Goal: Task Accomplishment & Management: Manage account settings

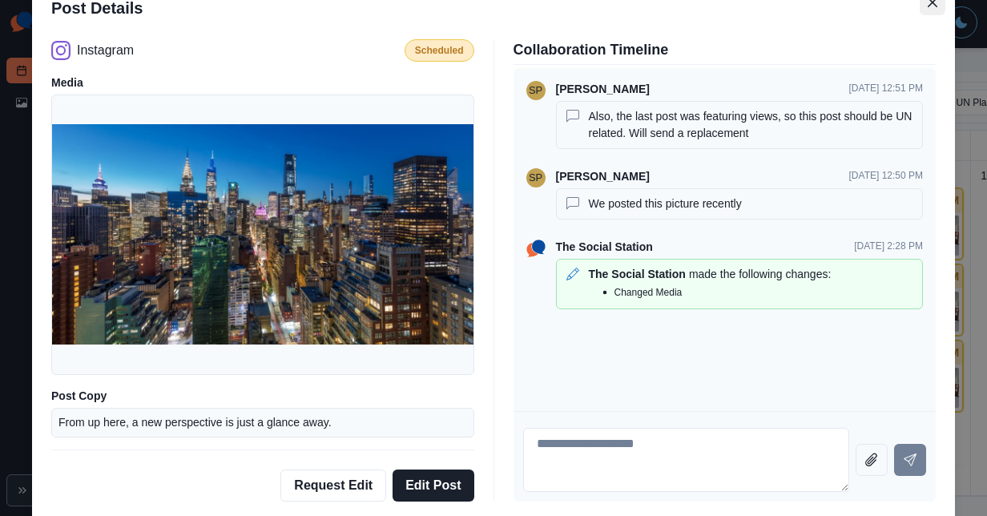
click at [928, 6] on icon "Close" at bounding box center [933, 3] width 10 height 10
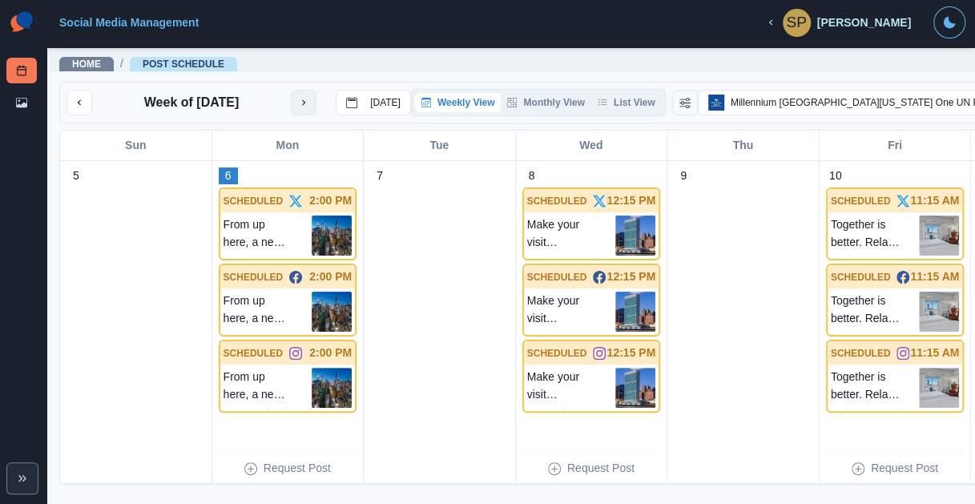
click at [306, 107] on icon "next month" at bounding box center [303, 102] width 11 height 11
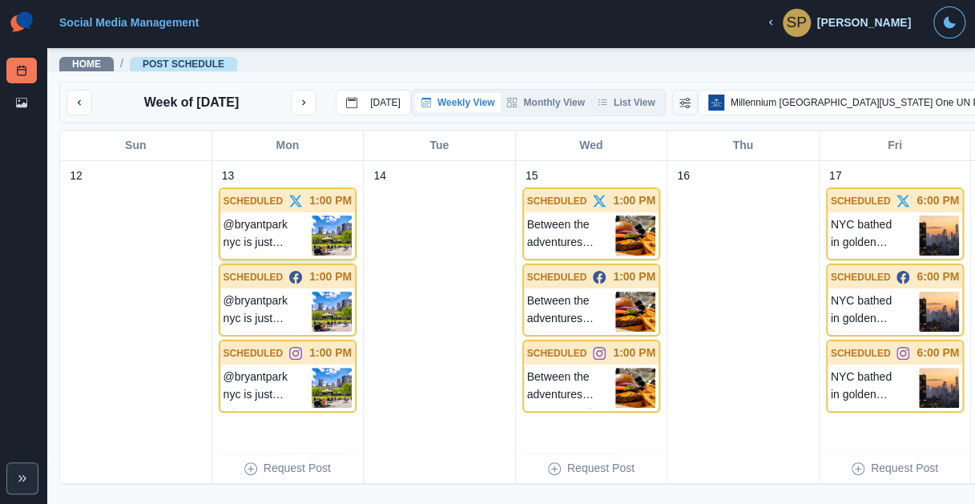
click at [312, 252] on img at bounding box center [332, 236] width 40 height 40
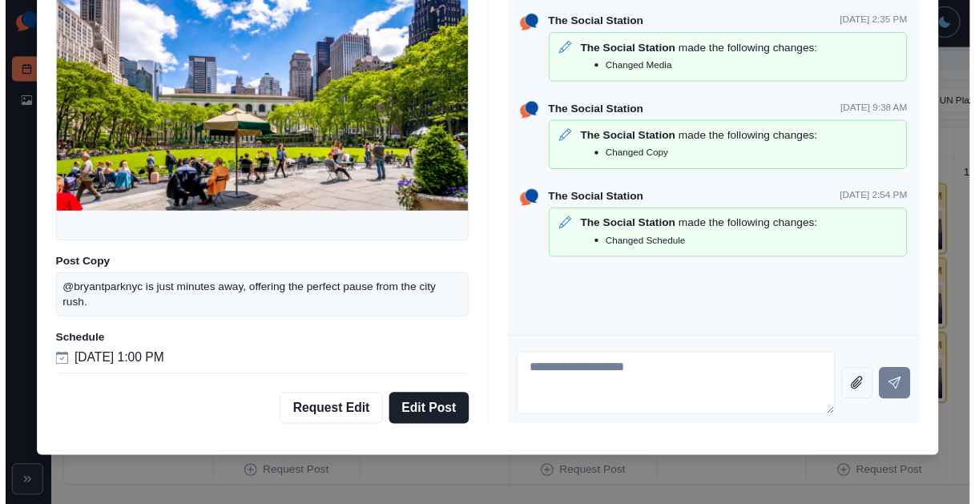
scroll to position [68, 0]
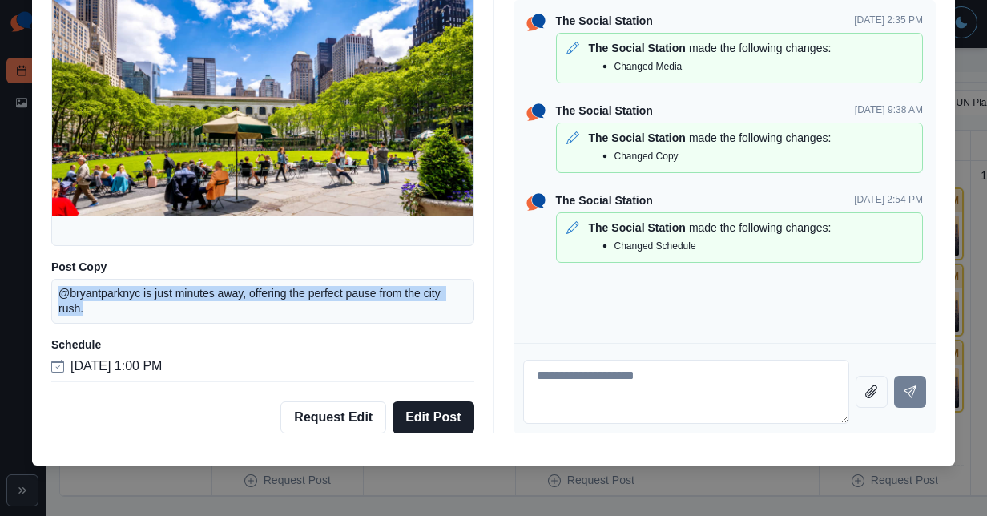
drag, startPoint x: 82, startPoint y: 311, endPoint x: 33, endPoint y: 285, distance: 55.2
click at [33, 285] on div "Twitter Scheduled Media Post Copy @bryantparknyc is just minutes away, offering…" at bounding box center [493, 202] width 923 height 475
copy p "@bryantparknyc is just minutes away, offering the perfect pause from the city r…"
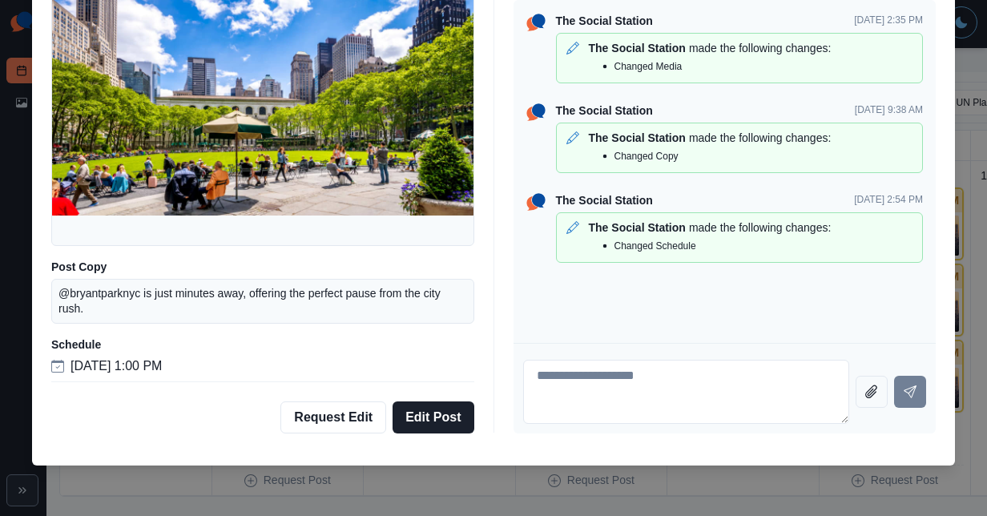
click at [117, 470] on div "Post Details Twitter Scheduled Media Post Copy @bryantparknyc is just minutes a…" at bounding box center [493, 258] width 987 height 516
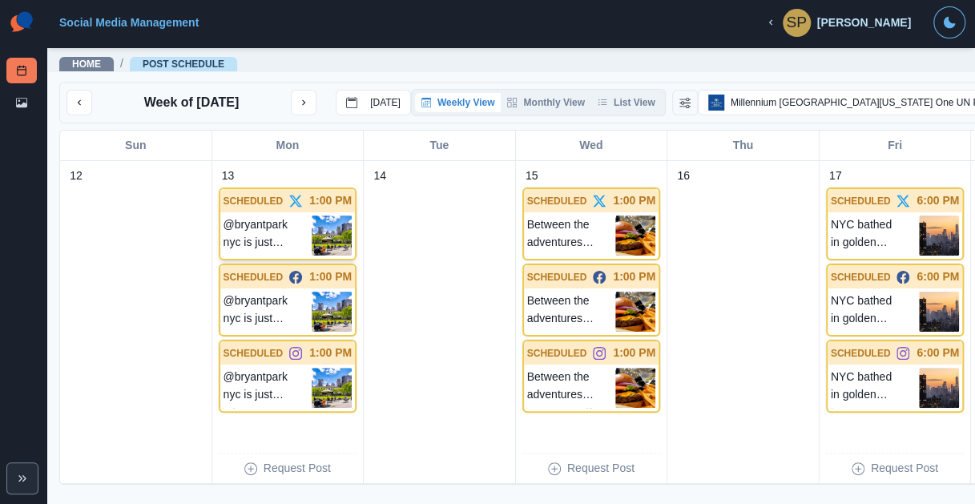
click at [248, 212] on div "SCHEDULED 1:00 PM" at bounding box center [287, 200] width 135 height 23
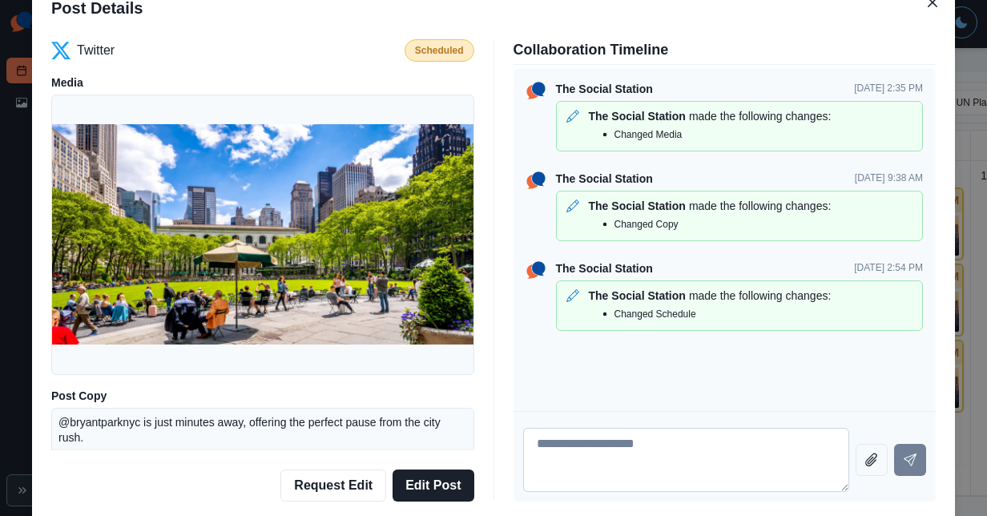
click at [682, 466] on textarea at bounding box center [686, 460] width 327 height 64
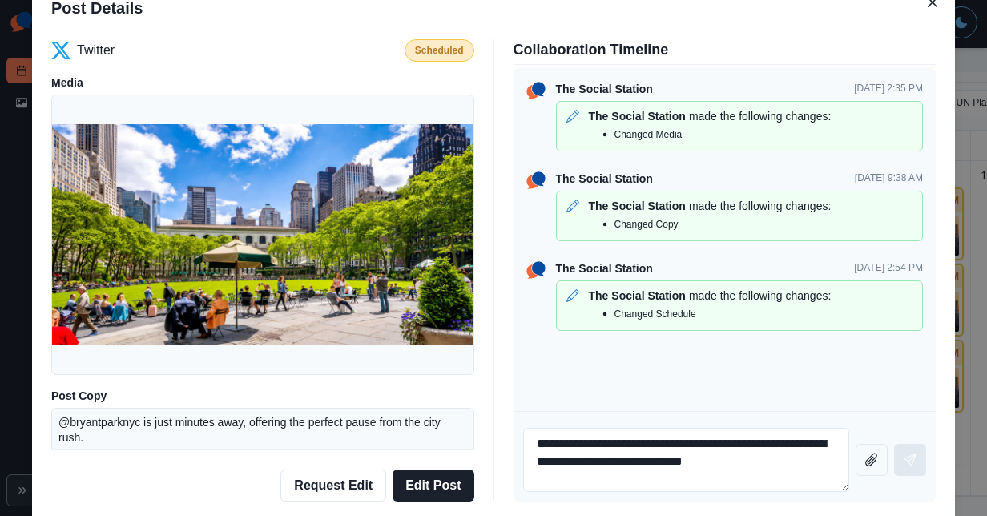
type textarea "**********"
click at [905, 470] on button "Send message" at bounding box center [910, 460] width 32 height 32
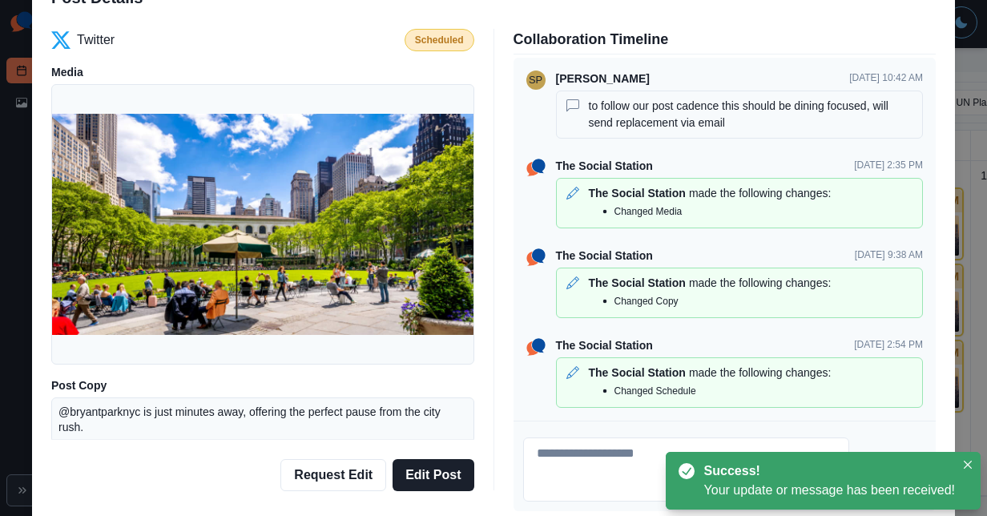
click at [957, 226] on div "Post Details Twitter Scheduled Media Post Copy @bryantparknyc is just minutes a…" at bounding box center [493, 258] width 987 height 516
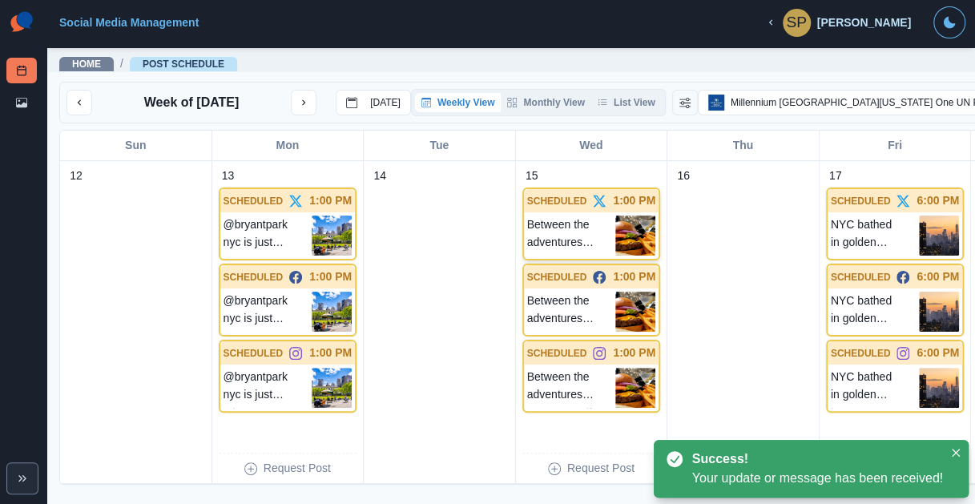
click at [615, 245] on img at bounding box center [635, 236] width 40 height 40
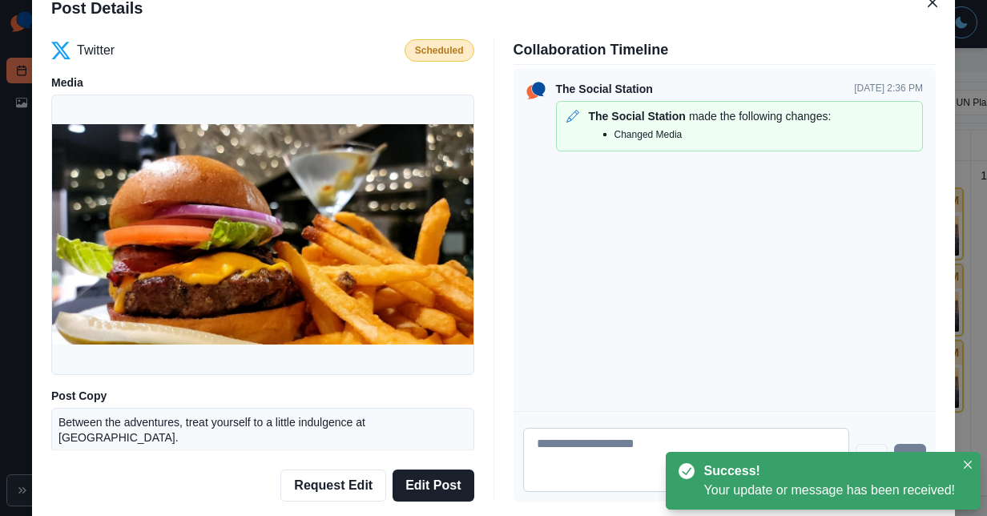
click at [545, 433] on textarea at bounding box center [686, 460] width 327 height 64
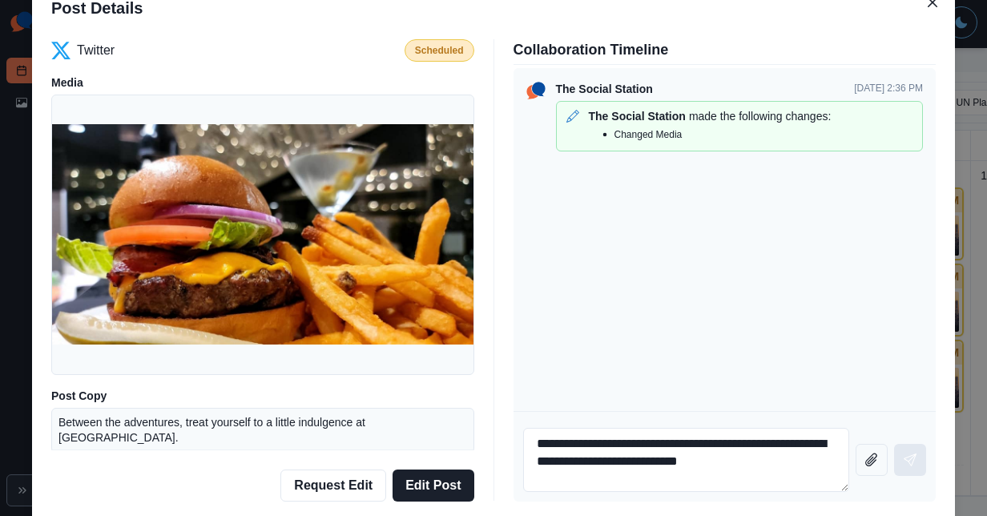
type textarea "**********"
click at [913, 466] on button "Send message" at bounding box center [910, 460] width 32 height 32
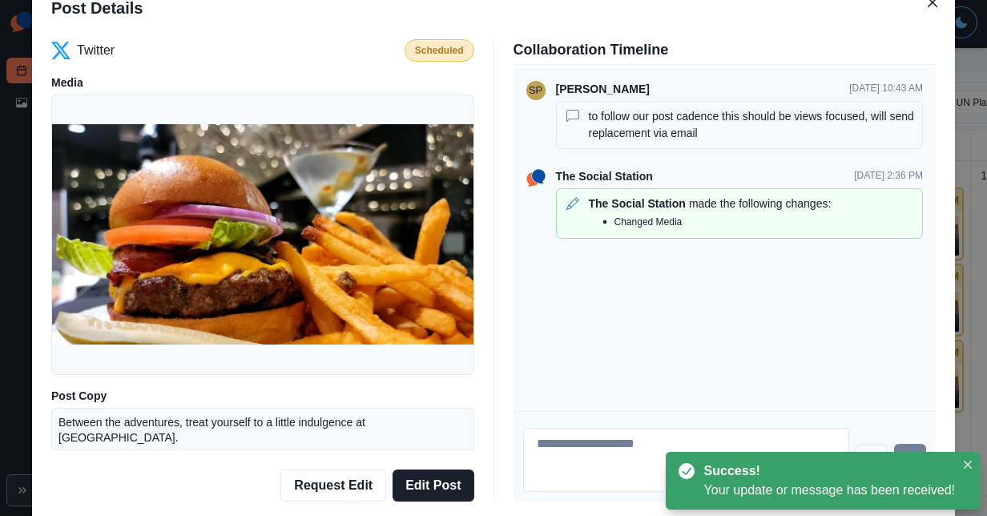
click at [967, 391] on div "Post Details Twitter Scheduled Media Post Copy Between the adventures, treat yo…" at bounding box center [493, 258] width 987 height 516
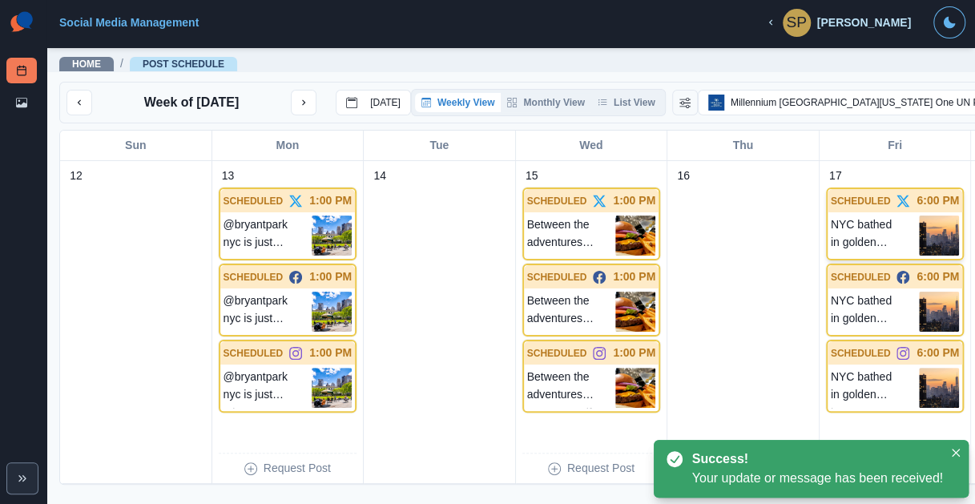
click at [831, 231] on p "NYC bathed in golden hour." at bounding box center [875, 236] width 89 height 40
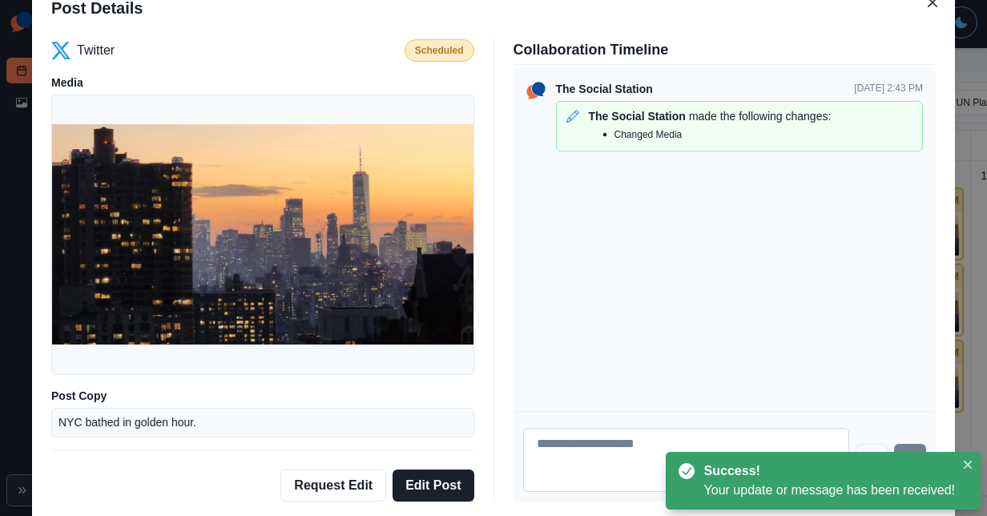
click at [585, 457] on textarea at bounding box center [686, 460] width 327 height 64
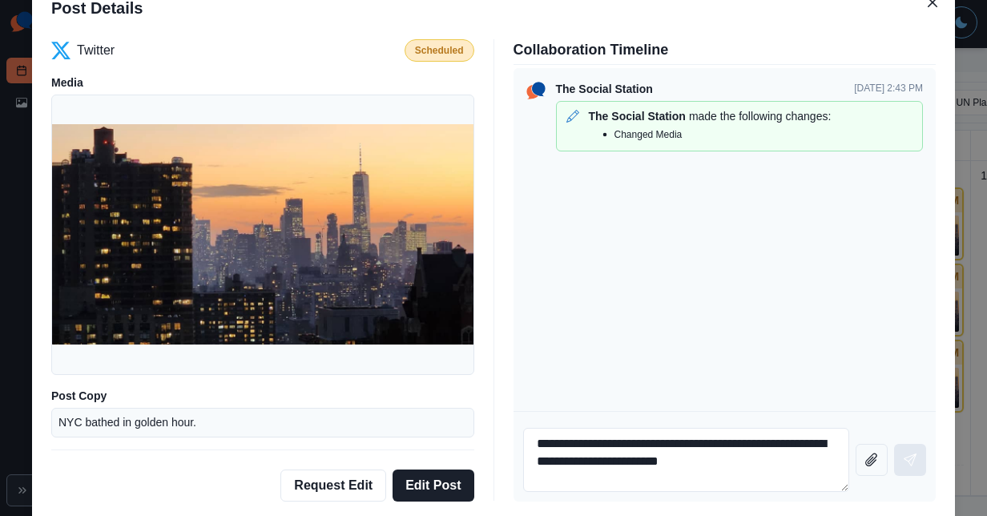
type textarea "**********"
click at [904, 458] on icon "Send message" at bounding box center [910, 460] width 13 height 13
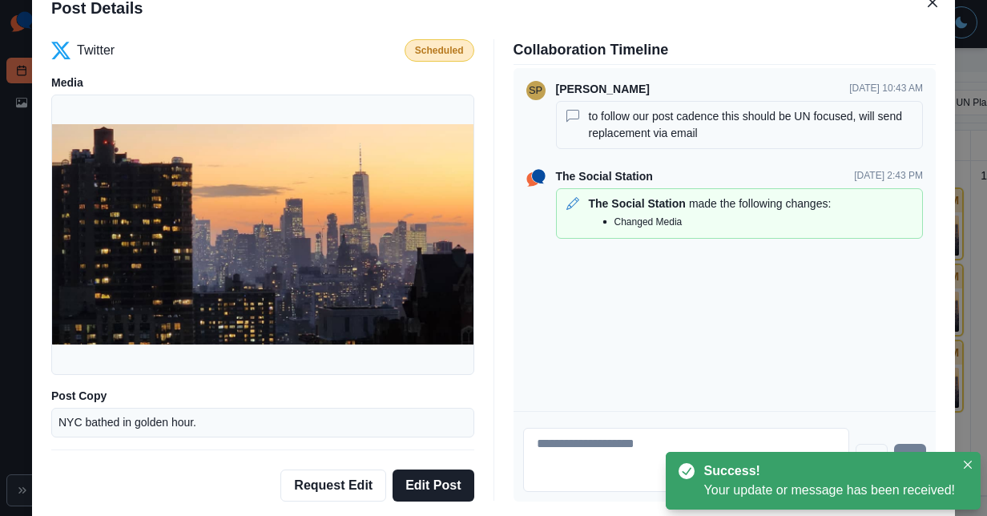
click at [954, 378] on div "Post Details Twitter Scheduled Media Post Copy NYC bathed in golden hour. Sched…" at bounding box center [493, 258] width 987 height 516
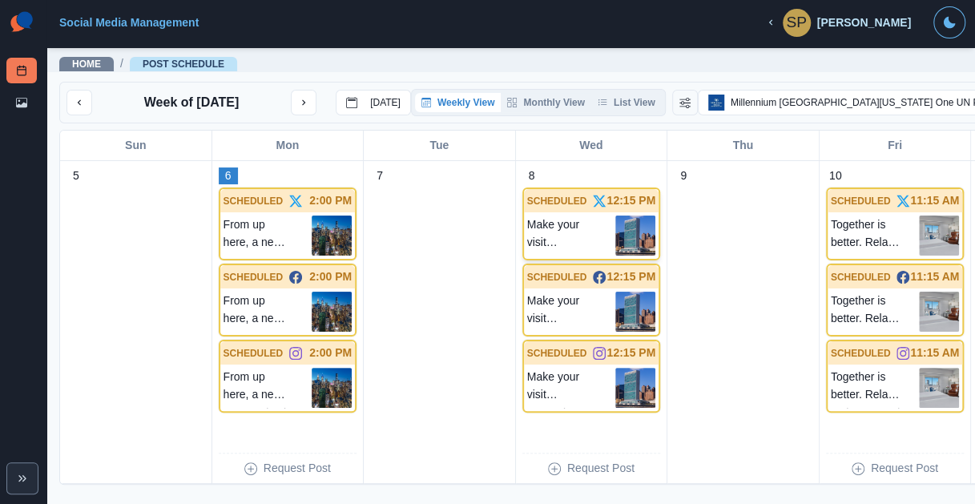
click at [615, 236] on img at bounding box center [635, 236] width 40 height 40
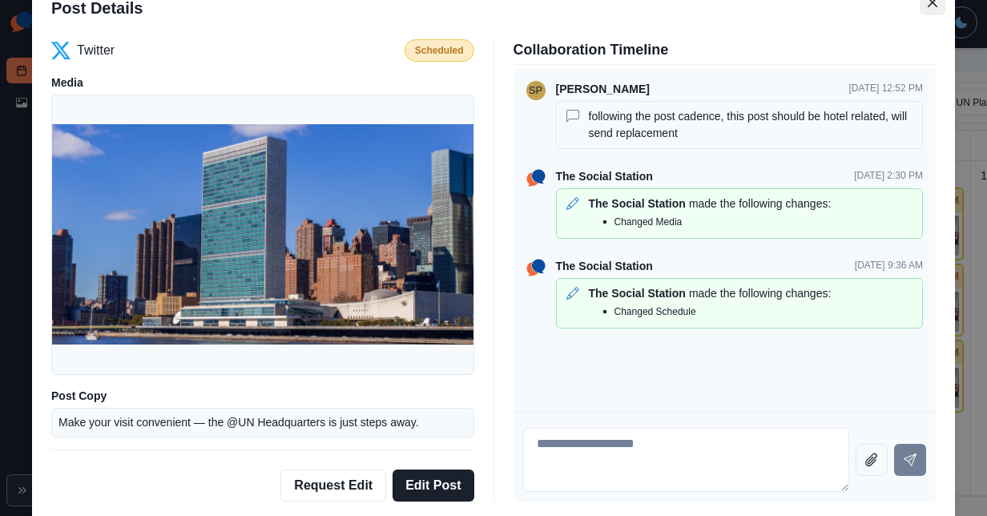
click at [926, 8] on button "Close" at bounding box center [933, 3] width 26 height 26
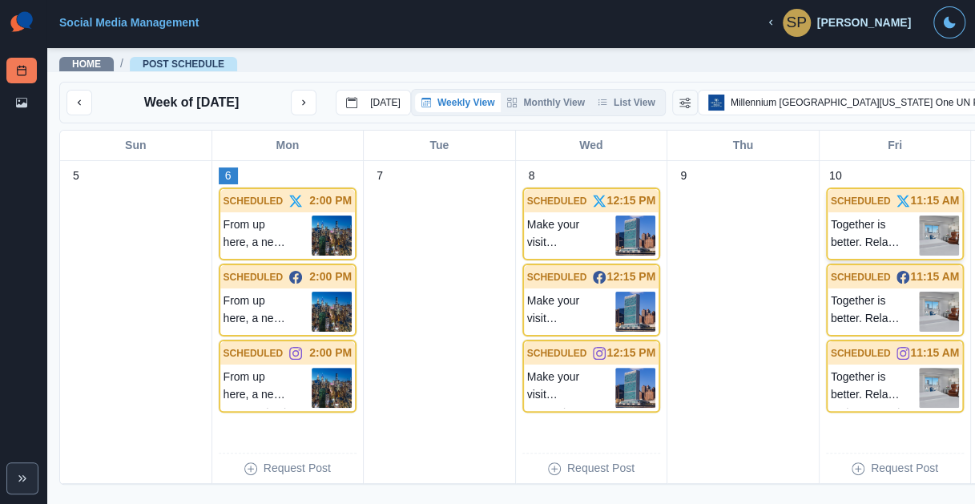
click at [831, 256] on p "Together is better. Relax, recharge, and make family memories in our welcoming …" at bounding box center [875, 236] width 89 height 40
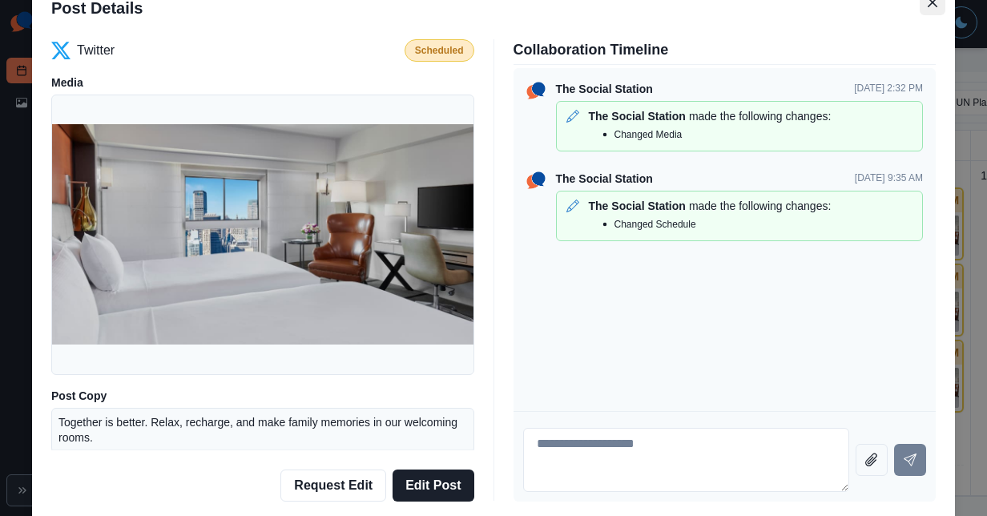
click at [928, 6] on icon "Close" at bounding box center [933, 3] width 10 height 10
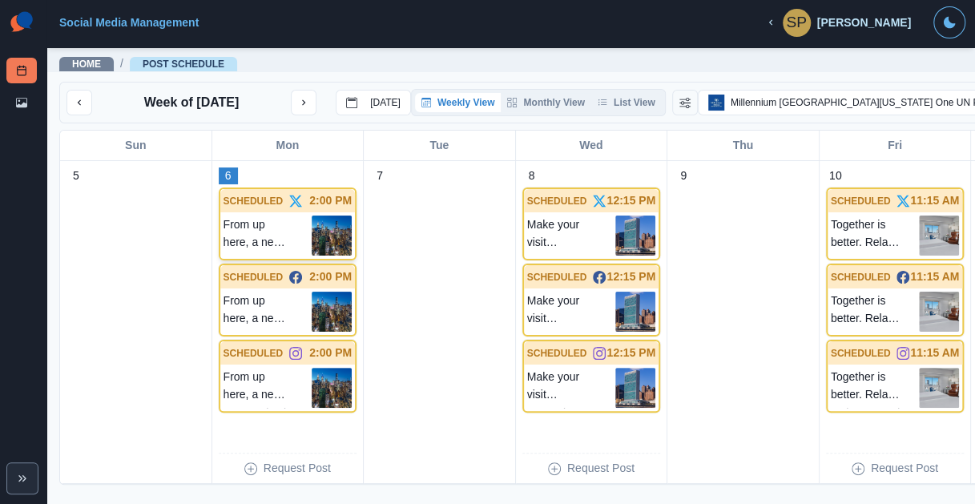
click at [245, 208] on p "SCHEDULED" at bounding box center [254, 201] width 60 height 14
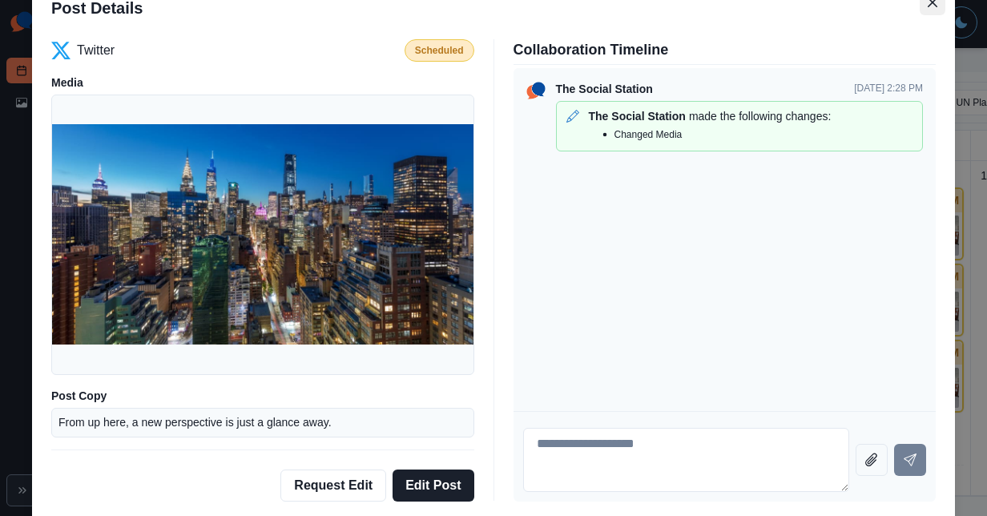
click at [920, 8] on button "Close" at bounding box center [933, 3] width 26 height 26
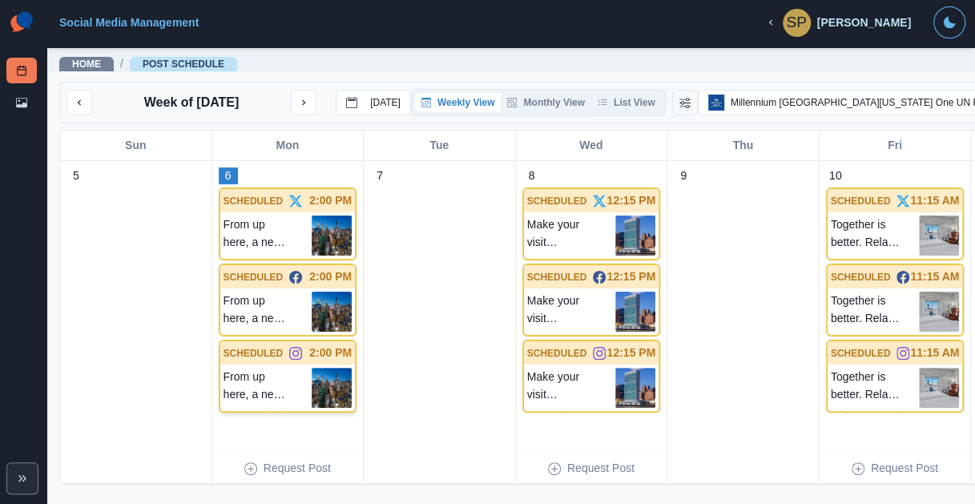
click at [309, 361] on p "2:00 PM" at bounding box center [330, 353] width 42 height 17
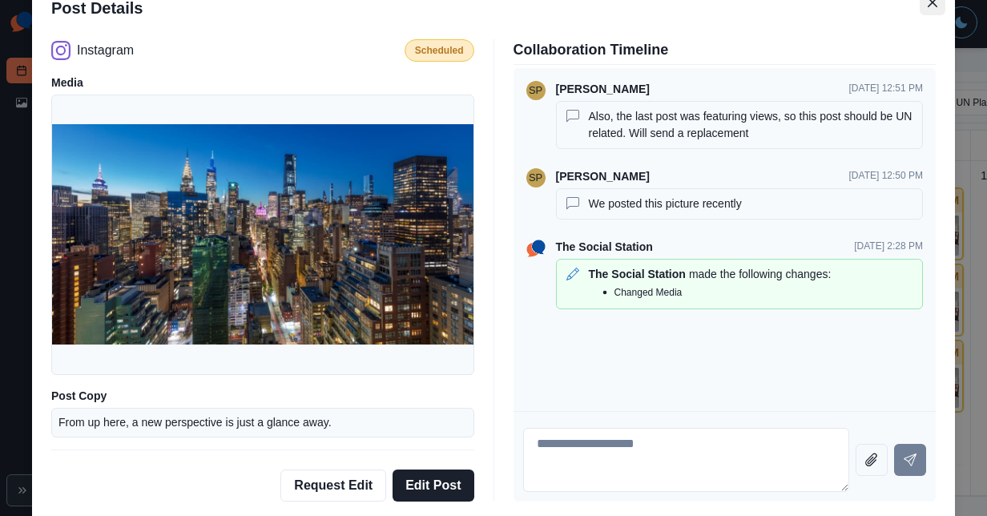
click at [921, 5] on button "Close" at bounding box center [933, 3] width 26 height 26
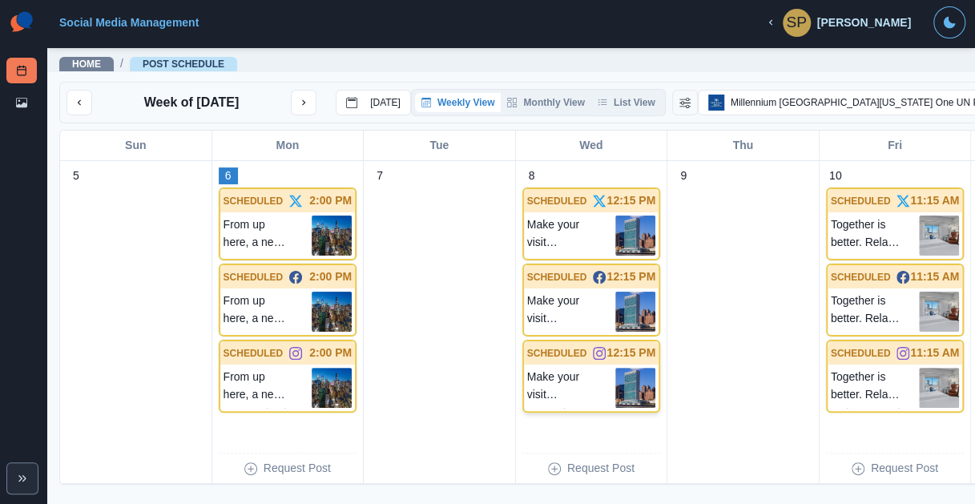
click at [607, 361] on p "12:15 PM" at bounding box center [631, 353] width 49 height 17
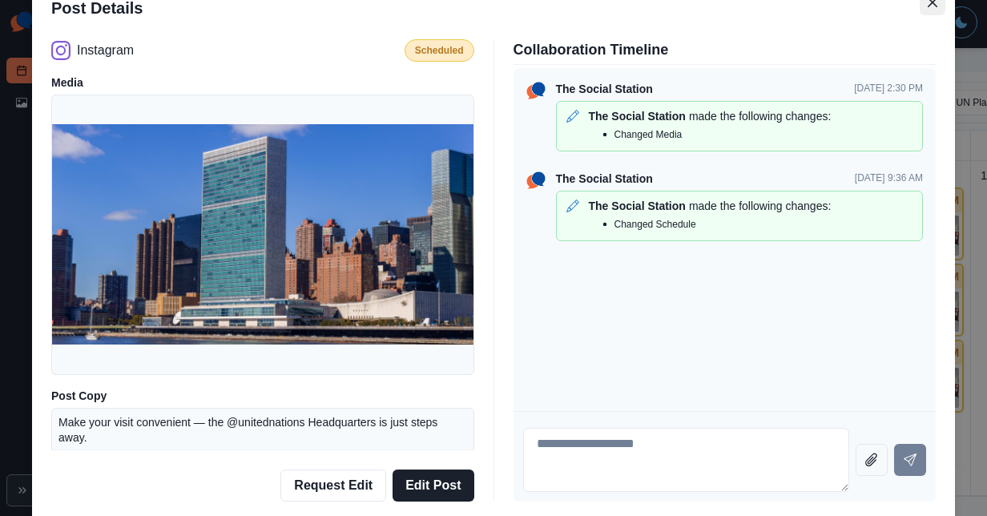
click at [920, 6] on button "Close" at bounding box center [933, 3] width 26 height 26
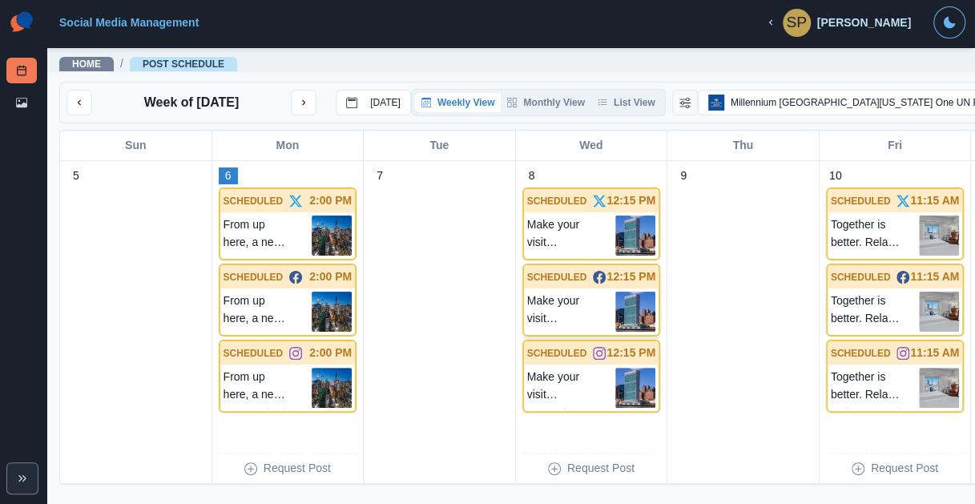
click at [593, 281] on icon at bounding box center [599, 277] width 13 height 13
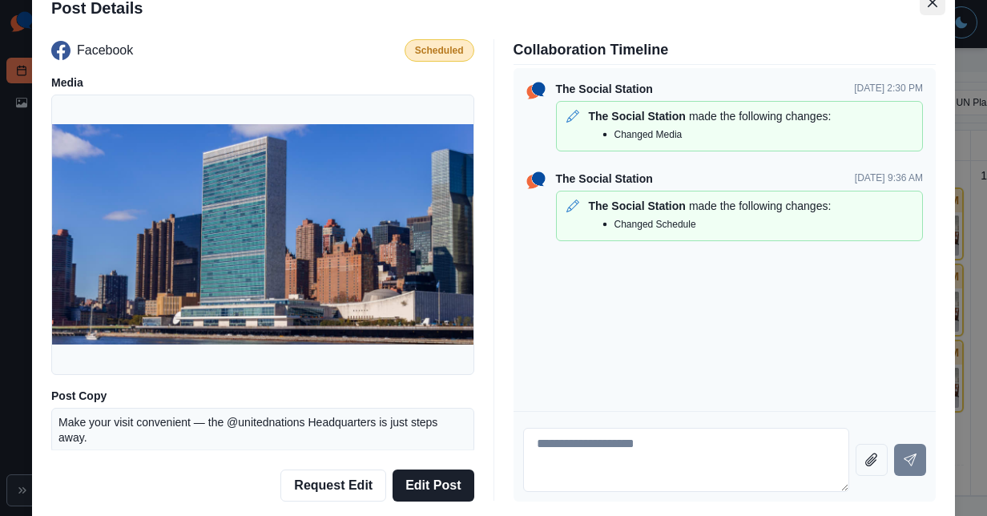
click at [928, 3] on icon "Close" at bounding box center [933, 3] width 10 height 10
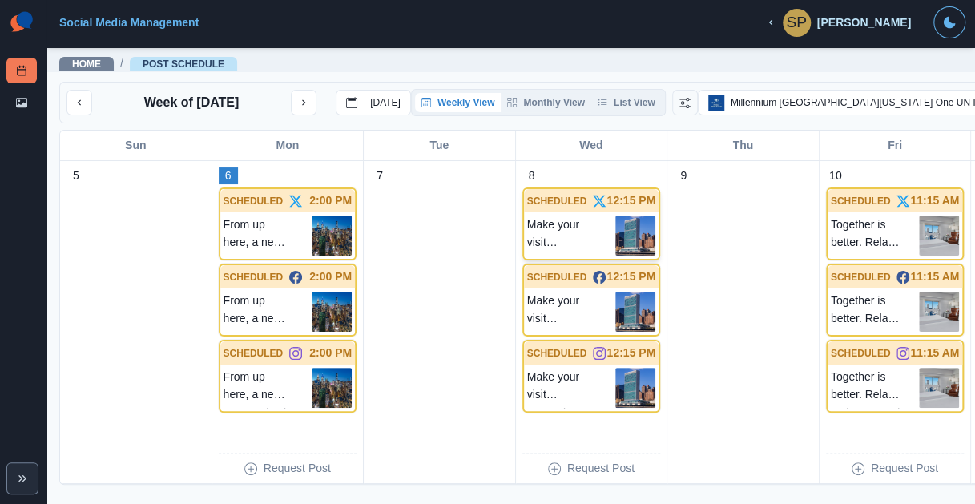
click at [567, 212] on div "SCHEDULED 12:15 PM" at bounding box center [591, 200] width 135 height 23
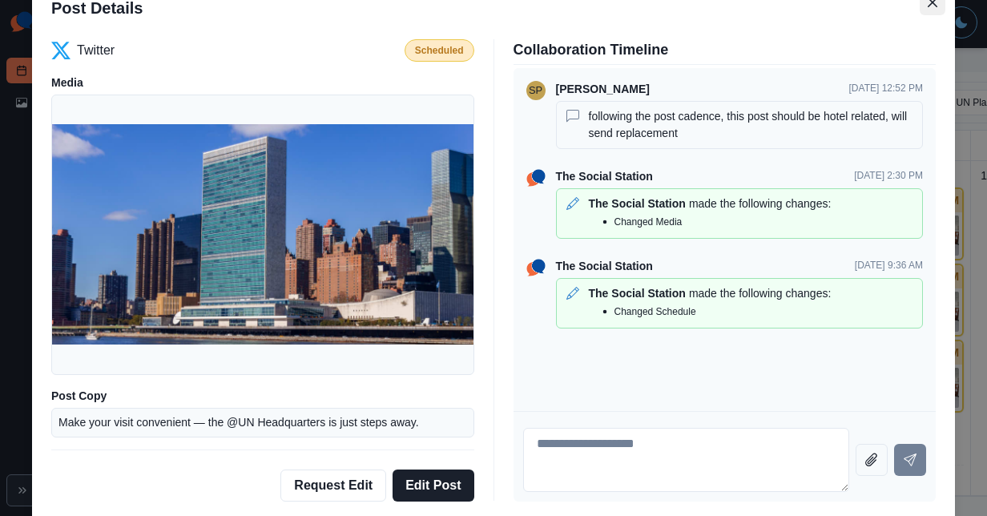
click at [920, 9] on button "Close" at bounding box center [933, 3] width 26 height 26
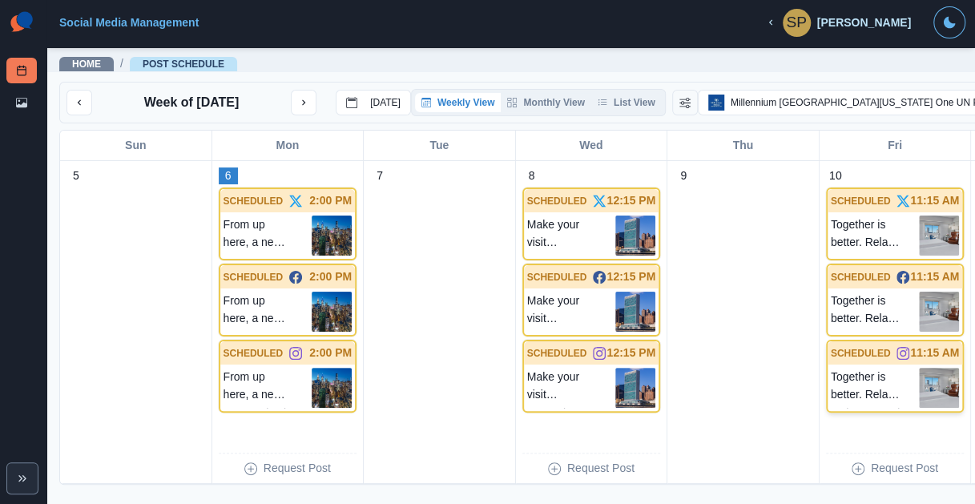
click at [831, 391] on p "Together is better. Relax, recharge, and make family memories in our welcoming …" at bounding box center [875, 388] width 89 height 40
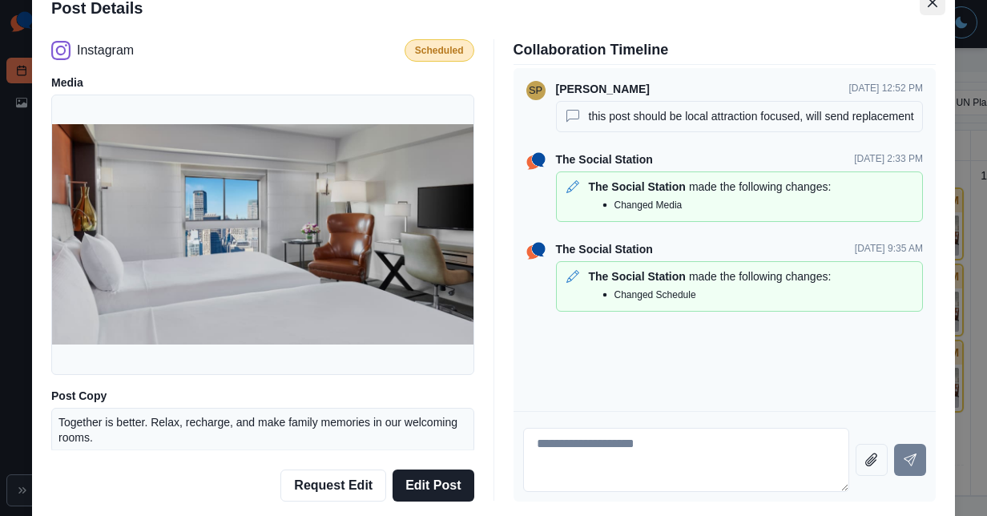
click at [927, 10] on button "Close" at bounding box center [933, 3] width 26 height 26
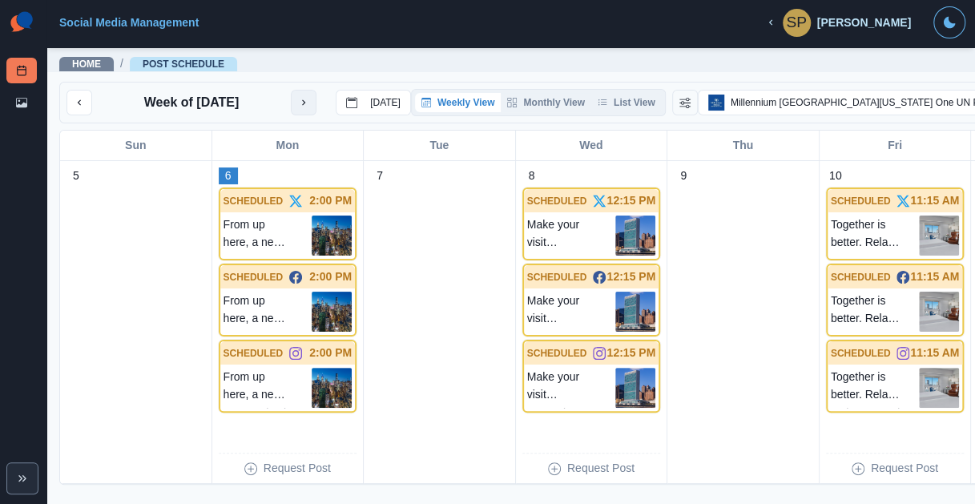
click at [302, 103] on icon "next month" at bounding box center [303, 102] width 11 height 11
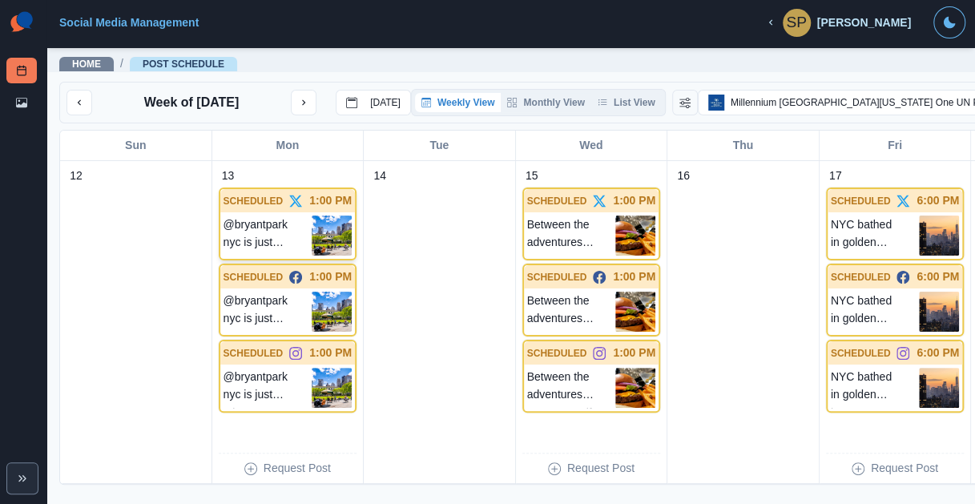
click at [312, 248] on div at bounding box center [332, 236] width 40 height 40
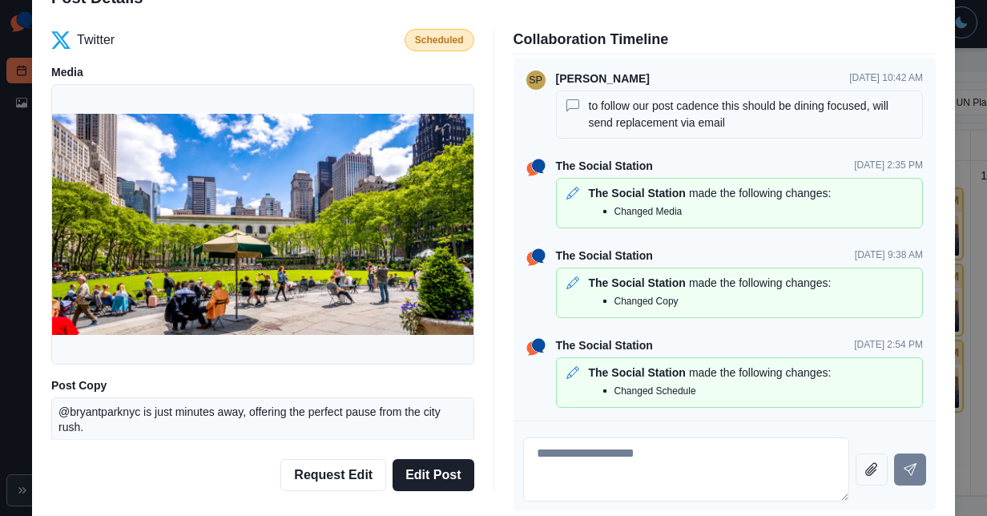
click at [957, 86] on div "Post Details Twitter Scheduled Media Post Copy @bryantparknyc is just minutes a…" at bounding box center [493, 258] width 987 height 516
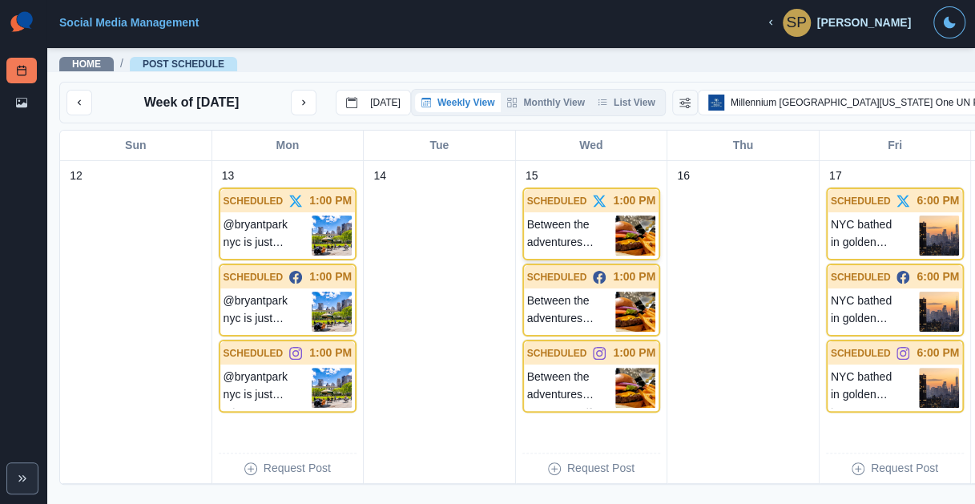
click at [527, 235] on p "Between the adventures, treat yourself to a little indulgence at Ambassador Gri…" at bounding box center [571, 236] width 89 height 40
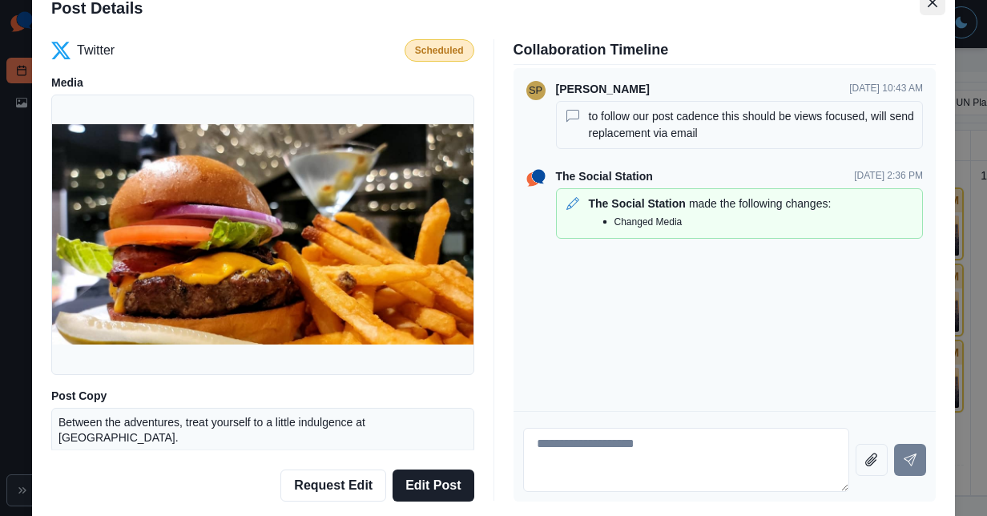
click at [926, 10] on button "Close" at bounding box center [933, 3] width 26 height 26
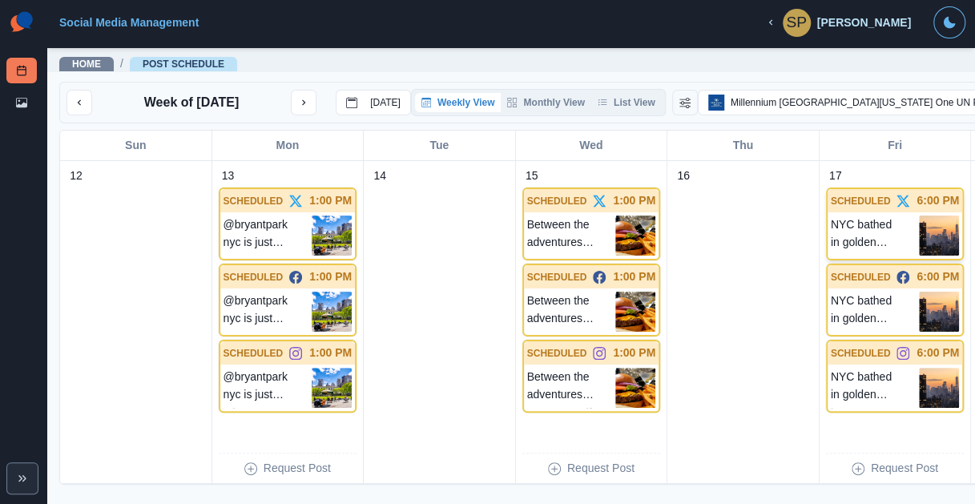
click at [831, 240] on p "NYC bathed in golden hour." at bounding box center [875, 236] width 89 height 40
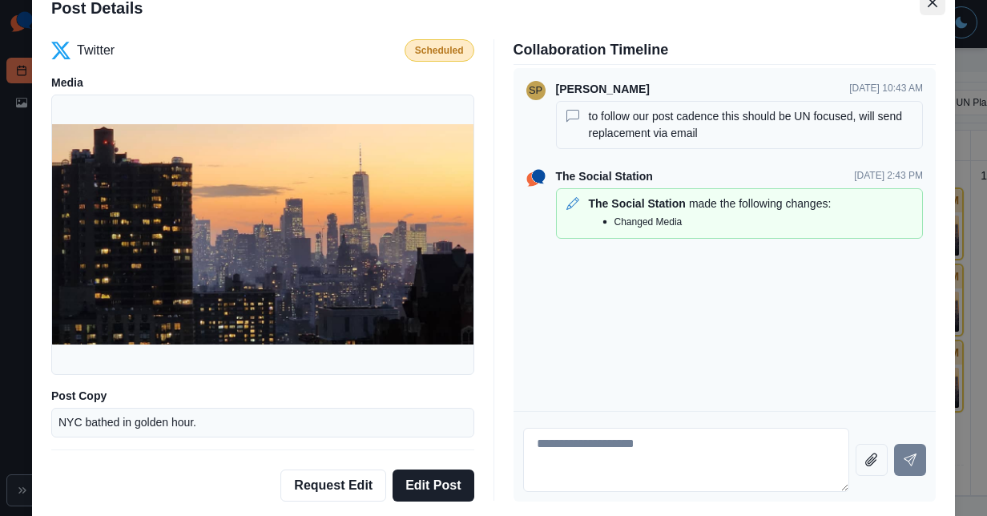
click at [920, 10] on button "Close" at bounding box center [933, 3] width 26 height 26
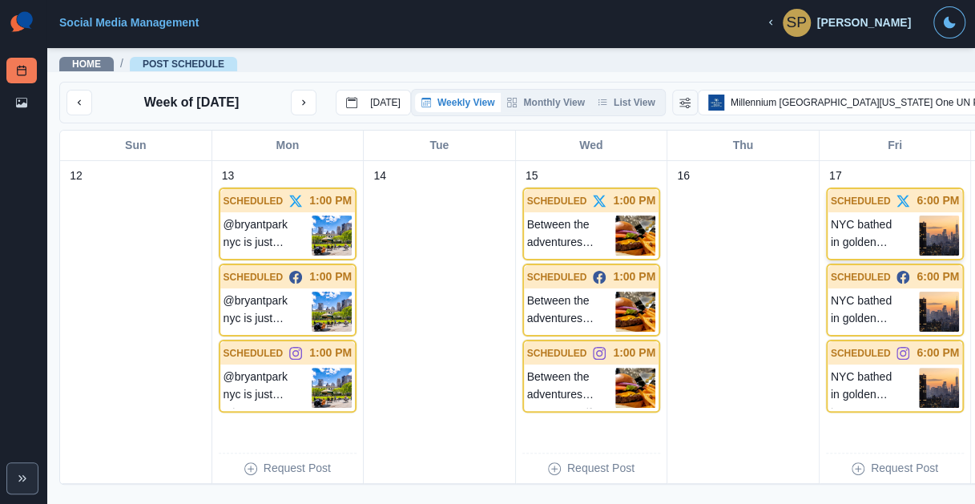
click at [831, 244] on p "NYC bathed in golden hour." at bounding box center [875, 236] width 89 height 40
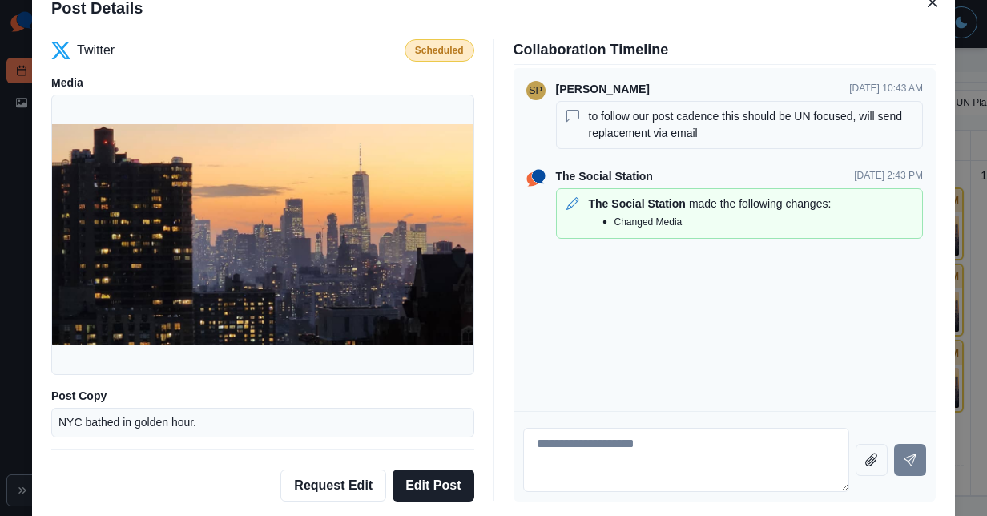
click at [968, 200] on div "Post Details Twitter Scheduled Media Post Copy NYC bathed in golden hour. Sched…" at bounding box center [493, 258] width 987 height 516
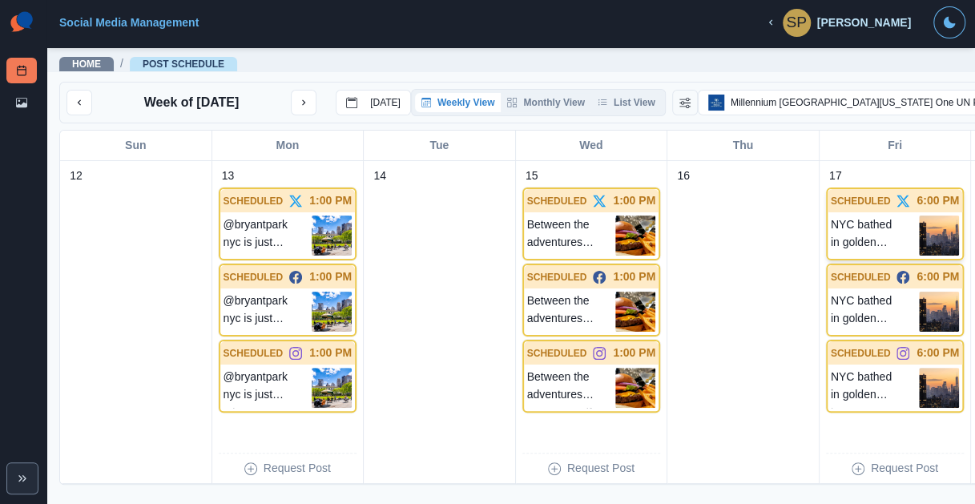
click at [831, 202] on p "SCHEDULED" at bounding box center [861, 201] width 60 height 14
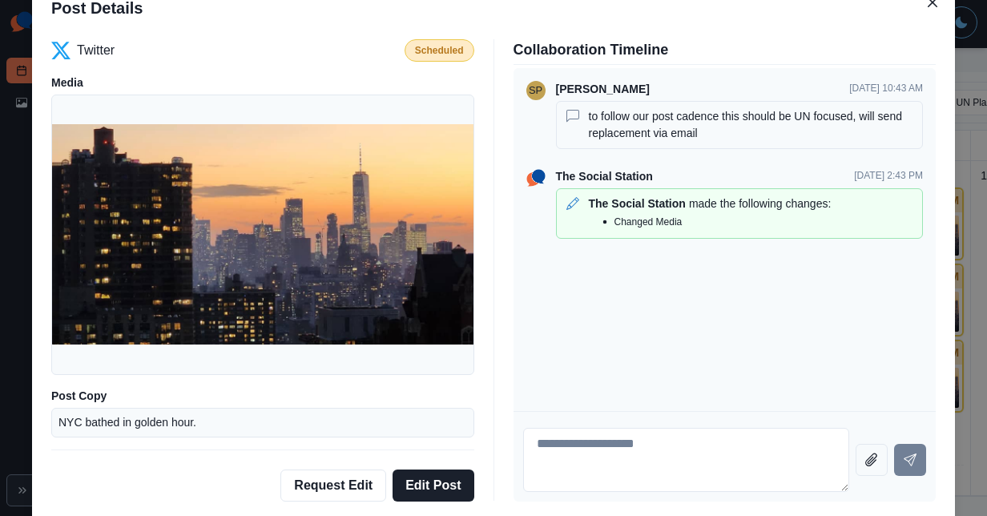
click at [967, 186] on div "Post Details Twitter Scheduled Media Post Copy NYC bathed in golden hour. Sched…" at bounding box center [493, 258] width 987 height 516
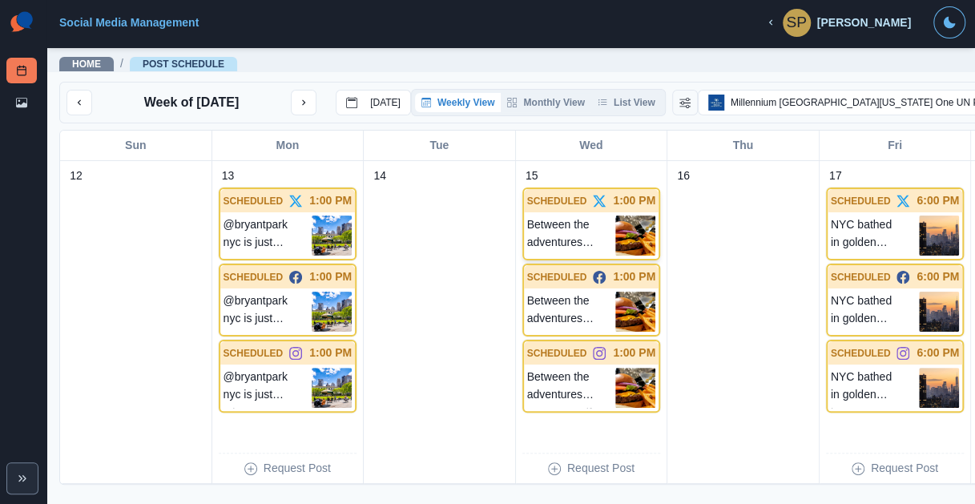
click at [615, 240] on img at bounding box center [635, 236] width 40 height 40
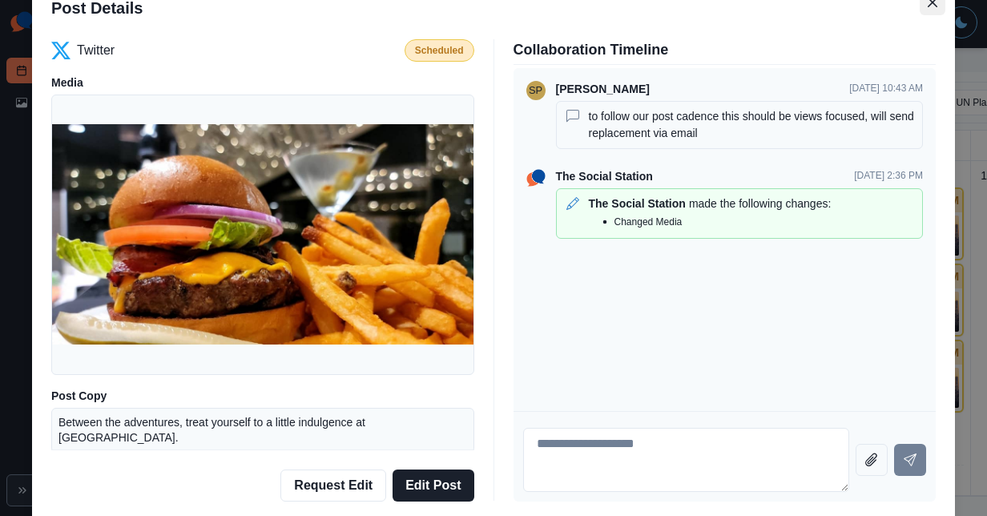
click at [920, 11] on button "Close" at bounding box center [933, 3] width 26 height 26
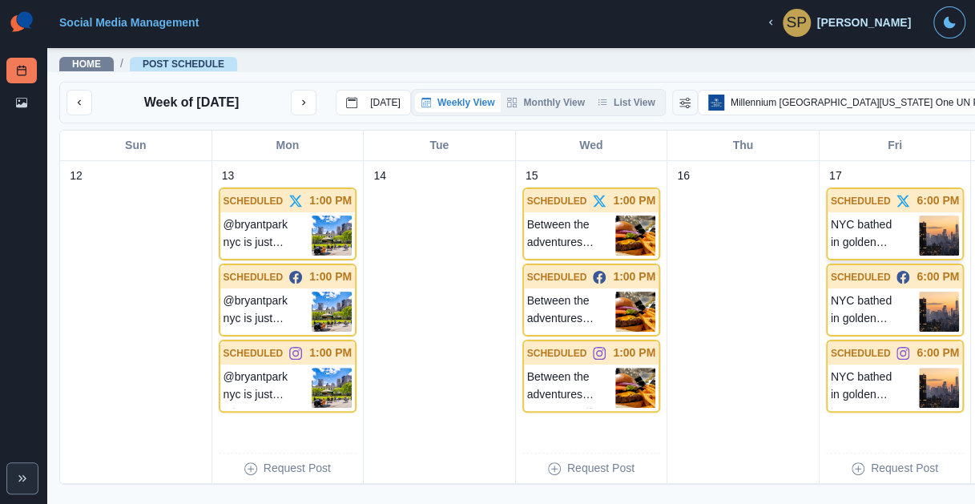
click at [831, 256] on p "NYC bathed in golden hour." at bounding box center [875, 236] width 89 height 40
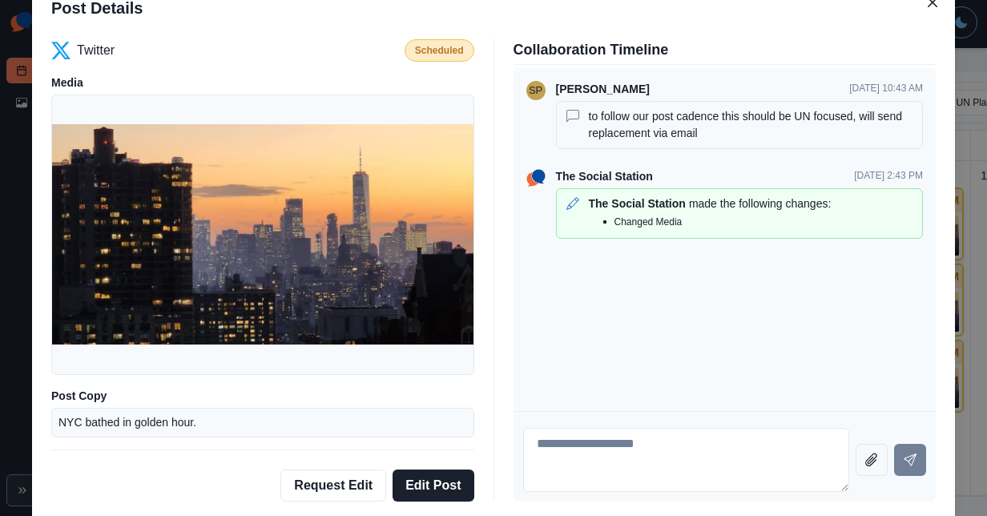
click at [781, 260] on div "SP Samantha Pesce Oct 6, 10:43 AM to follow our post cadence this should be UN …" at bounding box center [725, 239] width 423 height 343
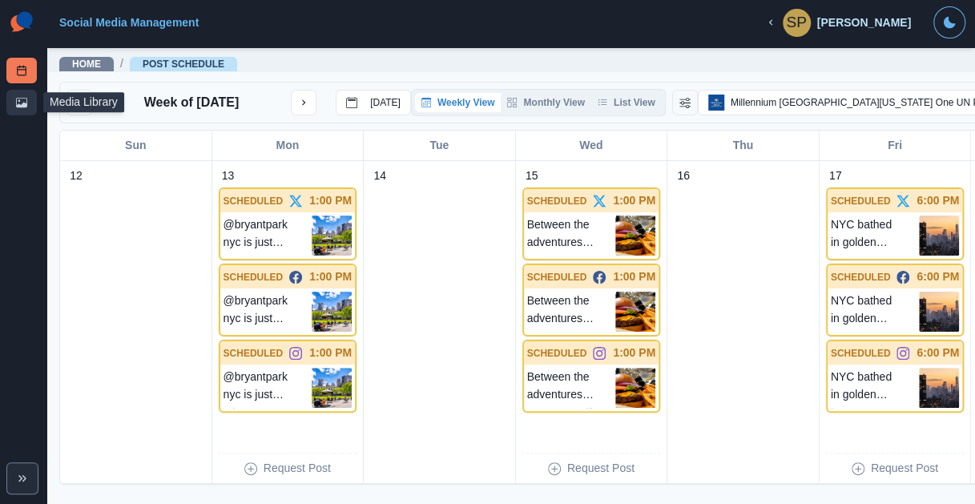
click at [23, 95] on link "Media Library" at bounding box center [21, 103] width 30 height 26
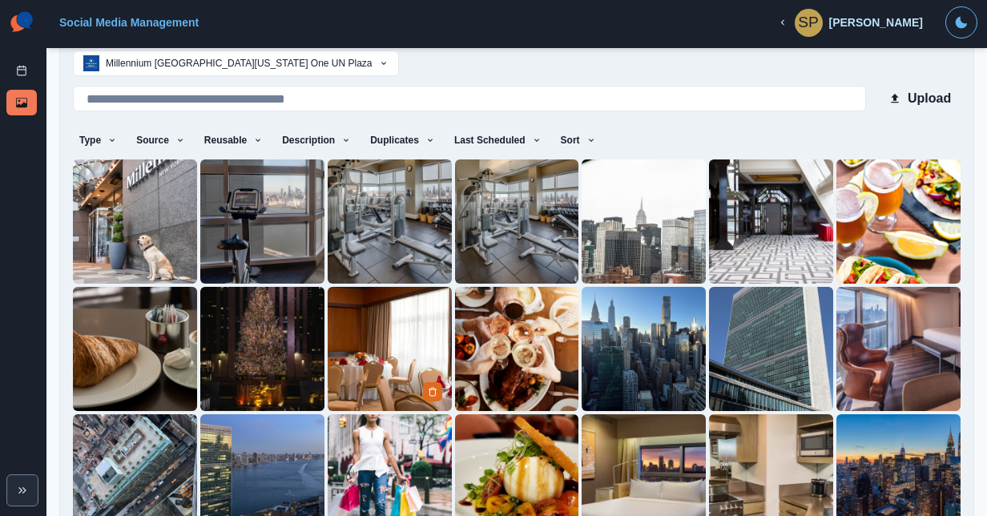
scroll to position [139, 0]
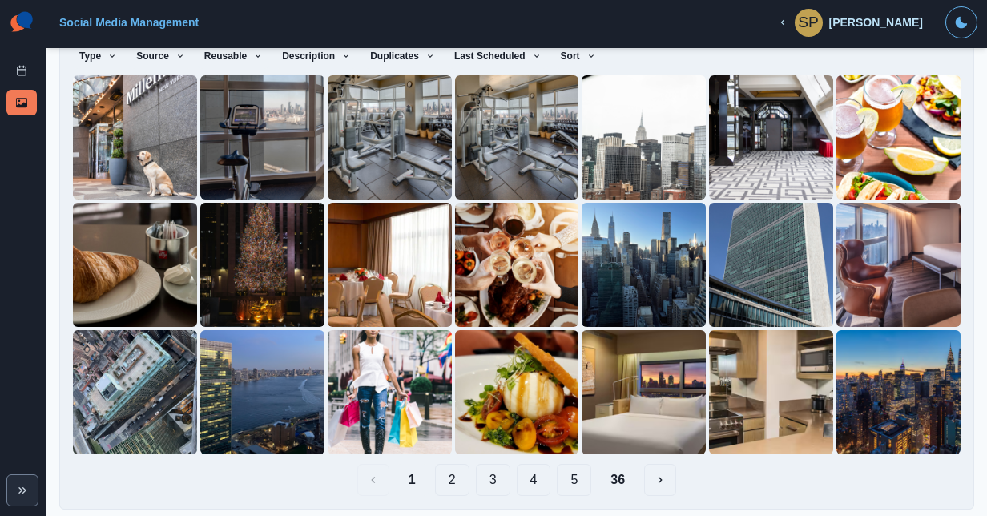
click at [445, 478] on button "2" at bounding box center [452, 480] width 34 height 32
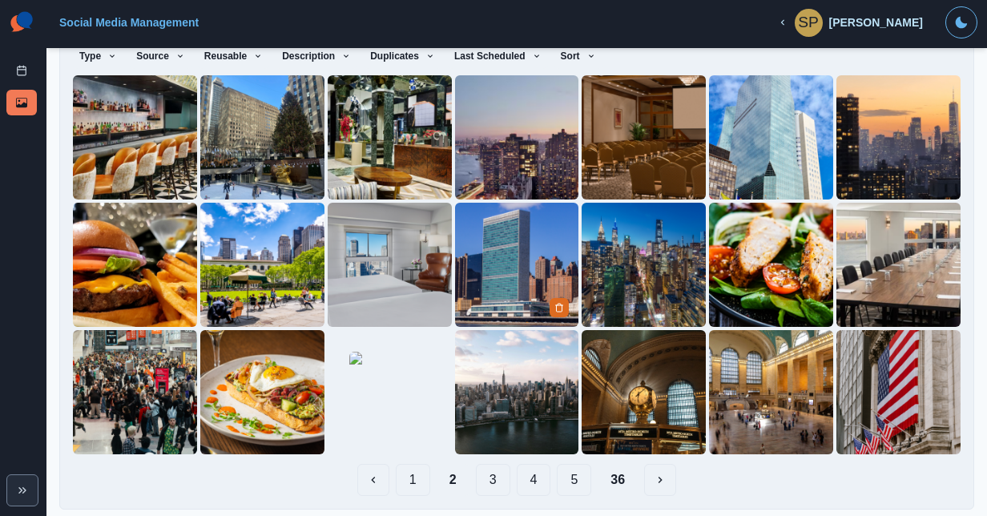
click at [543, 249] on img at bounding box center [517, 265] width 124 height 124
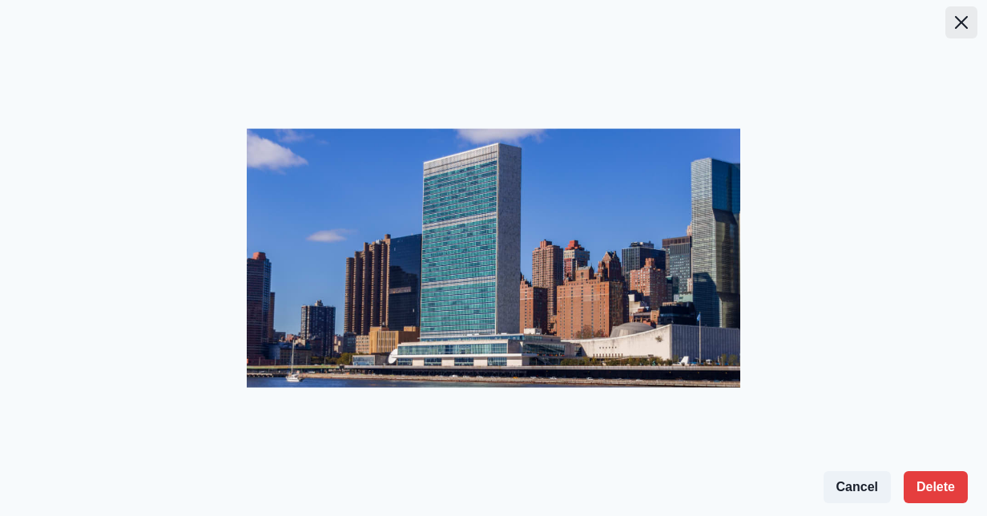
click at [961, 32] on button "Close" at bounding box center [961, 22] width 32 height 32
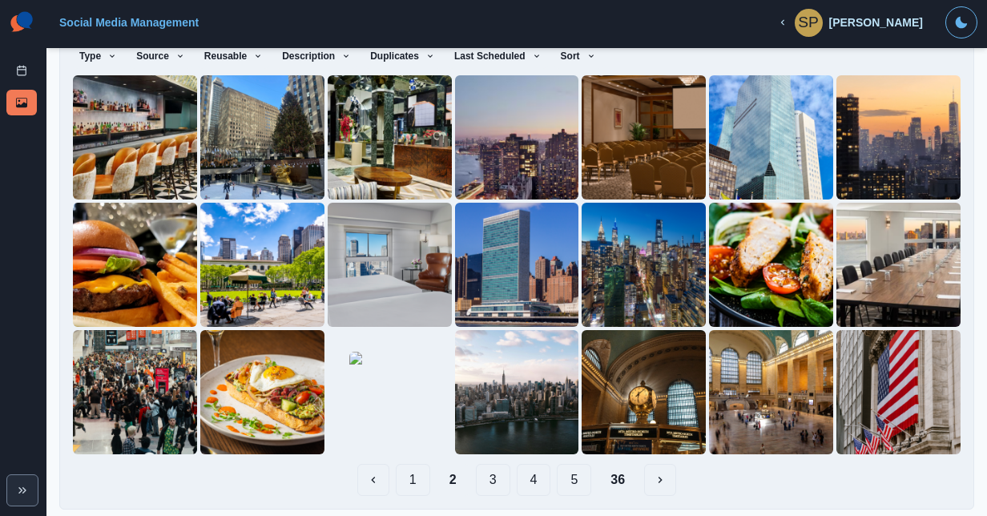
click at [482, 476] on button "3" at bounding box center [493, 480] width 34 height 32
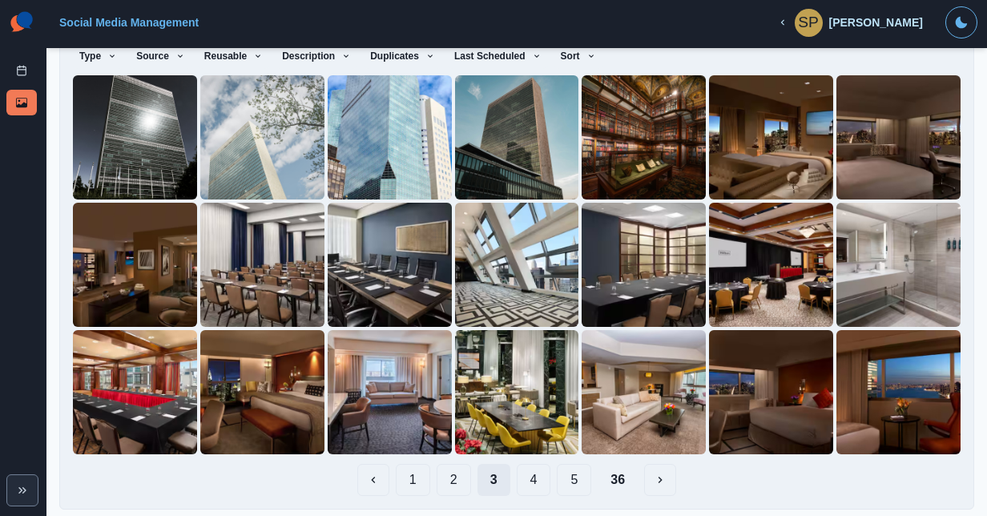
scroll to position [139, 0]
click at [486, 143] on img at bounding box center [517, 137] width 124 height 124
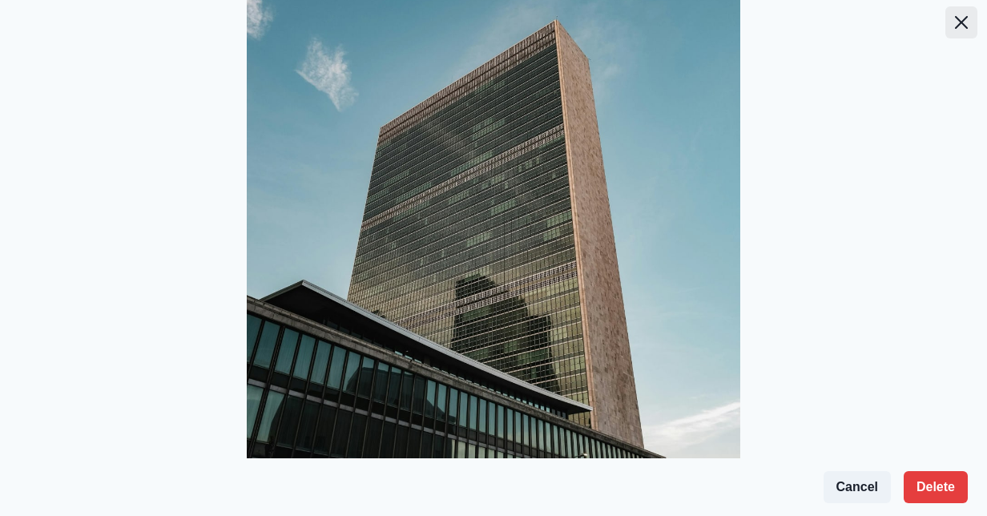
click at [955, 26] on icon "Close" at bounding box center [961, 22] width 13 height 13
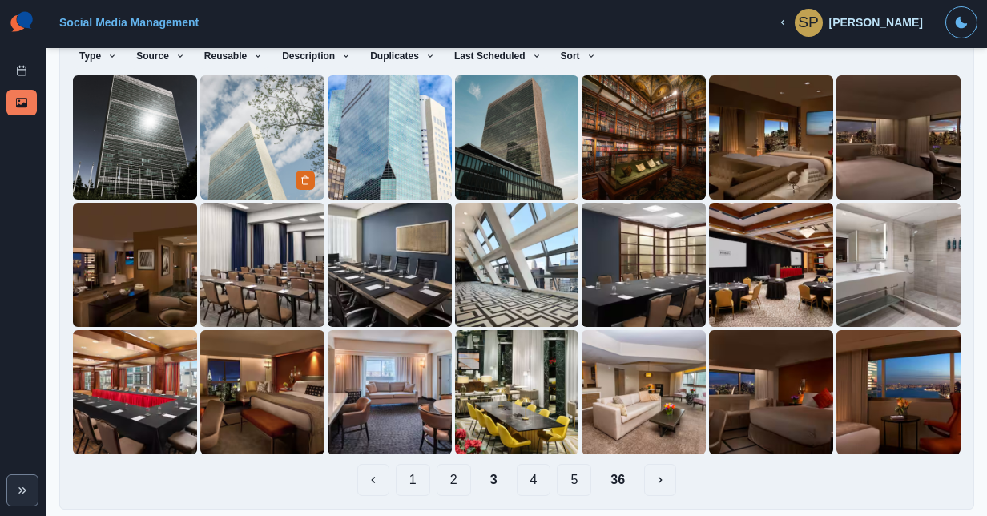
click at [250, 105] on img at bounding box center [262, 137] width 124 height 124
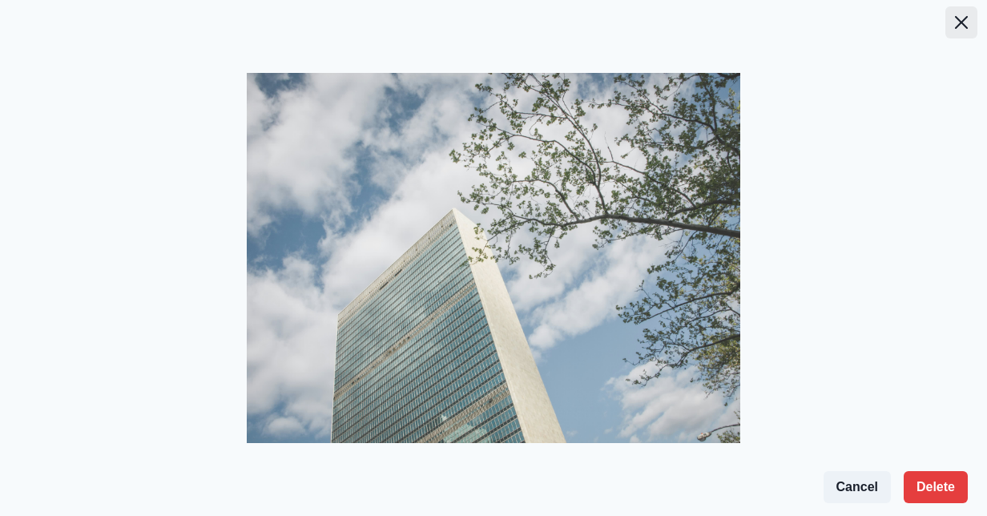
click at [957, 29] on button "Close" at bounding box center [961, 22] width 32 height 32
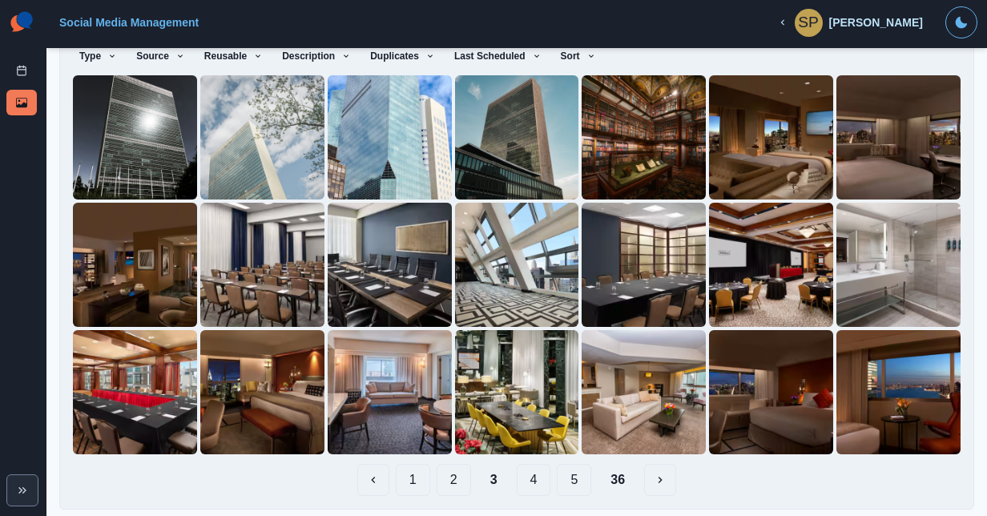
click at [527, 476] on button "4" at bounding box center [534, 480] width 34 height 32
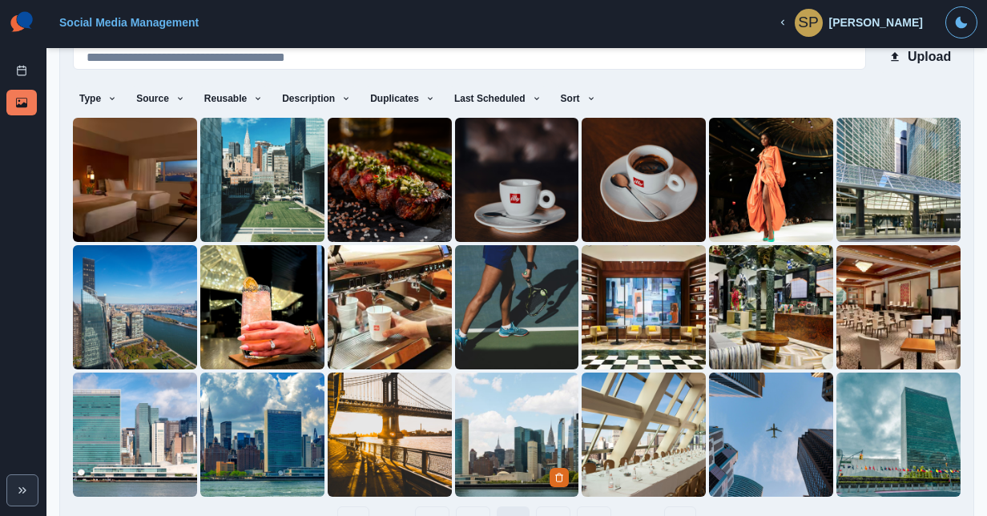
scroll to position [139, 0]
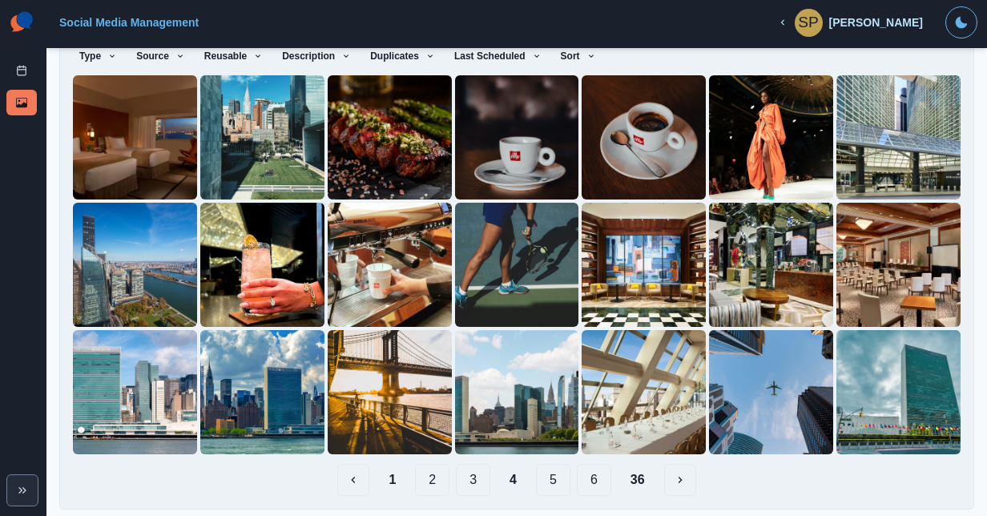
click at [541, 464] on button "5" at bounding box center [553, 480] width 34 height 32
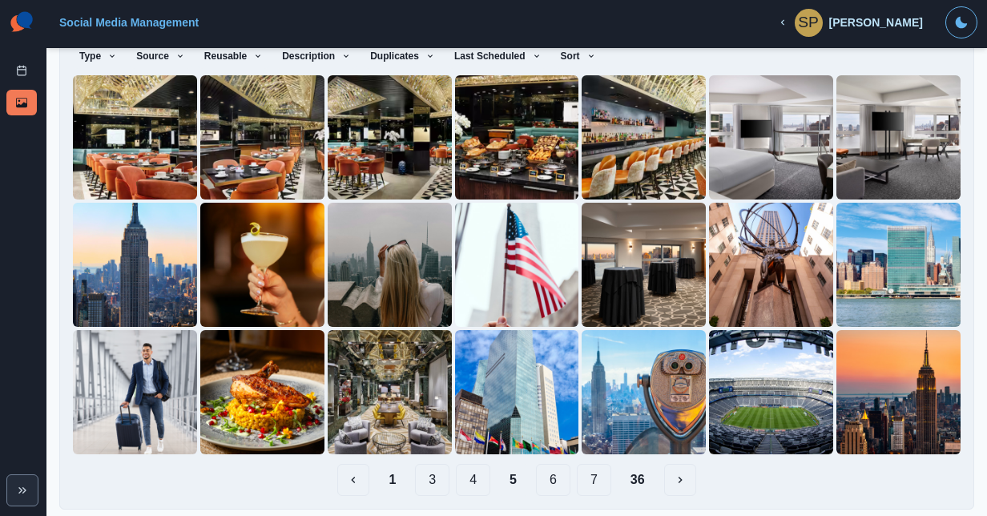
click at [413, 42] on section "Social Media Management SP Samantha Pesce Logout" at bounding box center [516, 24] width 941 height 48
click at [425, 59] on icon "button" at bounding box center [430, 56] width 10 height 10
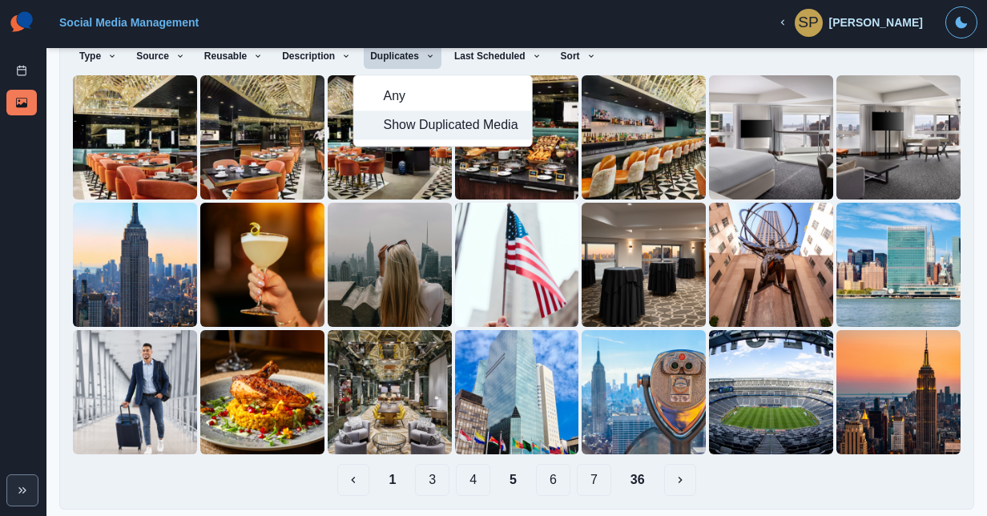
click at [396, 128] on span "Show Duplicated Media" at bounding box center [452, 124] width 139 height 19
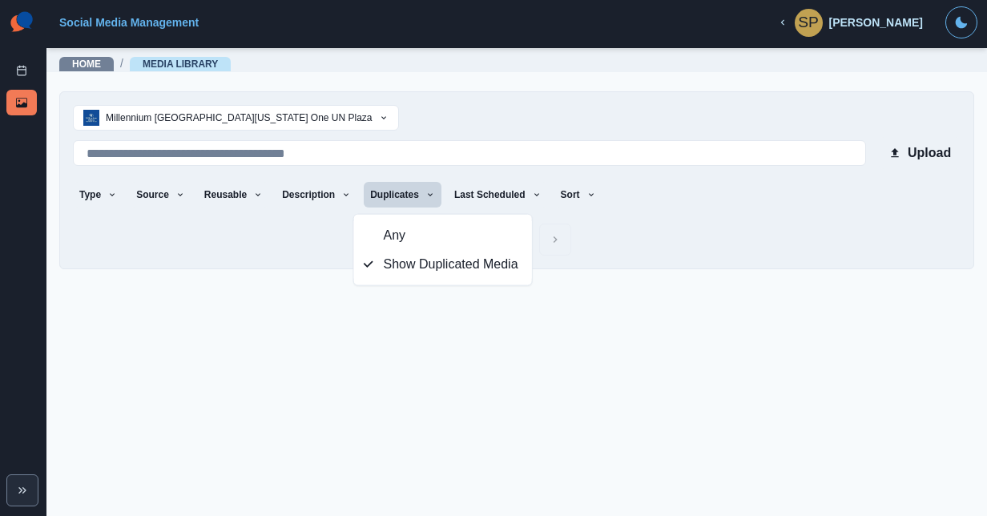
scroll to position [0, 0]
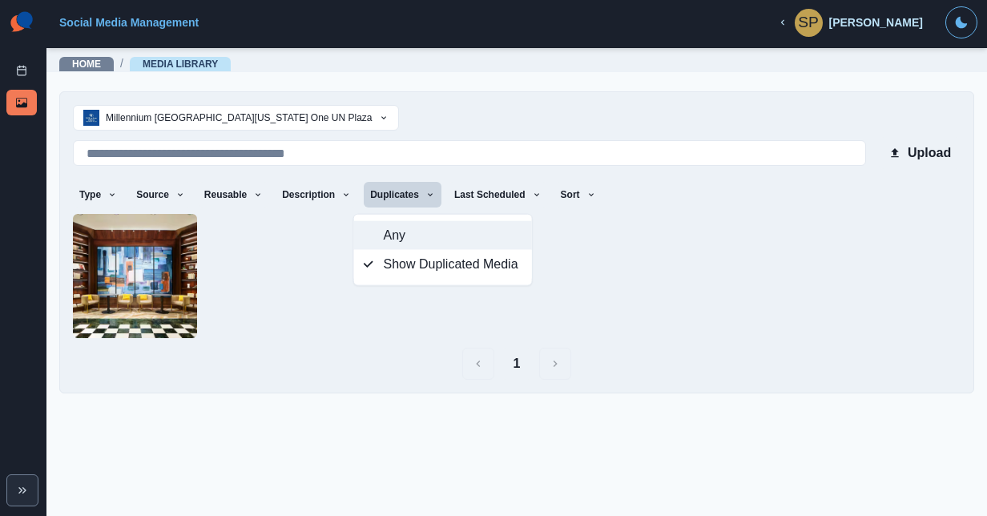
click at [400, 232] on span "Any" at bounding box center [452, 235] width 139 height 19
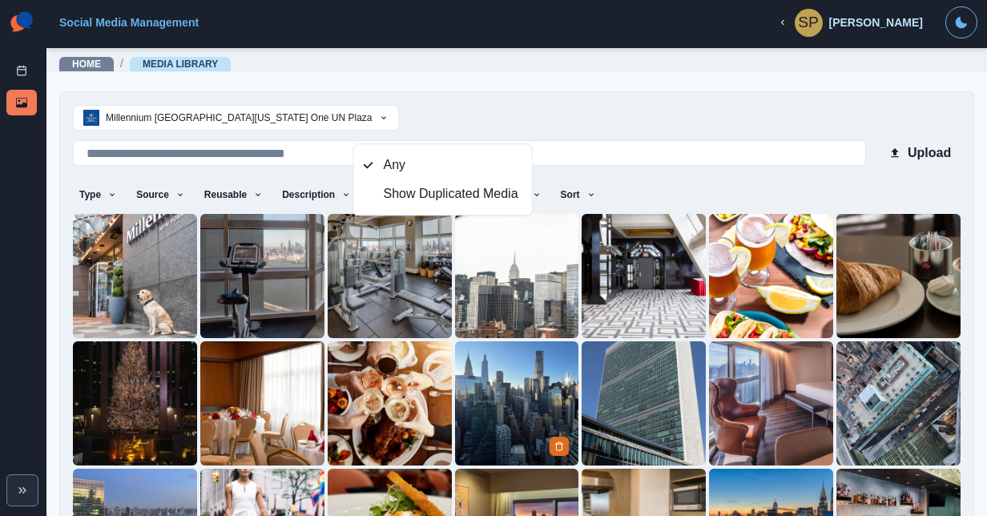
scroll to position [139, 0]
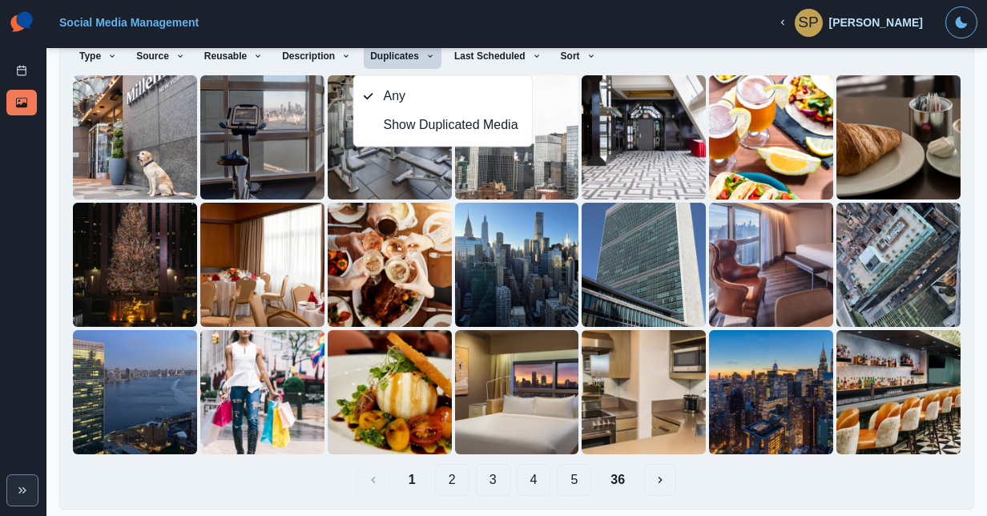
click at [517, 468] on button "4" at bounding box center [534, 480] width 34 height 32
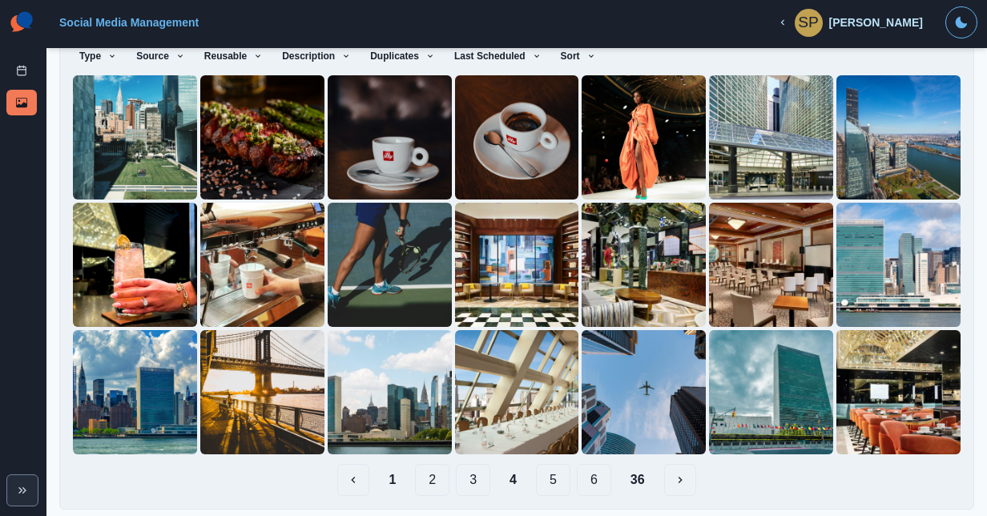
click at [557, 476] on button "5" at bounding box center [553, 480] width 34 height 32
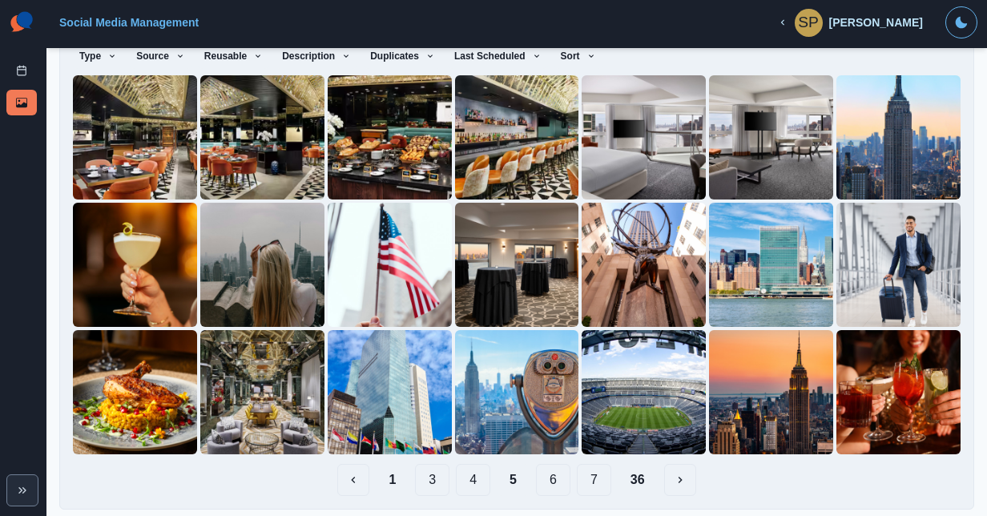
click at [550, 476] on button "6" at bounding box center [553, 480] width 34 height 32
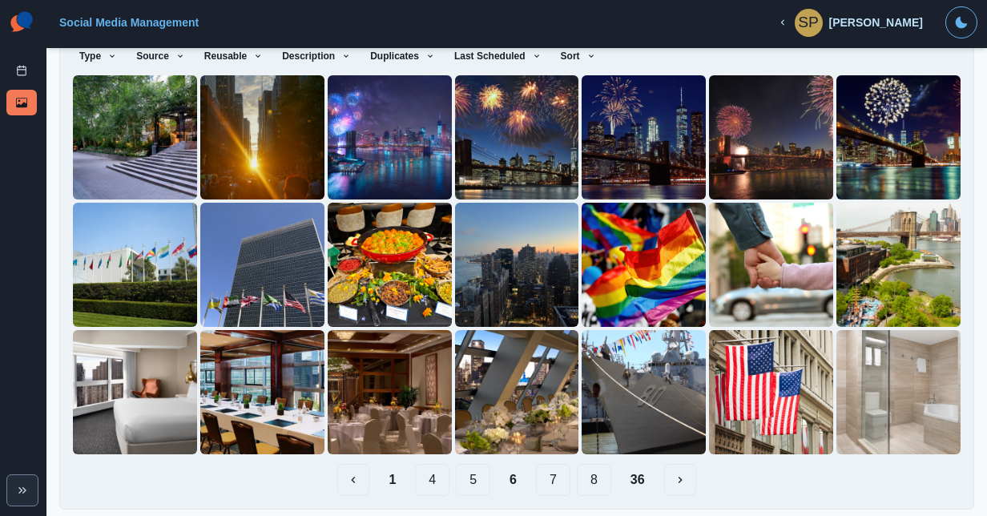
click at [546, 472] on button "7" at bounding box center [553, 480] width 34 height 32
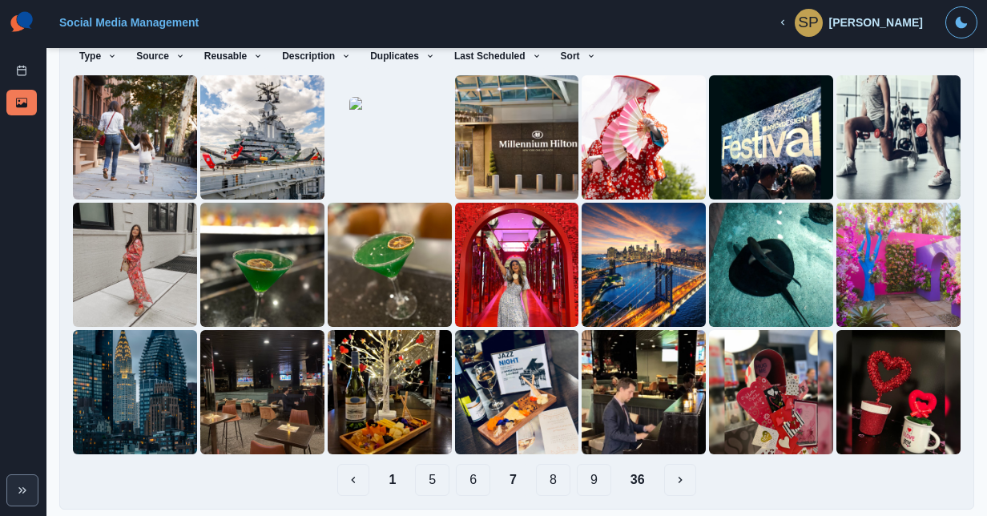
click at [555, 464] on button "8" at bounding box center [553, 480] width 34 height 32
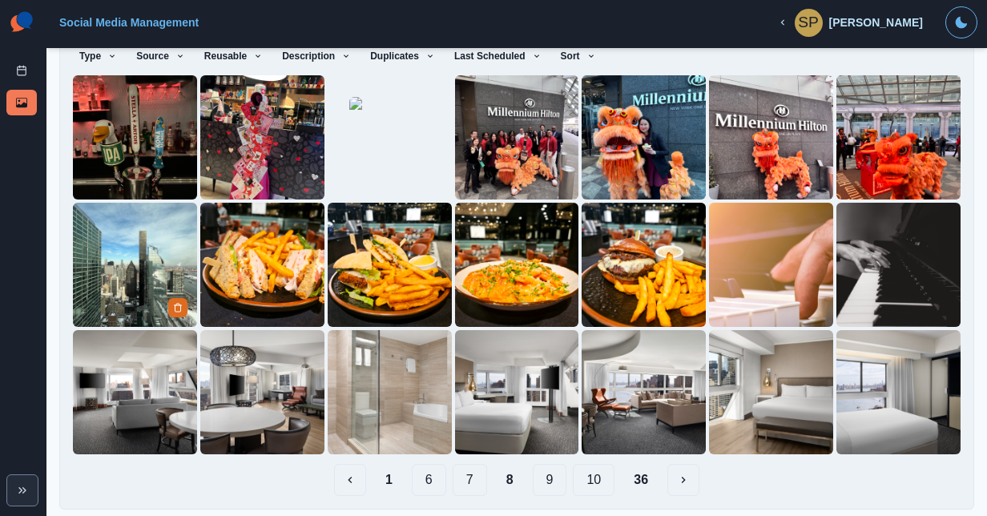
click at [111, 257] on img at bounding box center [135, 265] width 124 height 124
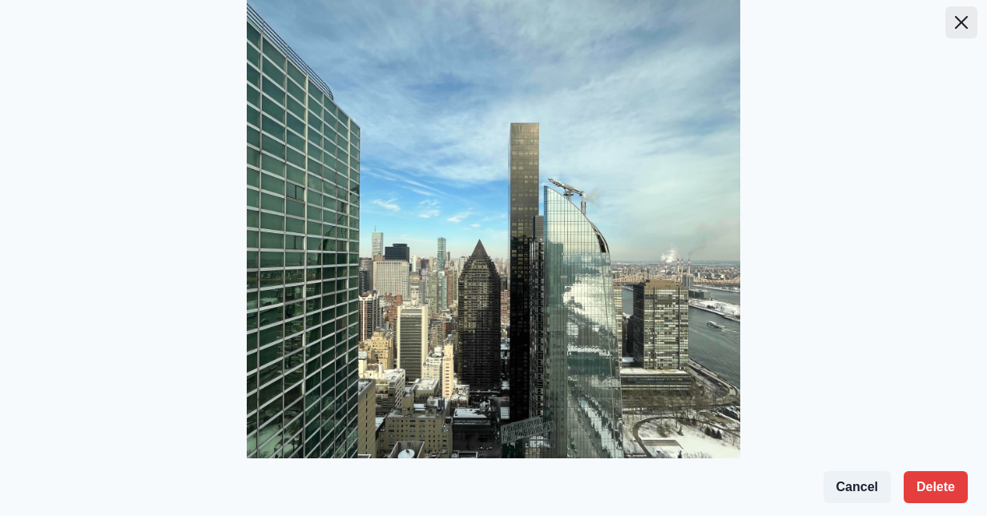
click at [955, 22] on icon "Close" at bounding box center [961, 22] width 13 height 13
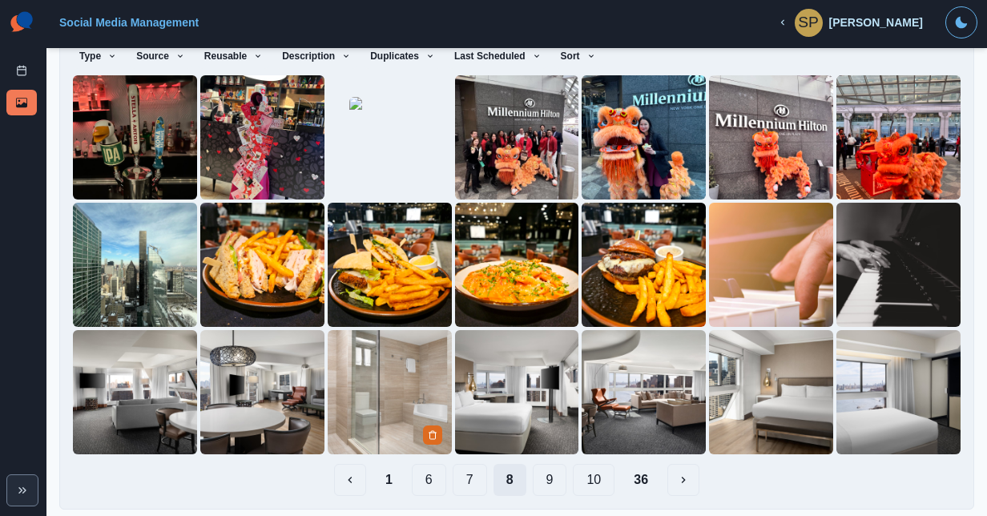
scroll to position [135, 0]
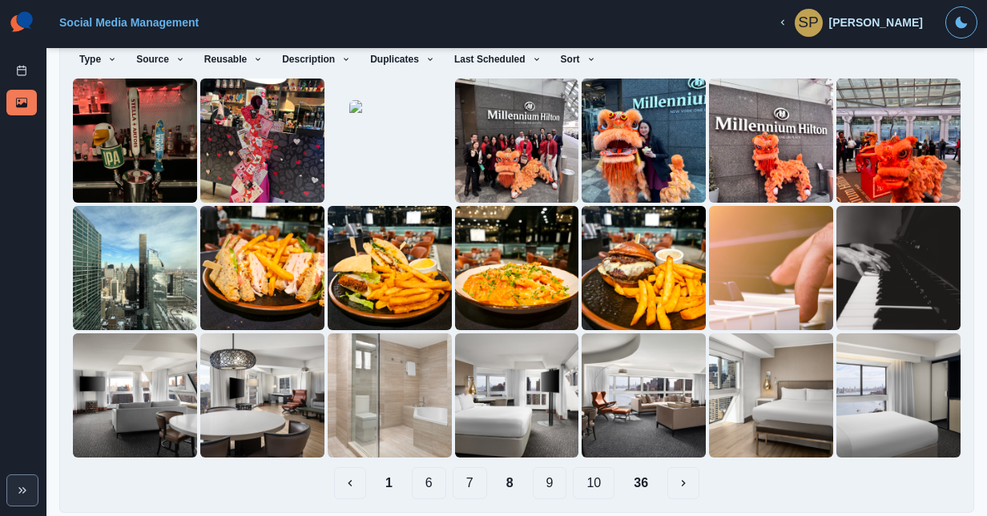
click at [534, 474] on button "9" at bounding box center [550, 483] width 34 height 32
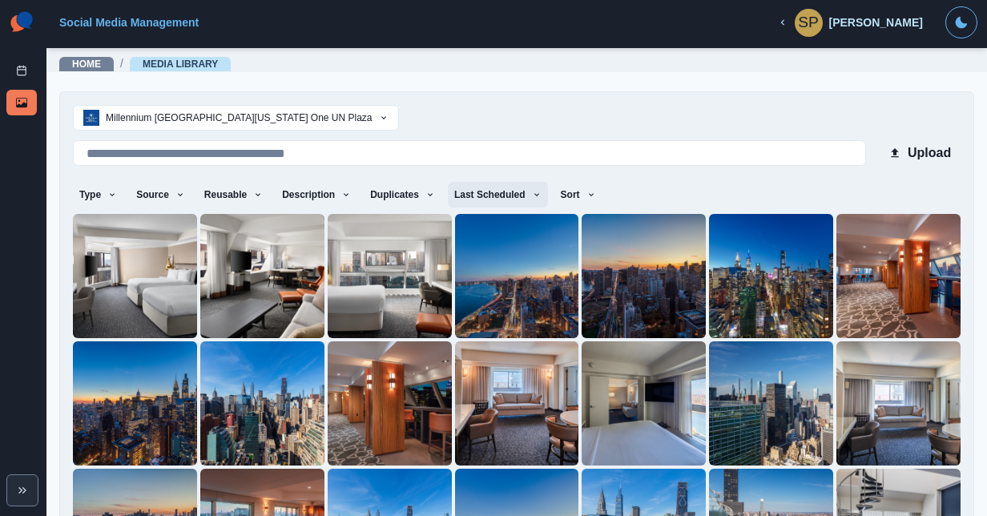
scroll to position [139, 0]
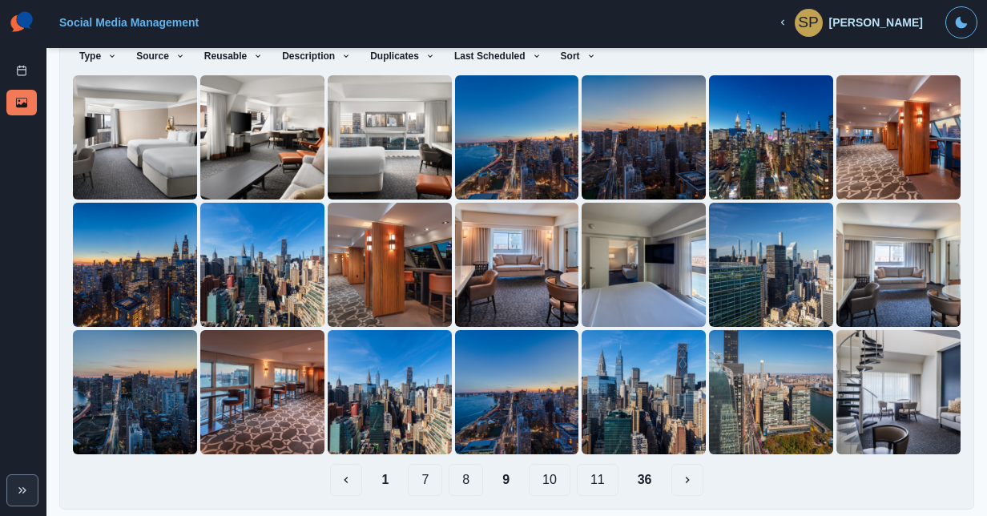
click at [546, 470] on button "10" at bounding box center [550, 480] width 42 height 32
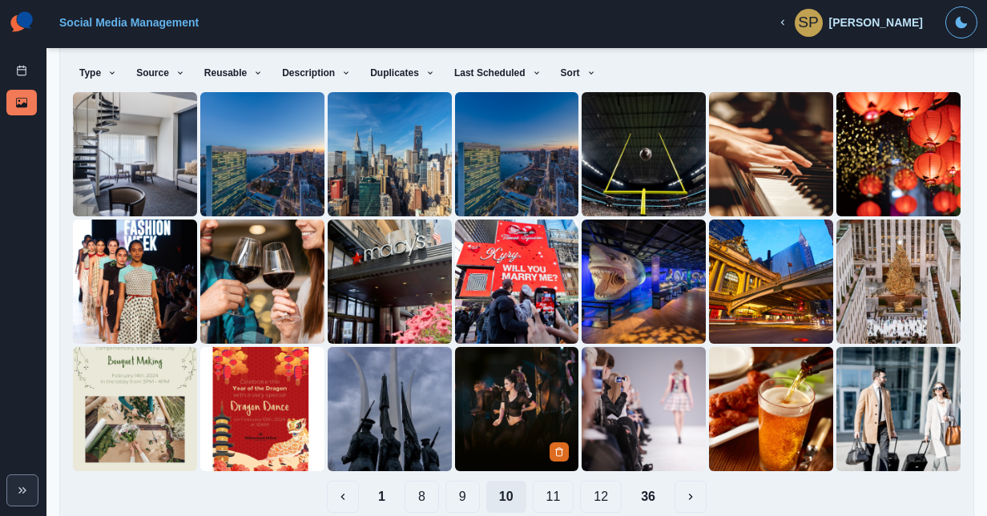
scroll to position [123, 0]
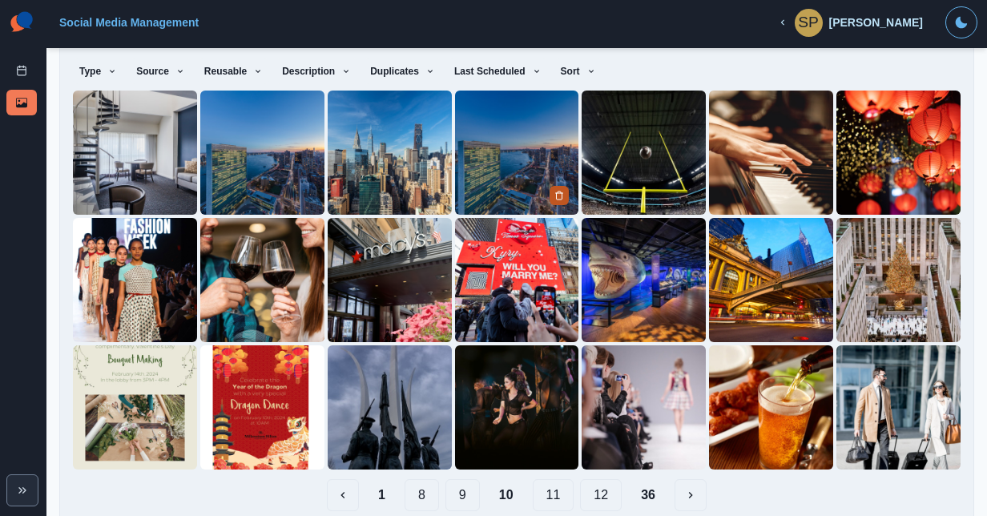
click at [554, 191] on icon "Delete Media" at bounding box center [559, 196] width 10 height 10
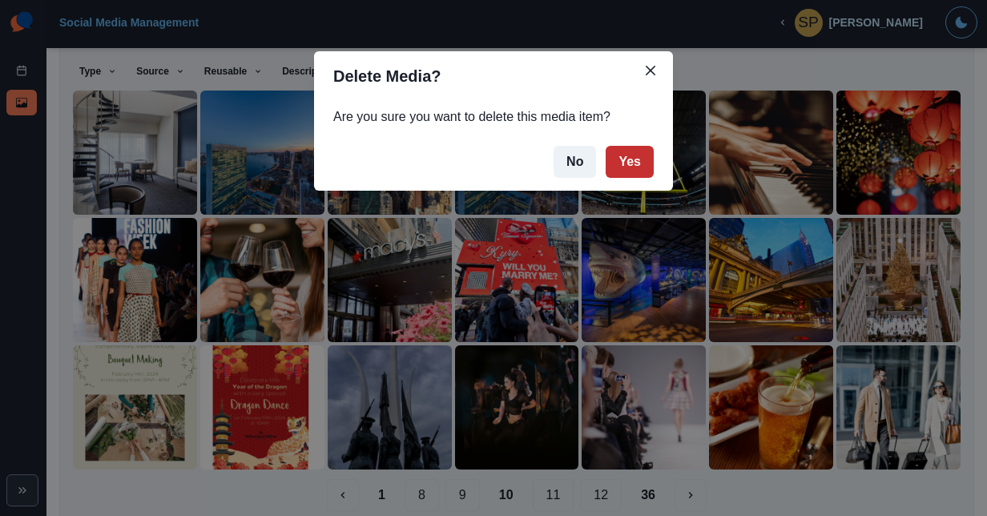
click at [625, 167] on button "Yes" at bounding box center [630, 162] width 48 height 32
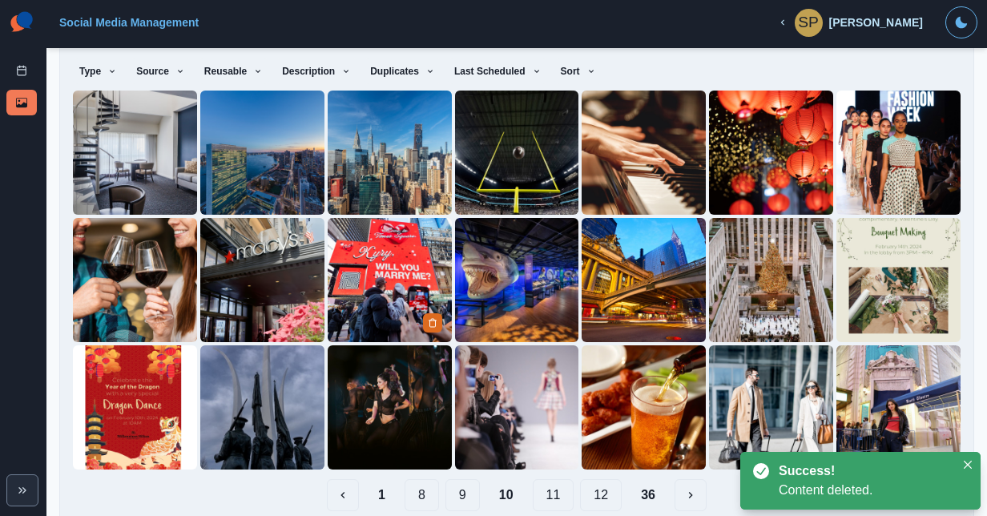
click at [439, 319] on div at bounding box center [434, 322] width 22 height 20
click at [431, 318] on icon "Delete Media" at bounding box center [433, 323] width 10 height 10
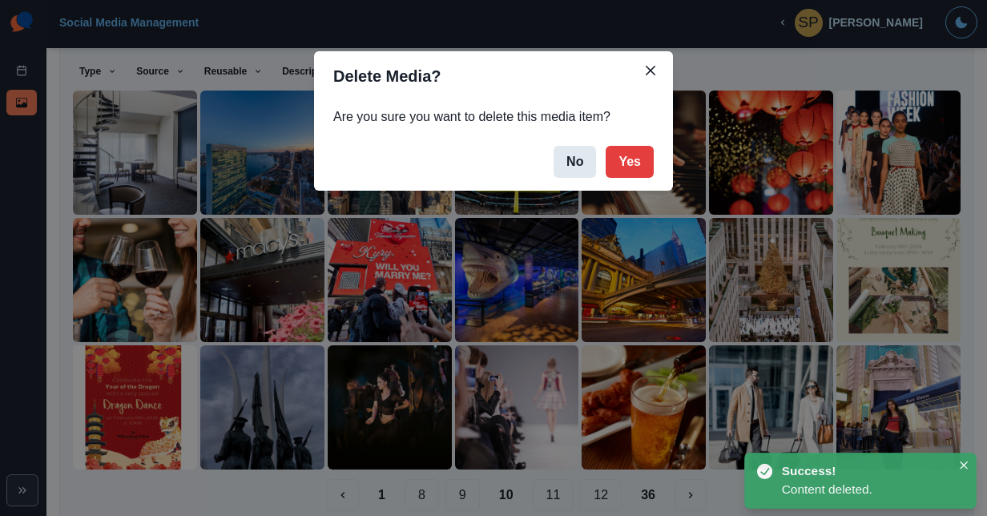
click at [581, 163] on button "No" at bounding box center [575, 162] width 42 height 32
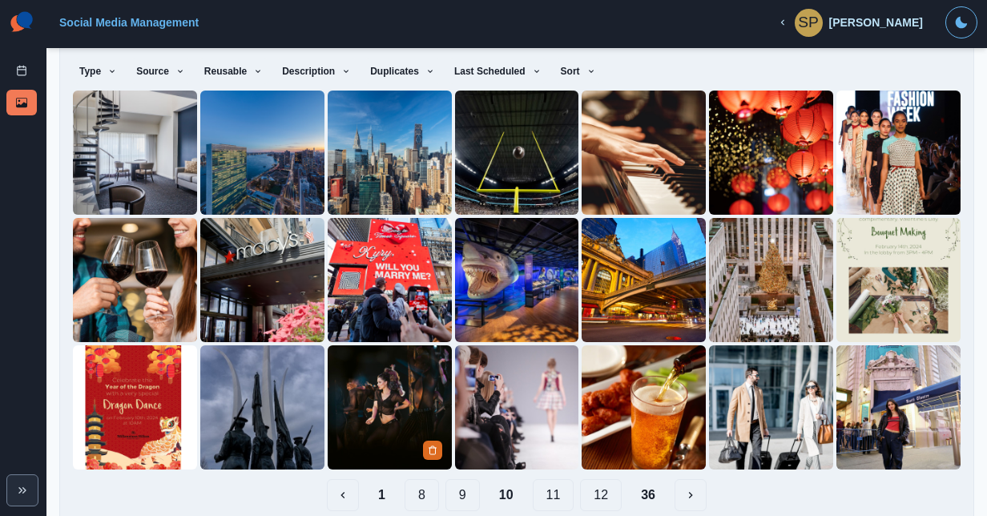
scroll to position [139, 0]
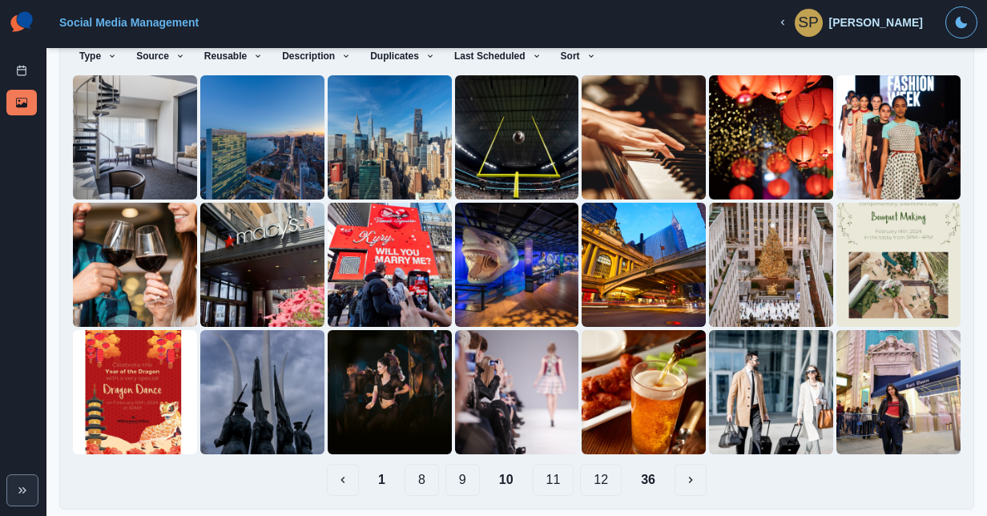
click at [559, 474] on button "11" at bounding box center [554, 480] width 42 height 32
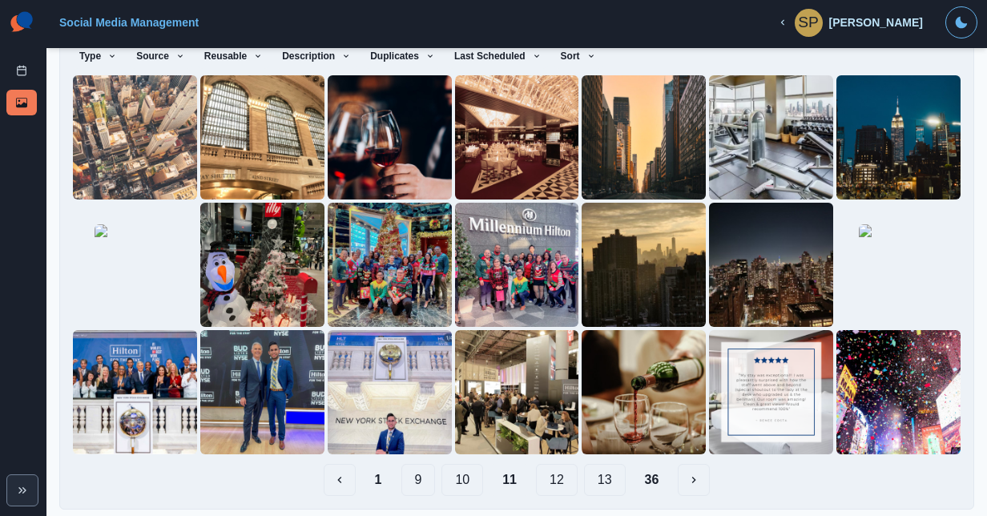
click at [557, 475] on button "12" at bounding box center [557, 480] width 42 height 32
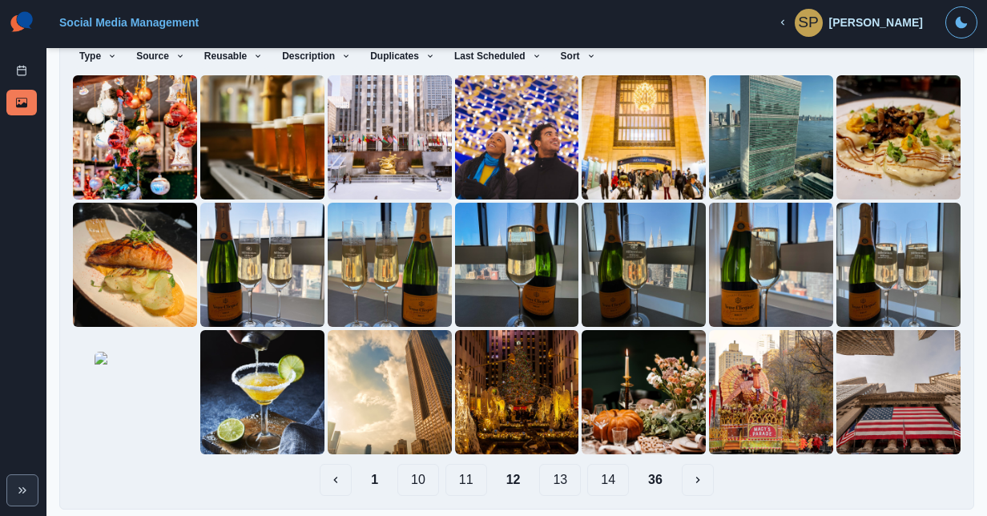
click at [566, 482] on button "13" at bounding box center [560, 480] width 42 height 32
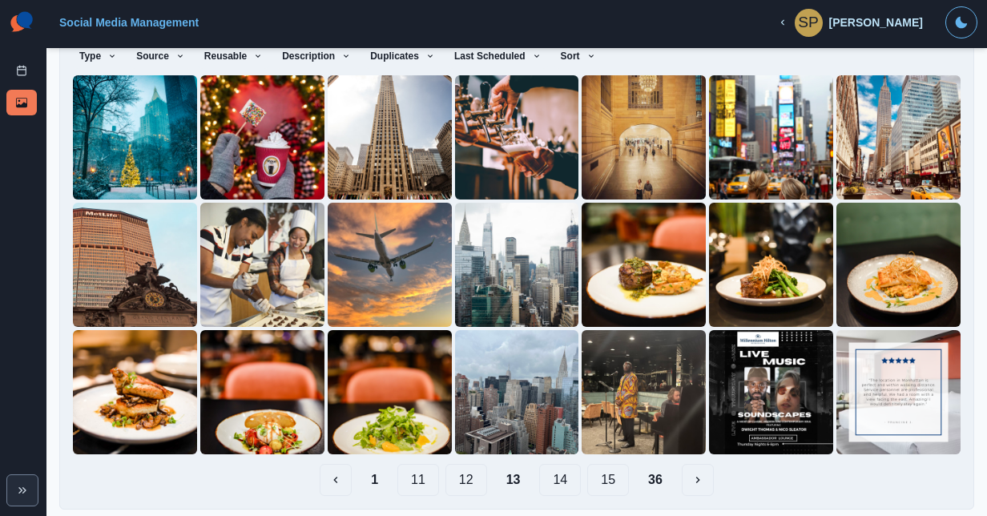
click at [556, 478] on button "14" at bounding box center [560, 480] width 42 height 32
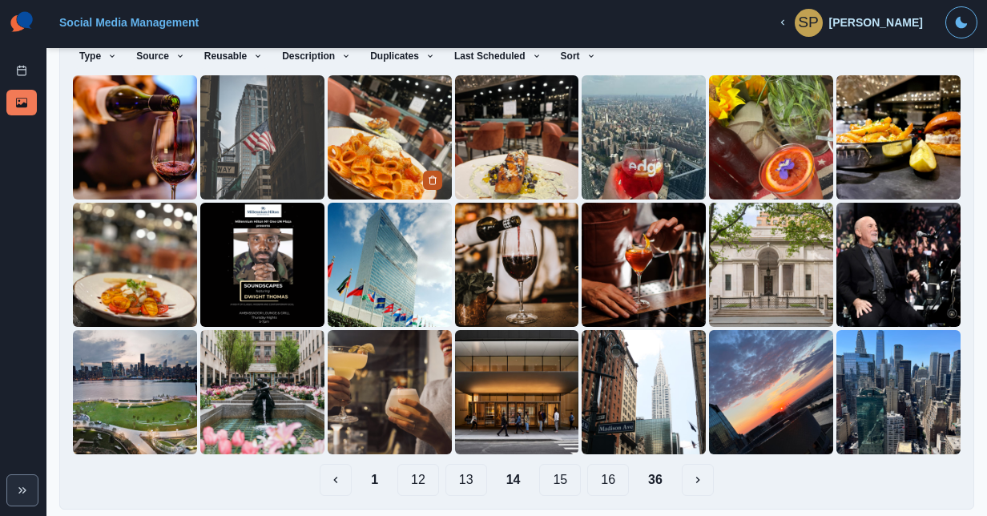
click at [433, 183] on button "Delete Media" at bounding box center [432, 180] width 19 height 19
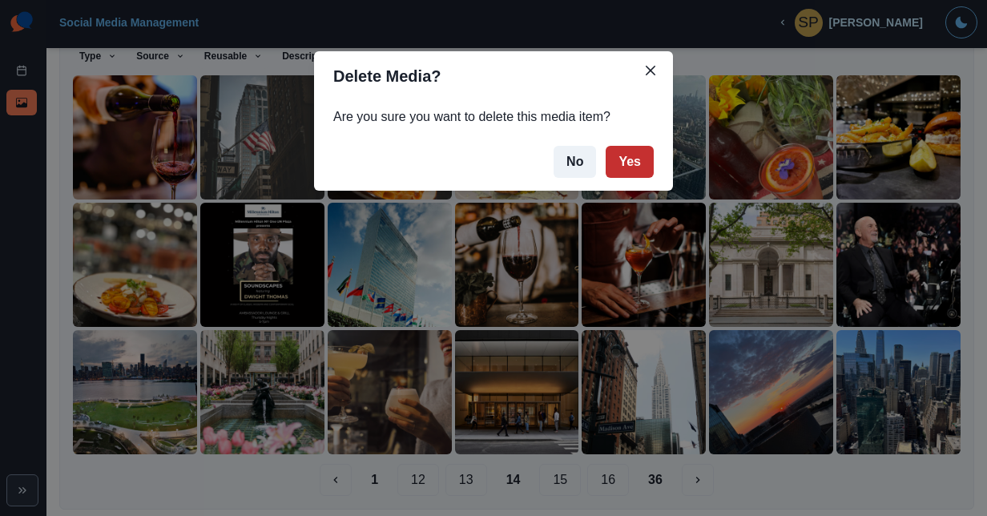
click at [638, 146] on button "Yes" at bounding box center [630, 162] width 48 height 32
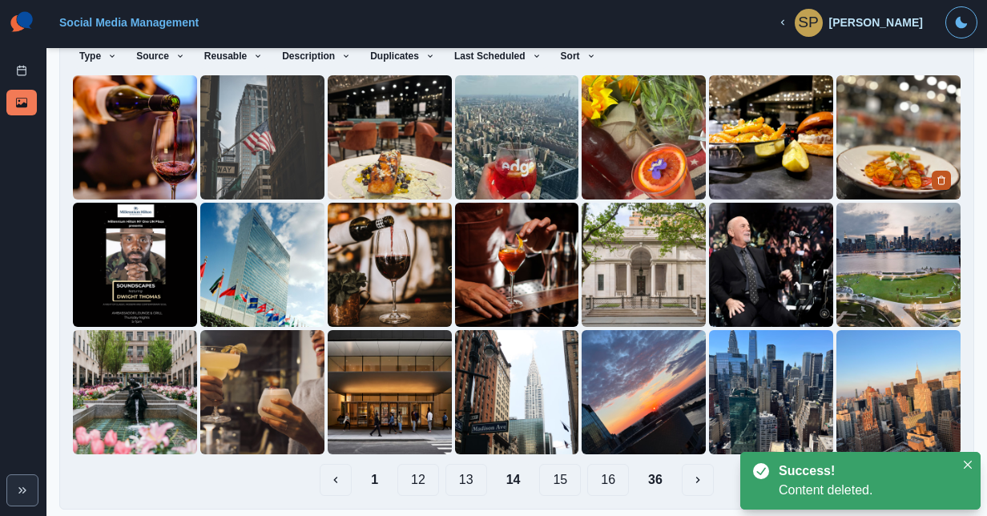
click at [937, 175] on icon "Delete Media" at bounding box center [942, 180] width 10 height 10
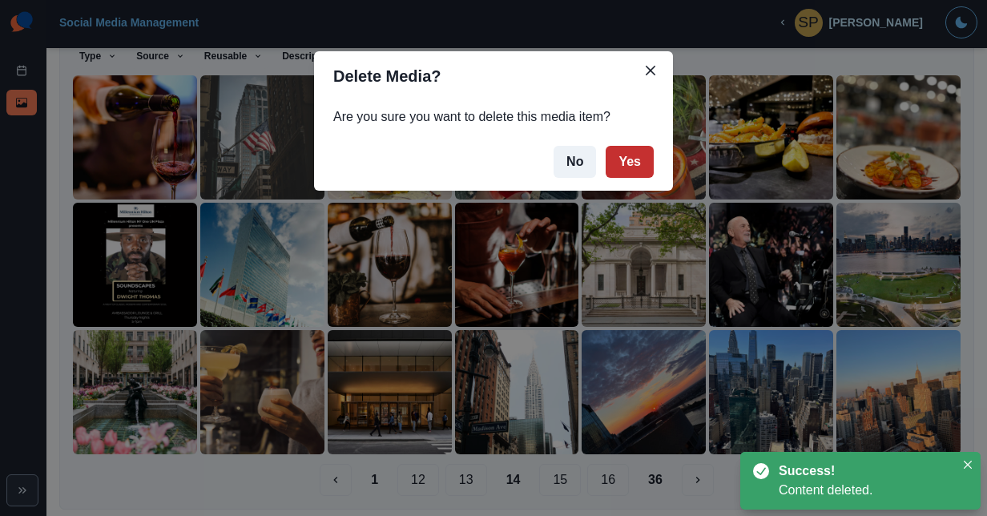
click at [647, 168] on button "Yes" at bounding box center [630, 162] width 48 height 32
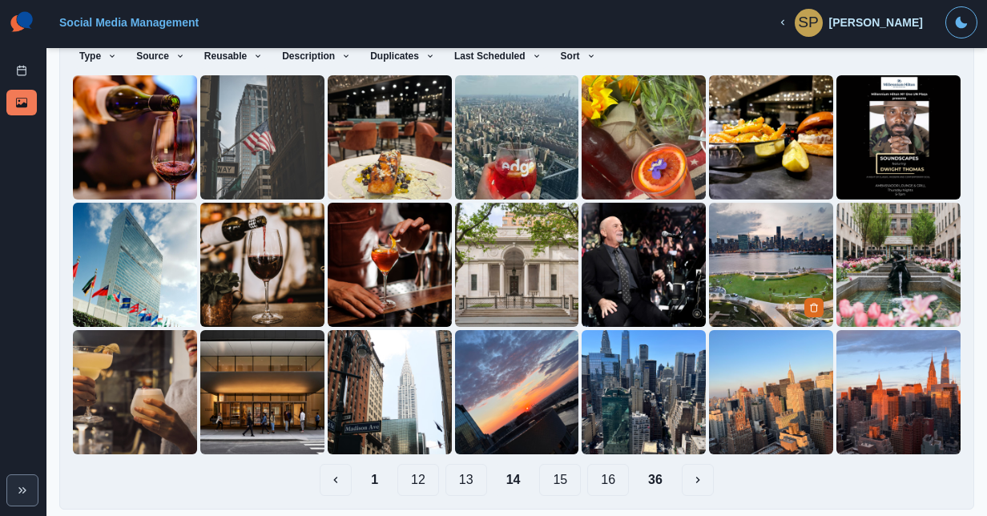
click at [732, 302] on img at bounding box center [771, 265] width 124 height 124
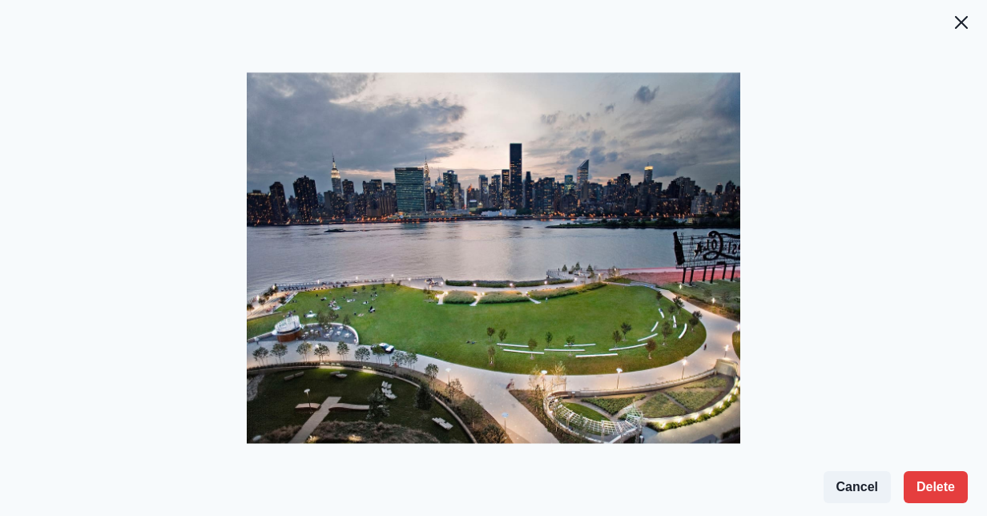
click at [974, 3] on header at bounding box center [493, 13] width 987 height 26
click at [961, 11] on button "Close" at bounding box center [961, 22] width 32 height 32
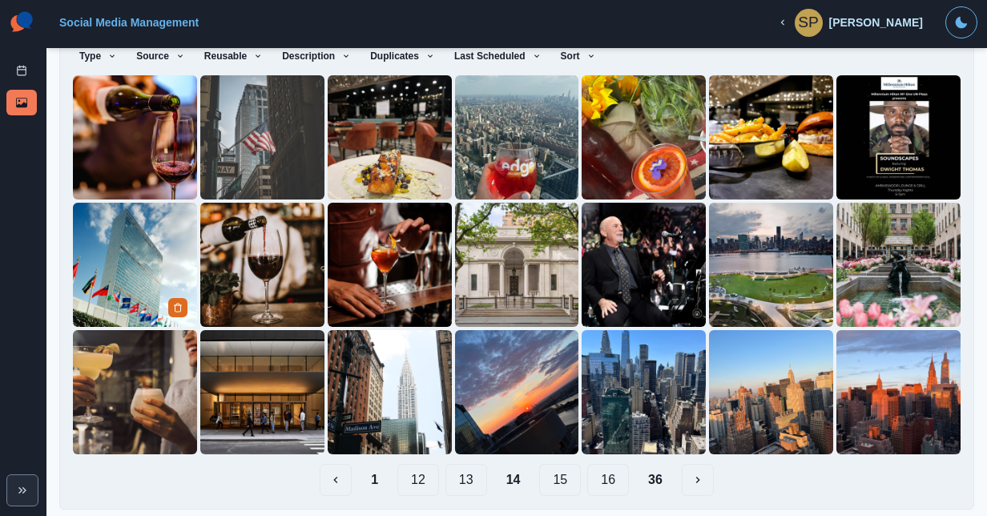
click at [174, 242] on img at bounding box center [135, 265] width 124 height 124
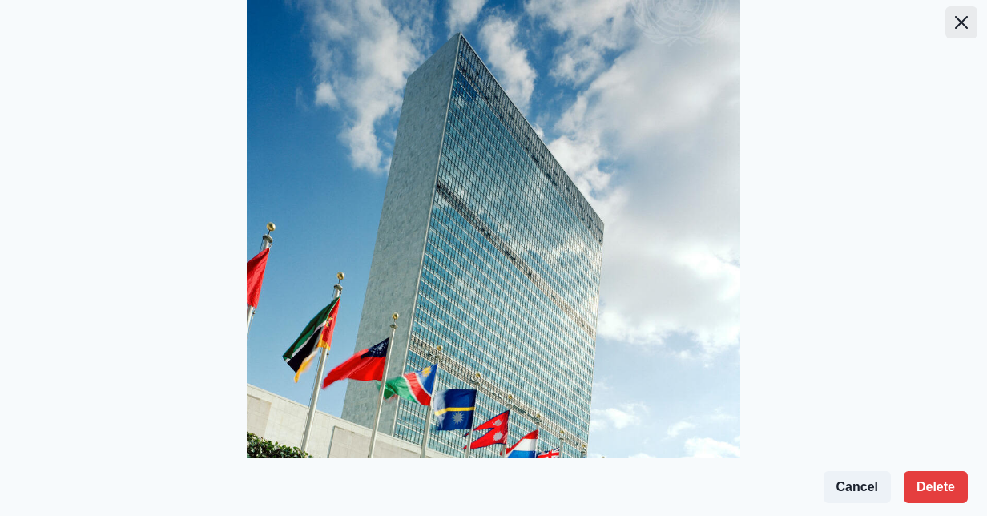
click at [945, 23] on button "Close" at bounding box center [961, 22] width 32 height 32
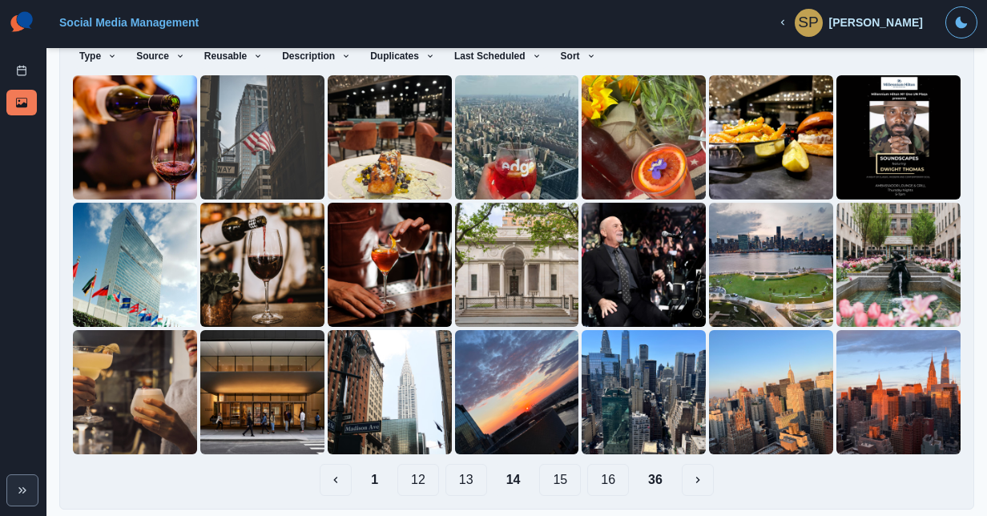
click at [552, 478] on button "15" at bounding box center [560, 480] width 42 height 32
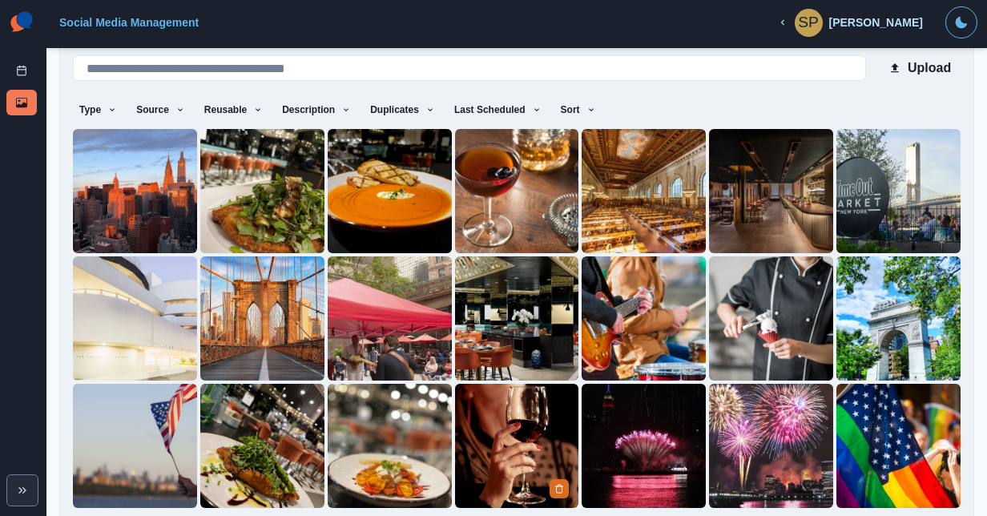
scroll to position [139, 0]
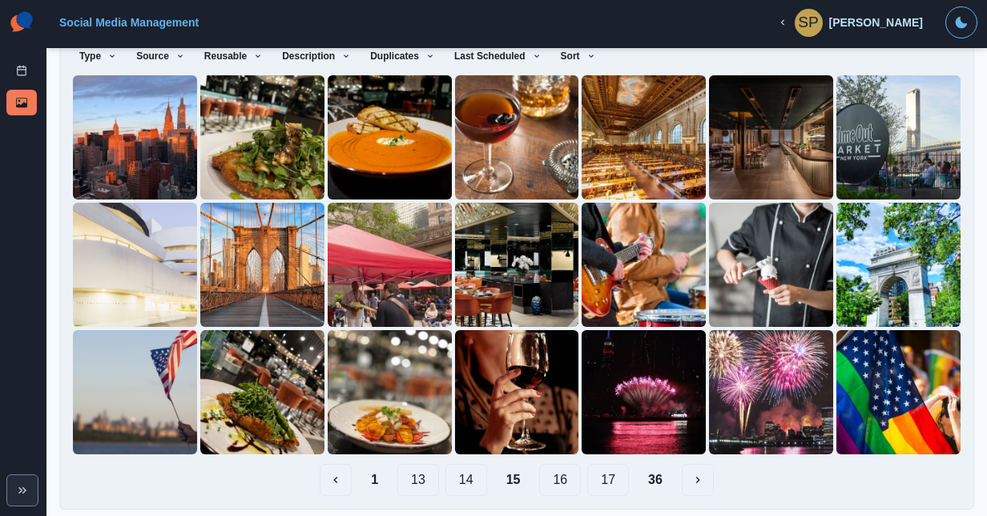
click at [563, 470] on button "16" at bounding box center [560, 480] width 42 height 32
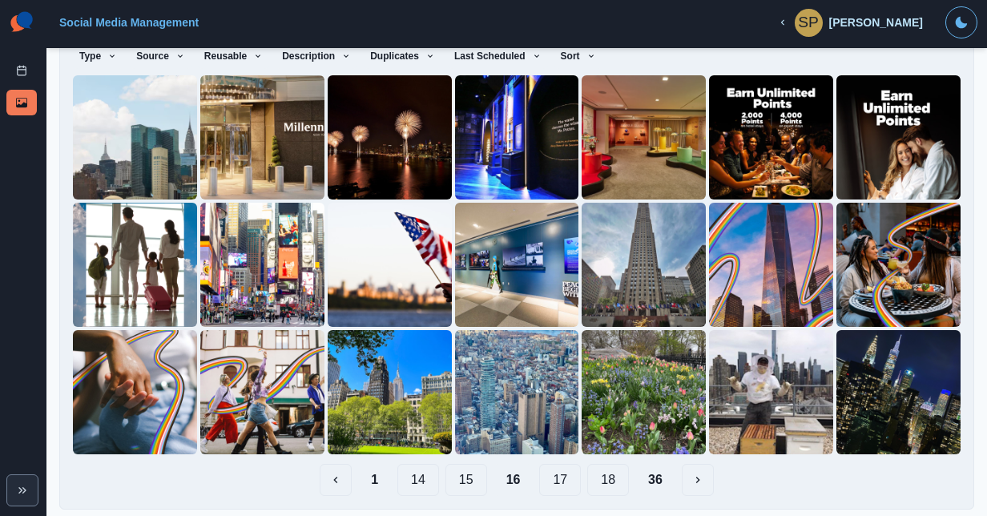
click at [567, 471] on button "17" at bounding box center [560, 480] width 42 height 32
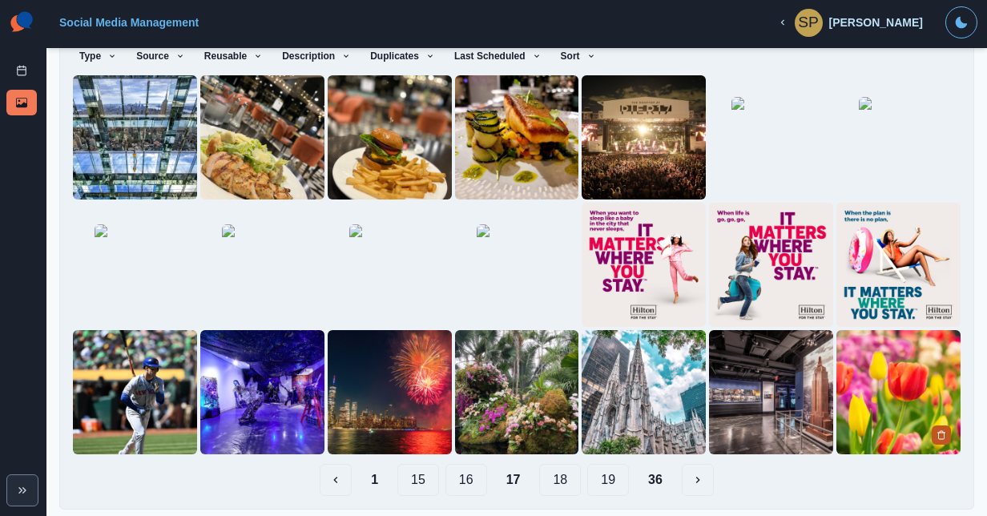
click at [939, 431] on icon "Delete Media" at bounding box center [942, 435] width 6 height 8
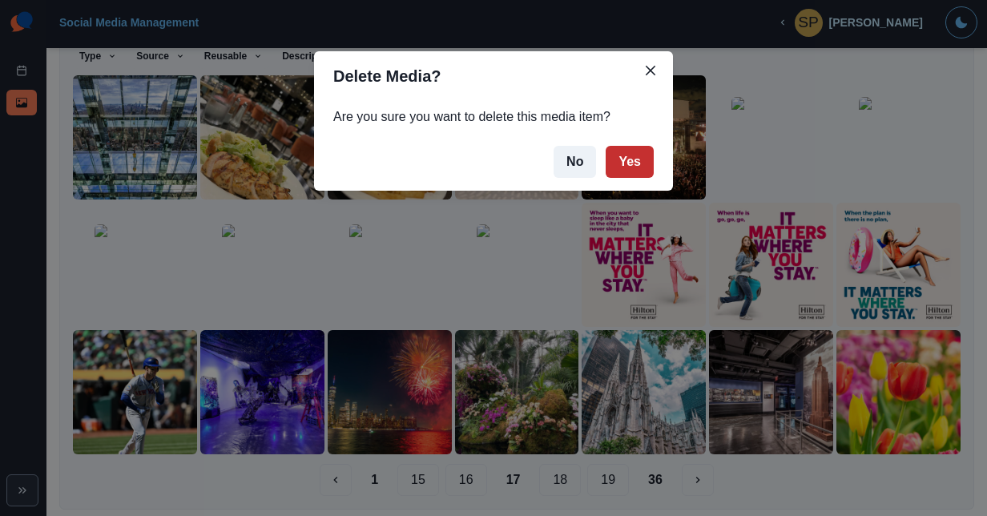
click at [646, 168] on button "Yes" at bounding box center [630, 162] width 48 height 32
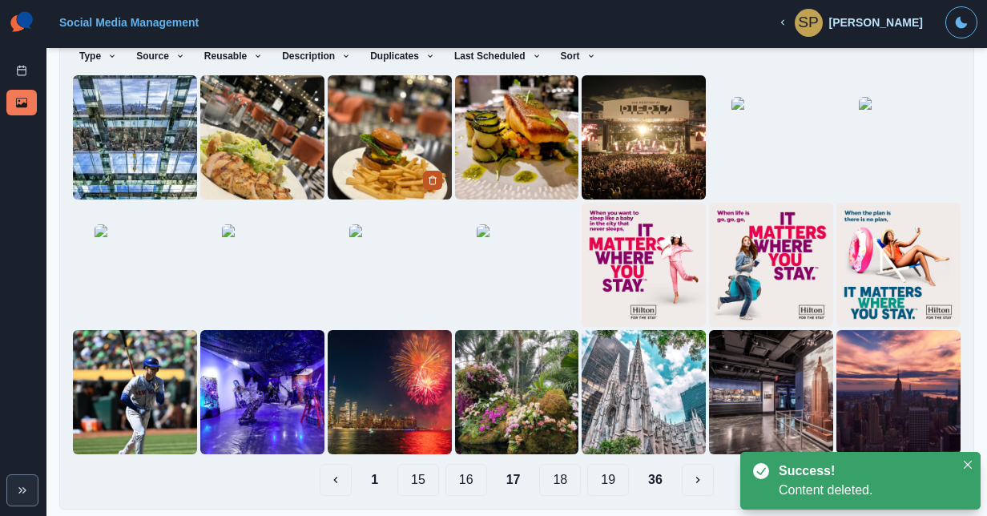
click at [430, 175] on icon "Delete Media" at bounding box center [433, 180] width 10 height 10
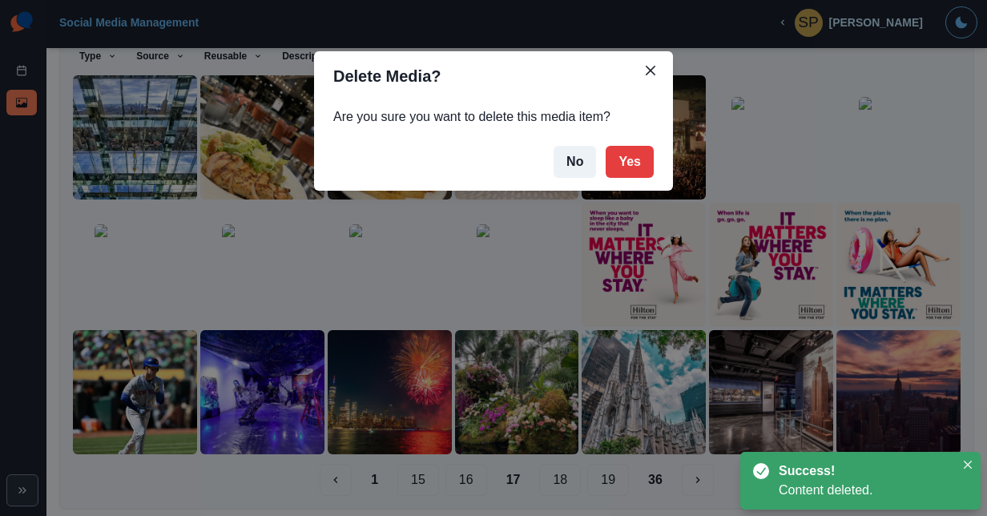
click at [644, 145] on footer "No Yes" at bounding box center [493, 162] width 359 height 58
click at [635, 155] on button "Yes" at bounding box center [630, 162] width 48 height 32
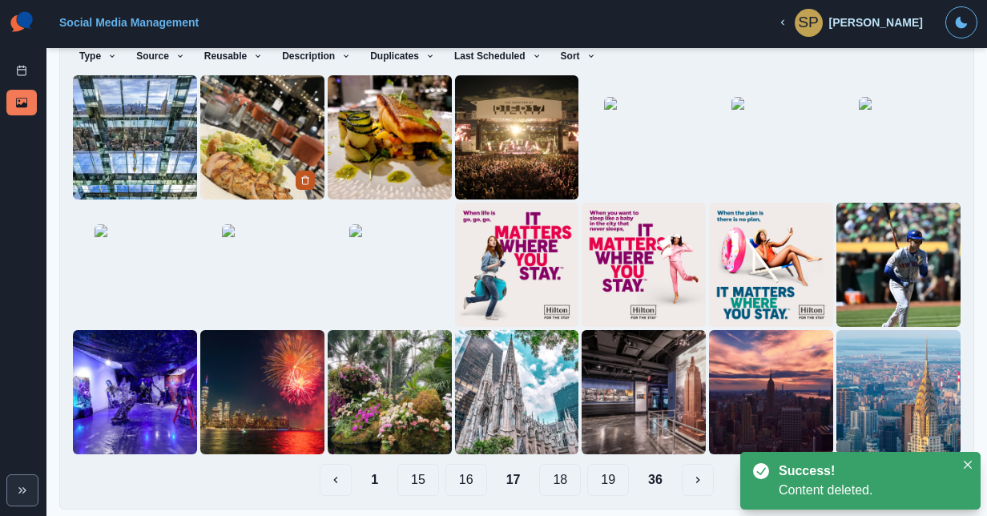
click at [302, 176] on icon "Delete Media" at bounding box center [305, 180] width 6 height 8
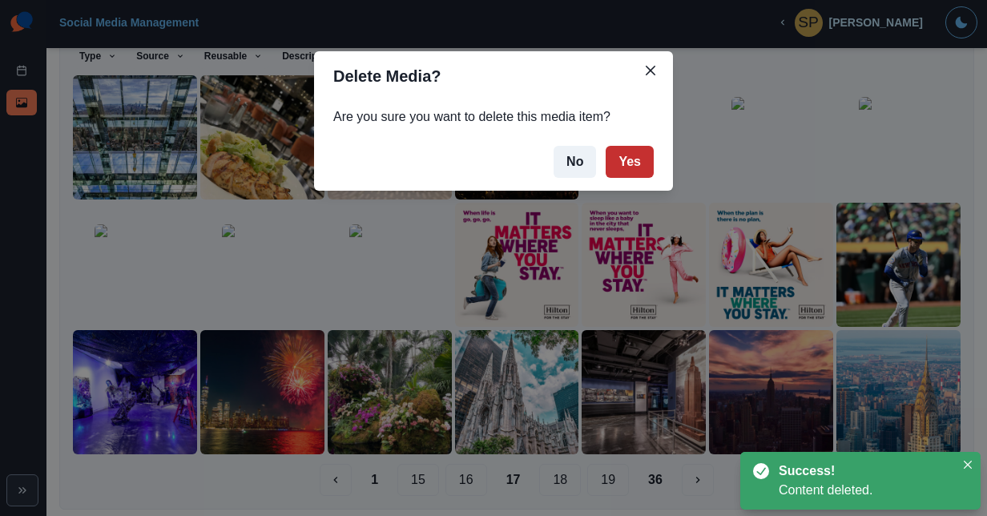
click at [633, 173] on button "Yes" at bounding box center [630, 162] width 48 height 32
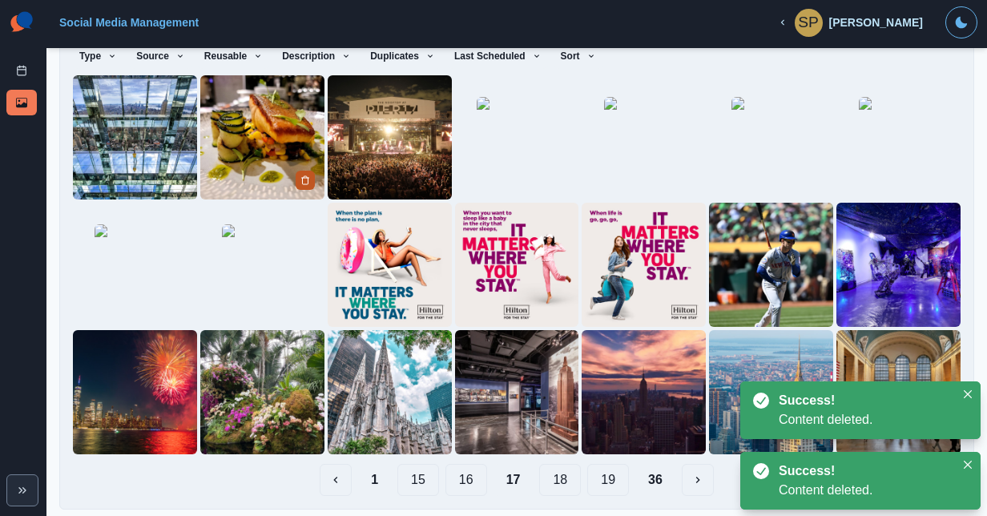
click at [301, 178] on polyline "Delete Media" at bounding box center [304, 178] width 7 height 0
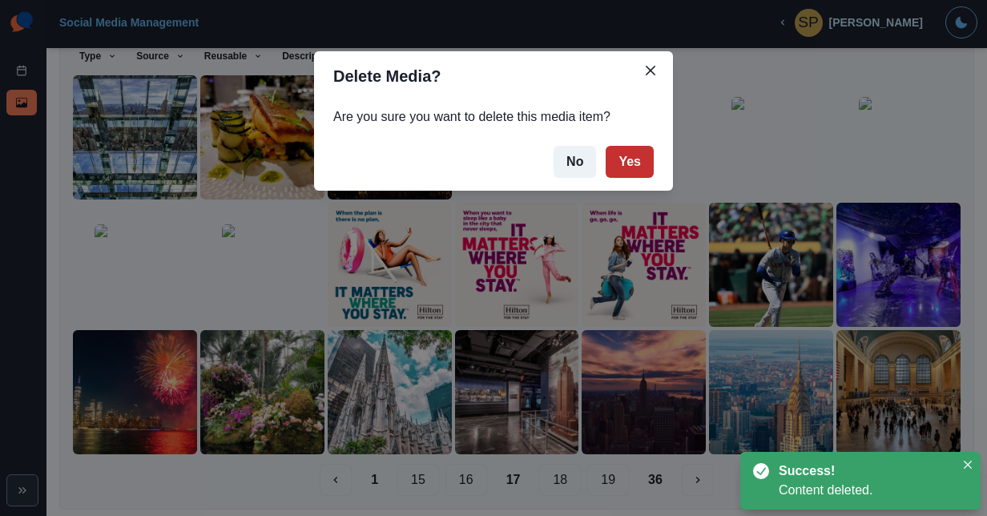
click at [620, 166] on button "Yes" at bounding box center [630, 162] width 48 height 32
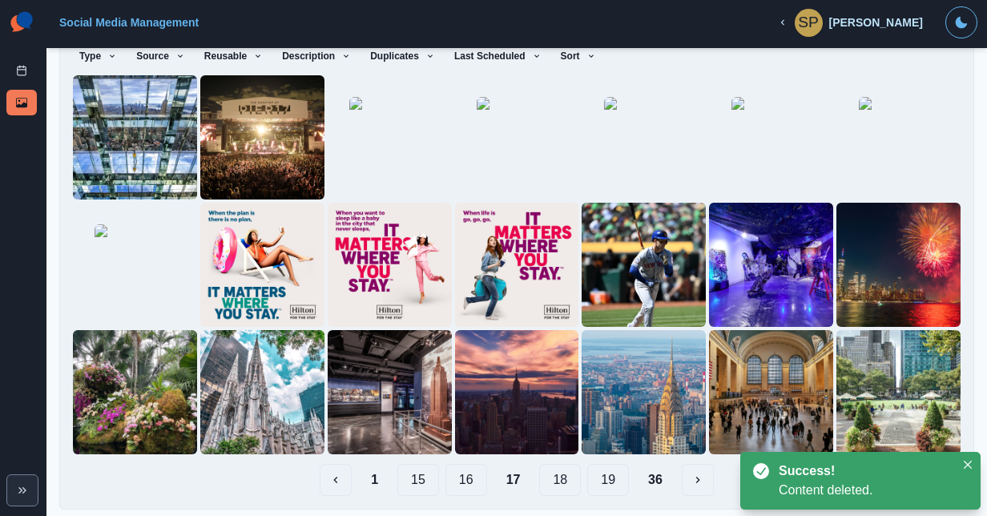
click at [546, 464] on button "18" at bounding box center [560, 480] width 42 height 32
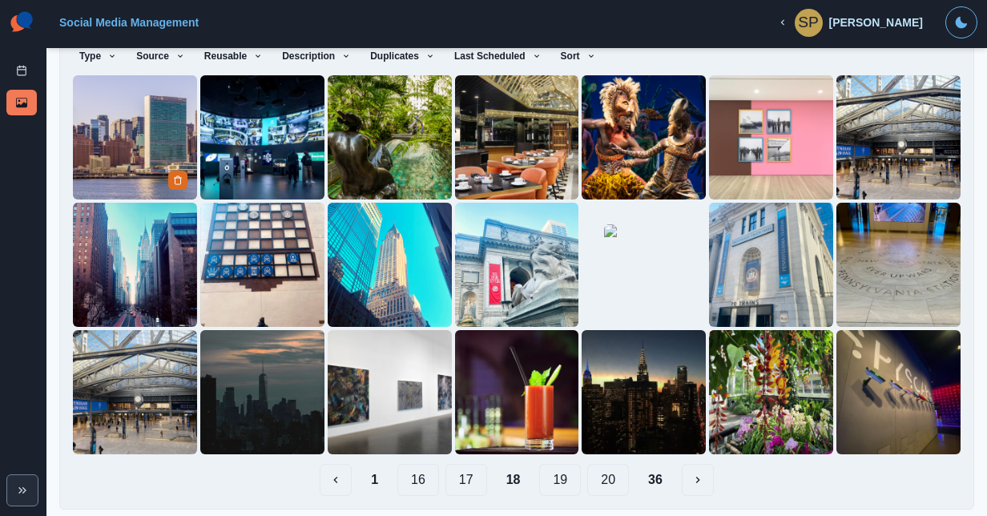
click at [170, 139] on img at bounding box center [135, 137] width 124 height 124
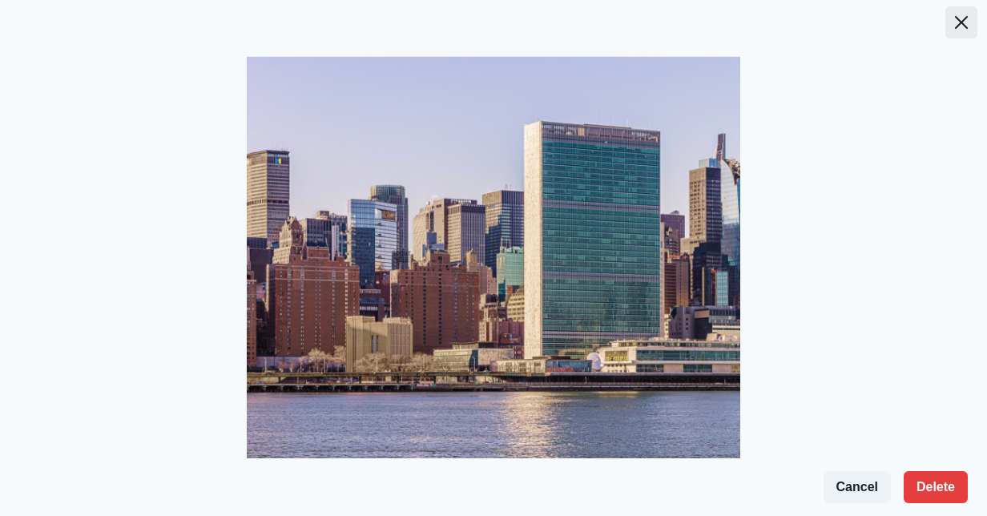
click at [961, 24] on icon "Close" at bounding box center [961, 22] width 13 height 13
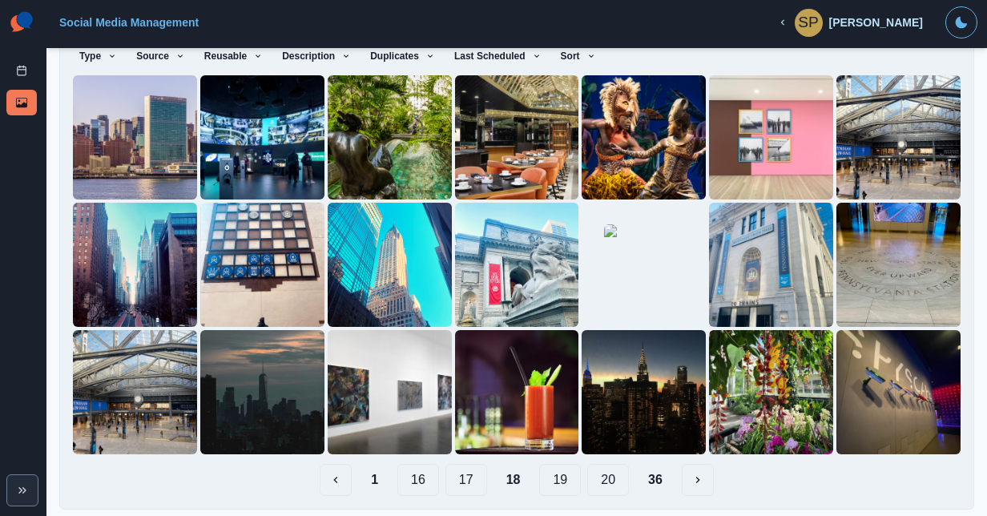
click at [550, 474] on button "19" at bounding box center [560, 480] width 42 height 32
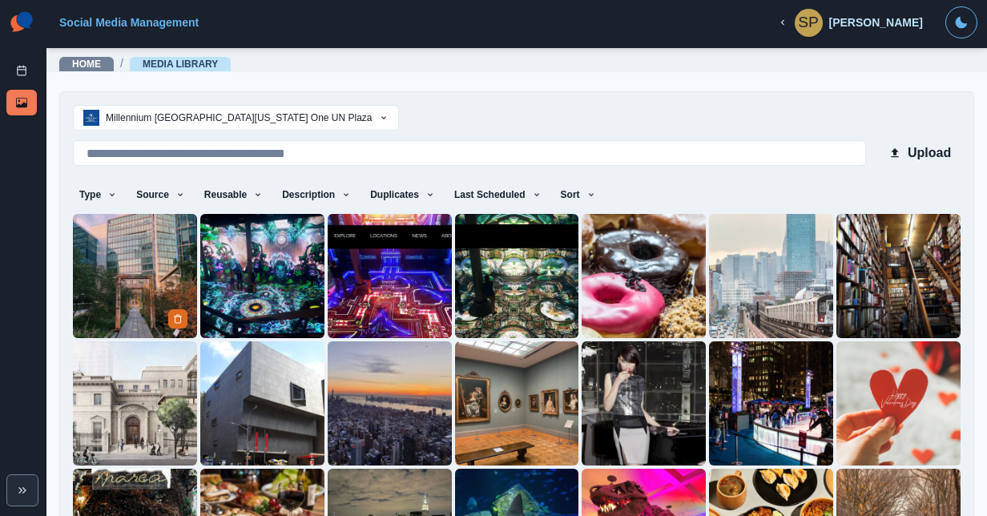
click at [138, 252] on img at bounding box center [135, 276] width 124 height 124
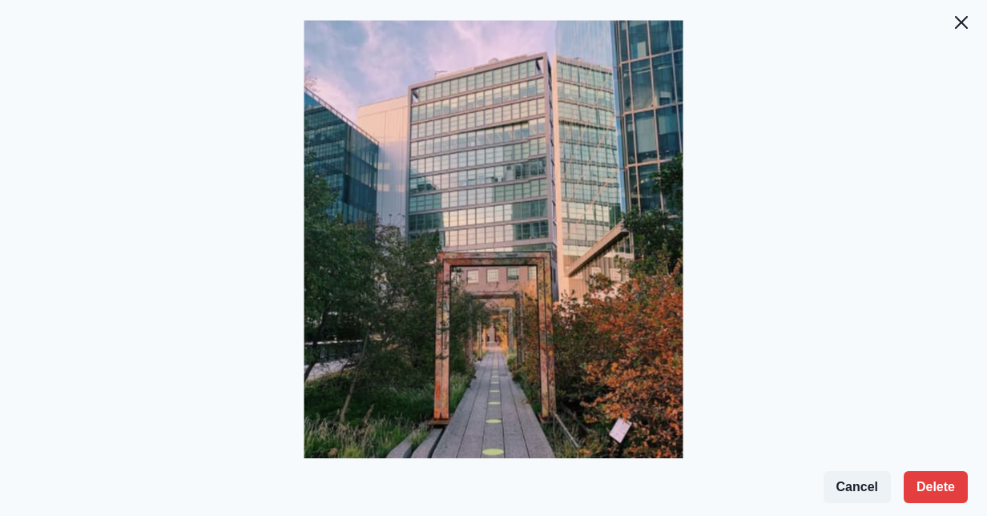
click at [942, 17] on header at bounding box center [493, 13] width 987 height 26
click at [945, 18] on button "Close" at bounding box center [961, 22] width 32 height 32
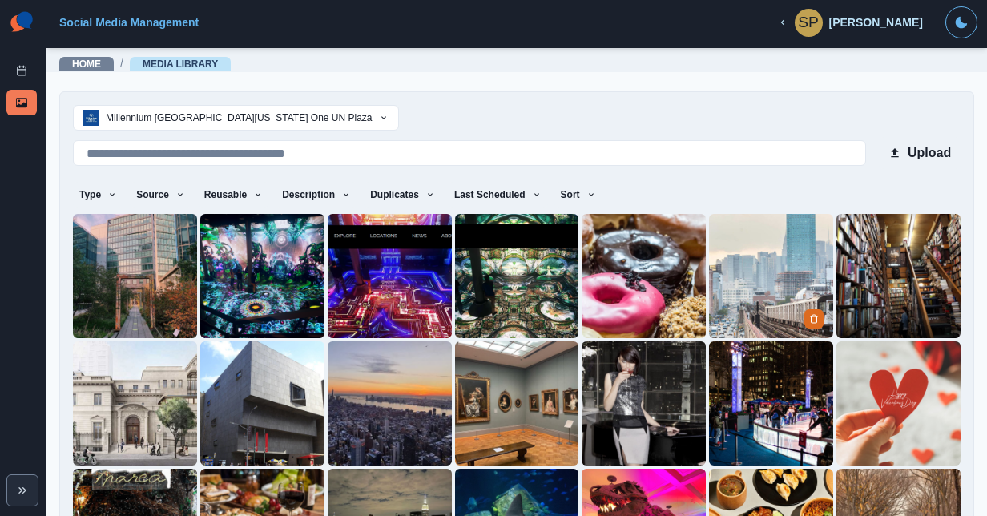
scroll to position [139, 0]
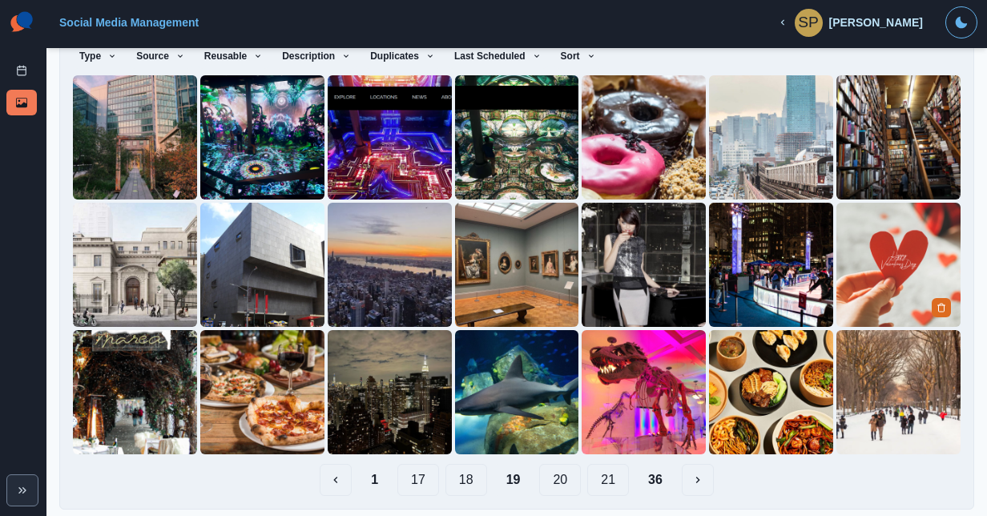
click at [875, 254] on img at bounding box center [899, 265] width 124 height 124
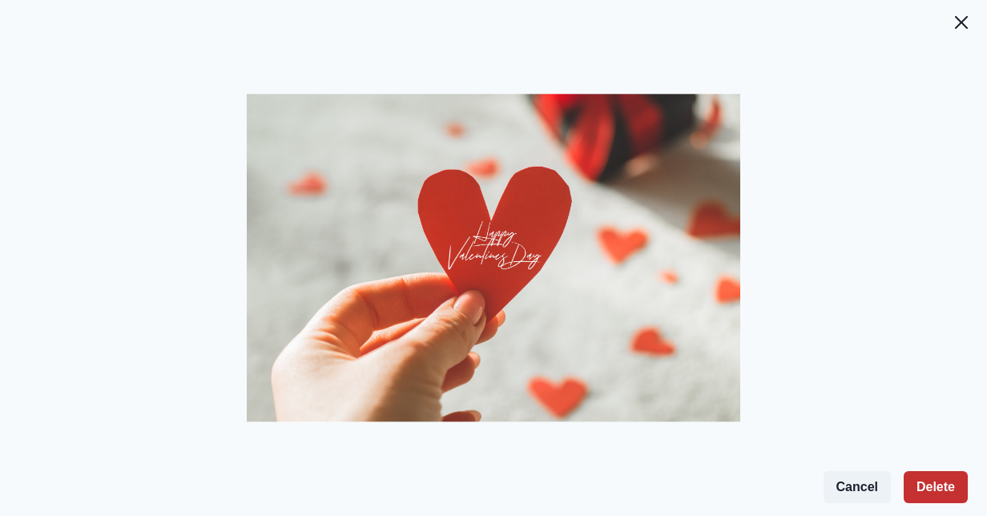
click at [915, 481] on button "Delete" at bounding box center [936, 487] width 64 height 32
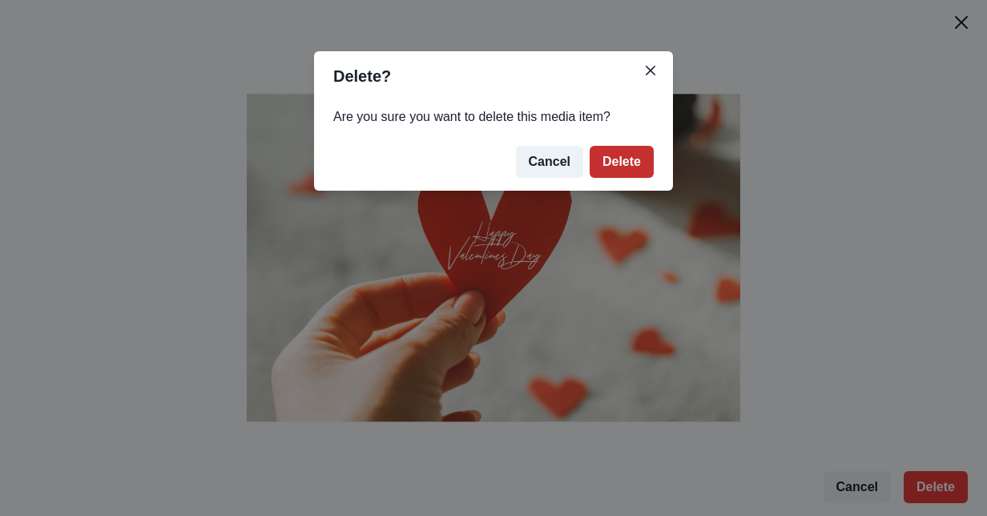
click at [644, 164] on button "Delete" at bounding box center [622, 162] width 64 height 32
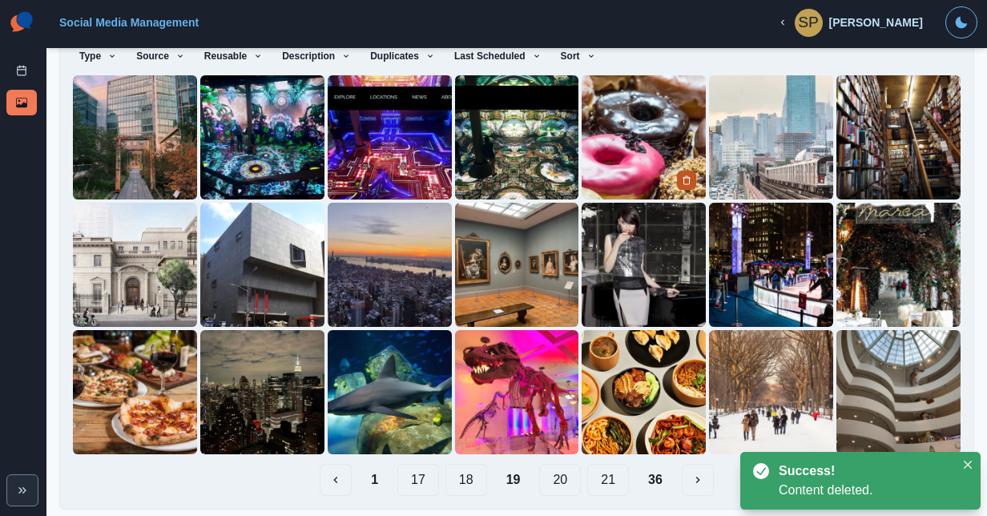
click at [677, 171] on button "Delete Media" at bounding box center [686, 180] width 19 height 19
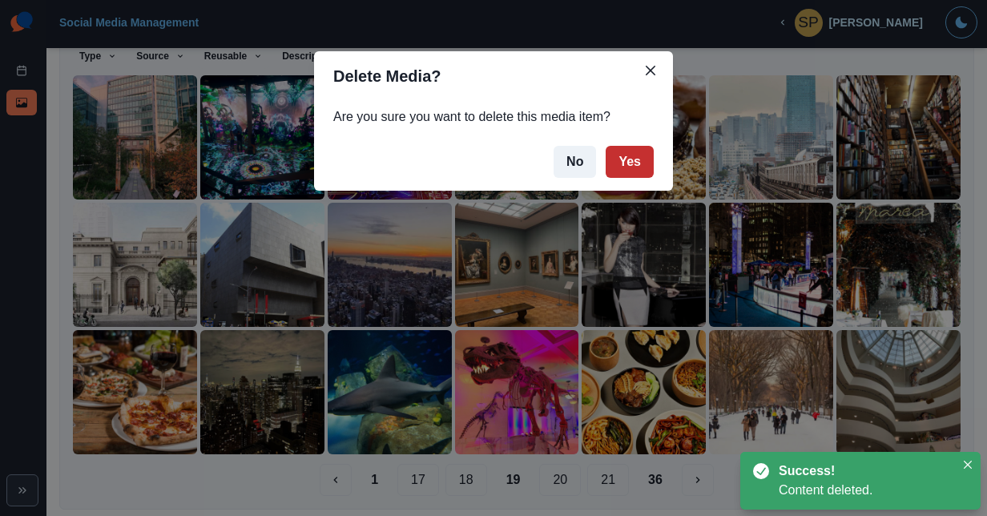
click at [643, 170] on button "Yes" at bounding box center [630, 162] width 48 height 32
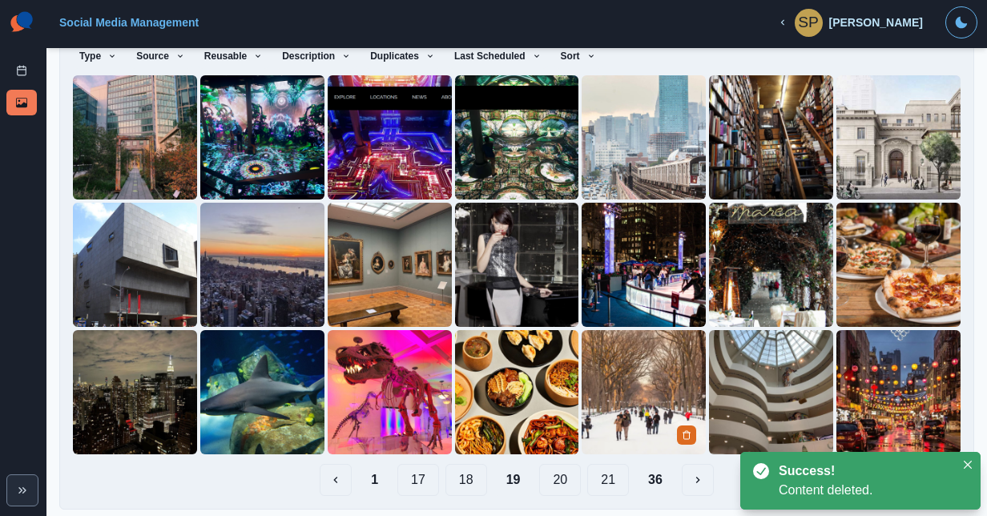
click at [694, 356] on img at bounding box center [644, 392] width 124 height 124
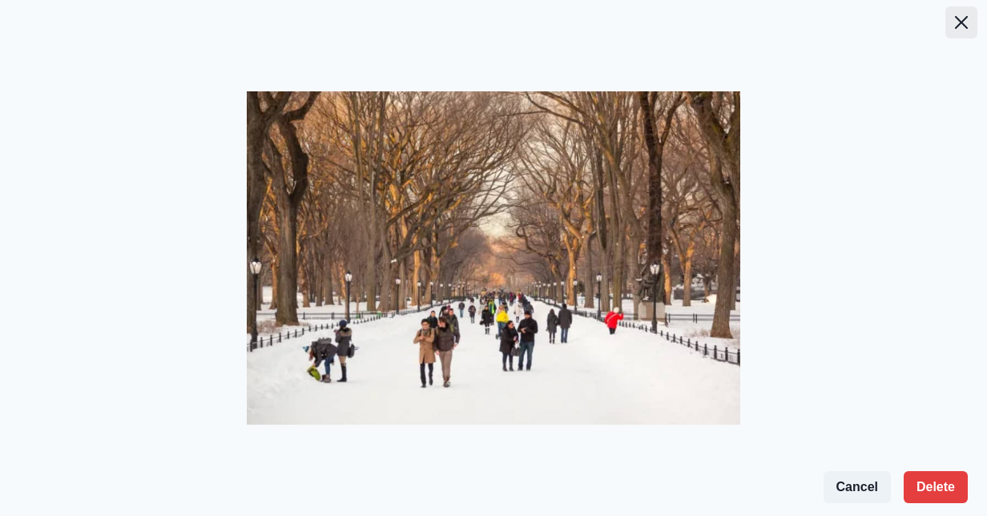
click at [964, 23] on icon "Close" at bounding box center [961, 22] width 13 height 13
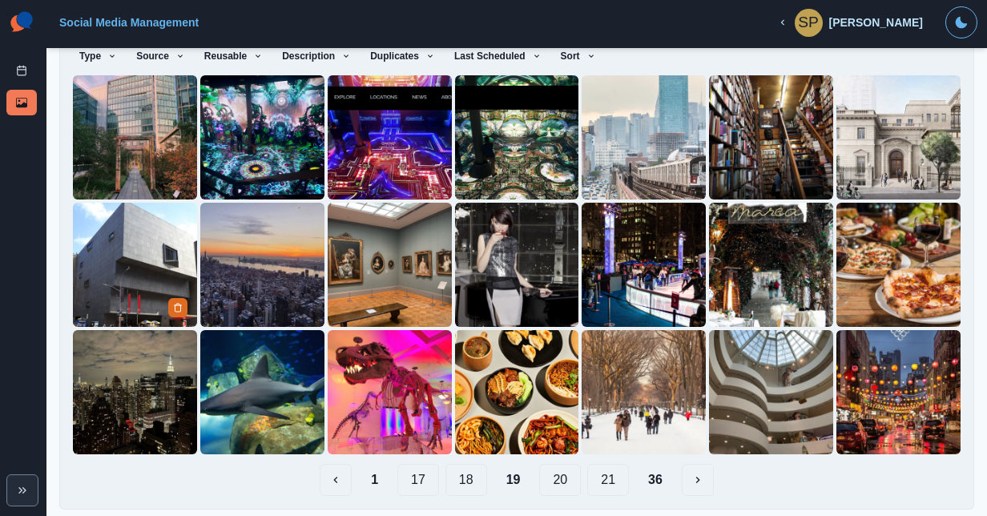
click at [152, 248] on img at bounding box center [135, 265] width 124 height 124
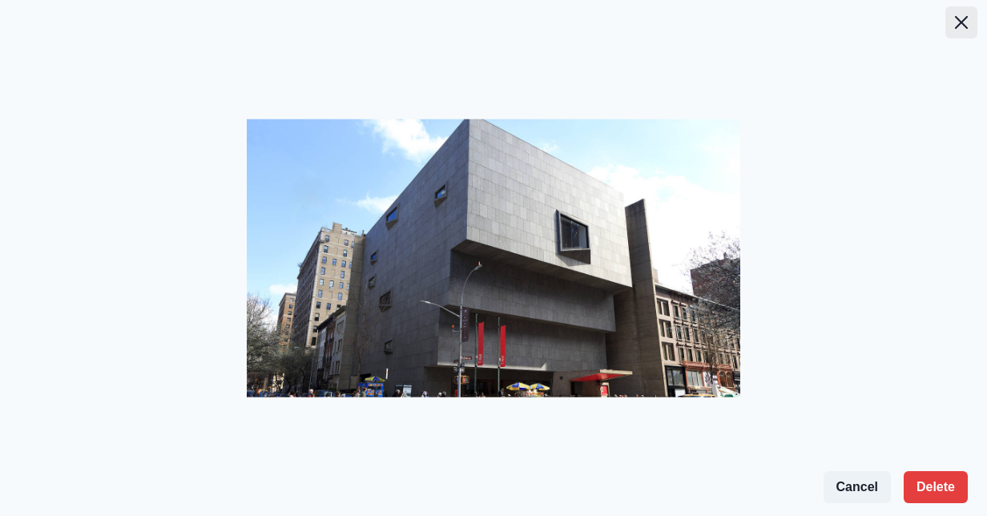
click at [961, 34] on button "Close" at bounding box center [961, 22] width 32 height 32
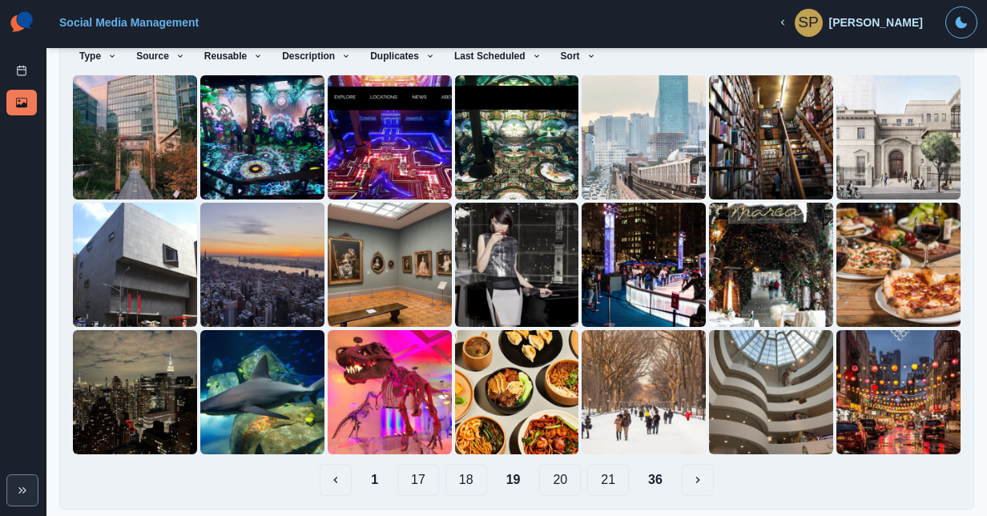
click at [566, 472] on button "20" at bounding box center [560, 480] width 42 height 32
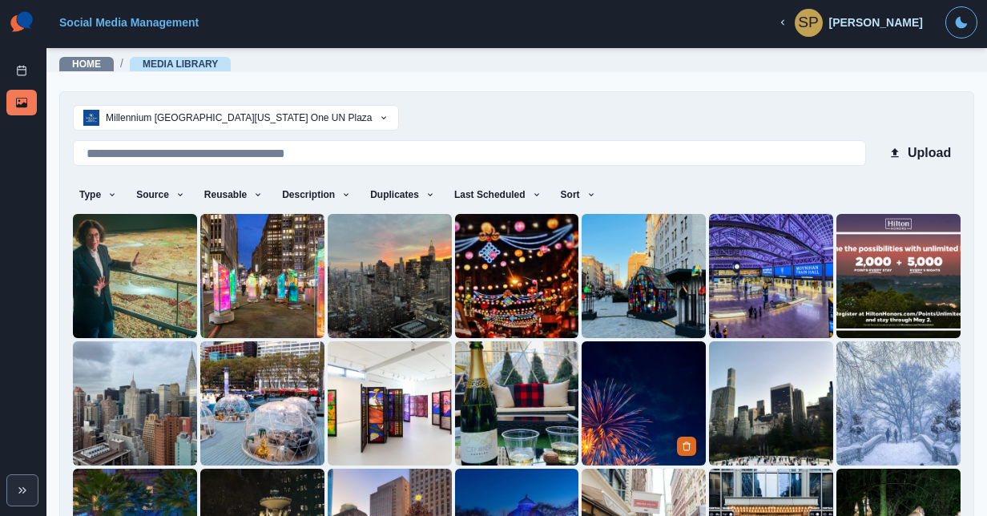
scroll to position [139, 0]
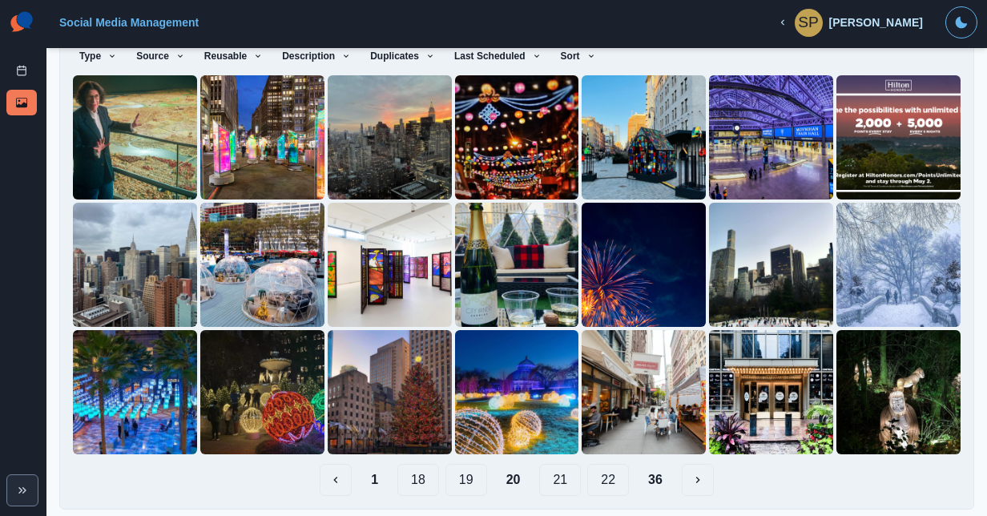
click at [539, 473] on button "21" at bounding box center [560, 480] width 42 height 32
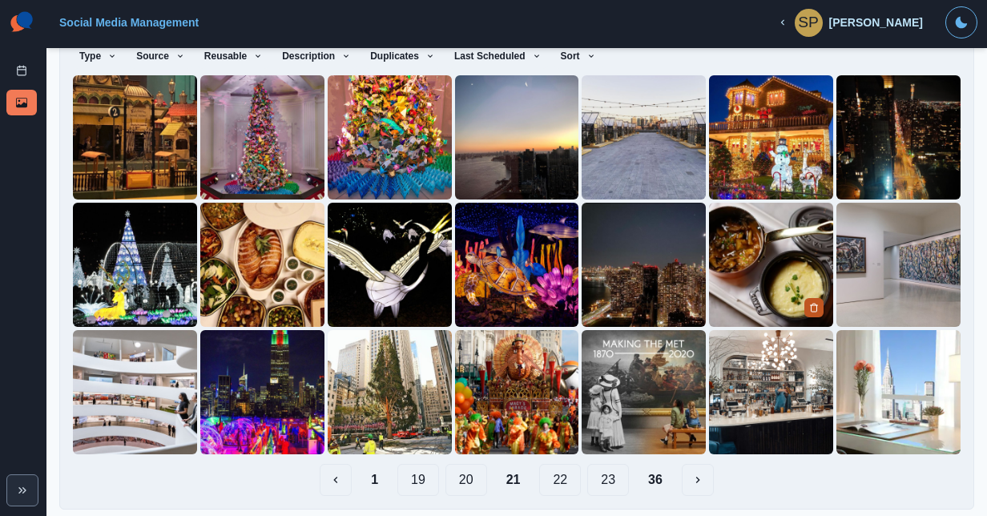
click at [804, 307] on button "Delete Media" at bounding box center [813, 307] width 19 height 19
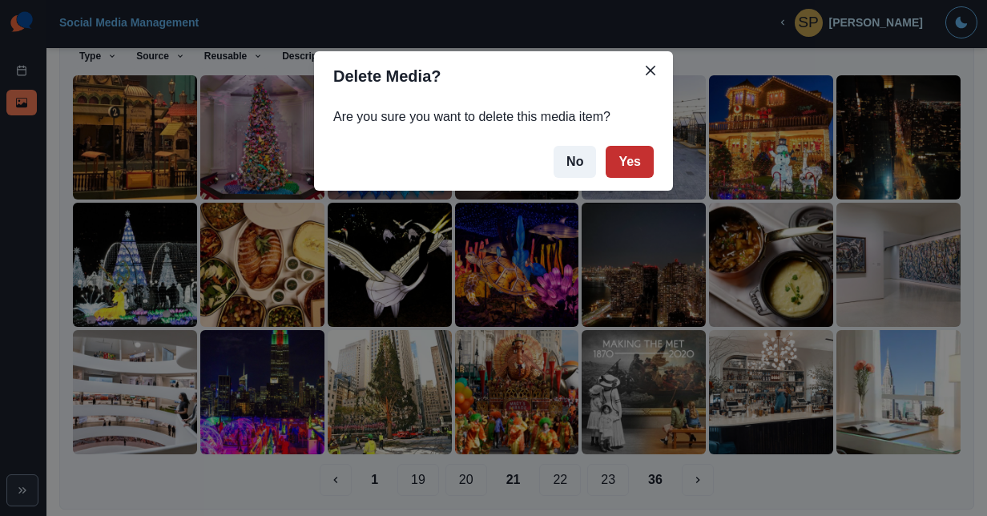
click at [643, 165] on button "Yes" at bounding box center [630, 162] width 48 height 32
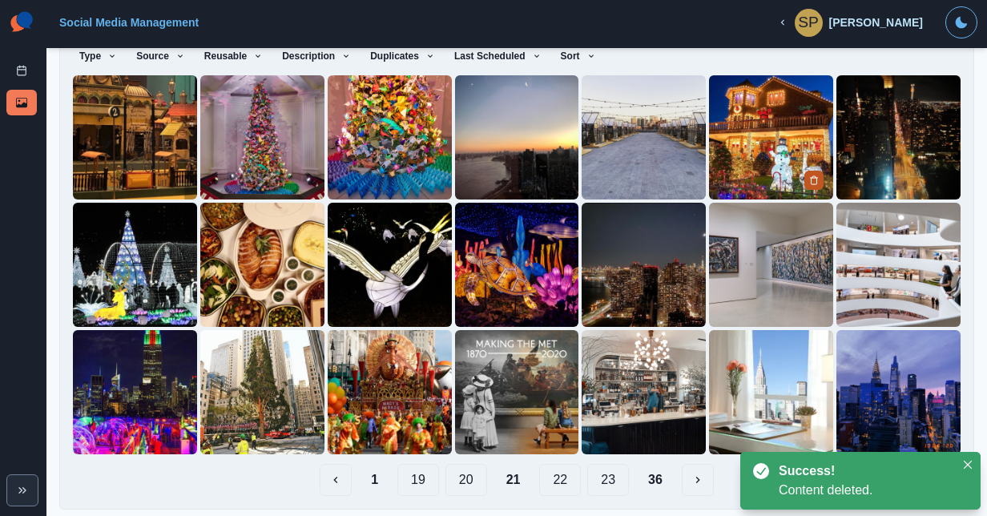
click at [809, 178] on icon "Delete Media" at bounding box center [814, 180] width 10 height 10
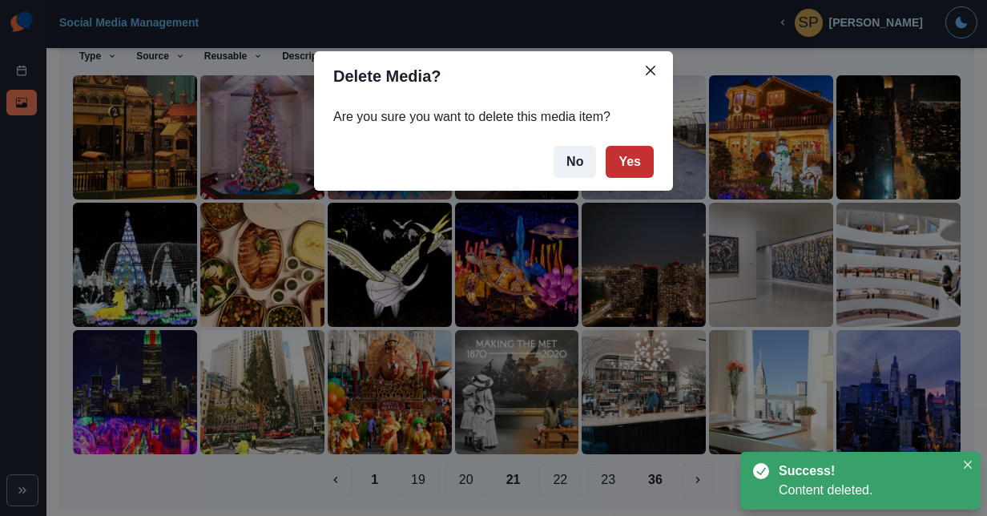
click at [646, 155] on button "Yes" at bounding box center [630, 162] width 48 height 32
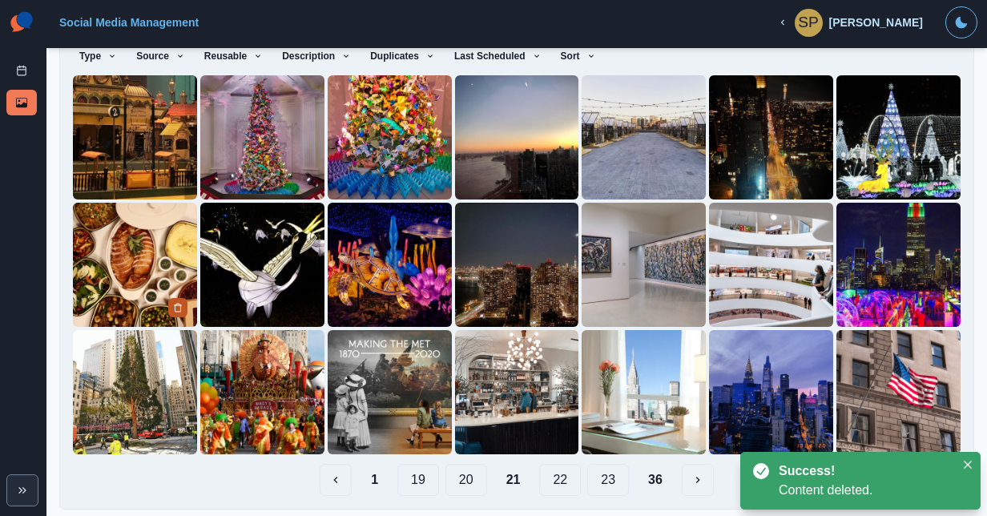
click at [181, 301] on button "Delete Media" at bounding box center [177, 307] width 19 height 19
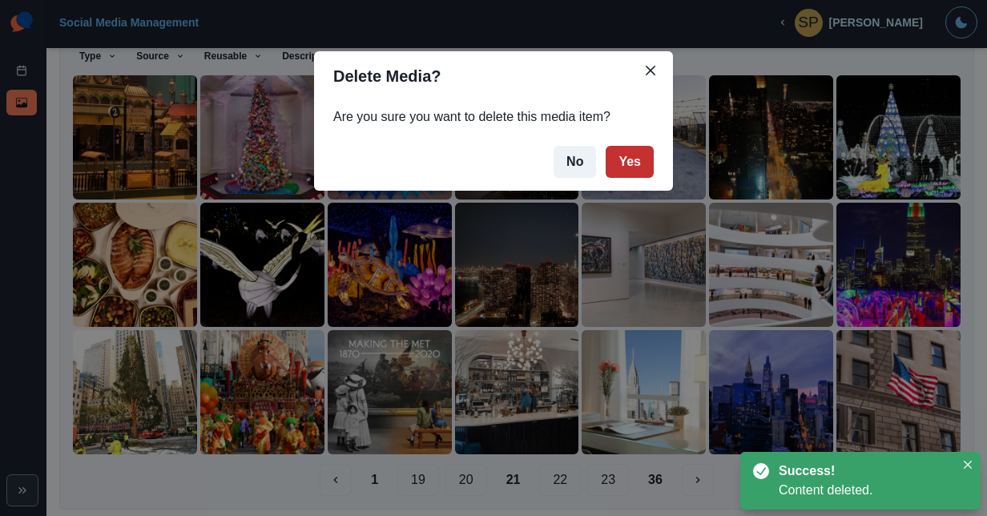
click at [650, 160] on button "Yes" at bounding box center [630, 162] width 48 height 32
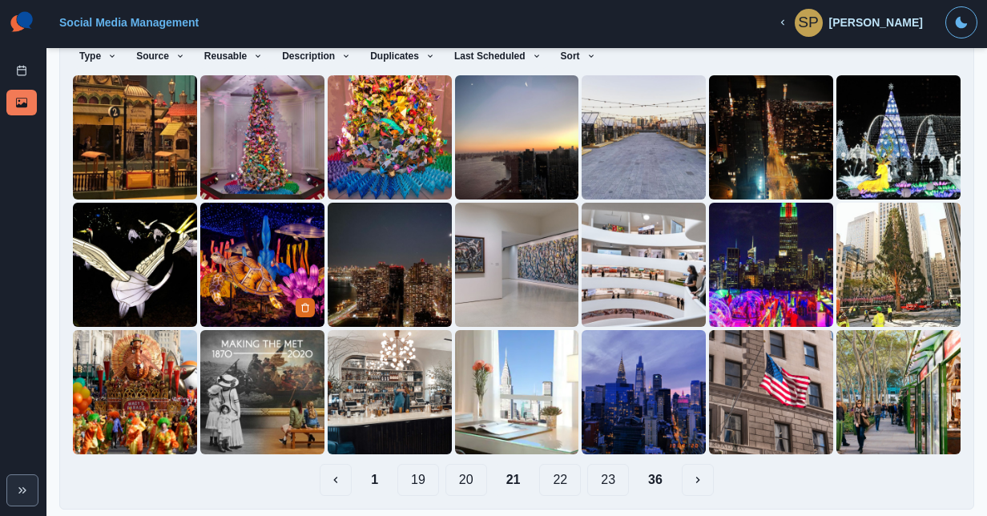
click at [308, 297] on div at bounding box center [307, 307] width 22 height 20
click at [303, 298] on button "Delete Media" at bounding box center [305, 307] width 19 height 19
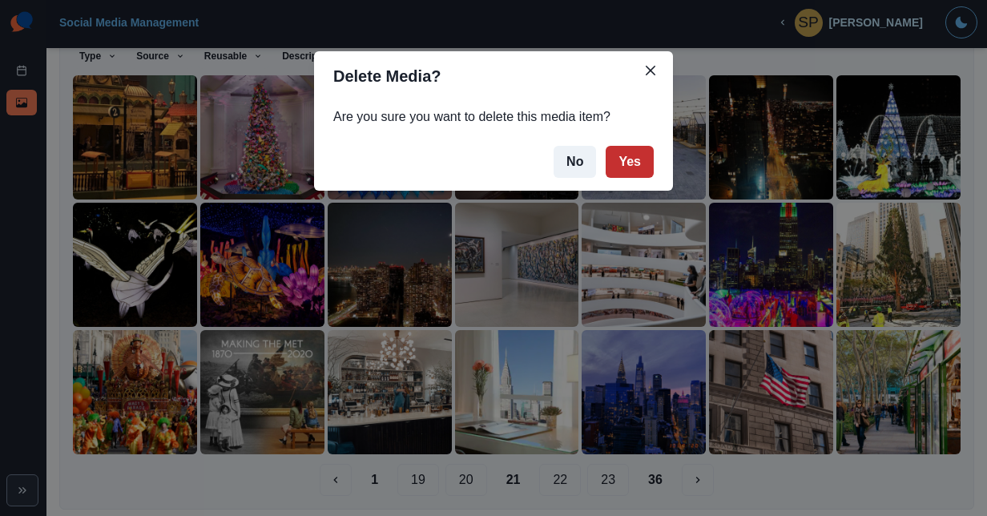
click at [611, 157] on button "Yes" at bounding box center [630, 162] width 48 height 32
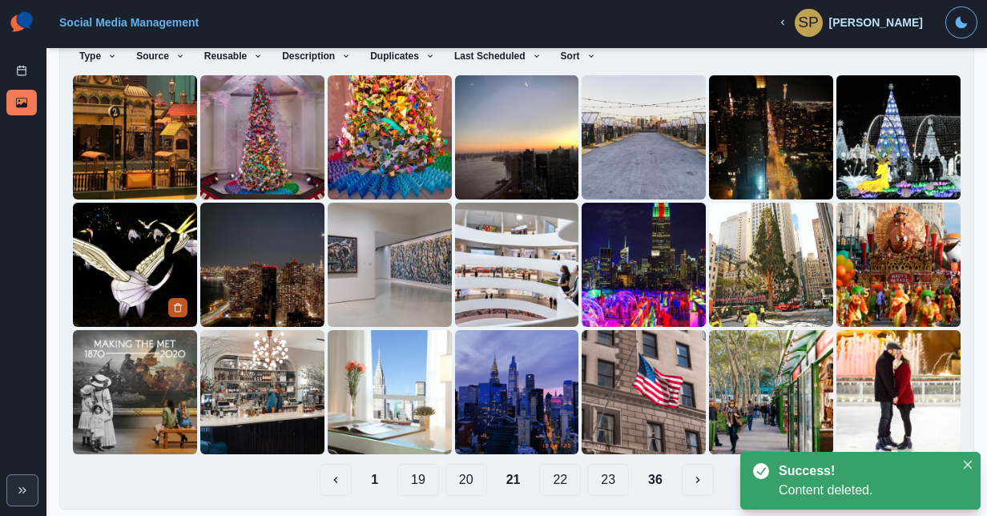
click at [184, 308] on button "Delete Media" at bounding box center [177, 307] width 19 height 19
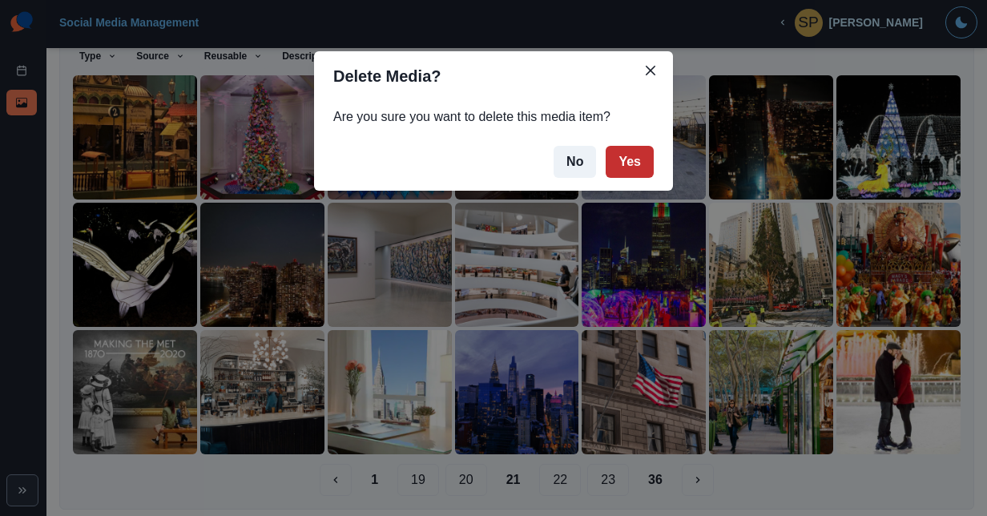
click at [647, 163] on button "Yes" at bounding box center [630, 162] width 48 height 32
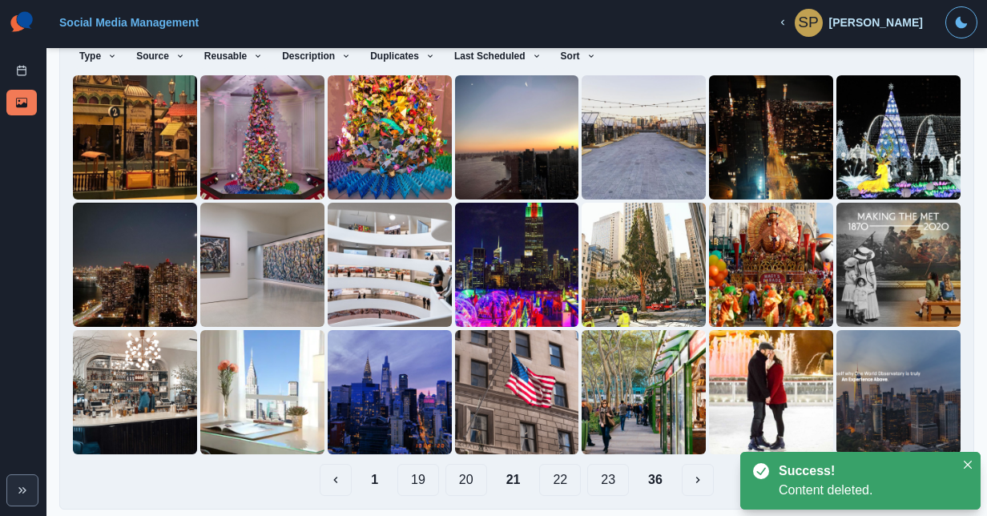
click at [553, 479] on button "22" at bounding box center [560, 480] width 42 height 32
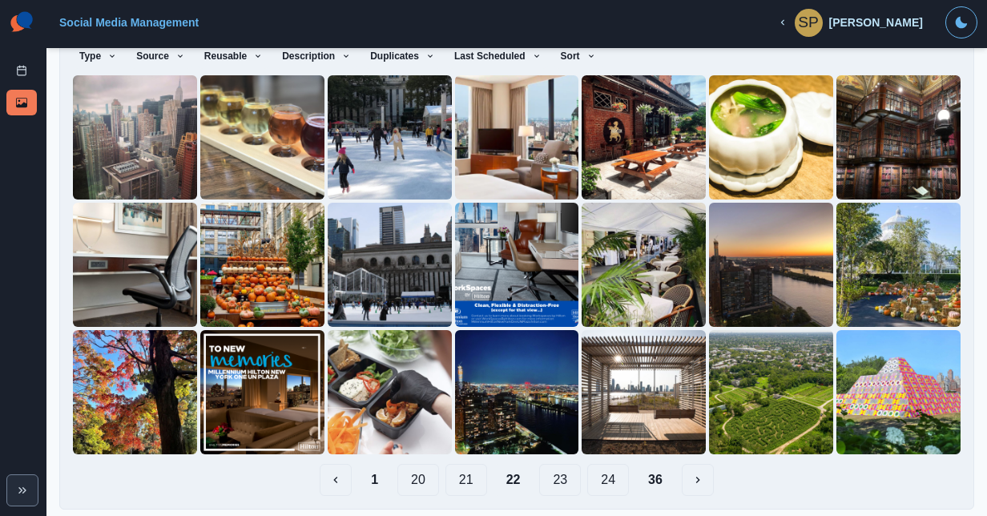
click at [554, 473] on button "23" at bounding box center [560, 480] width 42 height 32
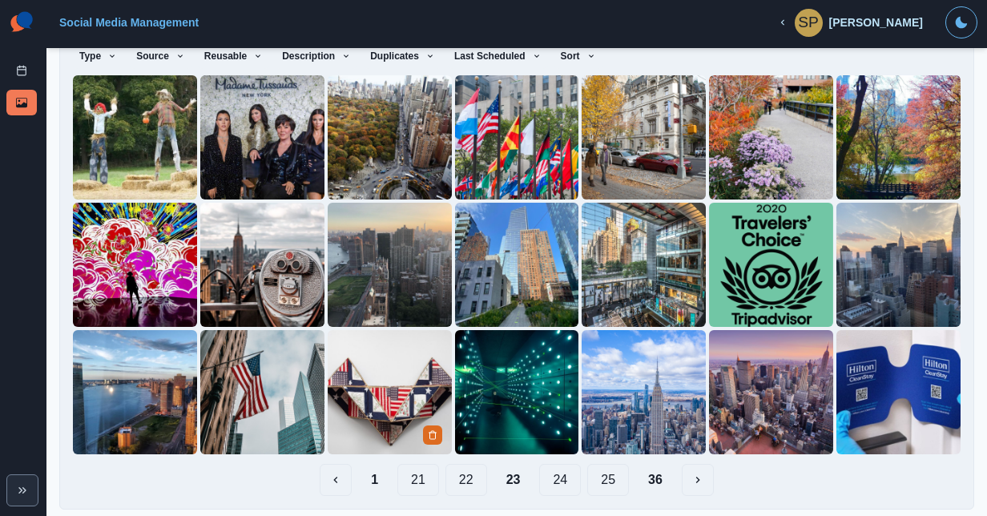
click at [423, 425] on div at bounding box center [434, 435] width 22 height 20
click at [428, 430] on icon "Delete Media" at bounding box center [433, 435] width 10 height 10
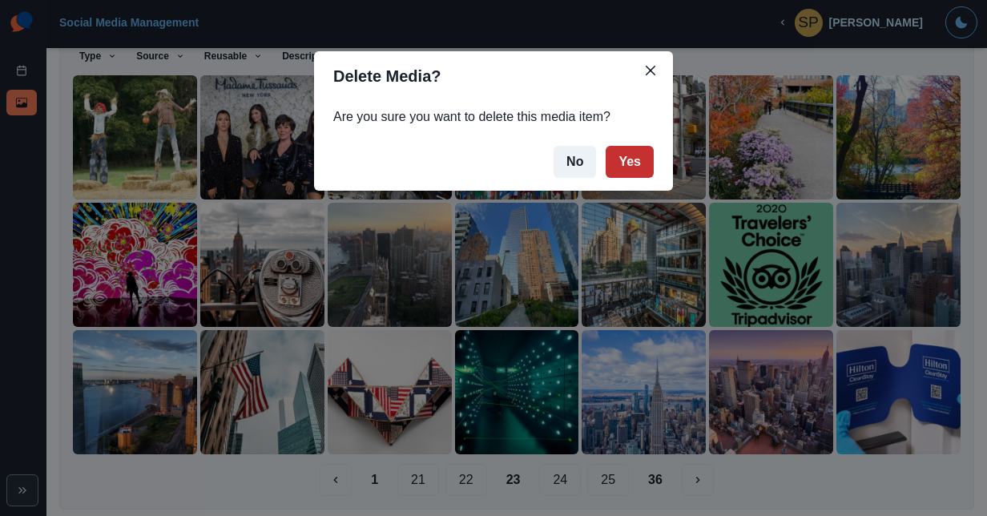
click at [622, 166] on button "Yes" at bounding box center [630, 162] width 48 height 32
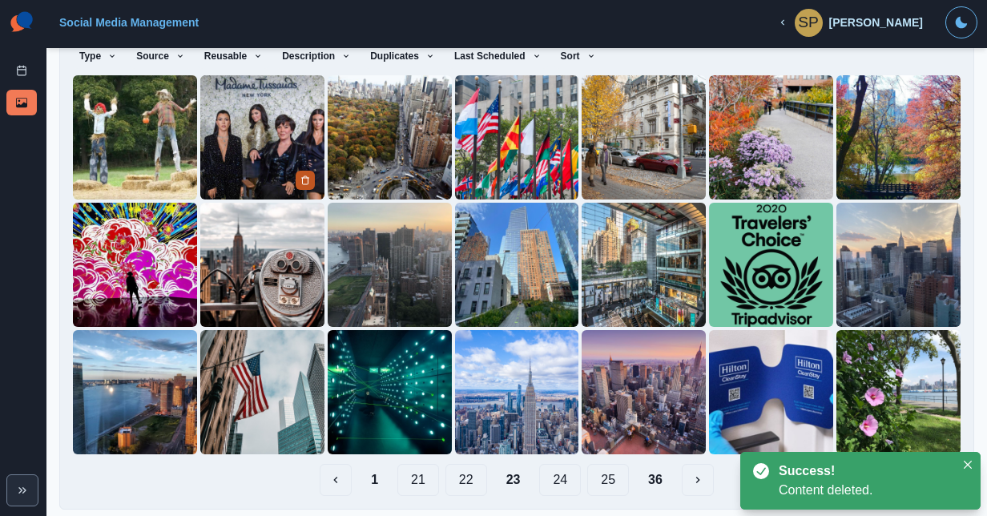
click at [300, 176] on icon "Delete Media" at bounding box center [305, 180] width 10 height 10
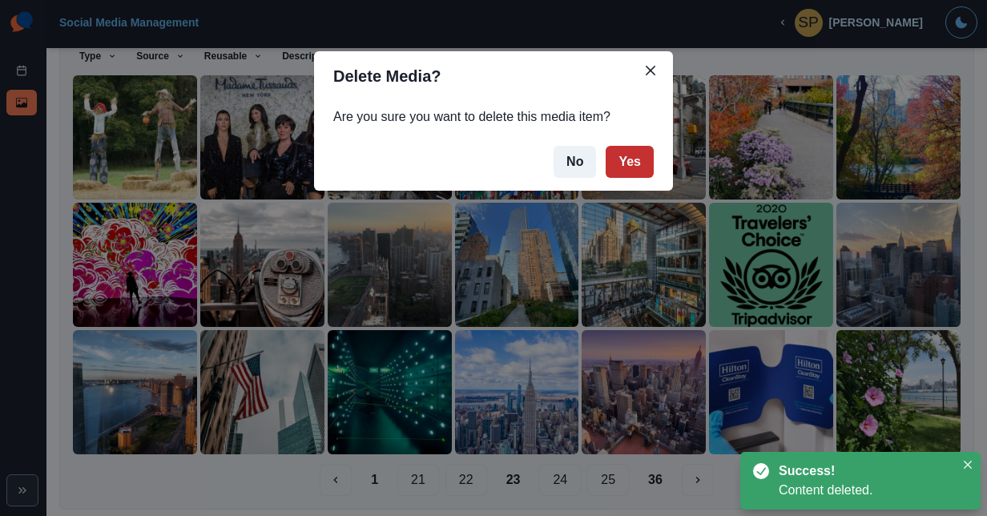
click at [639, 160] on button "Yes" at bounding box center [630, 162] width 48 height 32
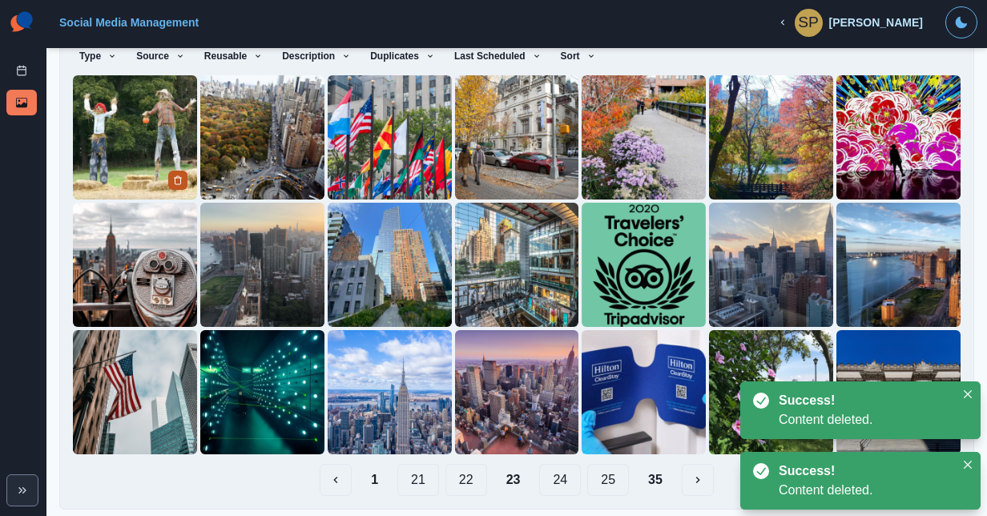
click at [177, 176] on icon "Delete Media" at bounding box center [178, 180] width 6 height 8
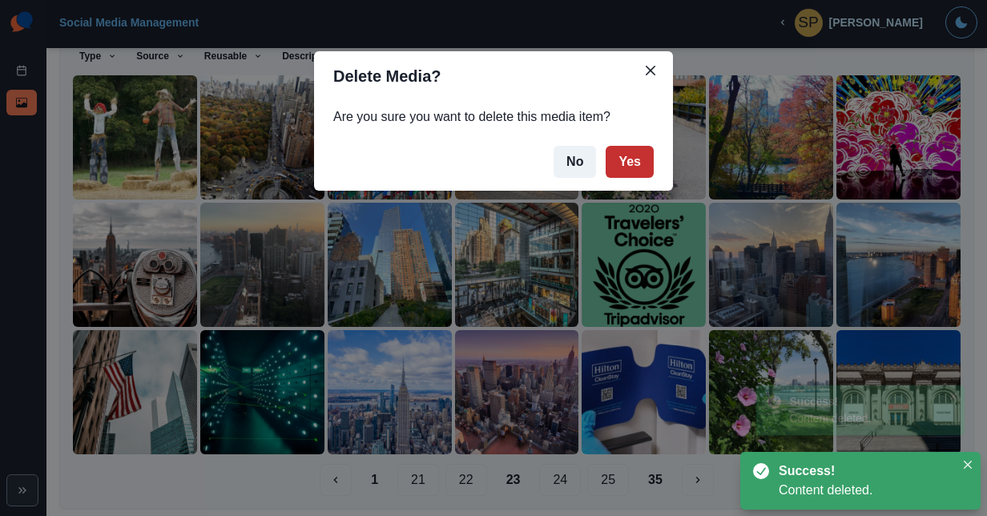
click at [639, 168] on button "Yes" at bounding box center [630, 162] width 48 height 32
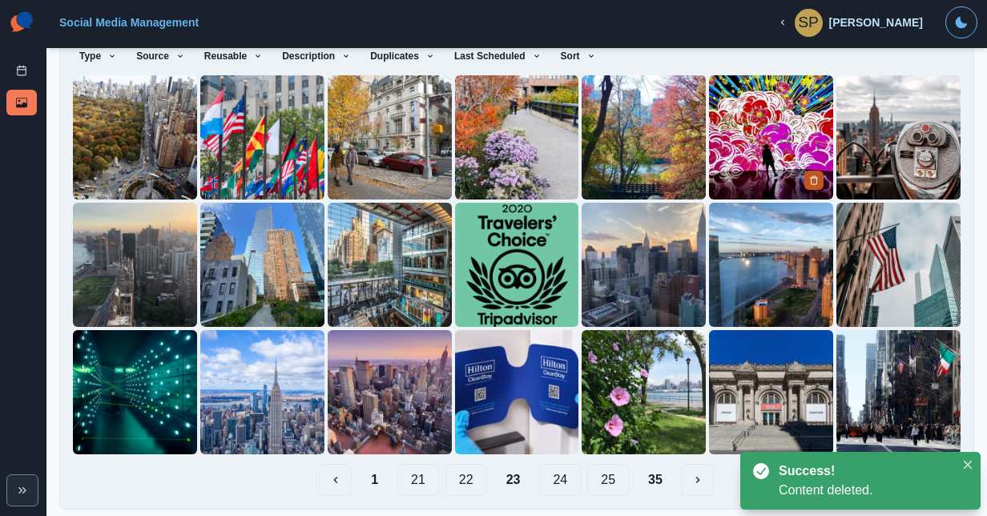
click at [809, 179] on icon "Delete Media" at bounding box center [814, 180] width 10 height 10
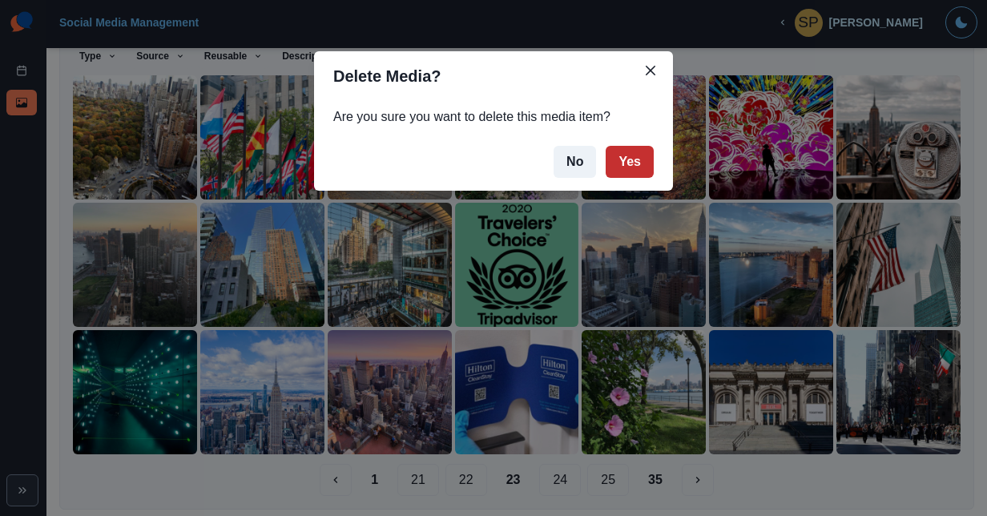
click at [628, 167] on button "Yes" at bounding box center [630, 162] width 48 height 32
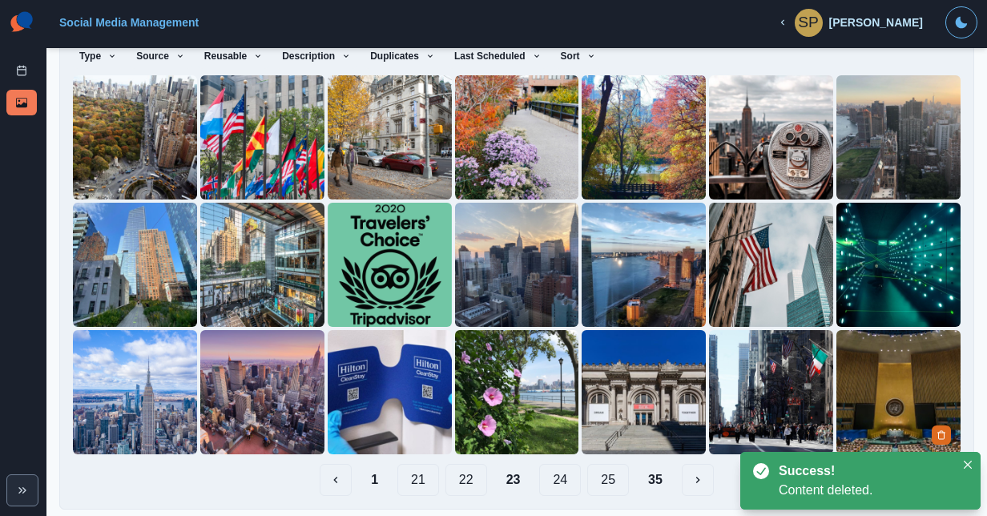
click at [869, 352] on img at bounding box center [899, 392] width 124 height 124
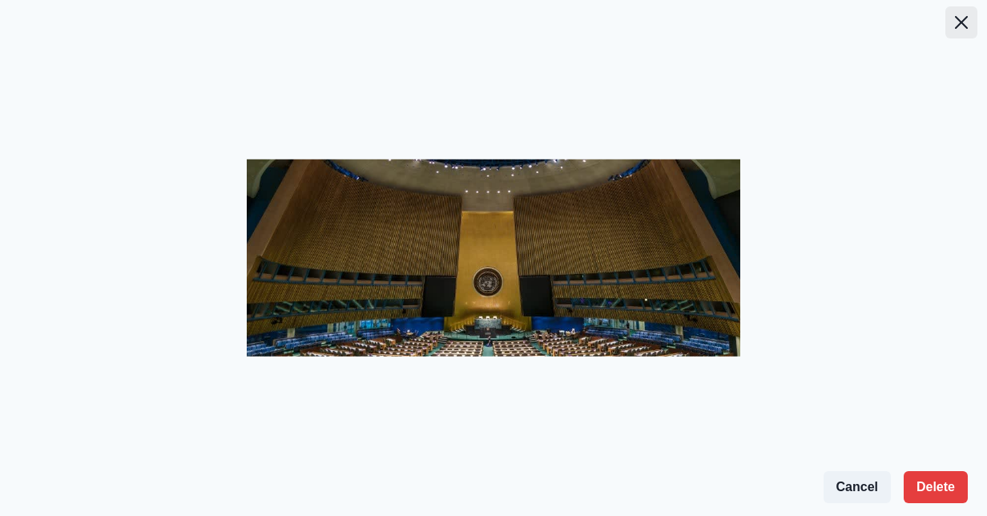
click at [964, 14] on button "Close" at bounding box center [961, 22] width 32 height 32
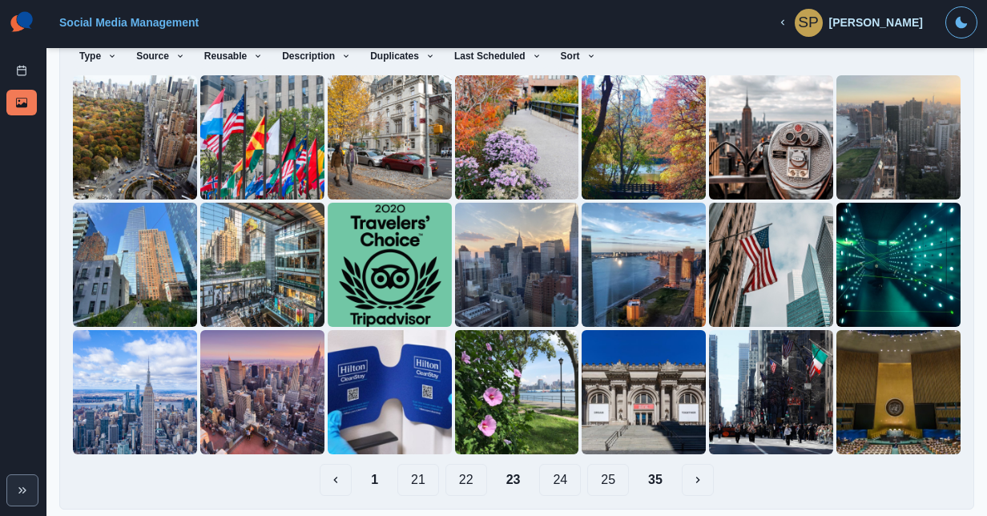
click at [539, 479] on button "24" at bounding box center [560, 480] width 42 height 32
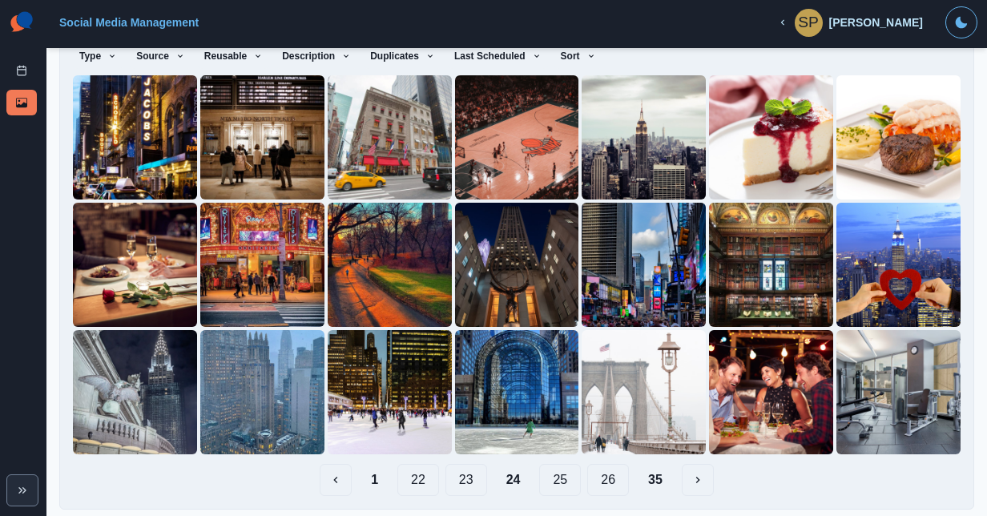
scroll to position [139, 0]
click at [932, 171] on button "Delete Media" at bounding box center [941, 180] width 19 height 19
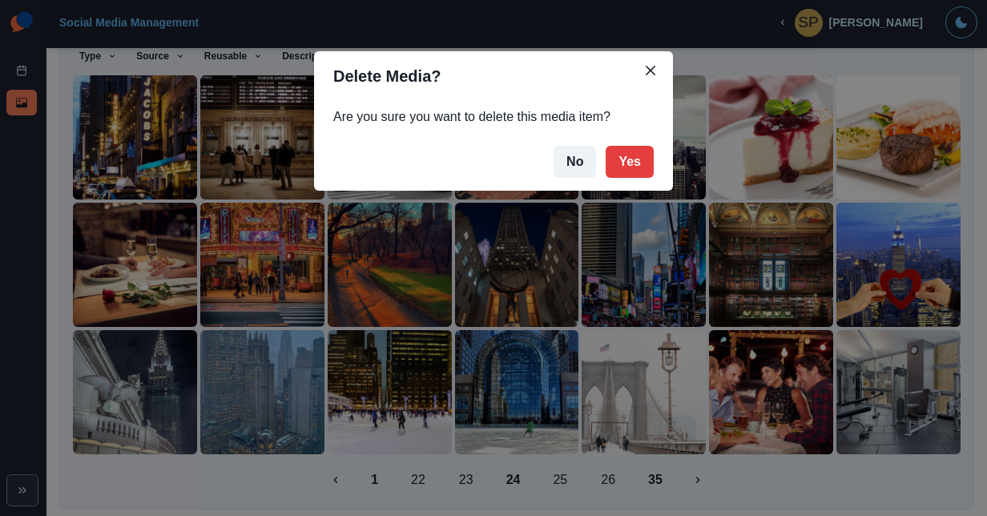
click at [655, 163] on footer "No Yes" at bounding box center [493, 162] width 359 height 58
click at [651, 163] on button "Yes" at bounding box center [630, 162] width 48 height 32
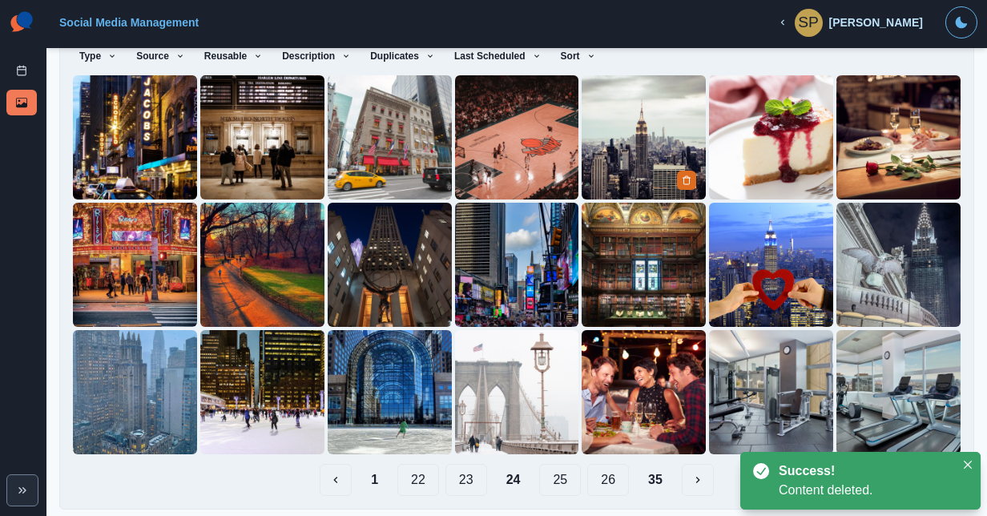
click at [630, 163] on img at bounding box center [644, 137] width 124 height 124
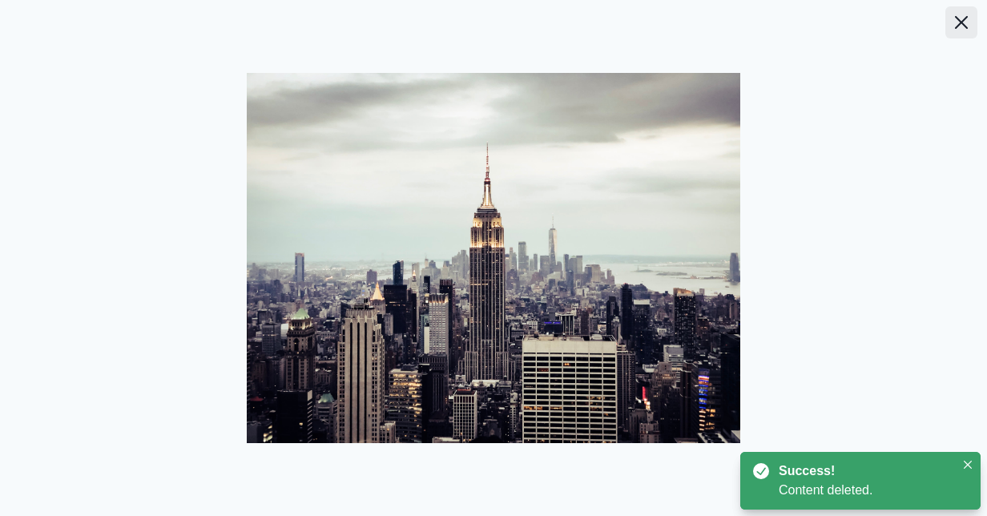
click at [955, 22] on icon "Close" at bounding box center [961, 22] width 13 height 13
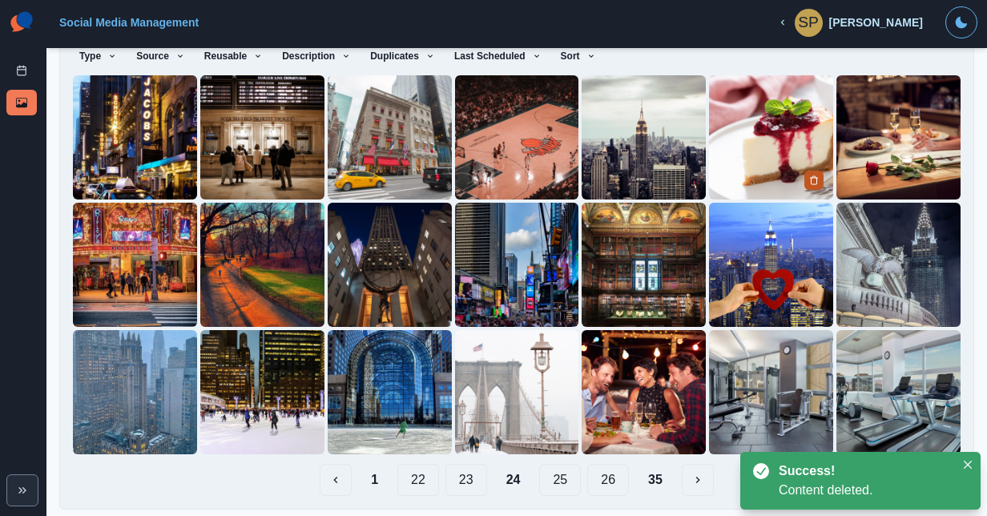
click at [809, 175] on icon "Delete Media" at bounding box center [814, 180] width 10 height 10
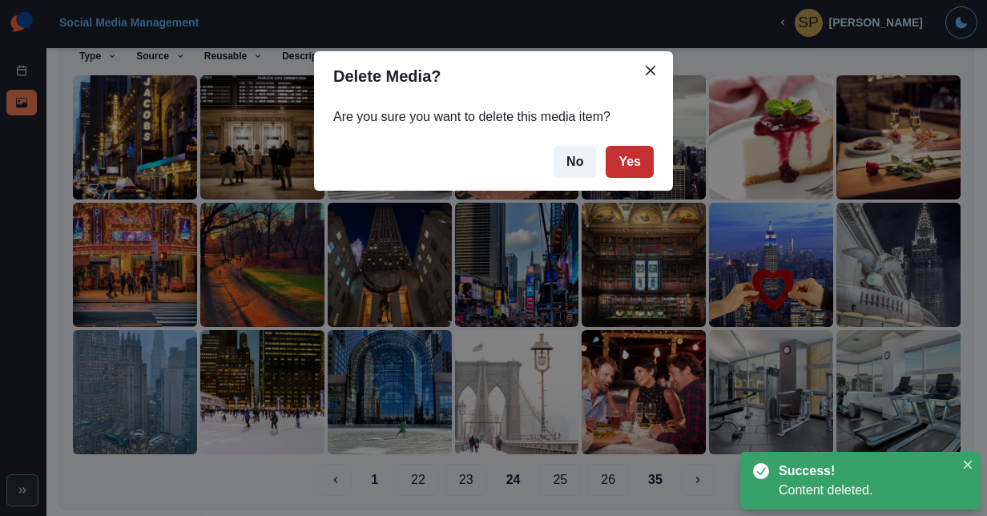
click at [647, 157] on button "Yes" at bounding box center [630, 162] width 48 height 32
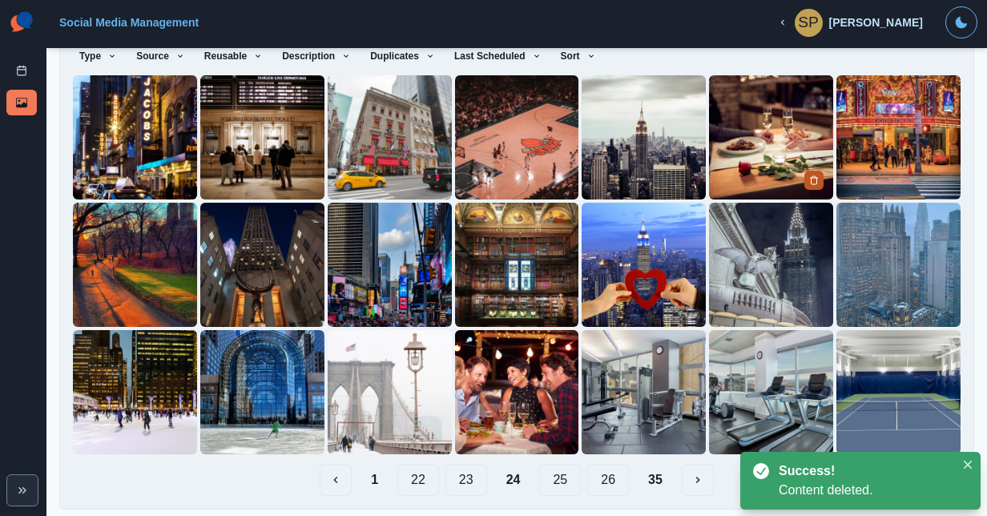
click at [808, 171] on button "Delete Media" at bounding box center [813, 180] width 19 height 19
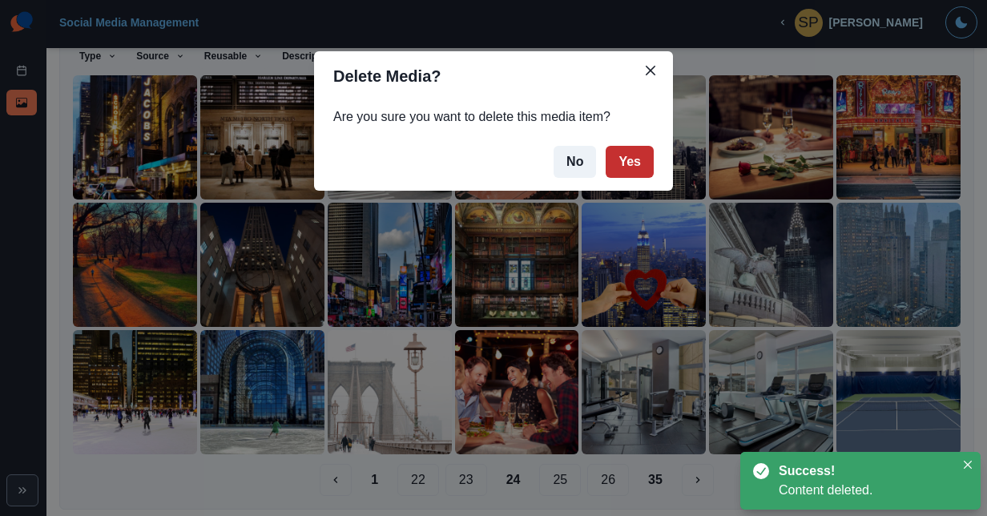
click at [631, 159] on button "Yes" at bounding box center [630, 162] width 48 height 32
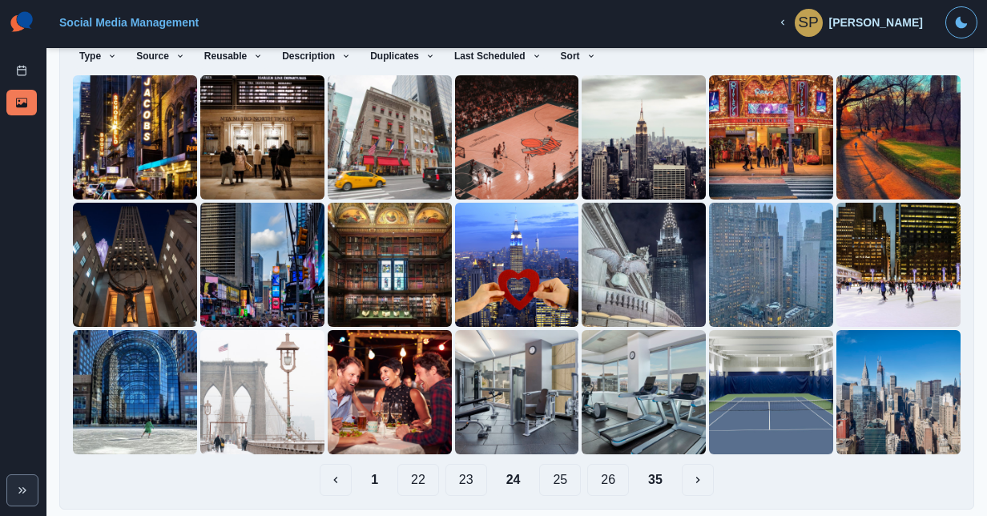
click at [556, 474] on button "25" at bounding box center [560, 480] width 42 height 32
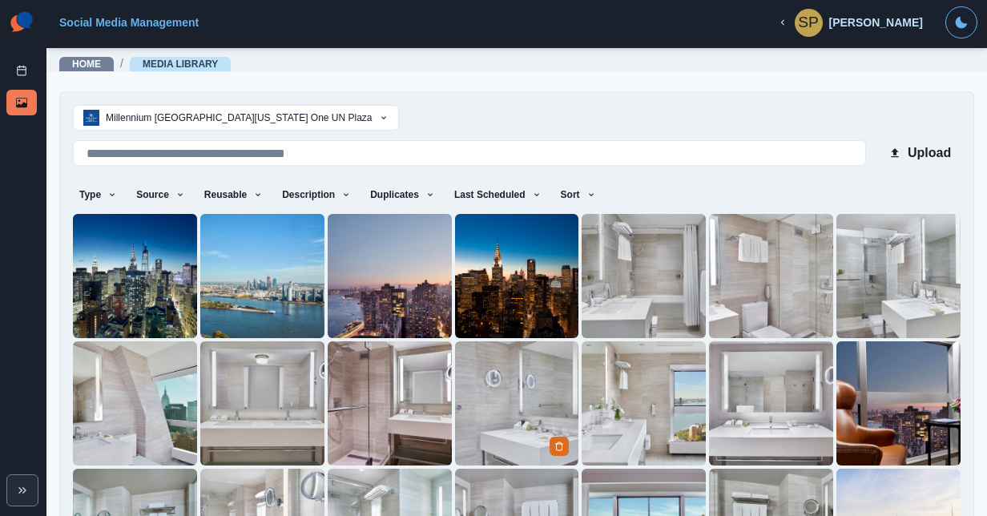
scroll to position [139, 0]
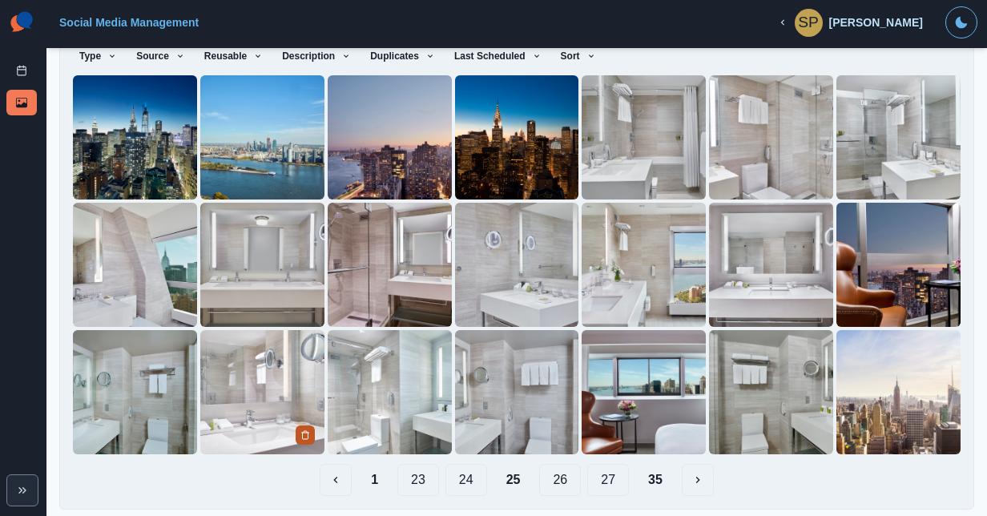
click at [308, 425] on button "Delete Media" at bounding box center [305, 434] width 19 height 19
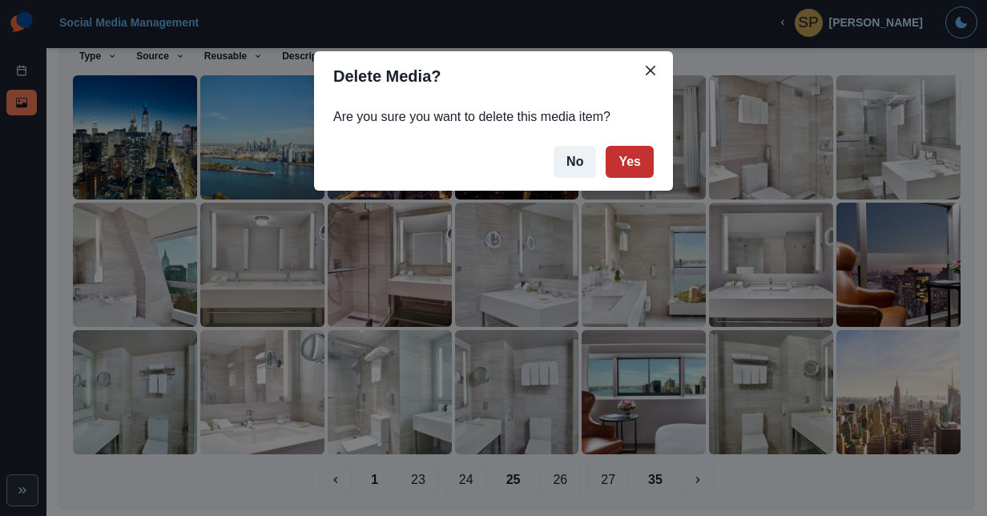
click at [620, 159] on button "Yes" at bounding box center [630, 162] width 48 height 32
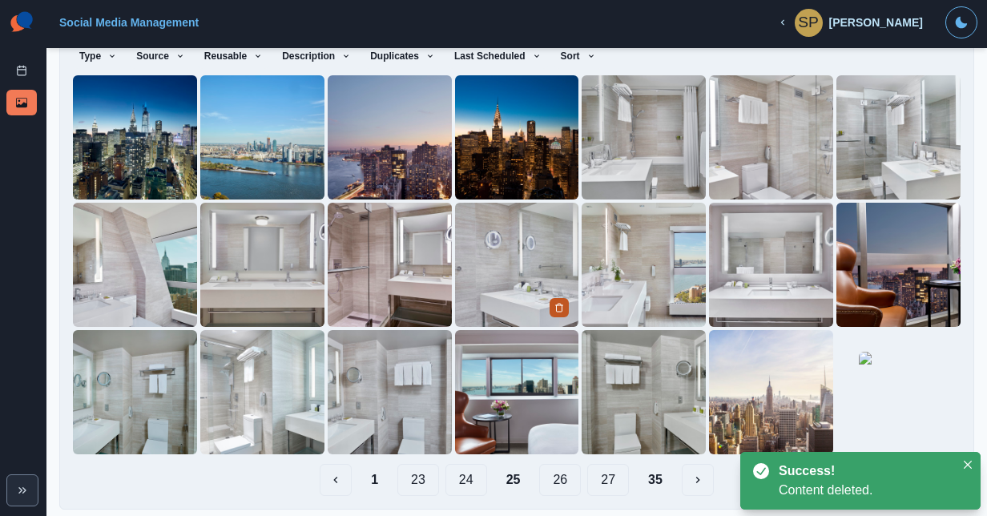
click at [557, 304] on icon "Delete Media" at bounding box center [560, 308] width 6 height 8
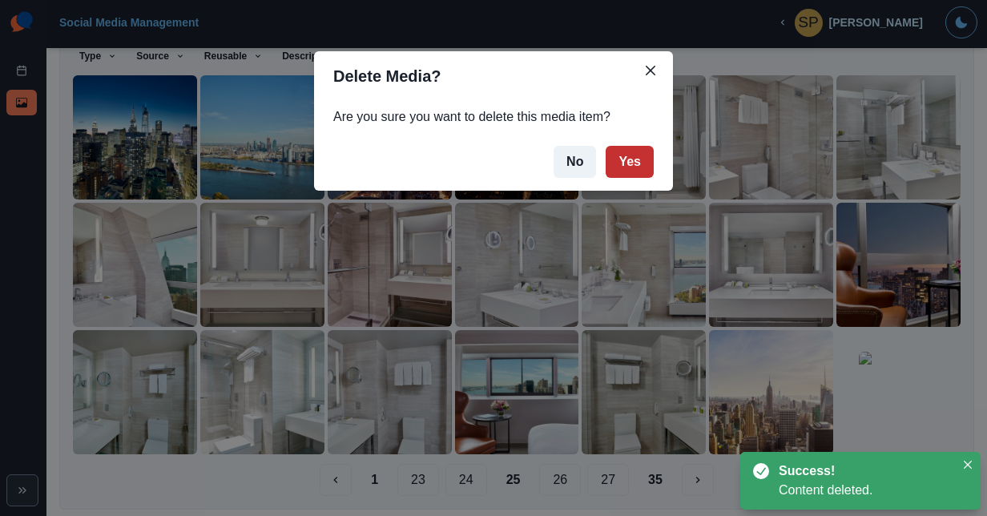
click at [636, 146] on button "Yes" at bounding box center [630, 162] width 48 height 32
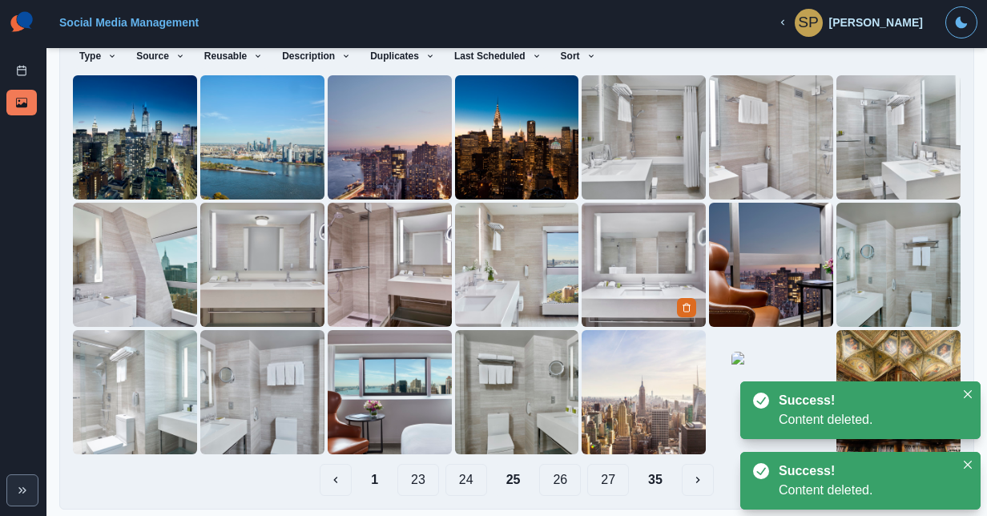
click at [689, 303] on div at bounding box center [688, 307] width 22 height 20
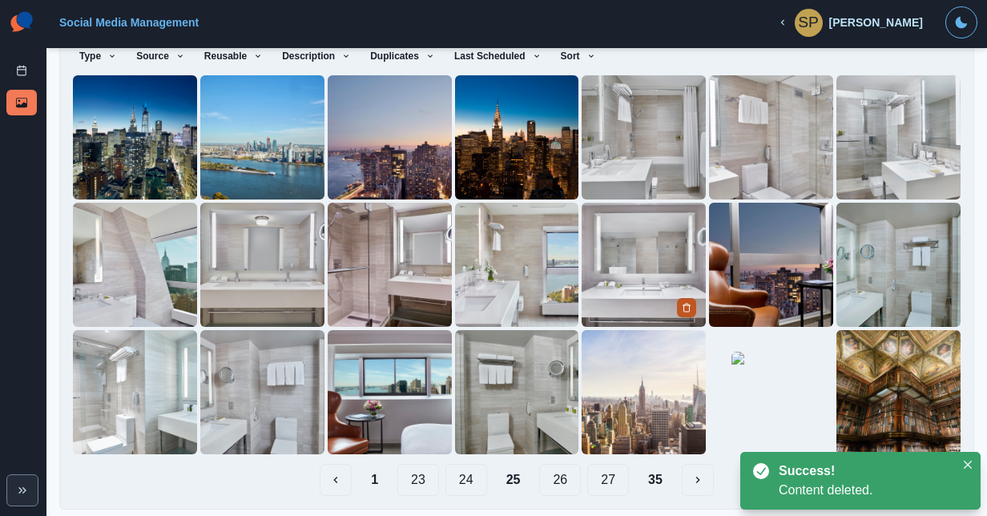
click at [685, 301] on button "Delete Media" at bounding box center [686, 307] width 19 height 19
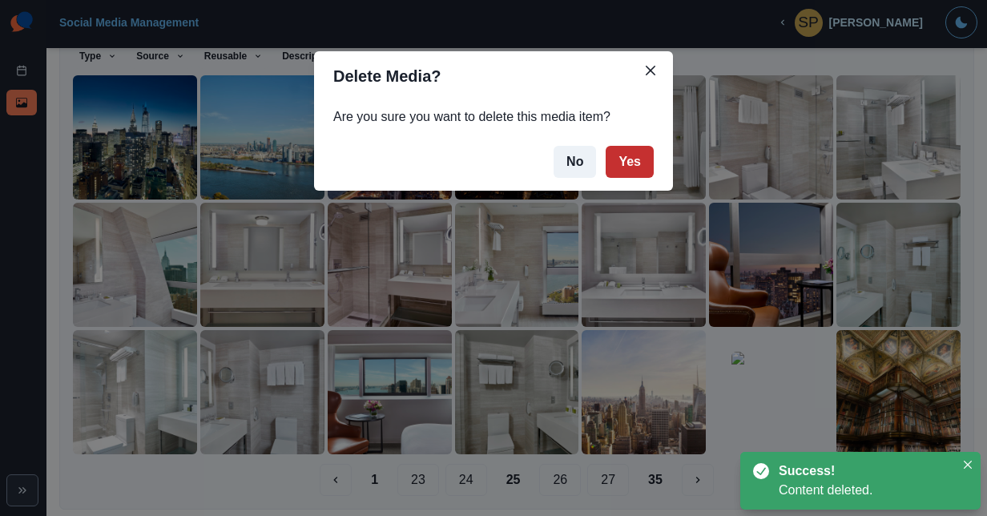
click at [645, 163] on button "Yes" at bounding box center [630, 162] width 48 height 32
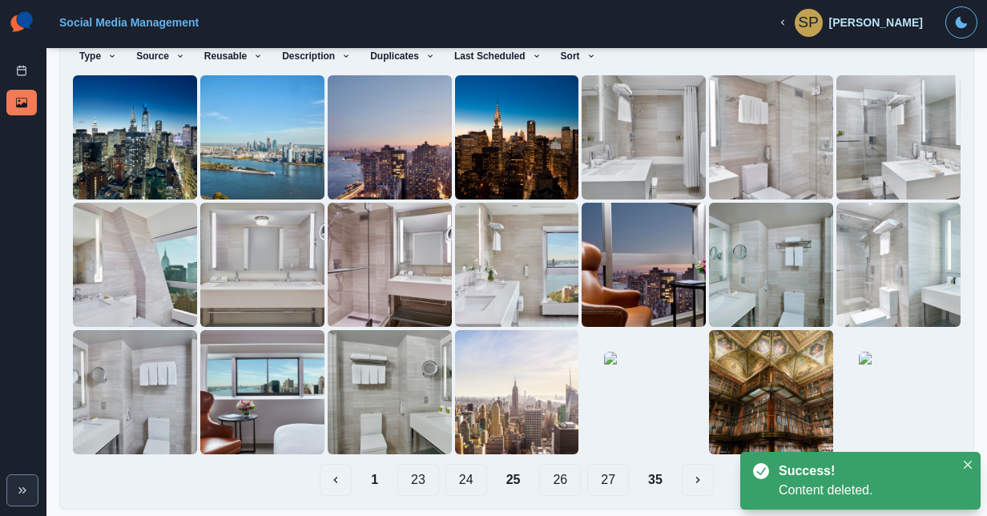
click at [539, 481] on button "26" at bounding box center [560, 480] width 42 height 32
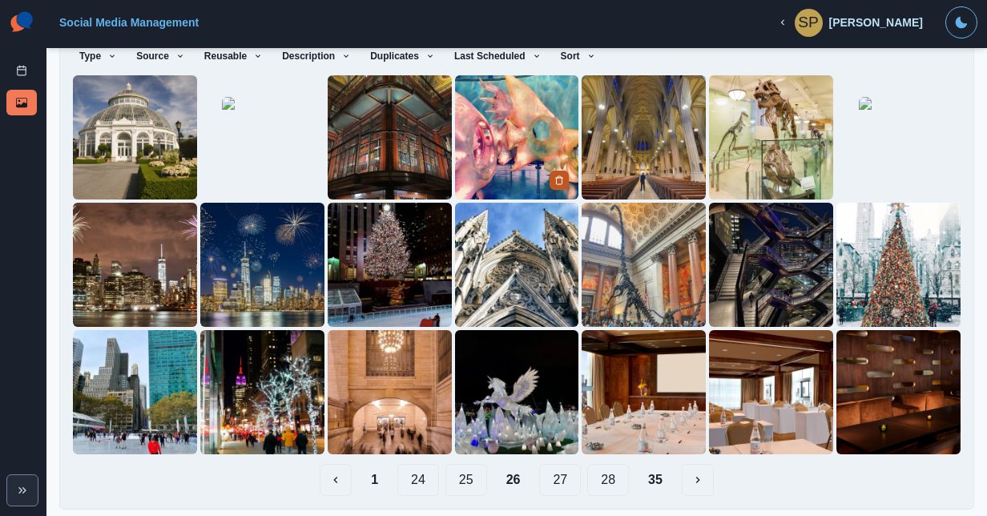
click at [559, 183] on button "Delete Media" at bounding box center [559, 180] width 19 height 19
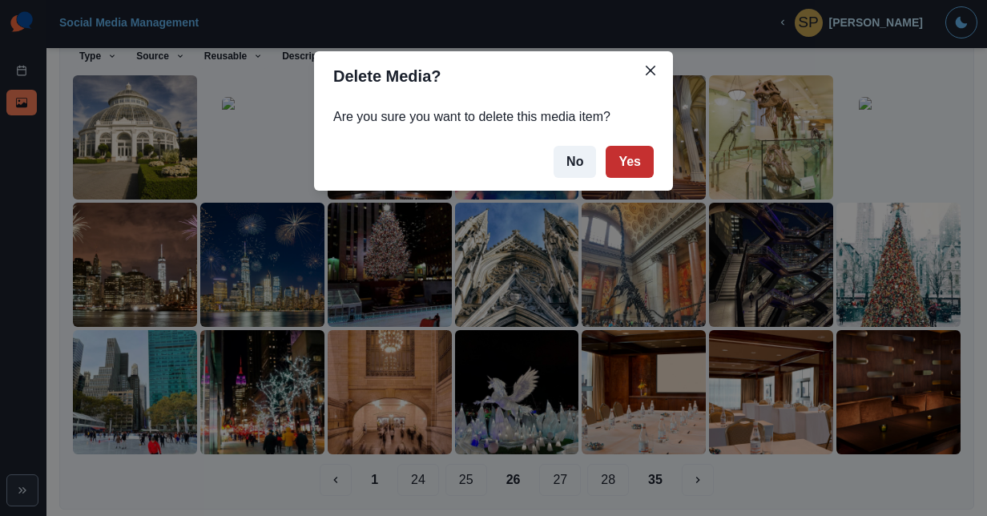
click at [650, 162] on button "Yes" at bounding box center [630, 162] width 48 height 32
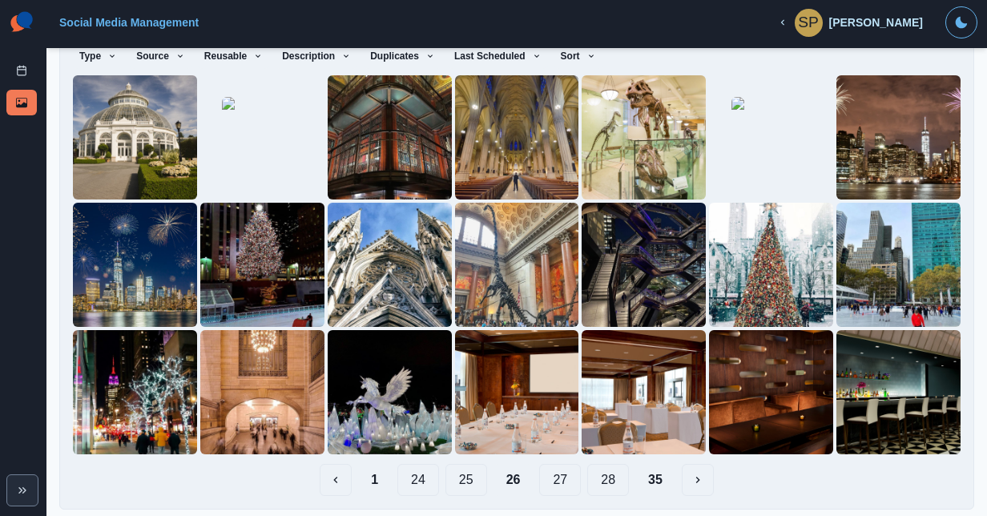
click at [551, 478] on button "27" at bounding box center [560, 480] width 42 height 32
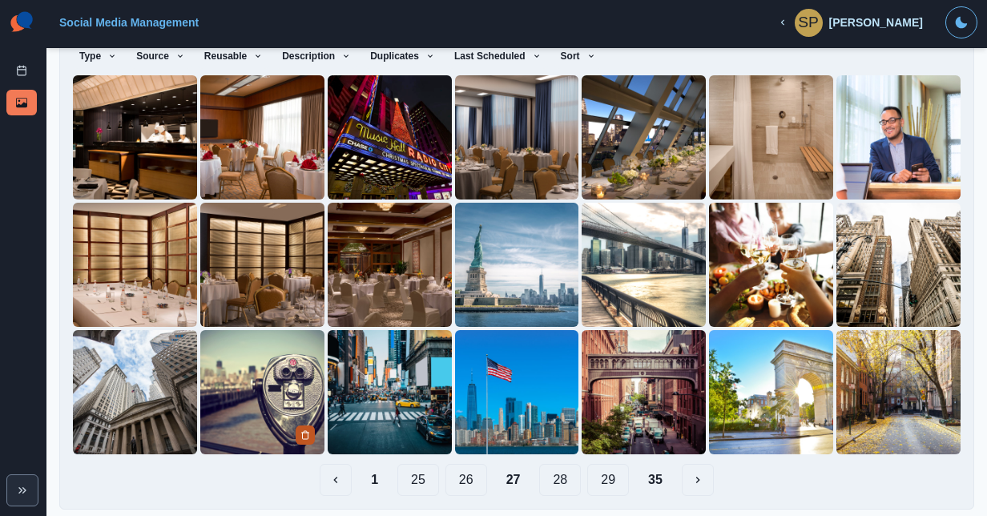
click at [304, 431] on icon "Delete Media" at bounding box center [305, 435] width 6 height 8
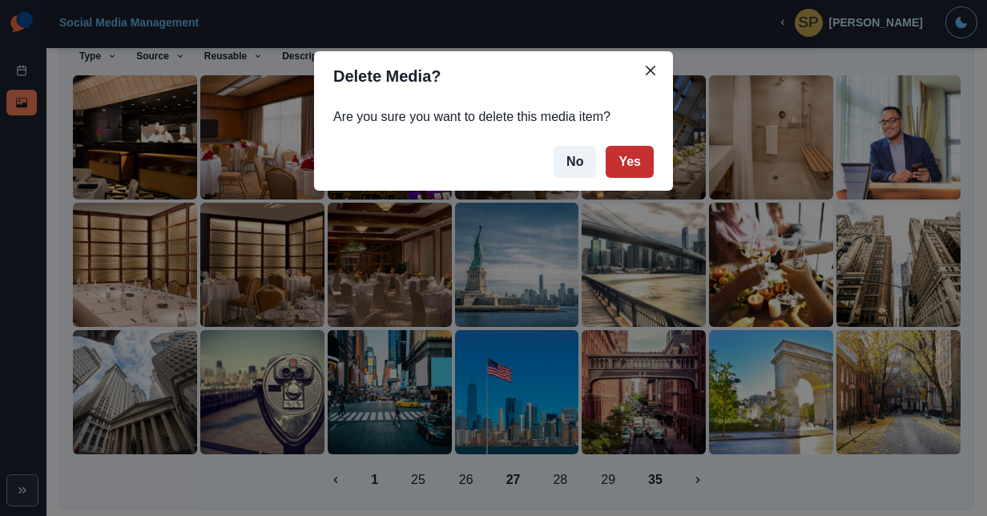
click at [632, 152] on button "Yes" at bounding box center [630, 162] width 48 height 32
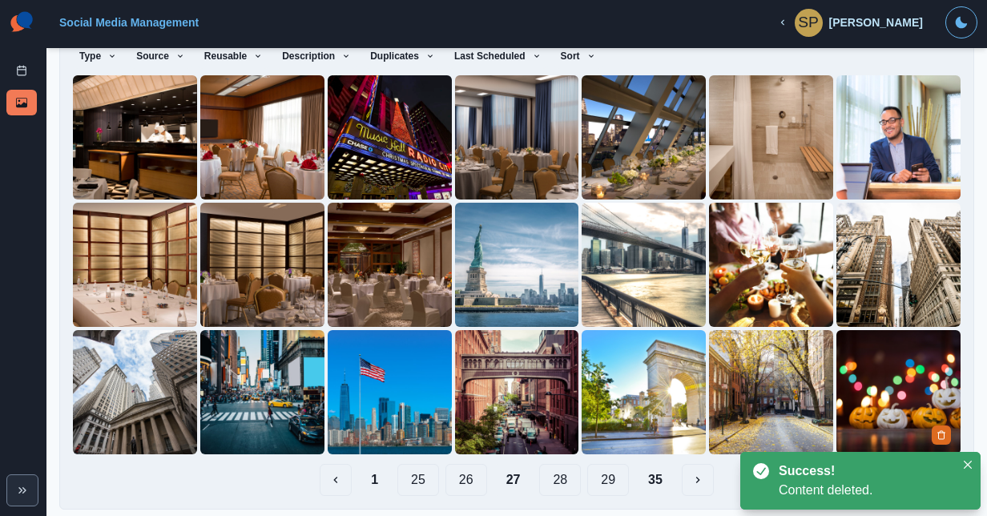
click at [914, 423] on img at bounding box center [899, 392] width 124 height 124
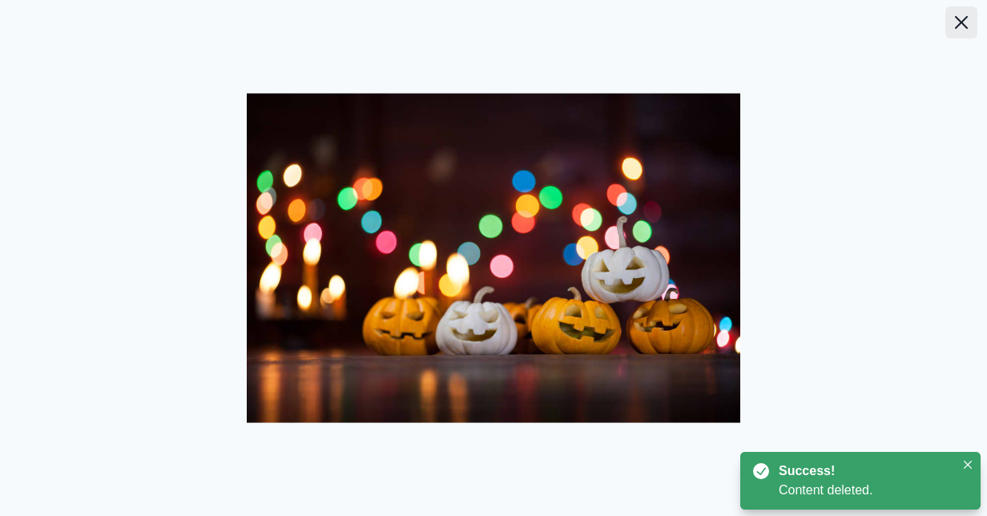
click at [960, 11] on button "Close" at bounding box center [961, 22] width 32 height 32
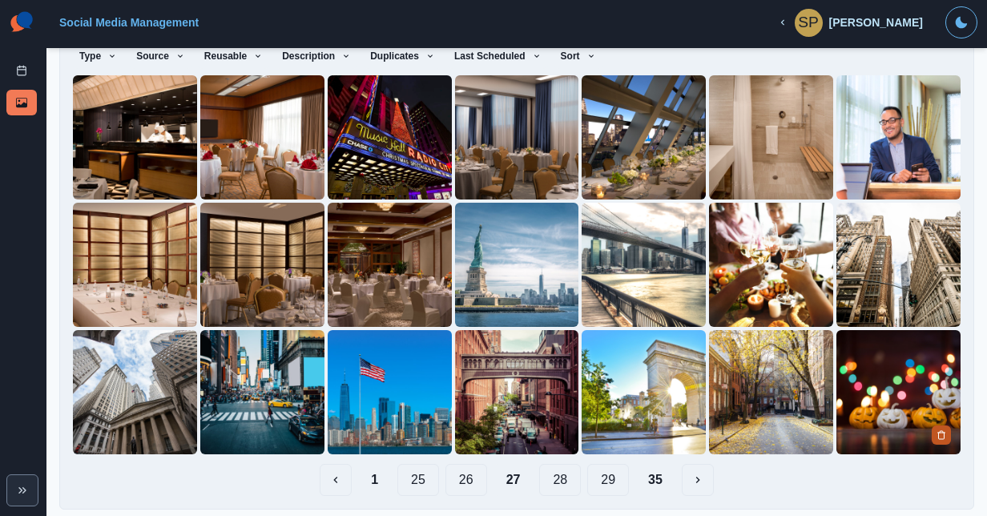
click at [937, 430] on icon "Delete Media" at bounding box center [942, 435] width 10 height 10
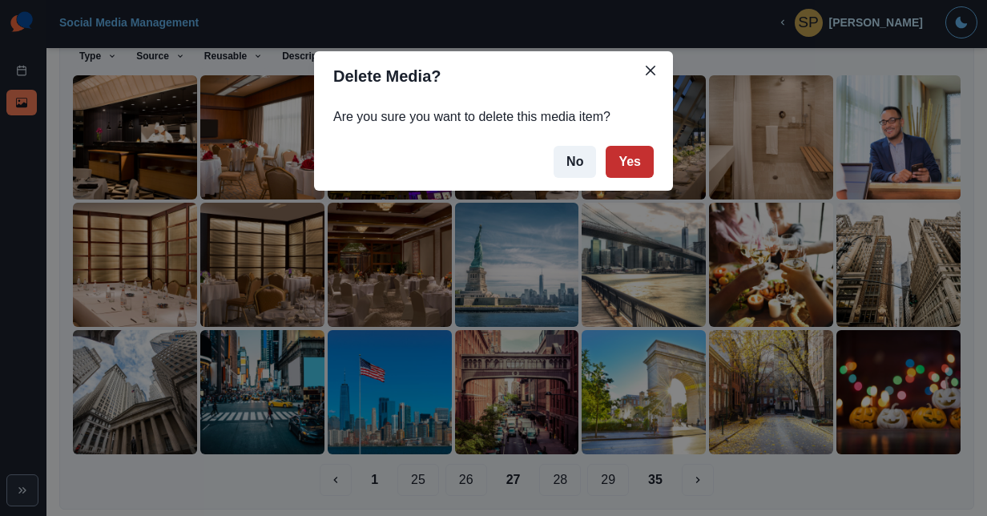
click at [622, 161] on button "Yes" at bounding box center [630, 162] width 48 height 32
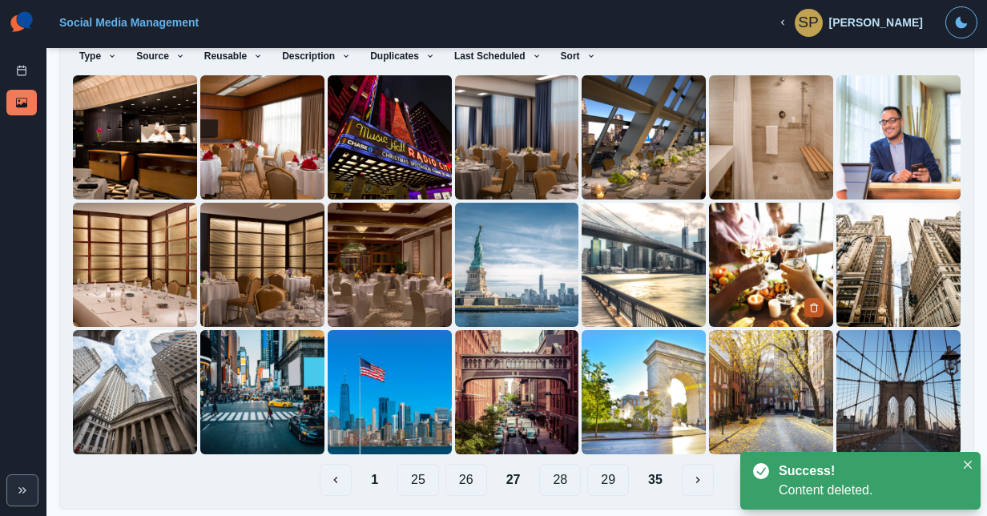
click at [809, 303] on icon "Delete Media" at bounding box center [814, 308] width 10 height 10
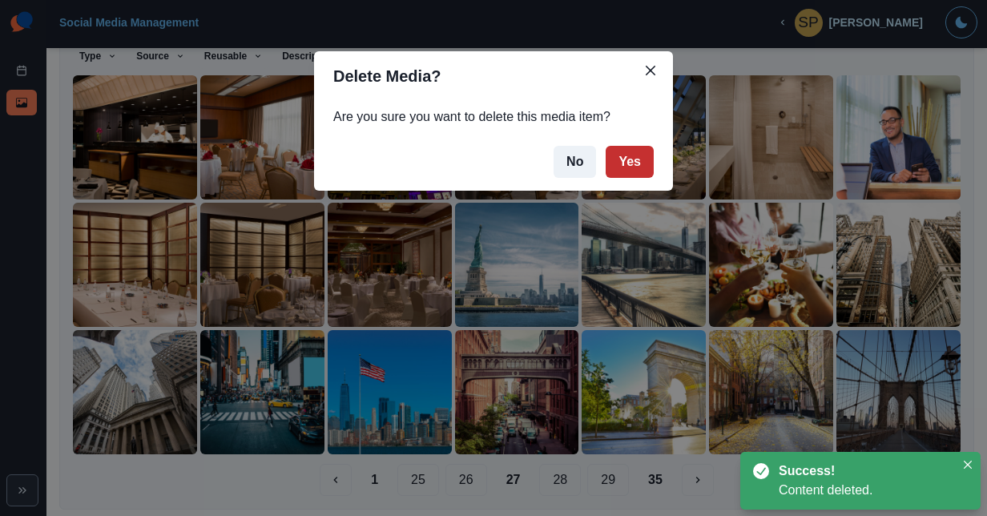
click at [630, 165] on button "Yes" at bounding box center [630, 162] width 48 height 32
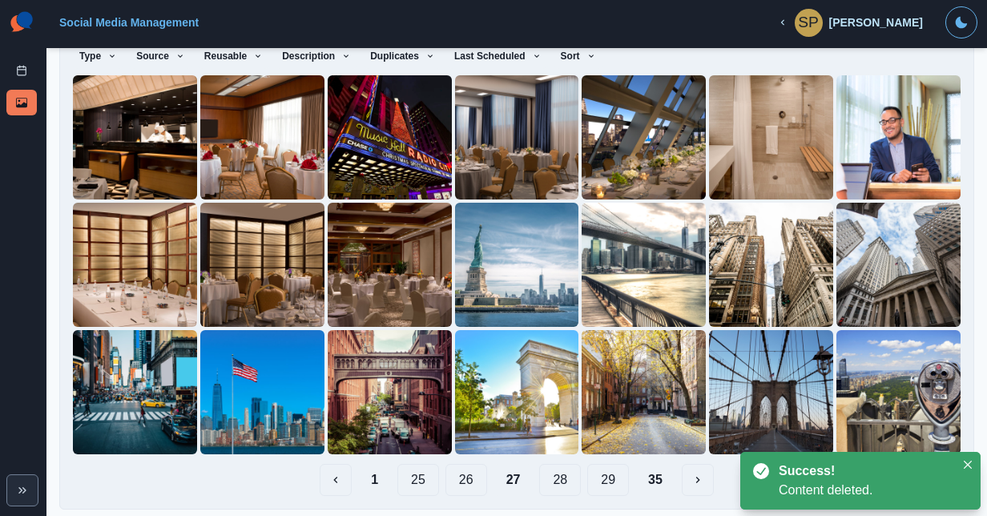
click at [544, 464] on button "28" at bounding box center [560, 480] width 42 height 32
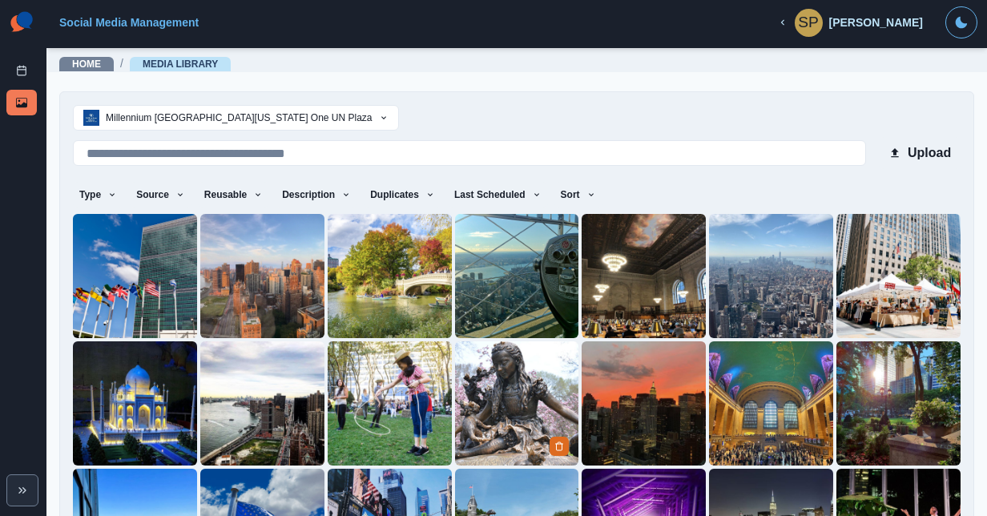
scroll to position [139, 0]
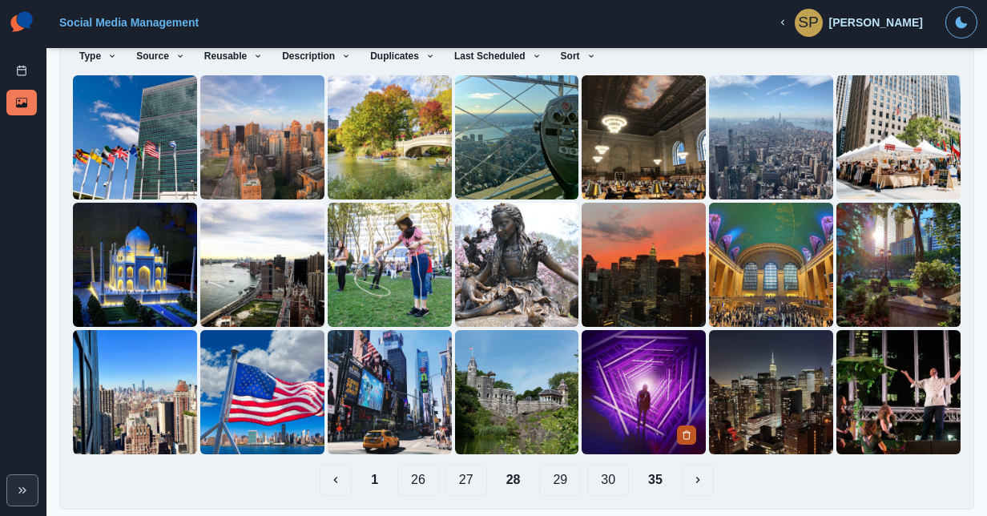
click at [682, 430] on icon "Delete Media" at bounding box center [687, 435] width 10 height 10
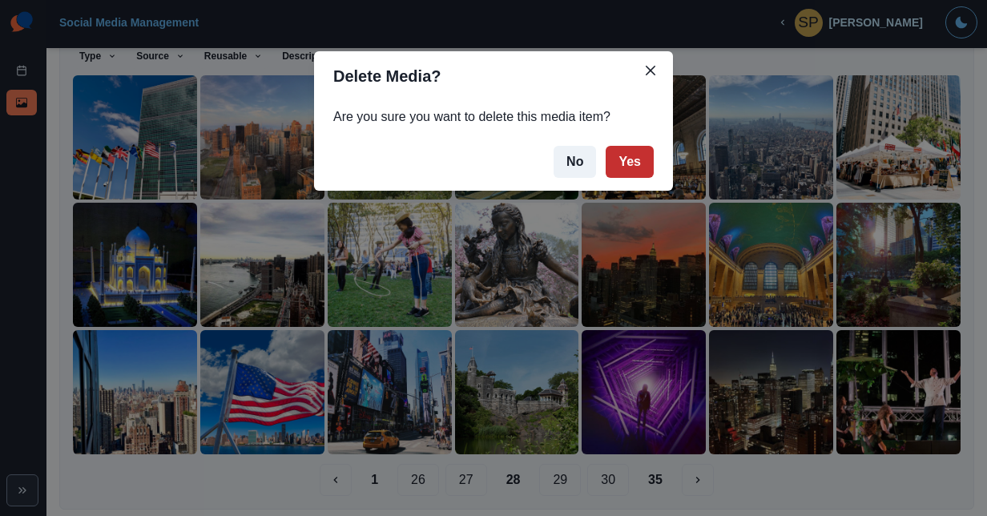
click at [639, 164] on button "Yes" at bounding box center [630, 162] width 48 height 32
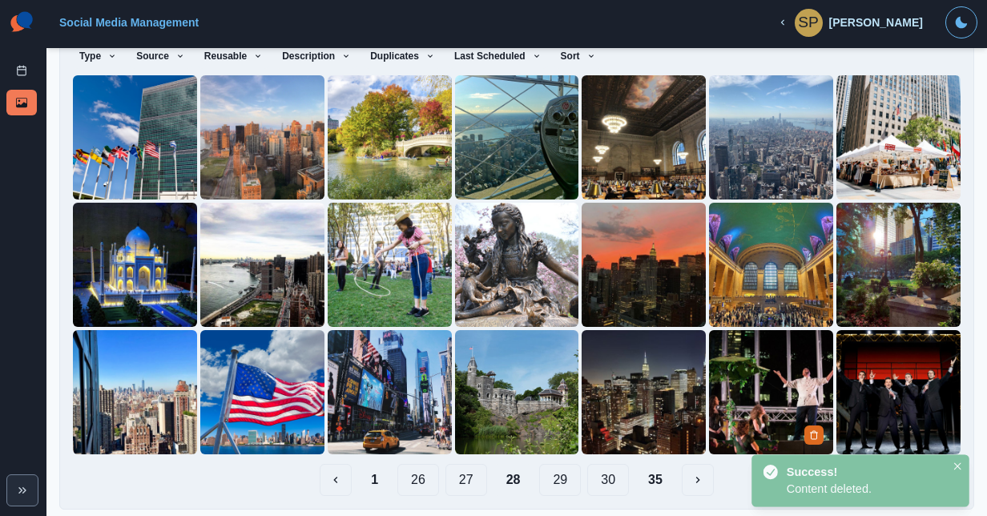
click at [756, 392] on img at bounding box center [771, 392] width 124 height 124
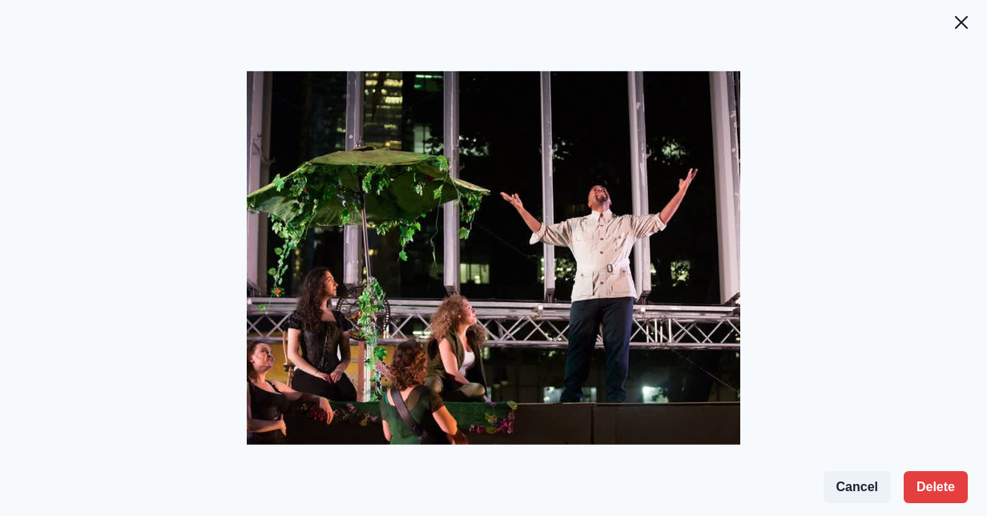
click at [958, 503] on footer "Cancel Delete" at bounding box center [493, 487] width 987 height 58
click at [943, 493] on button "Delete" at bounding box center [936, 487] width 64 height 32
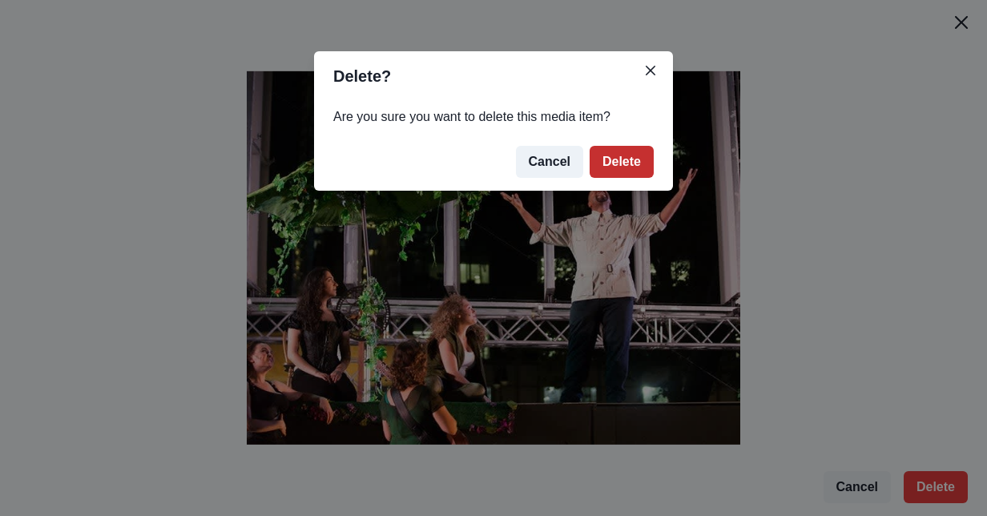
click at [611, 157] on button "Delete" at bounding box center [622, 162] width 64 height 32
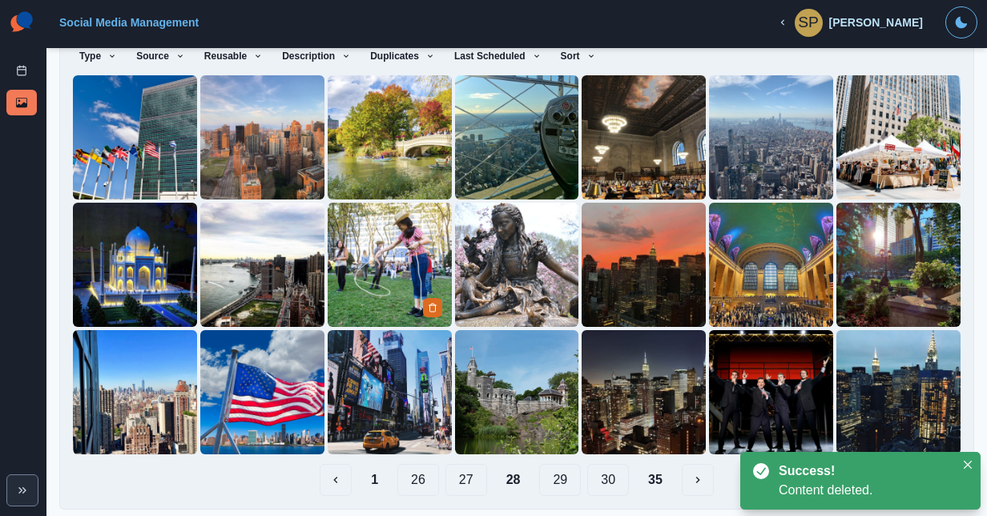
click at [439, 264] on img at bounding box center [390, 265] width 124 height 124
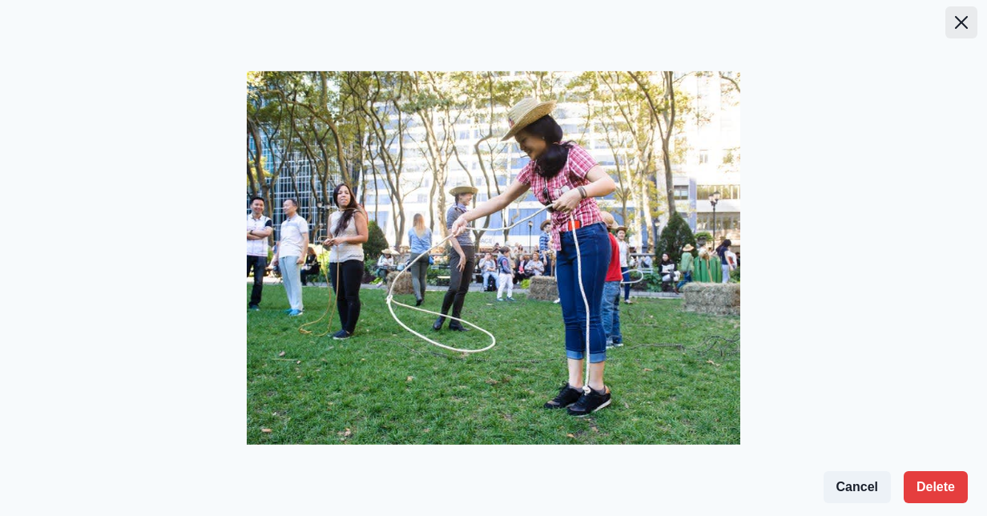
click at [958, 24] on icon "Close" at bounding box center [961, 22] width 13 height 13
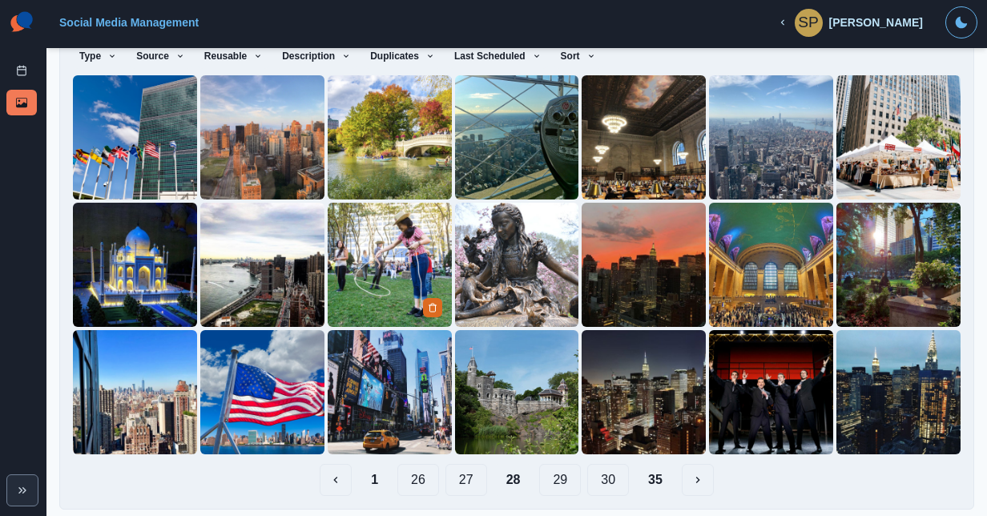
click at [436, 297] on div at bounding box center [434, 307] width 22 height 20
click at [431, 288] on img at bounding box center [390, 265] width 124 height 124
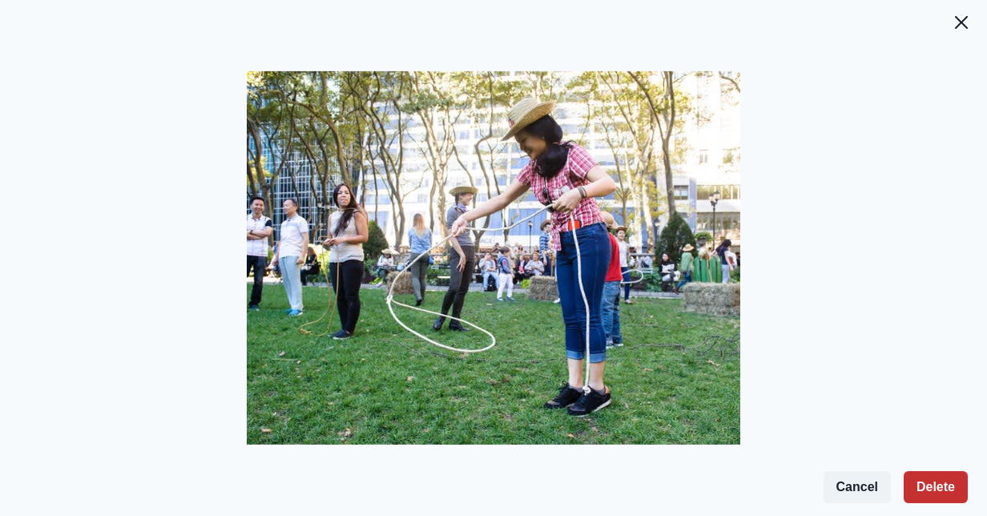
click at [921, 481] on button "Delete" at bounding box center [936, 487] width 64 height 32
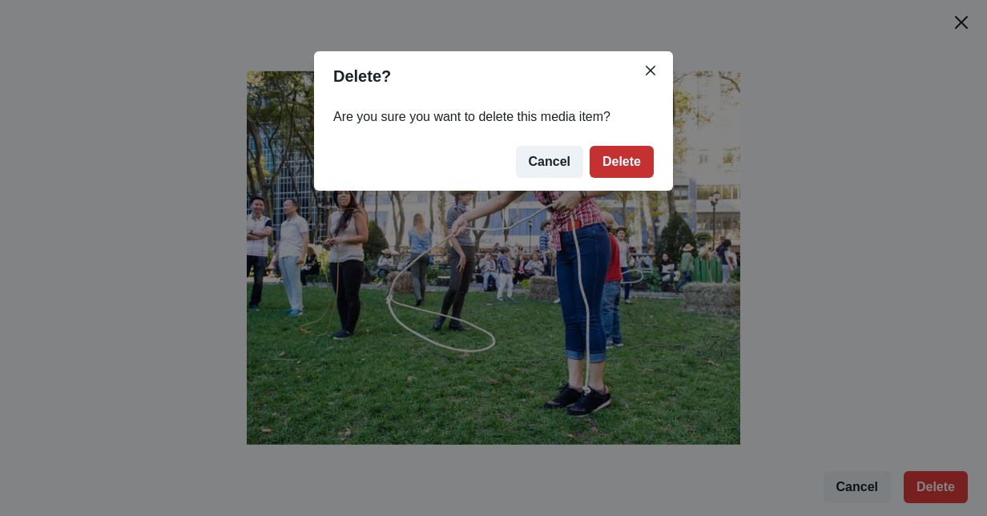
click at [626, 157] on button "Delete" at bounding box center [622, 162] width 64 height 32
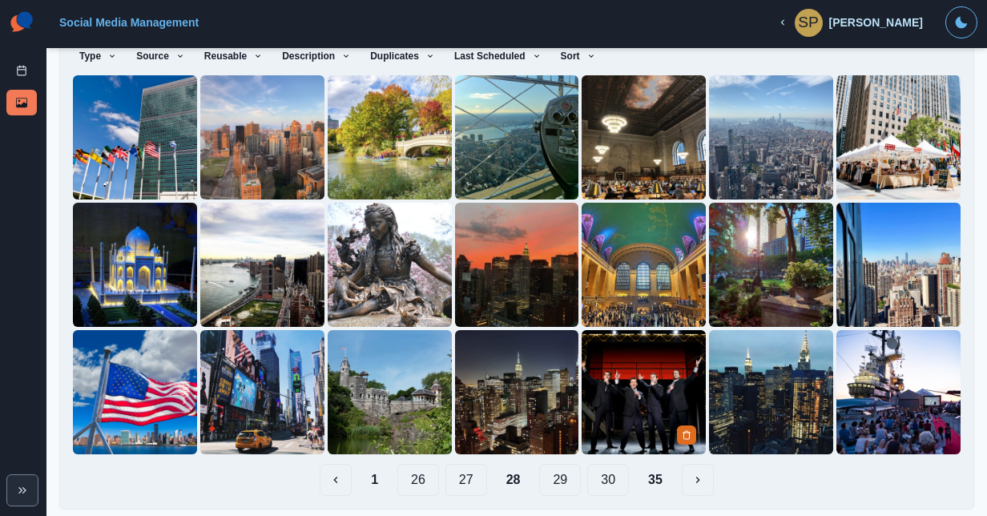
click at [651, 373] on img at bounding box center [644, 392] width 124 height 124
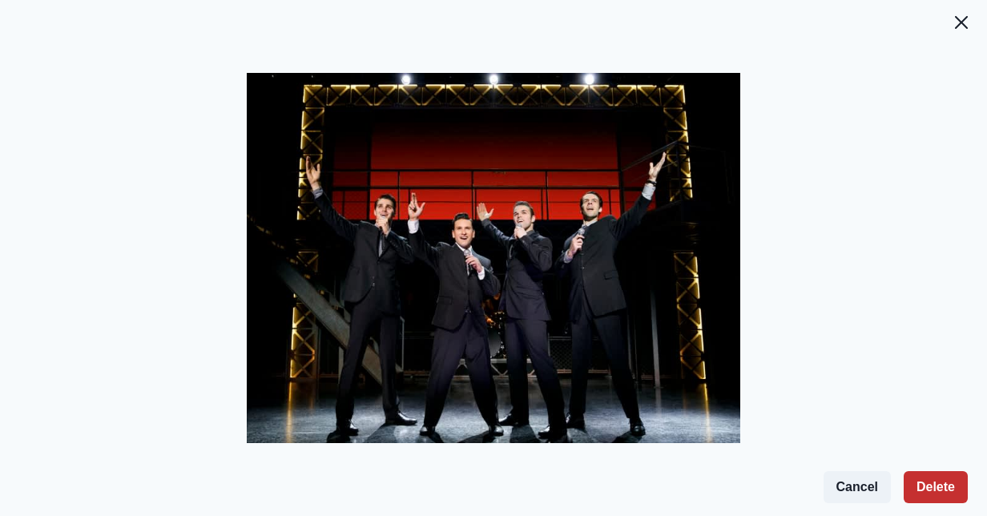
click at [942, 473] on button "Delete" at bounding box center [936, 487] width 64 height 32
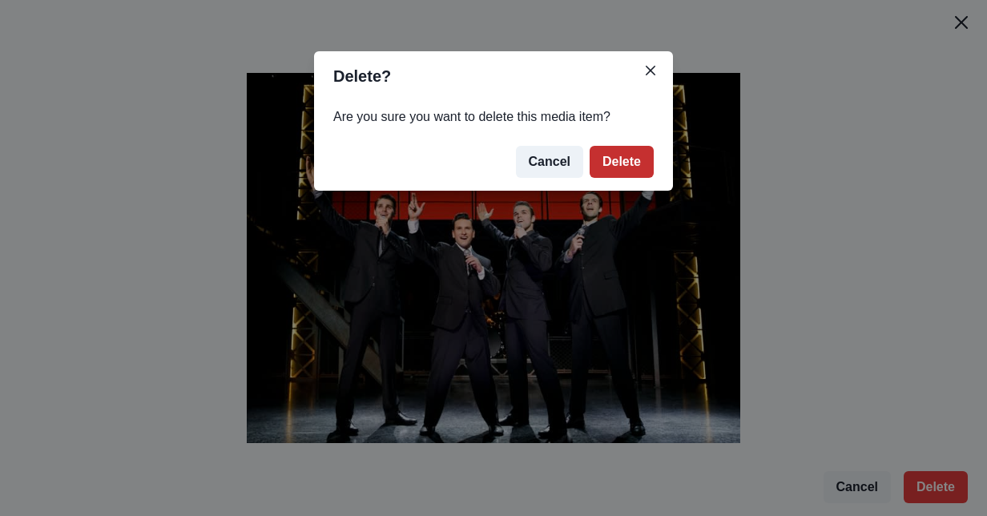
click at [628, 165] on button "Delete" at bounding box center [622, 162] width 64 height 32
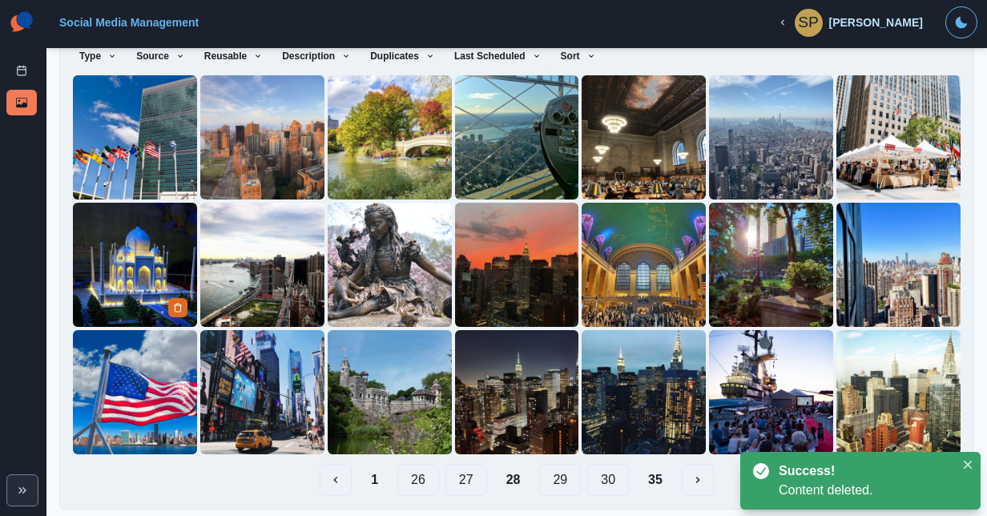
click at [105, 293] on img at bounding box center [135, 265] width 124 height 124
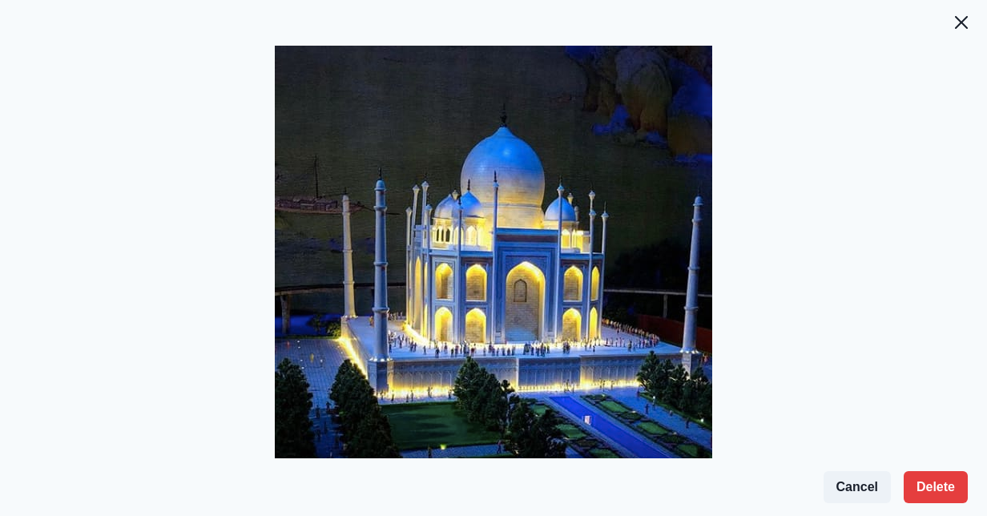
click at [901, 471] on div "Cancel Delete" at bounding box center [896, 487] width 145 height 32
click at [905, 479] on button "Delete" at bounding box center [936, 487] width 64 height 32
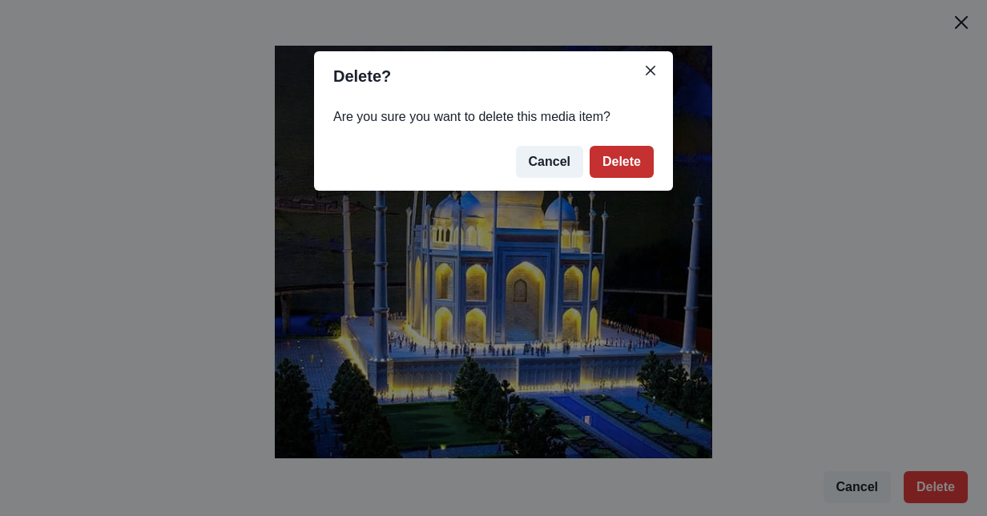
click at [620, 168] on button "Delete" at bounding box center [622, 162] width 64 height 32
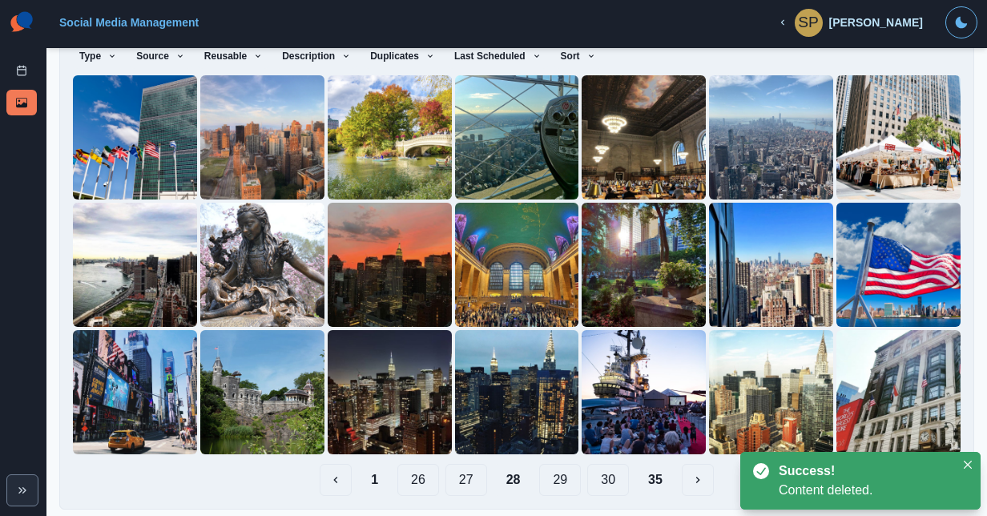
click at [561, 470] on button "29" at bounding box center [560, 480] width 42 height 32
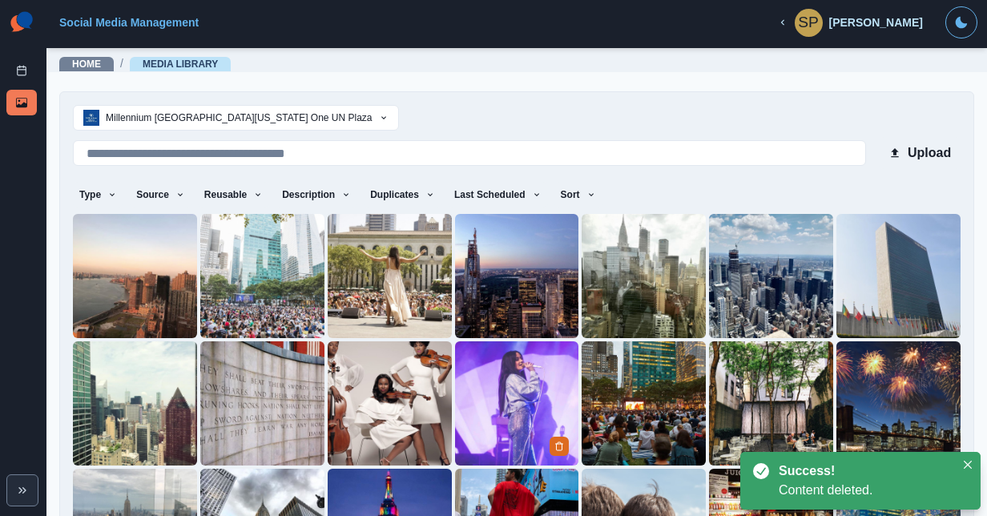
scroll to position [139, 0]
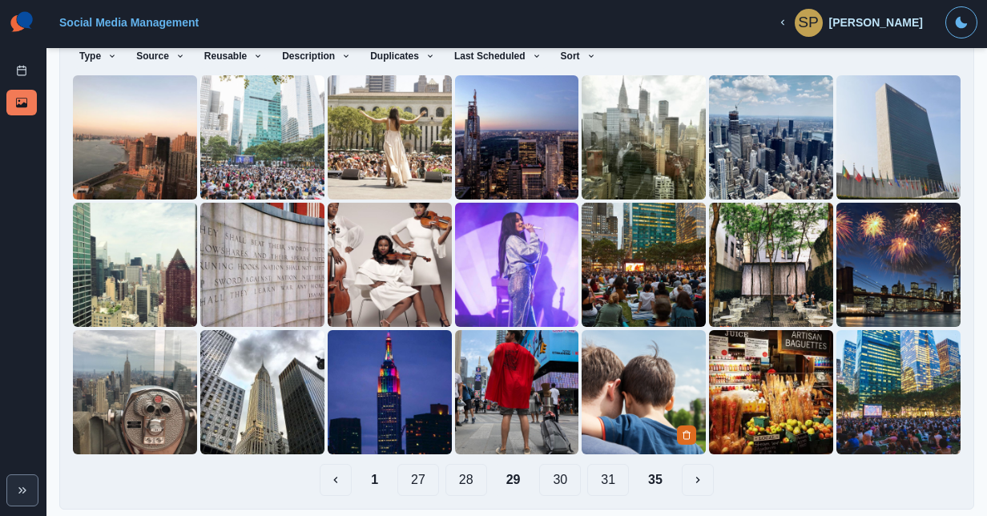
click at [647, 385] on img at bounding box center [644, 392] width 124 height 124
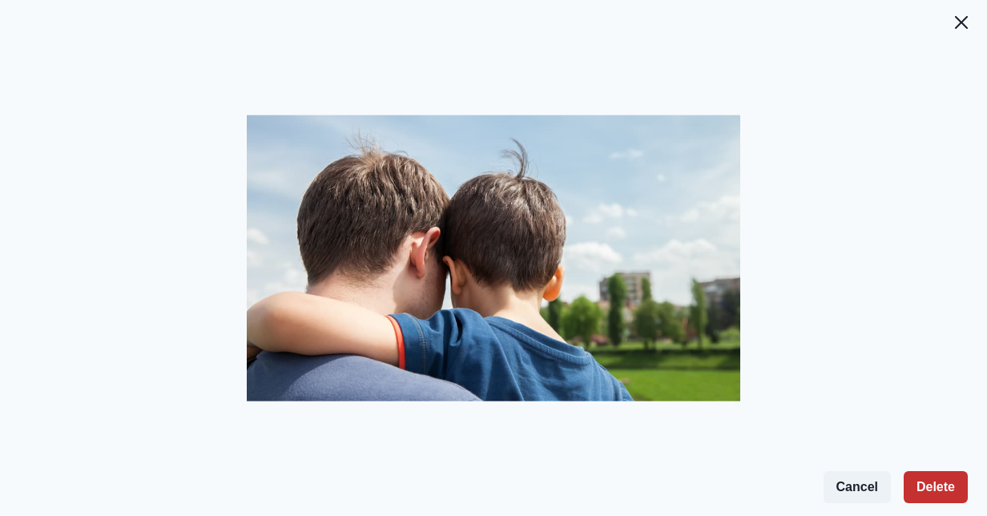
click at [941, 485] on button "Delete" at bounding box center [936, 487] width 64 height 32
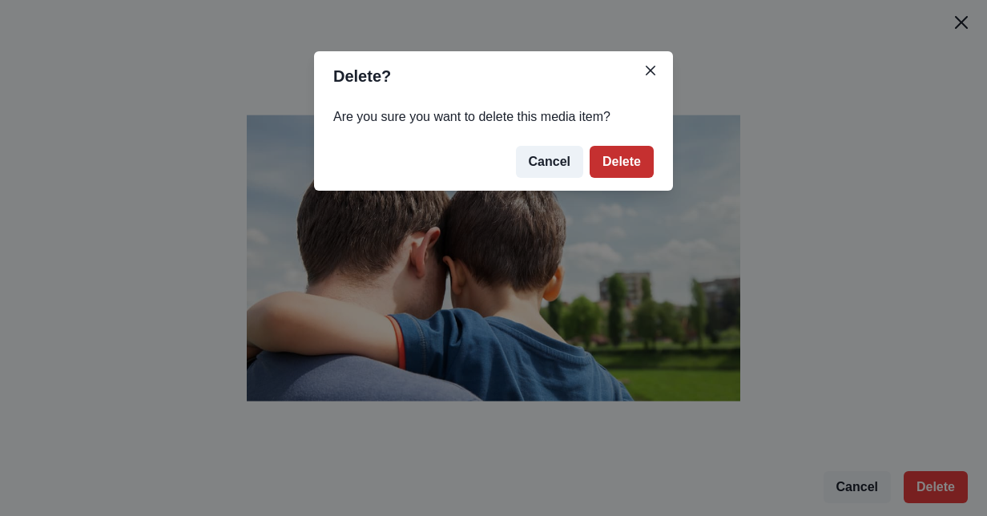
click at [630, 162] on button "Delete" at bounding box center [622, 162] width 64 height 32
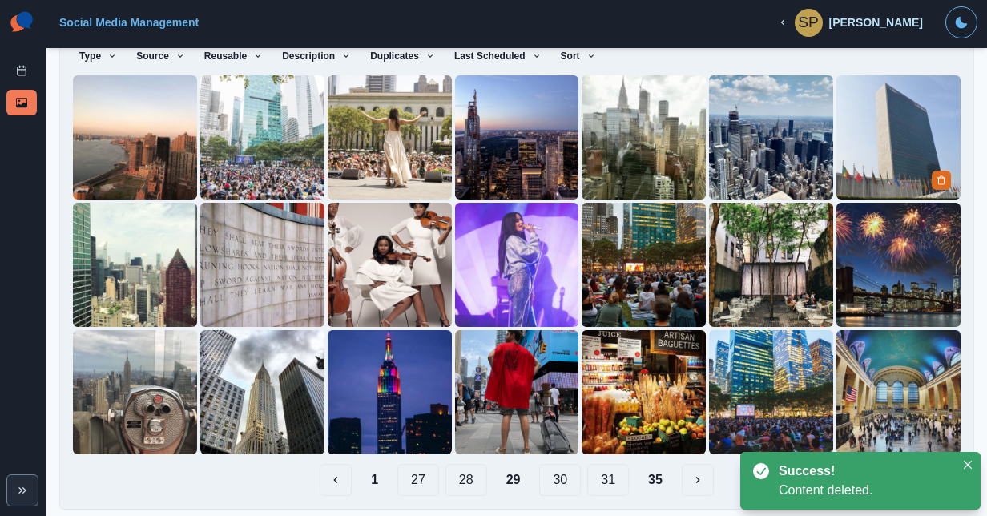
click at [873, 138] on img at bounding box center [899, 137] width 124 height 124
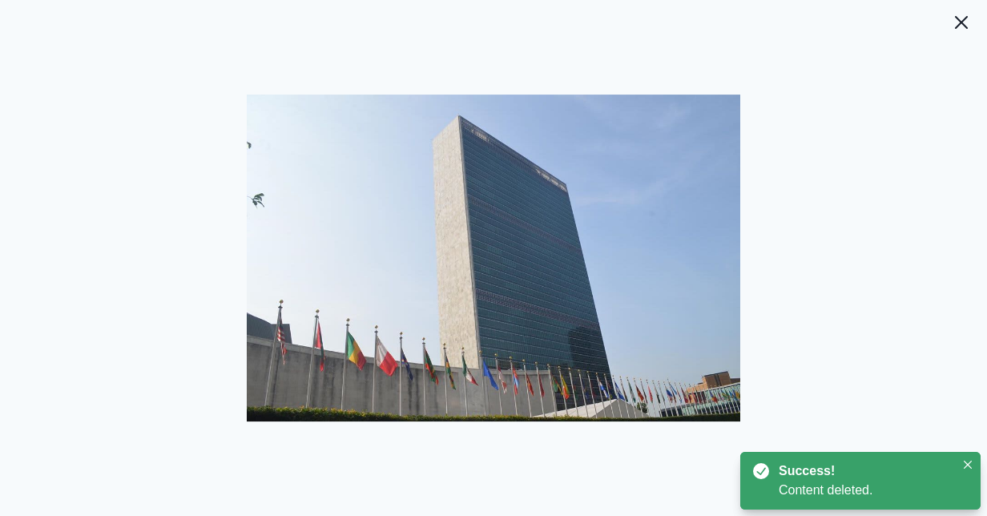
click at [974, 21] on header at bounding box center [493, 13] width 987 height 26
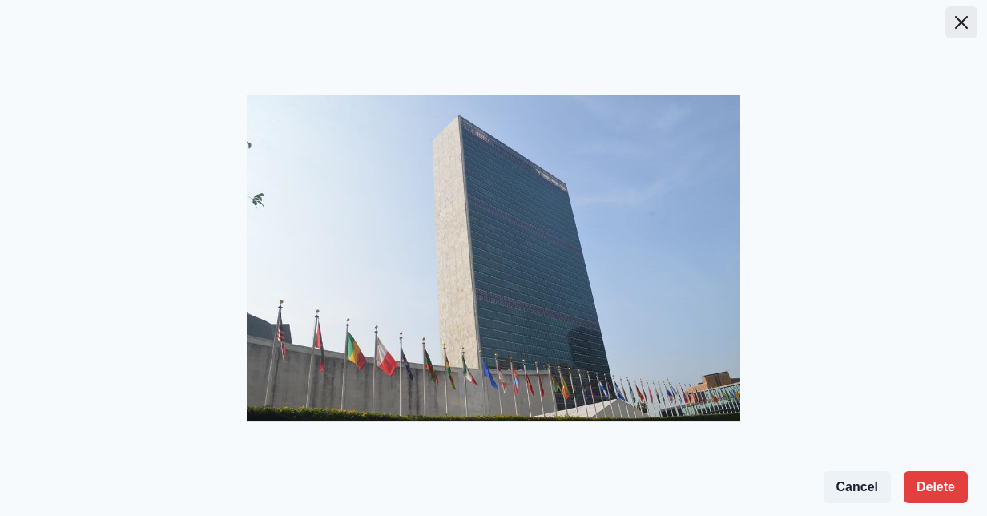
click at [960, 18] on icon "Close" at bounding box center [961, 22] width 13 height 13
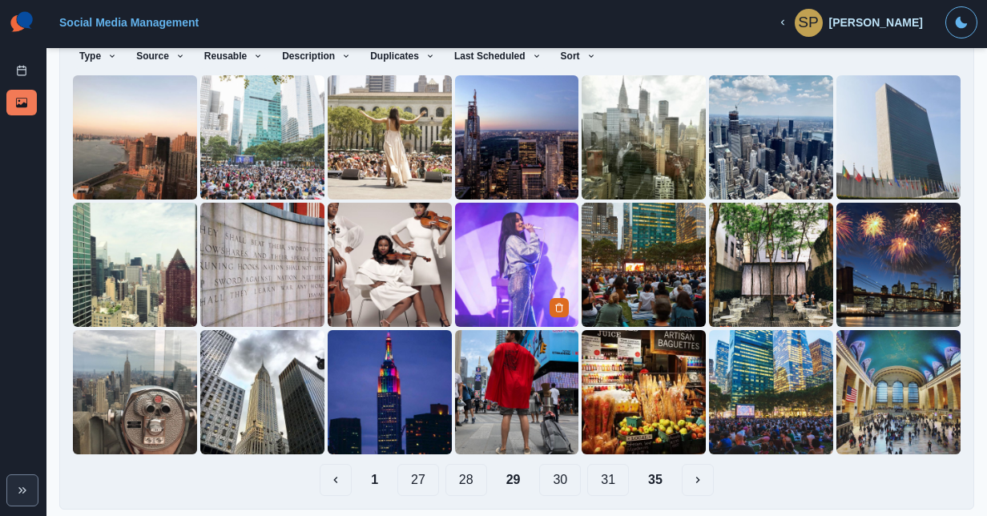
click at [538, 278] on img at bounding box center [517, 265] width 124 height 124
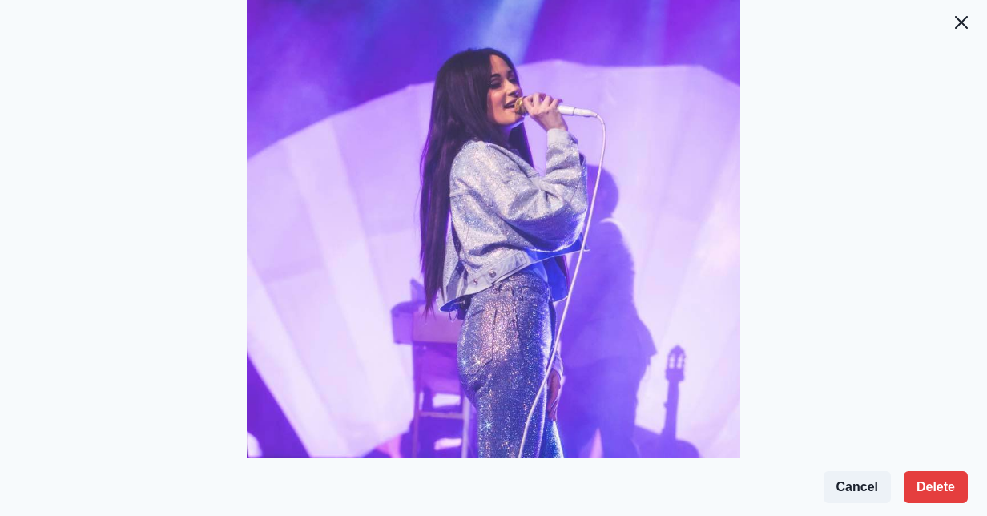
click at [920, 463] on footer "Cancel Delete" at bounding box center [493, 487] width 987 height 58
click at [933, 482] on button "Delete" at bounding box center [936, 487] width 64 height 32
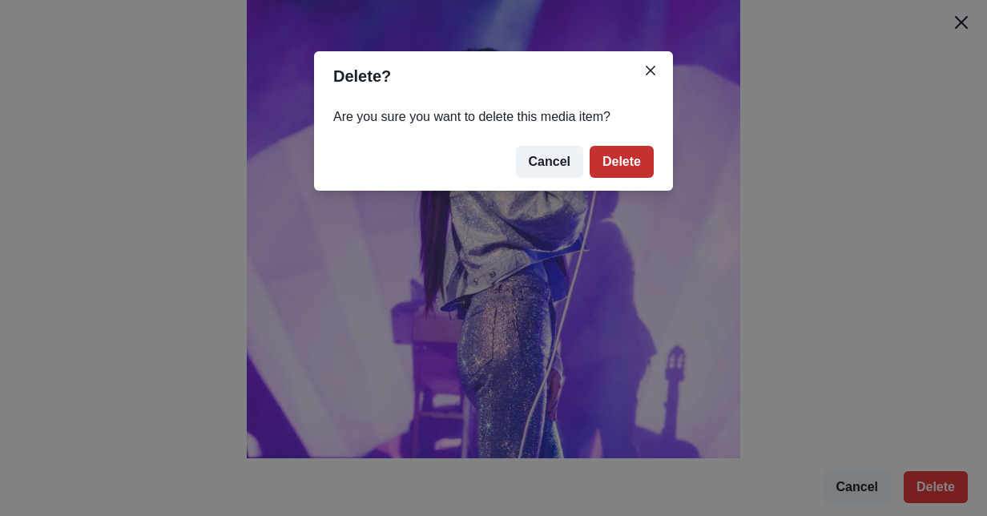
click at [626, 170] on button "Delete" at bounding box center [622, 162] width 64 height 32
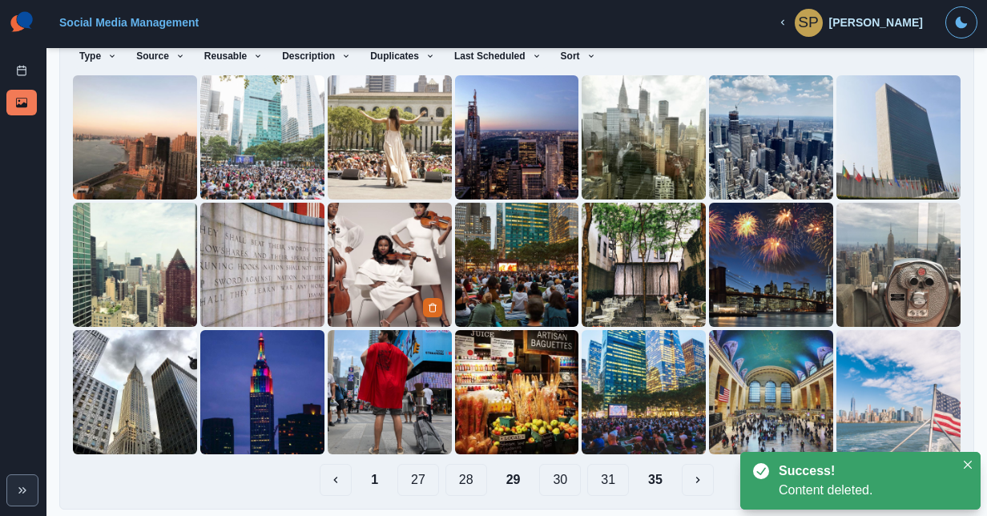
click at [389, 203] on img at bounding box center [390, 265] width 124 height 124
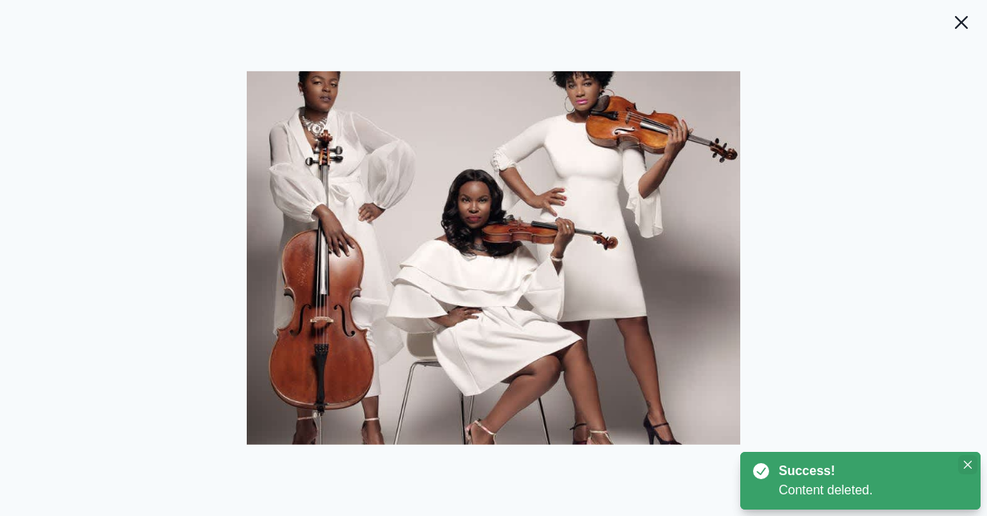
click at [963, 455] on button "Close" at bounding box center [967, 464] width 19 height 19
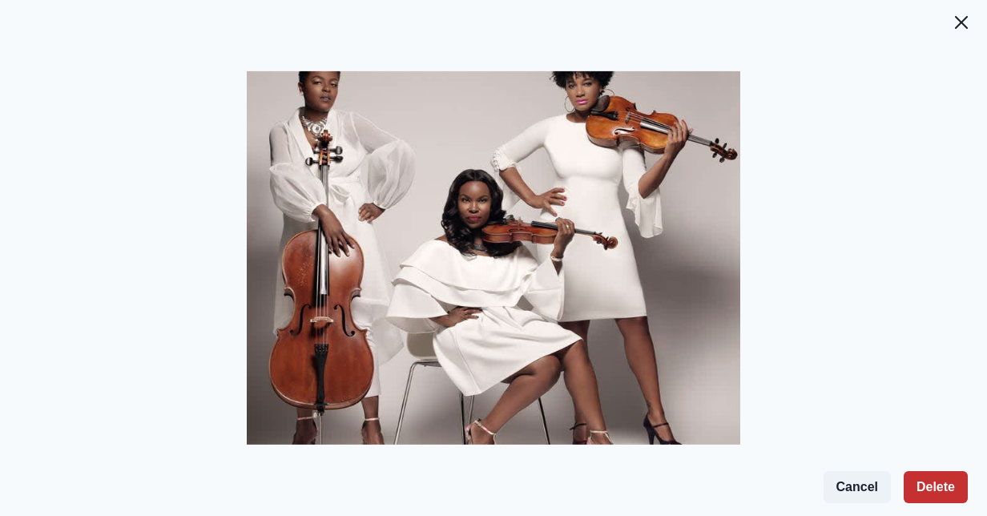
click at [939, 474] on button "Delete" at bounding box center [936, 487] width 64 height 32
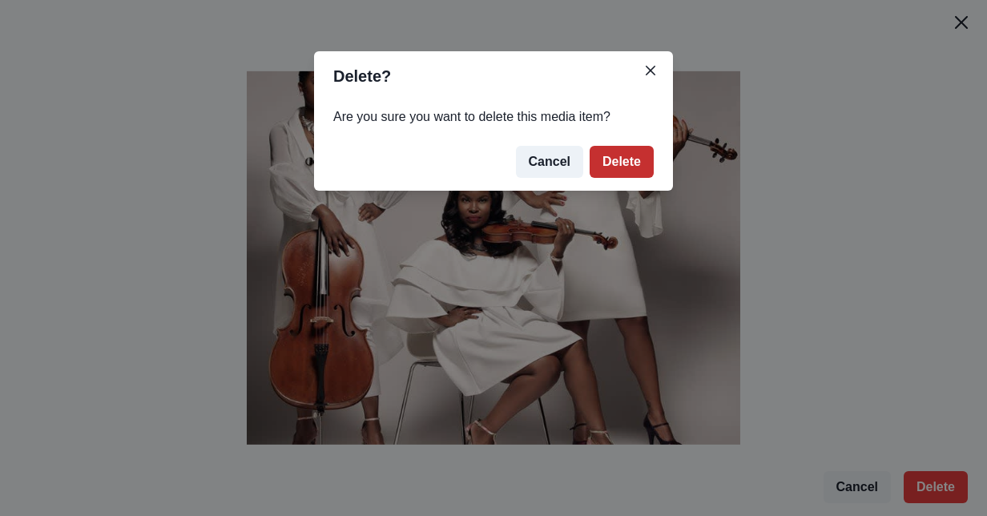
click at [621, 159] on button "Delete" at bounding box center [622, 162] width 64 height 32
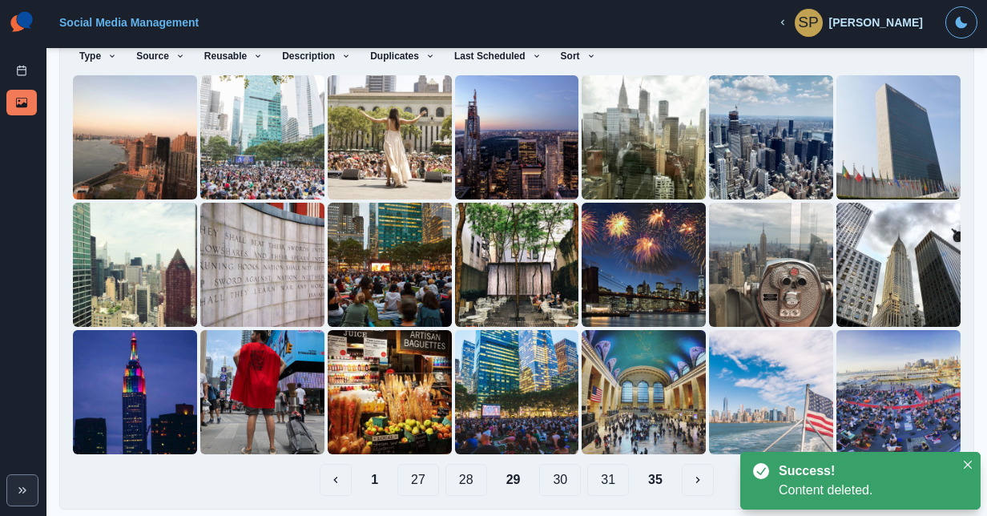
click at [556, 468] on button "30" at bounding box center [560, 480] width 42 height 32
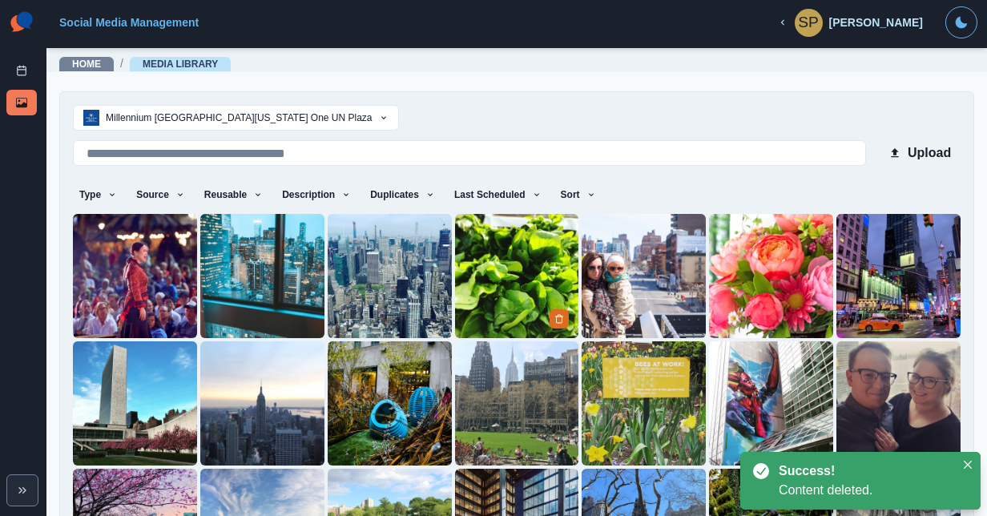
click at [541, 298] on img at bounding box center [517, 276] width 124 height 124
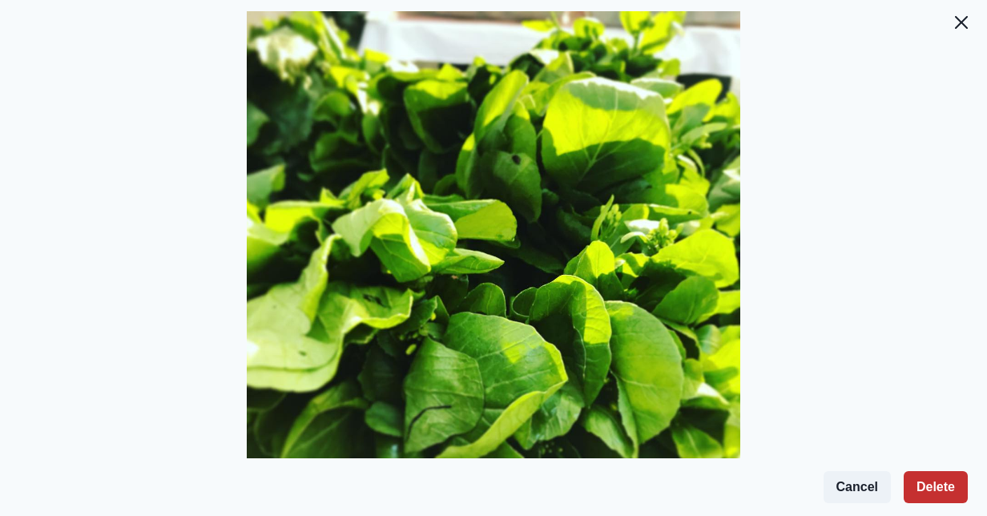
click at [948, 490] on button "Delete" at bounding box center [936, 487] width 64 height 32
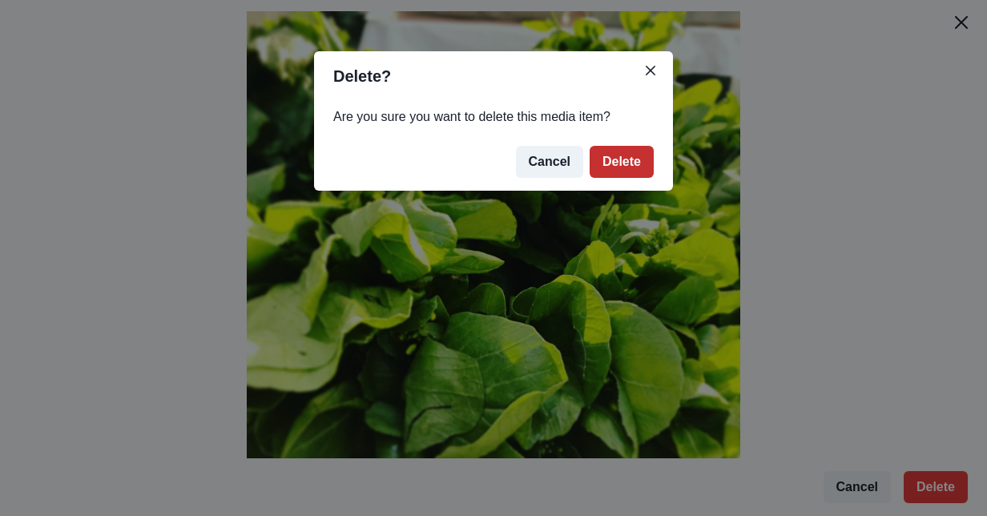
click at [615, 152] on button "Delete" at bounding box center [622, 162] width 64 height 32
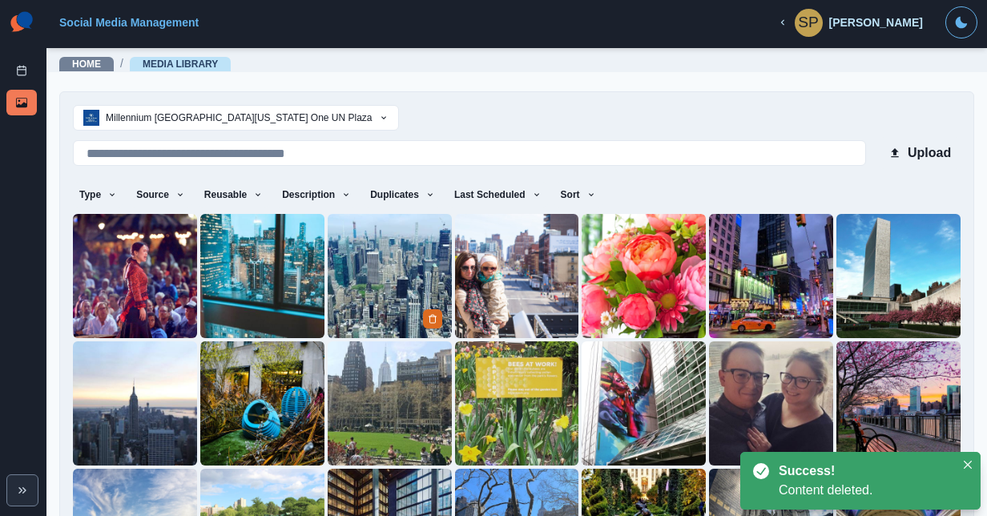
scroll to position [139, 0]
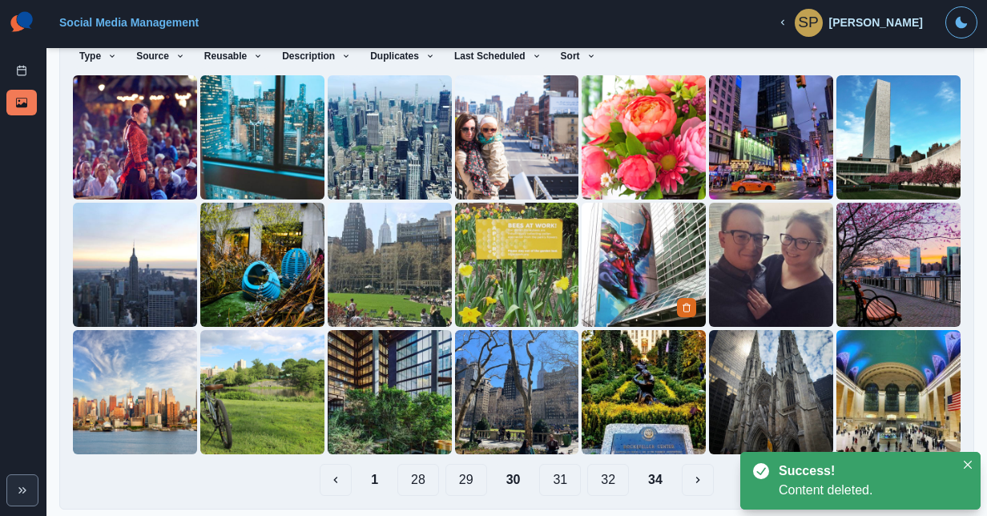
click at [695, 273] on img at bounding box center [644, 265] width 124 height 124
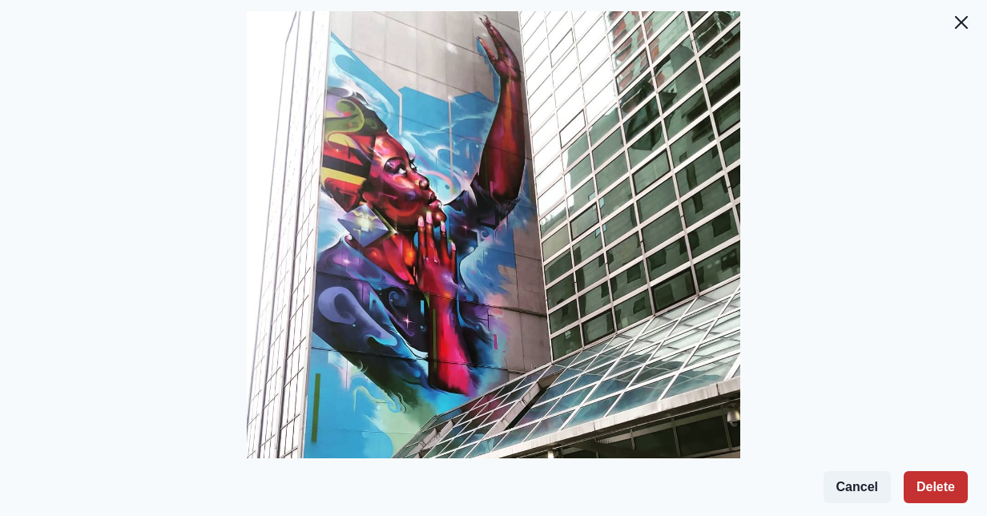
click at [927, 482] on button "Delete" at bounding box center [936, 487] width 64 height 32
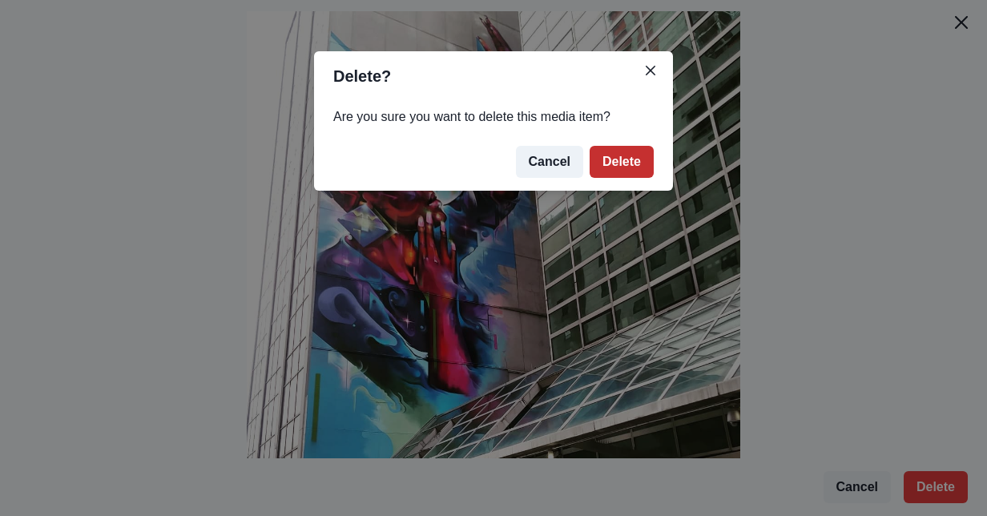
click at [638, 149] on button "Delete" at bounding box center [622, 162] width 64 height 32
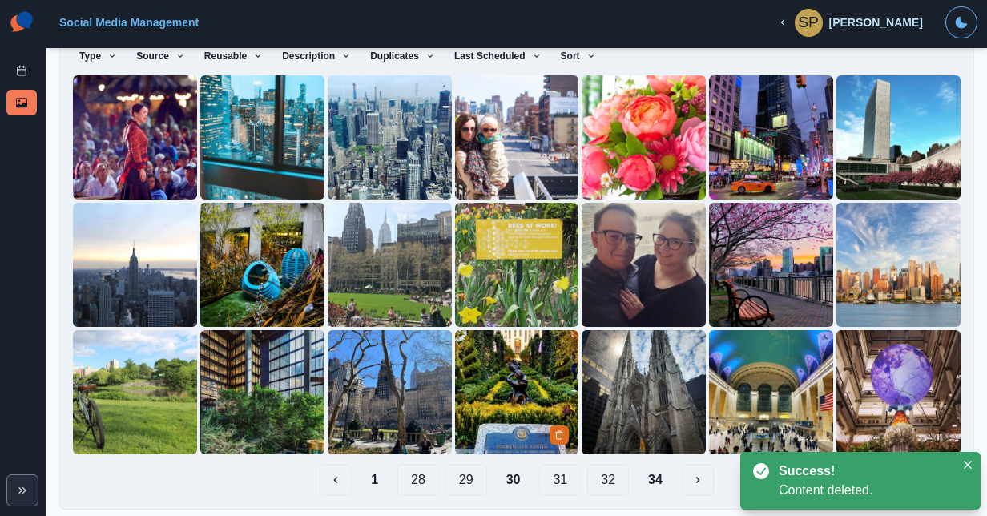
click at [558, 341] on img at bounding box center [517, 392] width 124 height 124
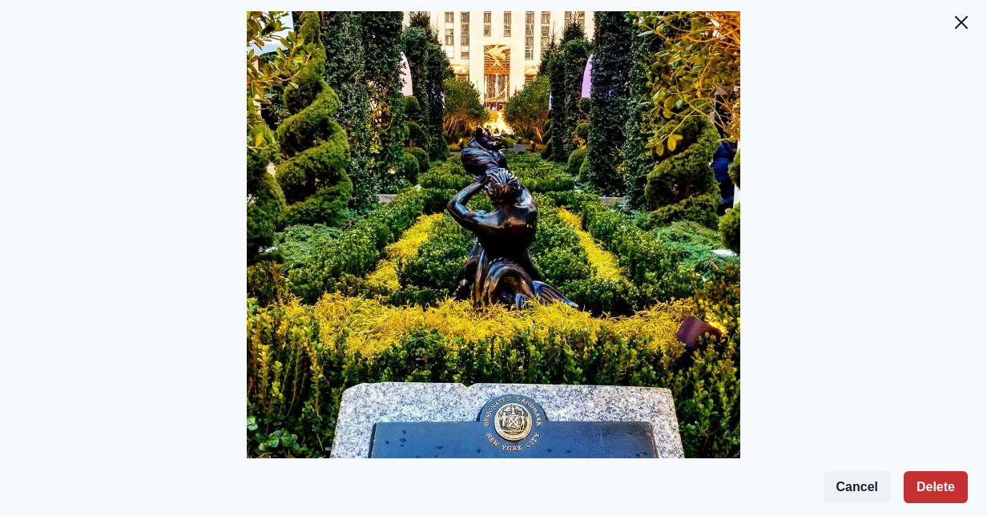
click at [938, 476] on button "Delete" at bounding box center [936, 487] width 64 height 32
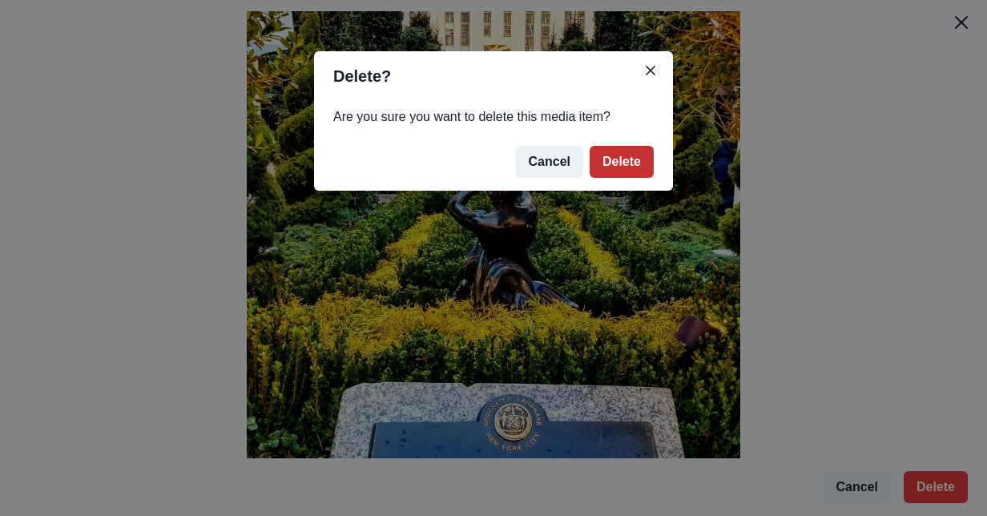
click at [629, 168] on button "Delete" at bounding box center [622, 162] width 64 height 32
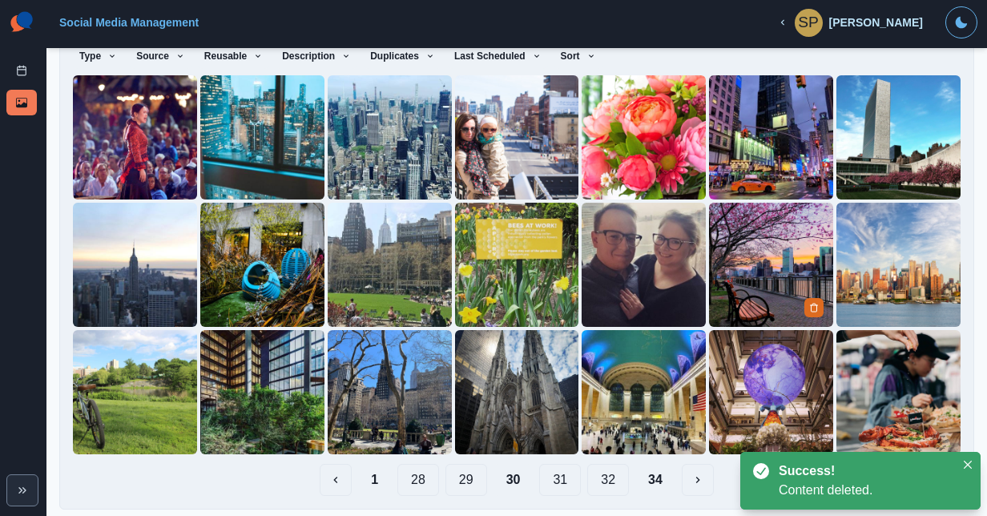
click at [733, 247] on img at bounding box center [771, 265] width 124 height 124
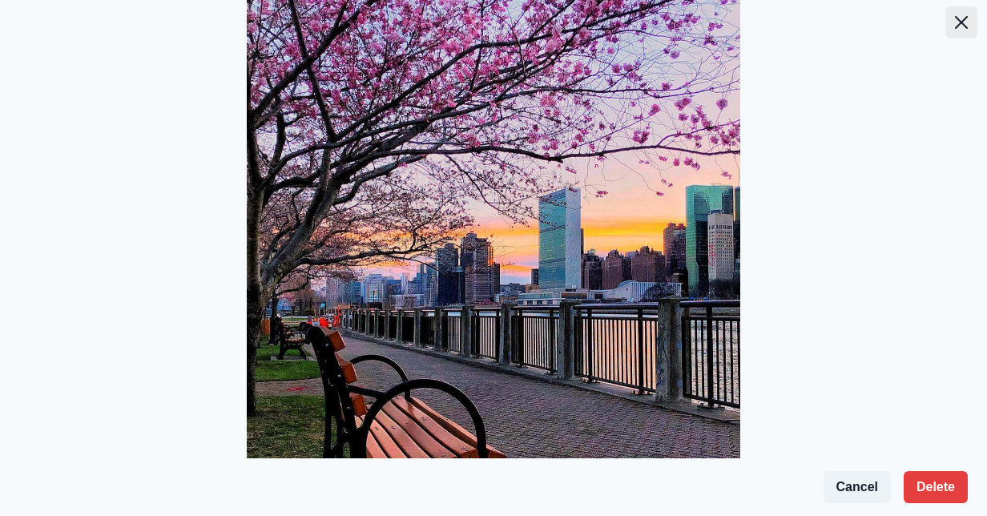
click at [955, 17] on icon "Close" at bounding box center [961, 22] width 13 height 13
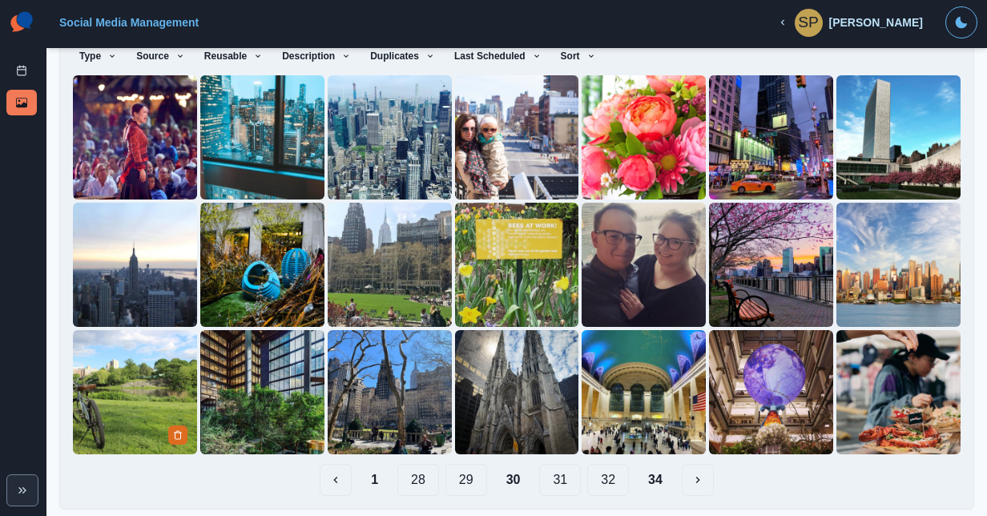
click at [91, 373] on img at bounding box center [135, 392] width 124 height 124
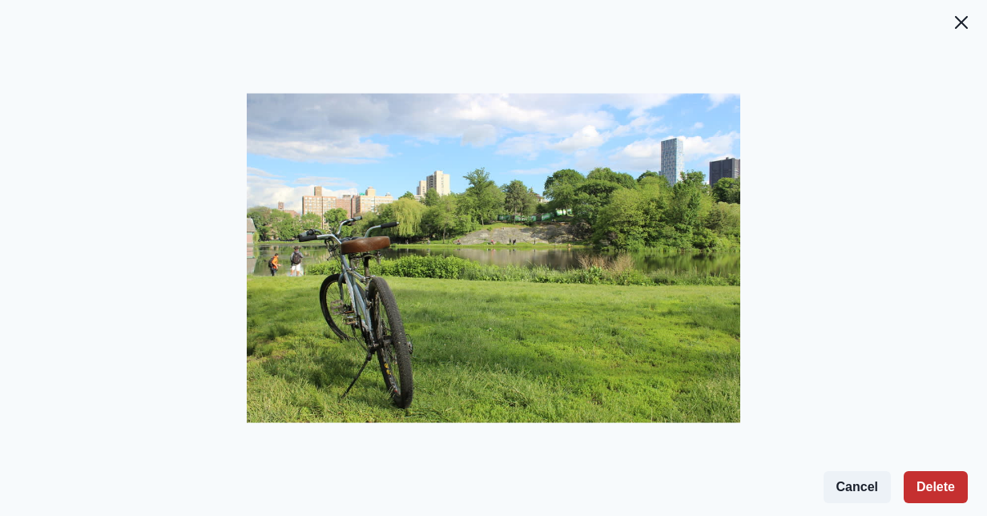
click at [930, 480] on button "Delete" at bounding box center [936, 487] width 64 height 32
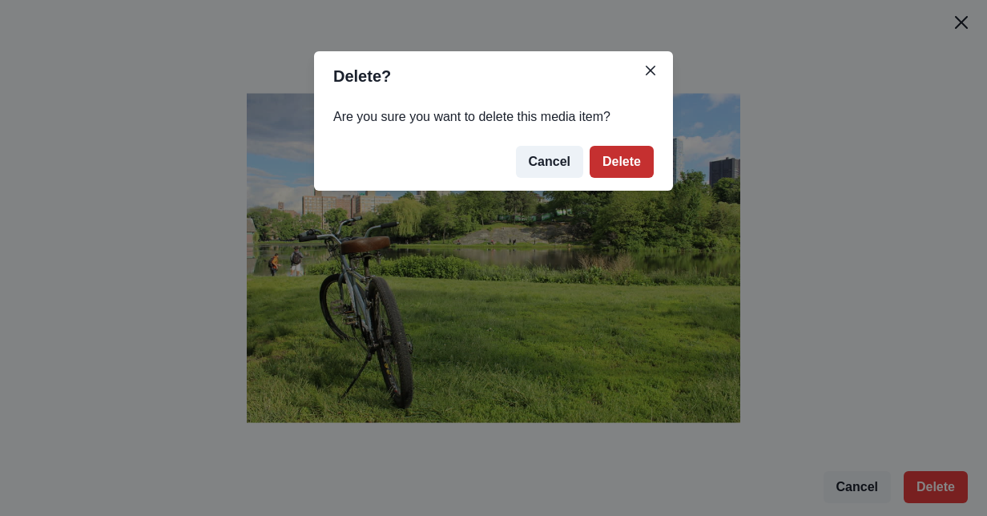
click at [604, 170] on button "Delete" at bounding box center [622, 162] width 64 height 32
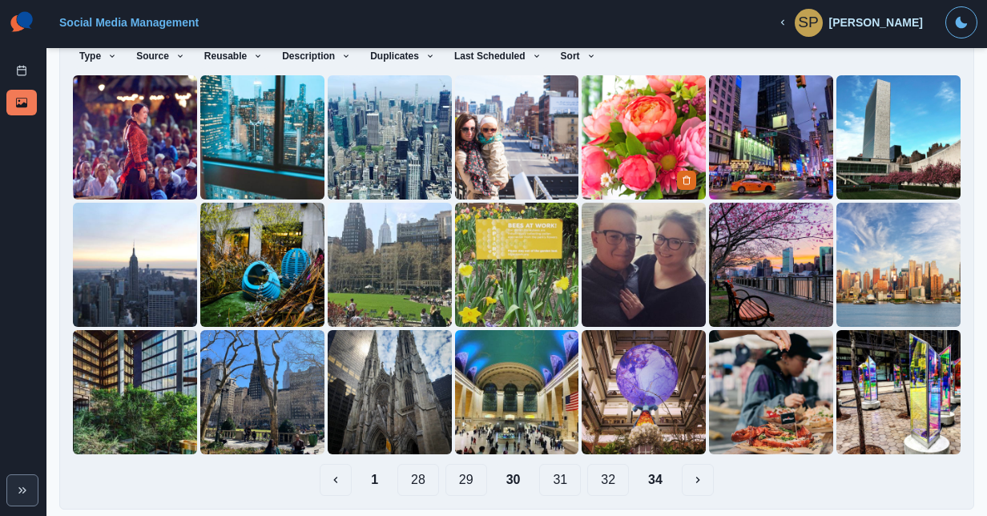
click at [644, 131] on img at bounding box center [644, 137] width 124 height 124
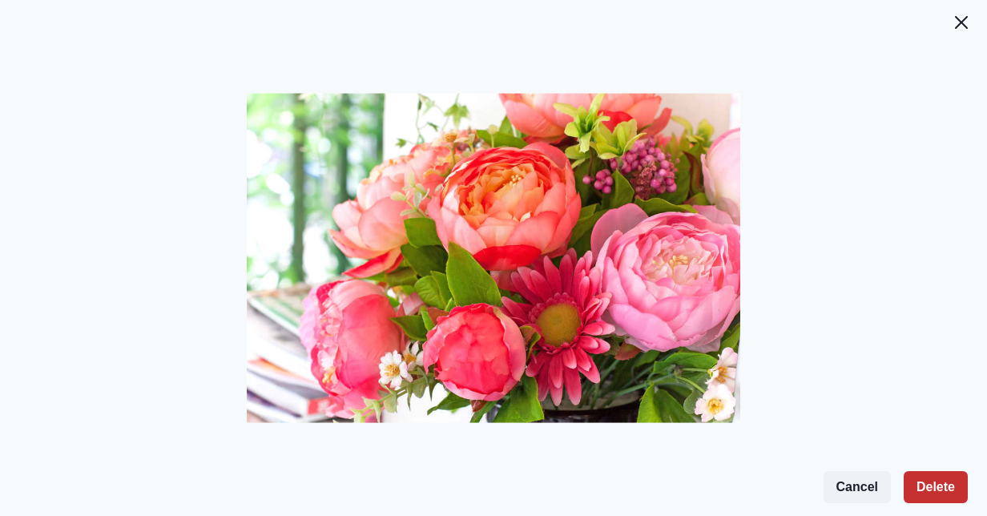
click at [922, 482] on button "Delete" at bounding box center [936, 487] width 64 height 32
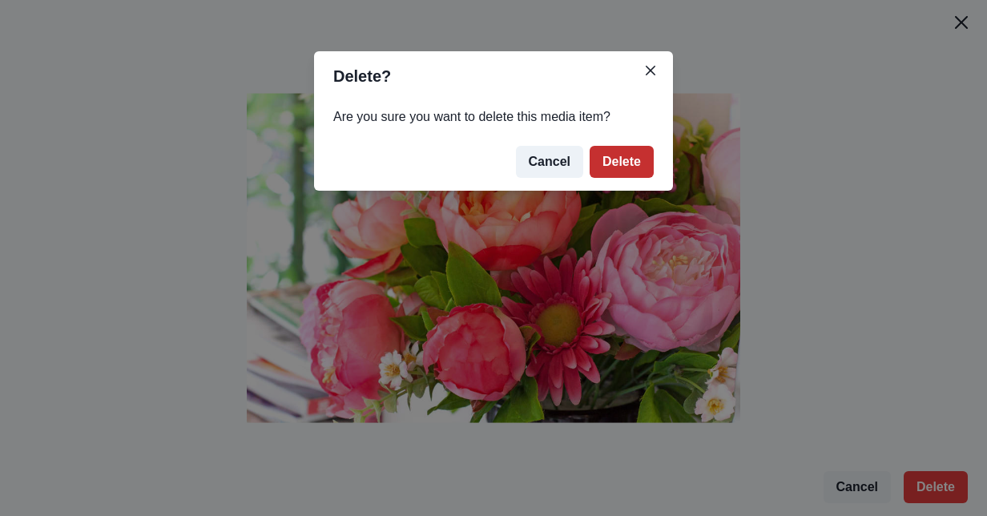
click at [627, 163] on button "Delete" at bounding box center [622, 162] width 64 height 32
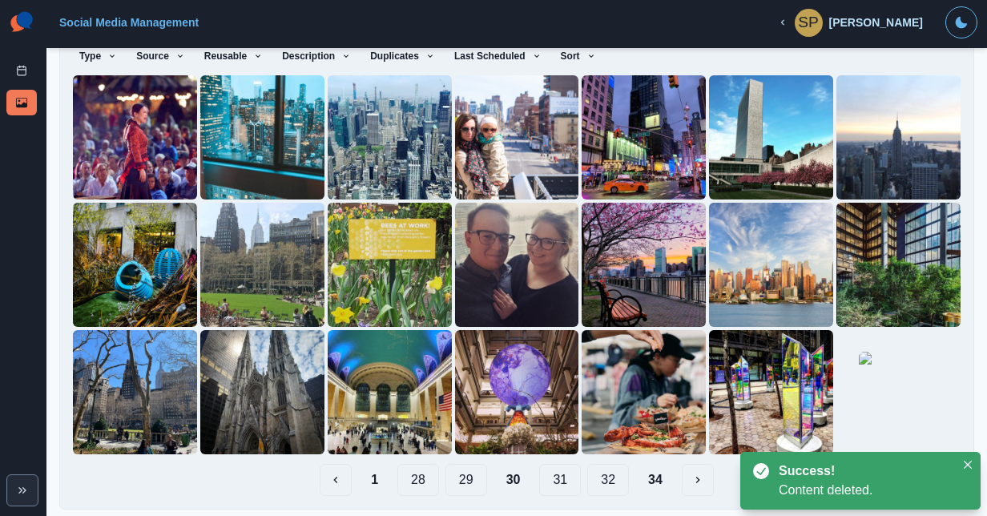
click at [555, 474] on button "31" at bounding box center [560, 480] width 42 height 32
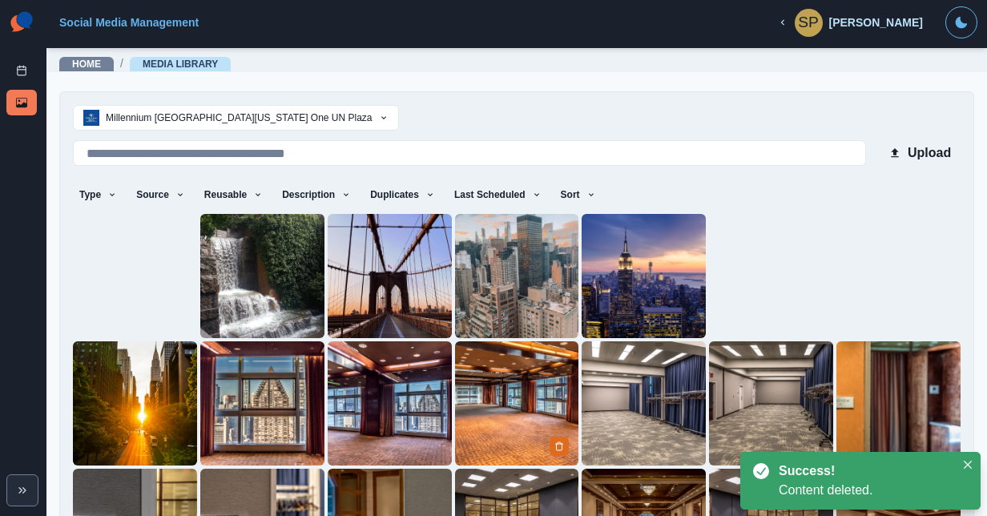
scroll to position [139, 0]
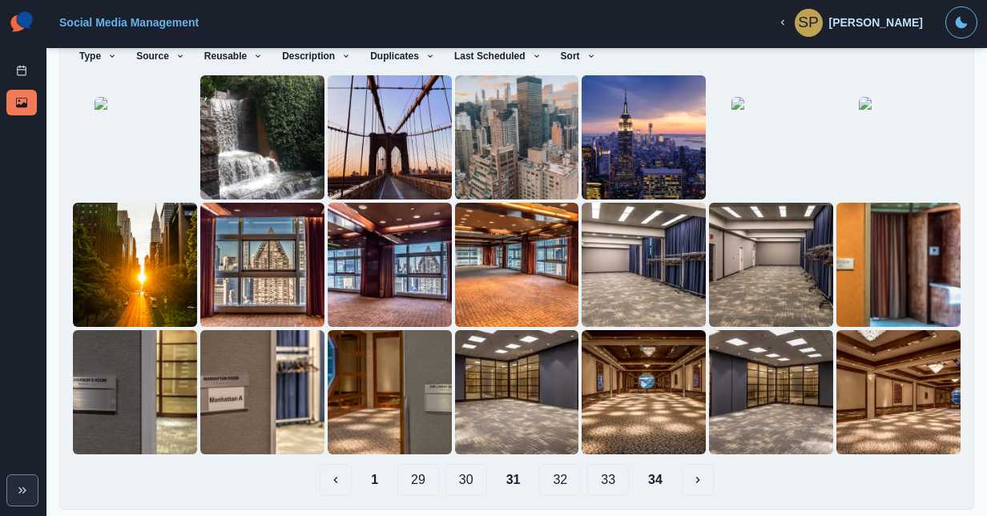
click at [556, 474] on button "32" at bounding box center [560, 480] width 42 height 32
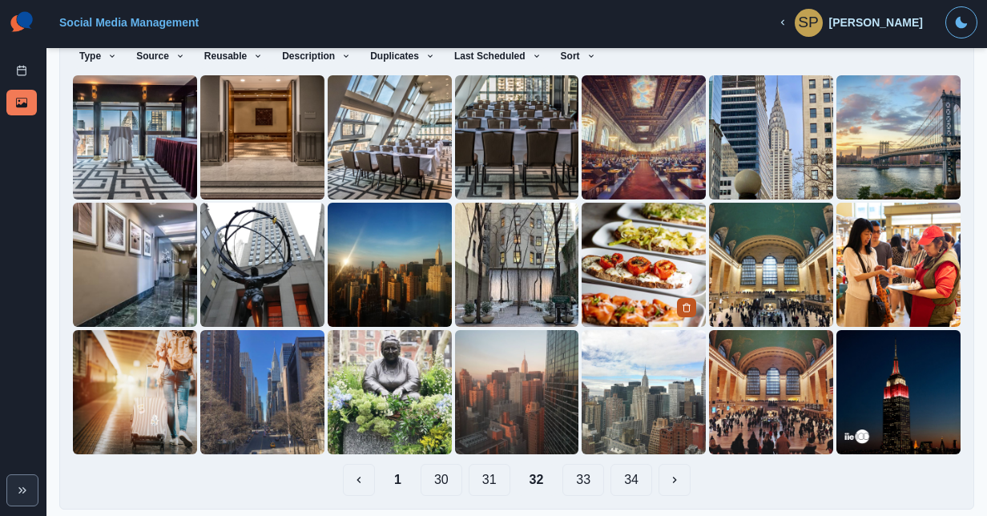
click at [686, 300] on button "Delete Media" at bounding box center [686, 307] width 19 height 19
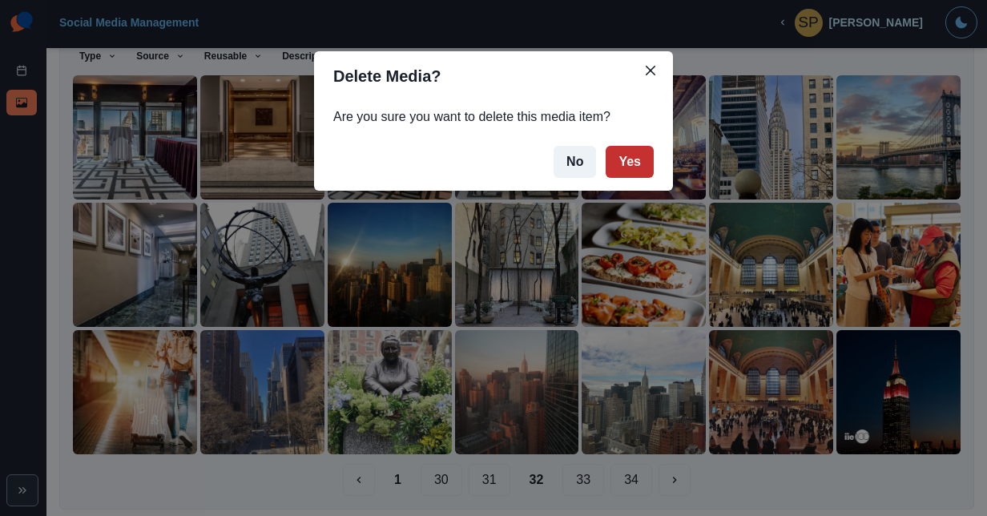
click at [635, 146] on button "Yes" at bounding box center [630, 162] width 48 height 32
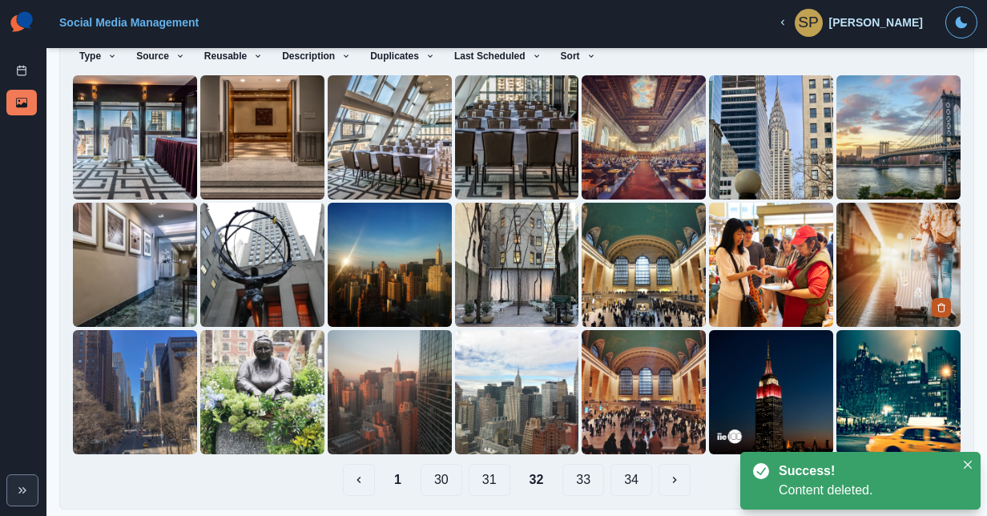
click at [932, 298] on button "Delete Media" at bounding box center [941, 307] width 19 height 19
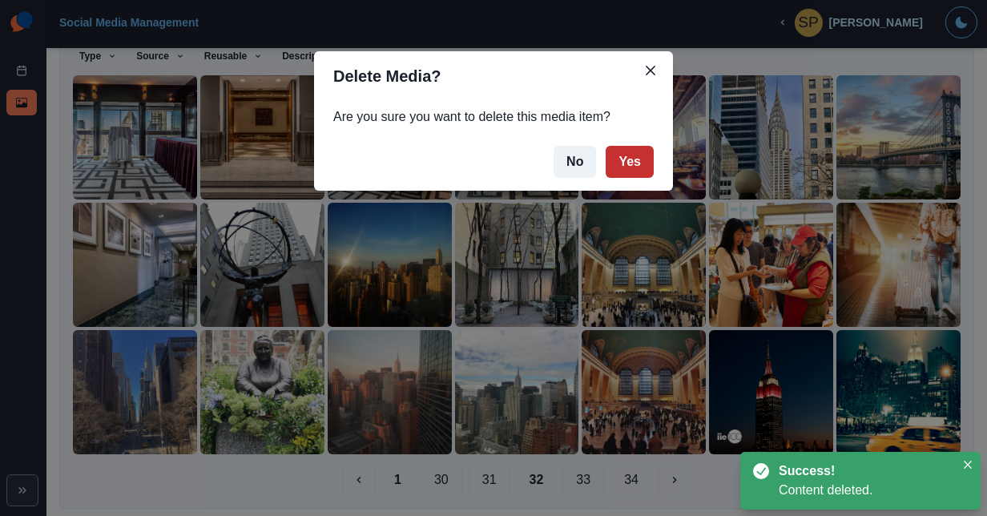
click at [638, 168] on button "Yes" at bounding box center [630, 162] width 48 height 32
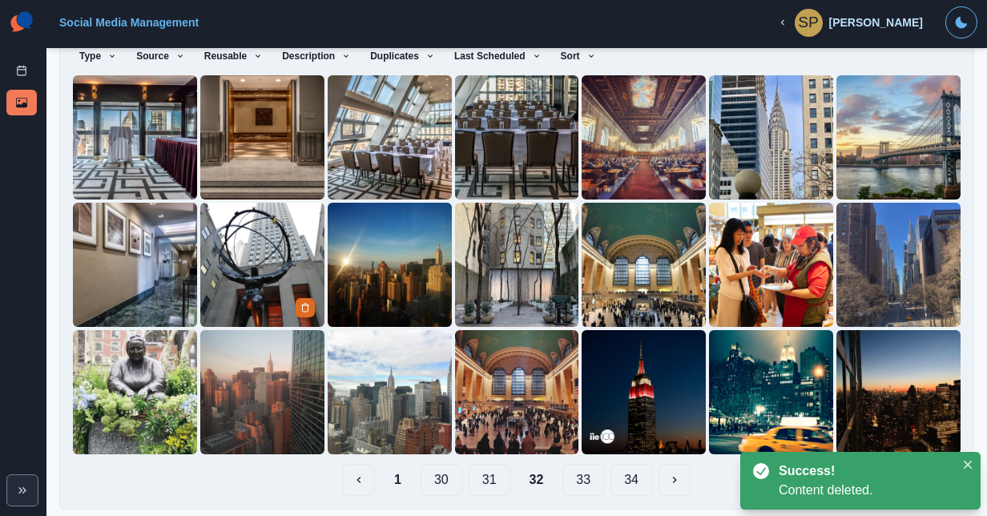
click at [304, 303] on icon "Delete Media" at bounding box center [305, 308] width 10 height 10
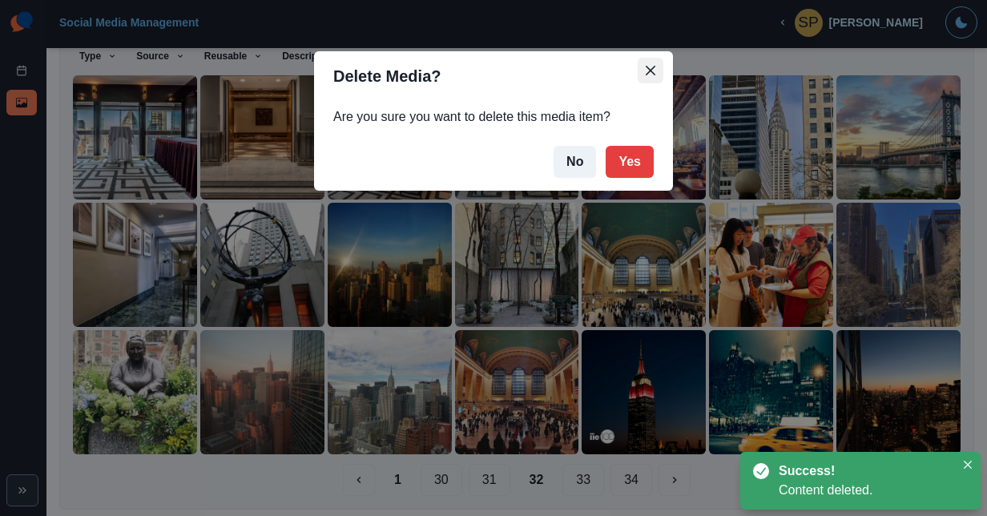
click at [647, 66] on icon "Close" at bounding box center [651, 71] width 10 height 10
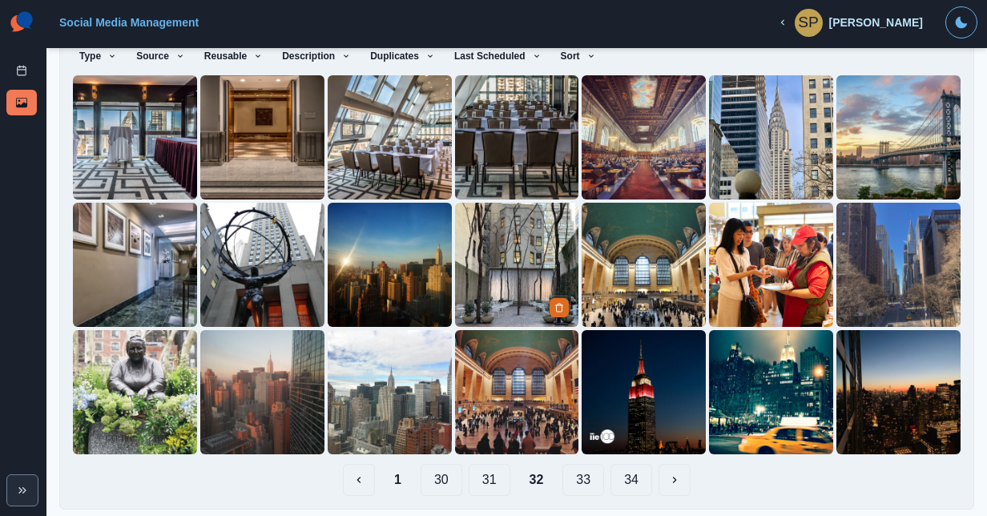
click at [562, 312] on div at bounding box center [561, 307] width 22 height 20
click at [559, 308] on button "Delete Media" at bounding box center [559, 307] width 19 height 19
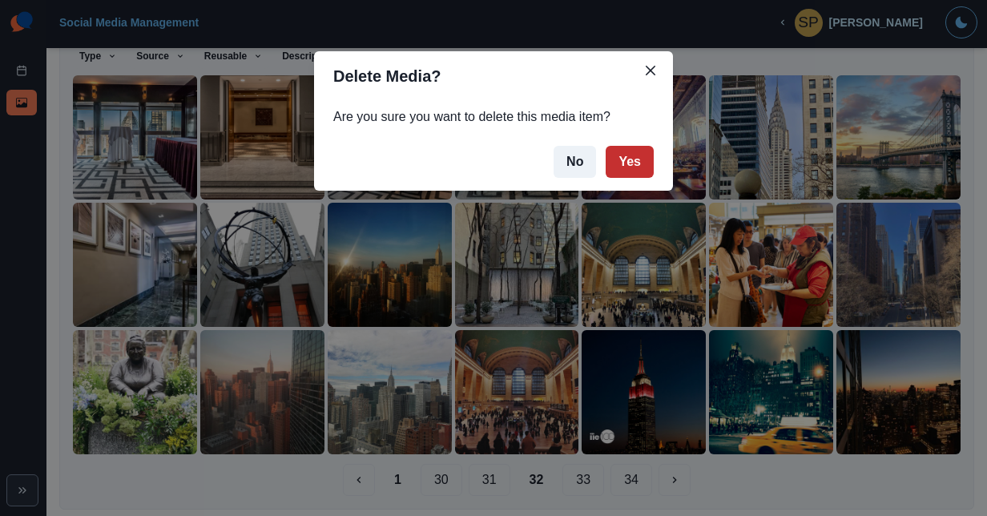
click at [615, 175] on button "Yes" at bounding box center [630, 162] width 48 height 32
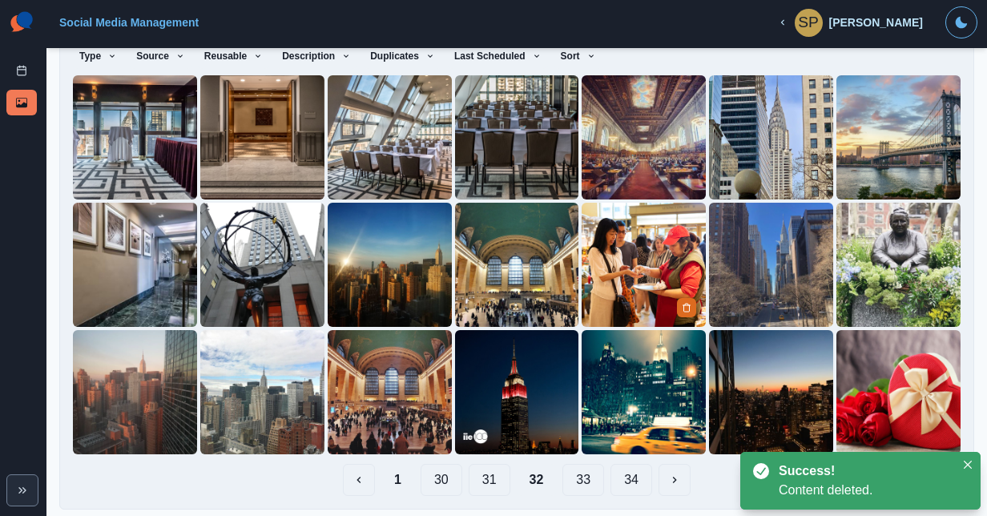
click at [659, 224] on img at bounding box center [644, 265] width 124 height 124
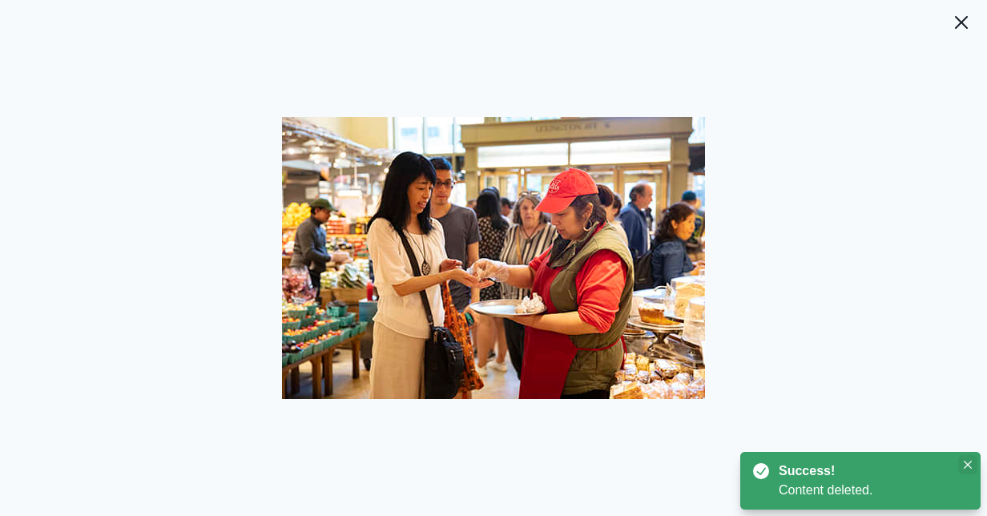
click at [958, 461] on button "Close" at bounding box center [967, 464] width 19 height 19
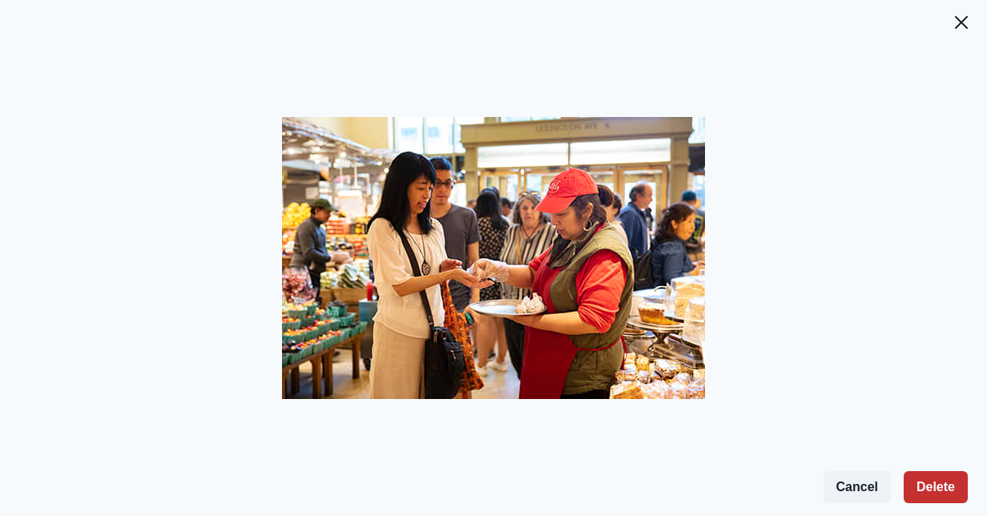
click at [947, 486] on button "Delete" at bounding box center [936, 487] width 64 height 32
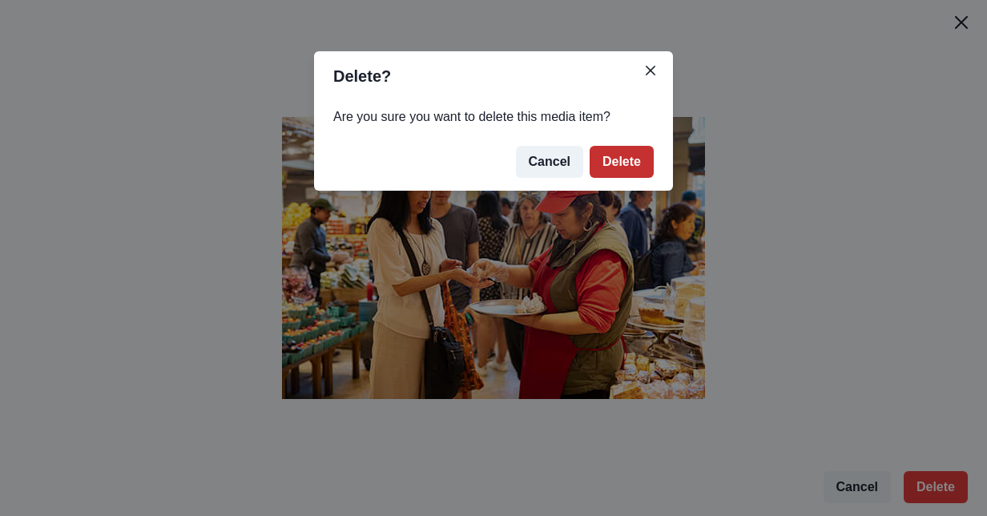
click at [619, 171] on button "Delete" at bounding box center [622, 162] width 64 height 32
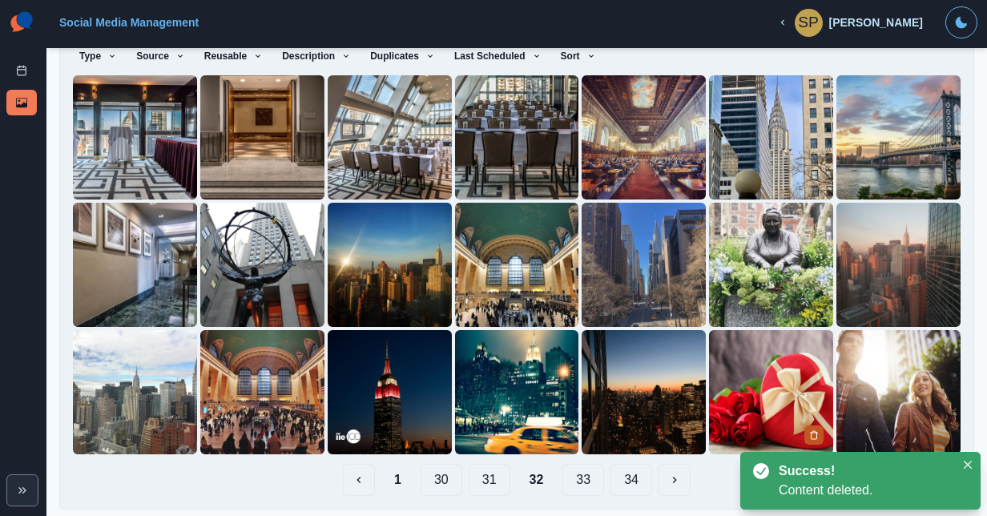
click at [809, 430] on icon "Delete Media" at bounding box center [814, 435] width 10 height 10
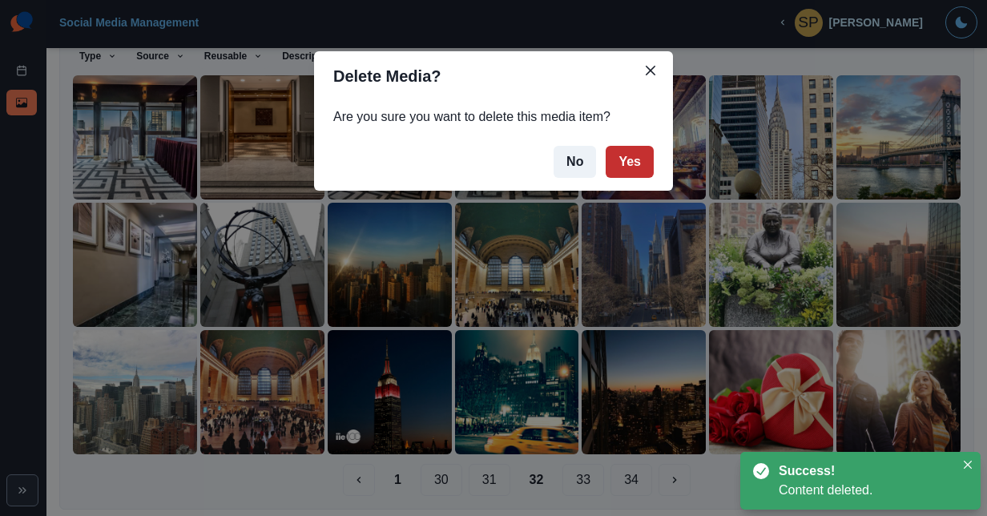
click at [633, 171] on button "Yes" at bounding box center [630, 162] width 48 height 32
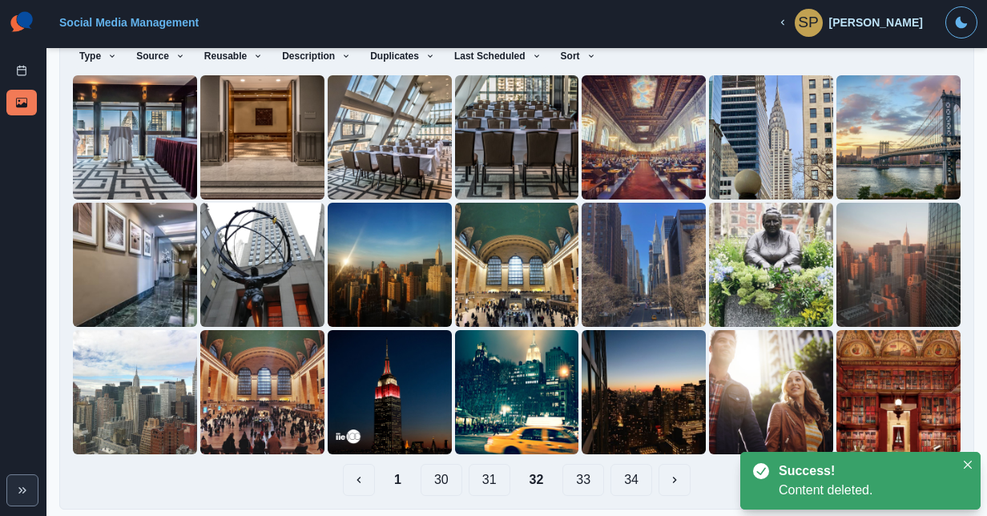
click at [582, 473] on button "33" at bounding box center [583, 480] width 42 height 32
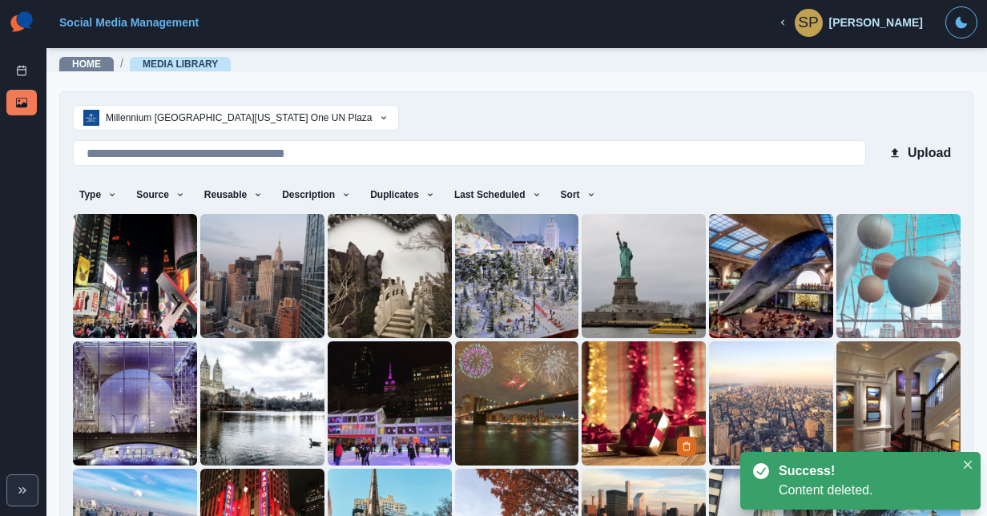
scroll to position [139, 0]
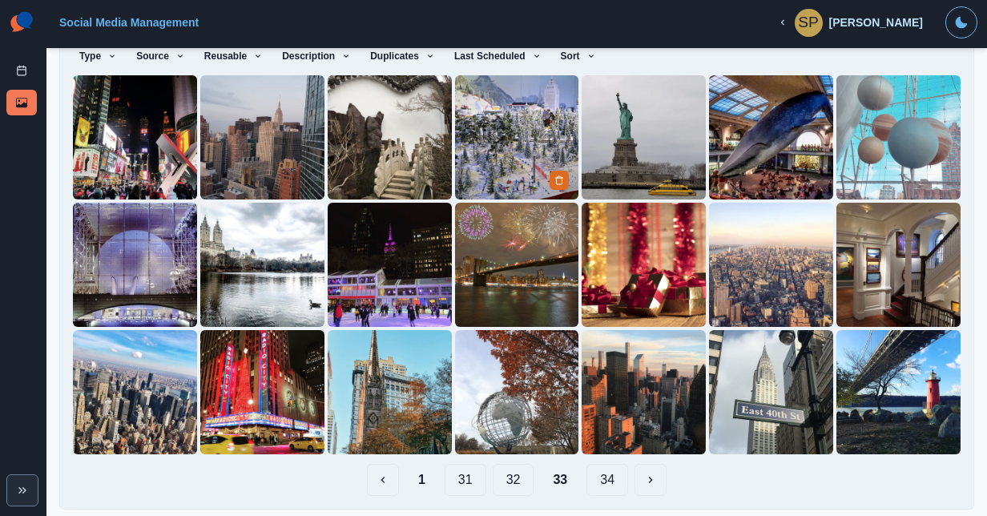
click at [529, 118] on img at bounding box center [517, 137] width 124 height 124
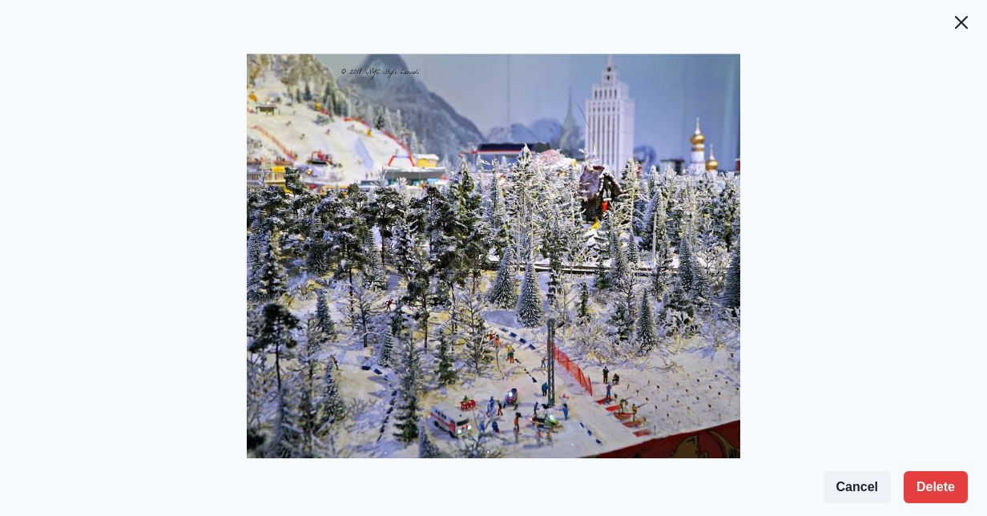
drag, startPoint x: 931, startPoint y: 492, endPoint x: 751, endPoint y: 324, distance: 246.6
click at [751, 324] on section "Cancel Delete" at bounding box center [493, 258] width 987 height 516
click at [923, 484] on button "Delete" at bounding box center [936, 487] width 64 height 32
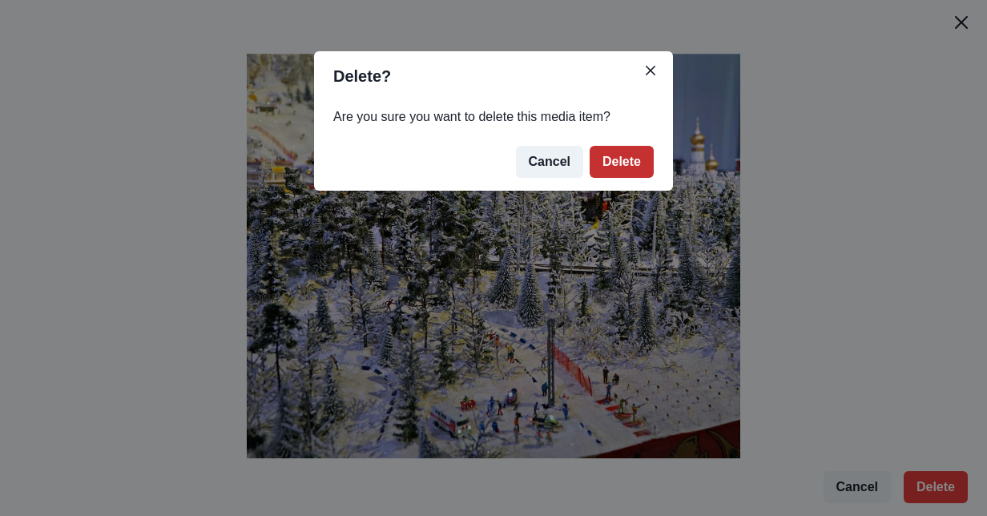
click at [616, 160] on button "Delete" at bounding box center [622, 162] width 64 height 32
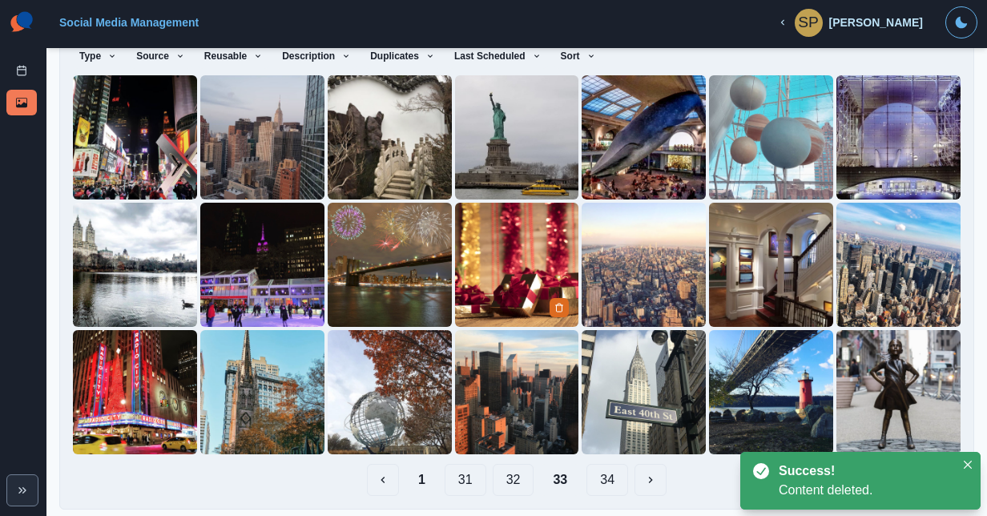
click at [562, 297] on div at bounding box center [561, 307] width 22 height 20
click at [542, 306] on img at bounding box center [517, 265] width 124 height 124
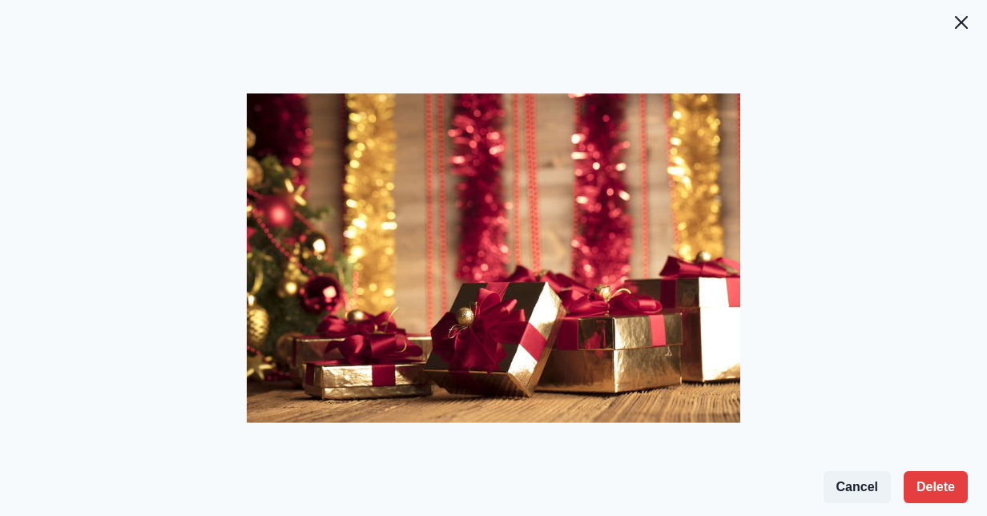
click at [969, 458] on footer "Cancel Delete" at bounding box center [493, 487] width 987 height 58
click at [929, 492] on button "Delete" at bounding box center [936, 487] width 64 height 32
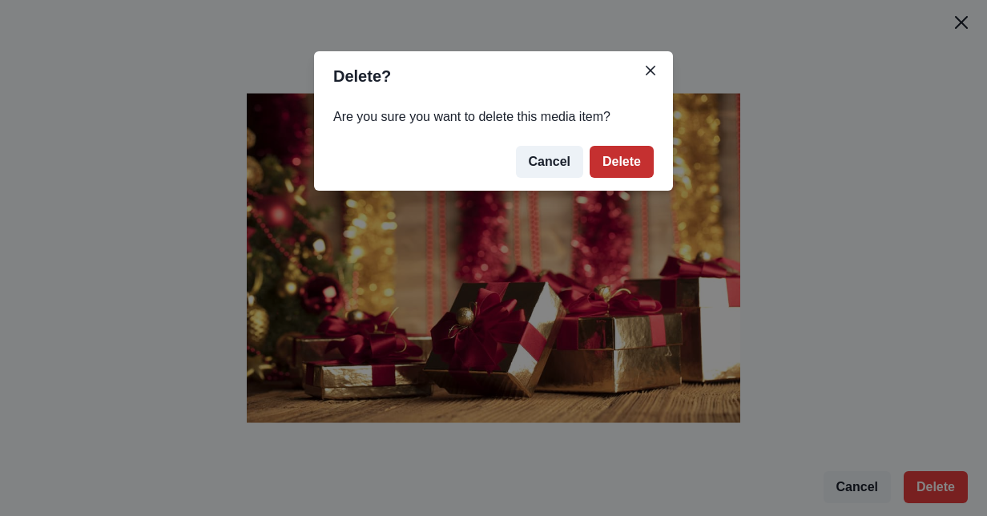
click at [623, 152] on button "Delete" at bounding box center [622, 162] width 64 height 32
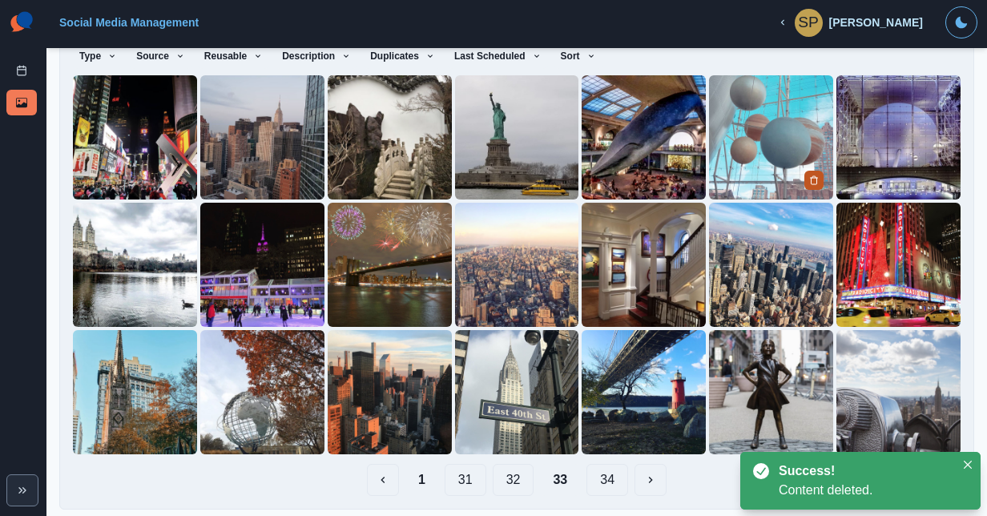
click at [812, 176] on icon "Delete Media" at bounding box center [815, 180] width 6 height 8
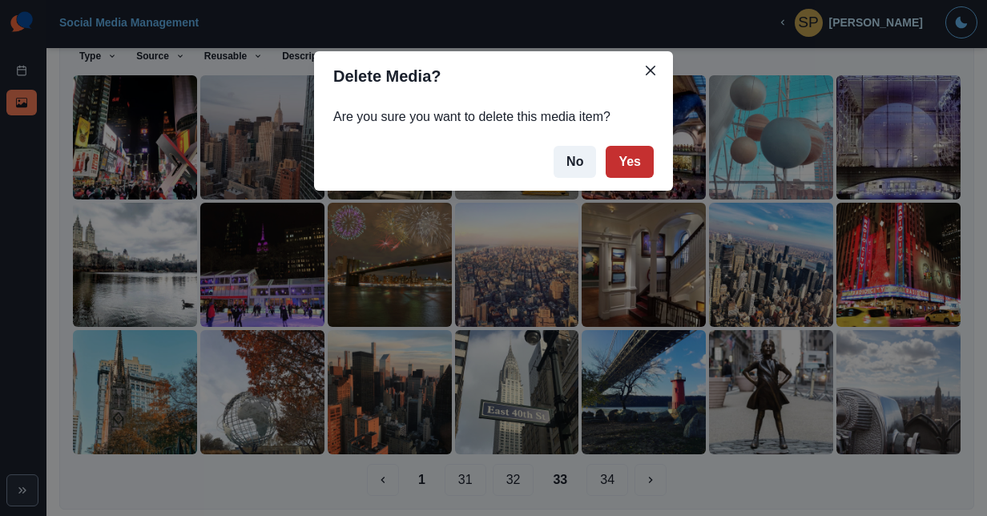
click at [644, 162] on button "Yes" at bounding box center [630, 162] width 48 height 32
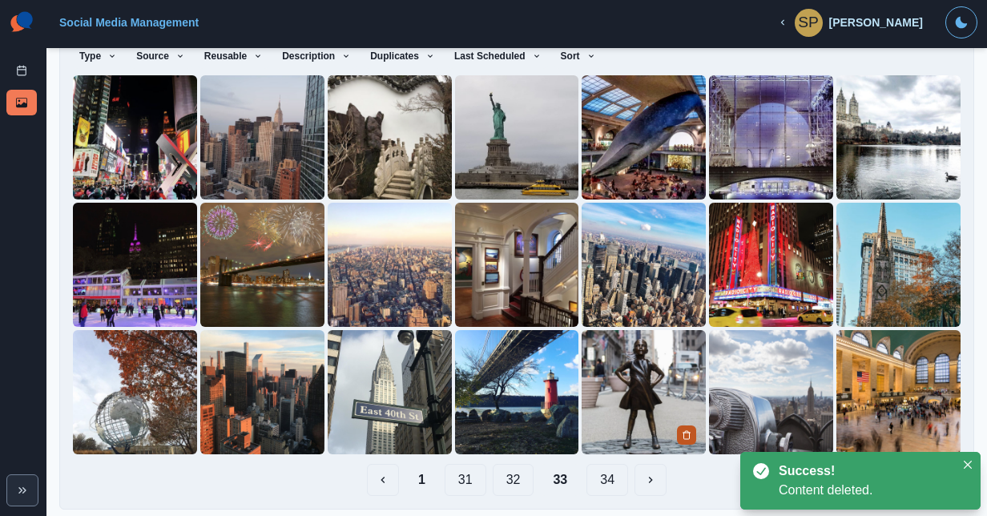
click at [681, 425] on button "Delete Media" at bounding box center [686, 434] width 19 height 19
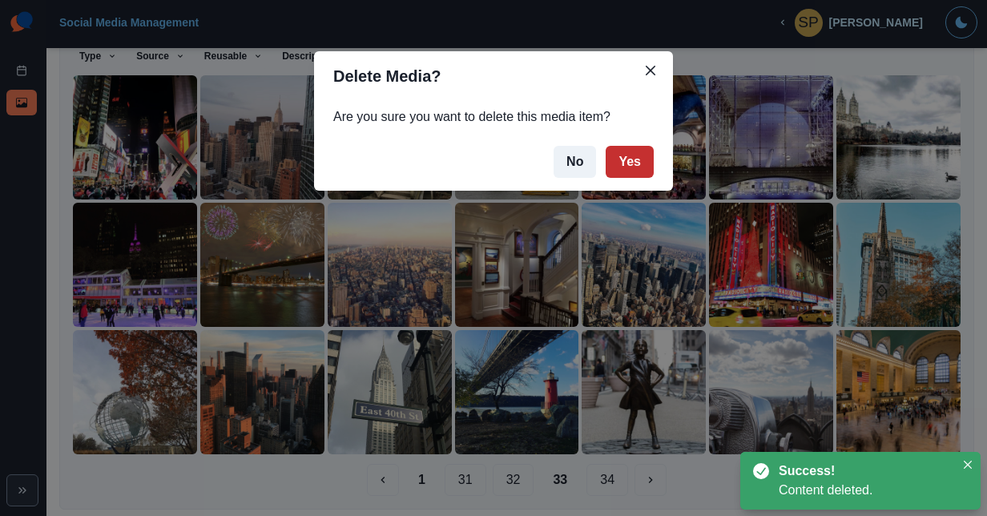
click at [628, 163] on button "Yes" at bounding box center [630, 162] width 48 height 32
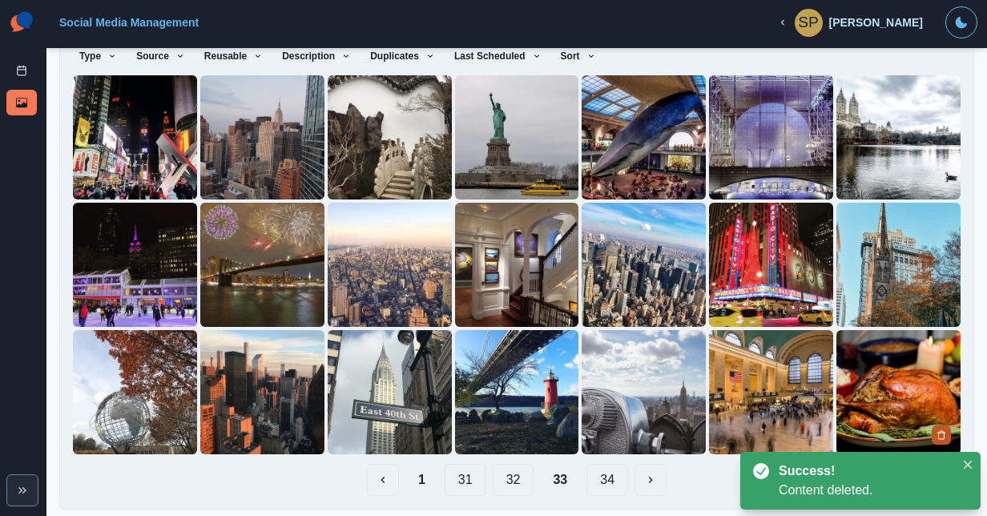
click at [937, 430] on icon "Delete Media" at bounding box center [942, 435] width 10 height 10
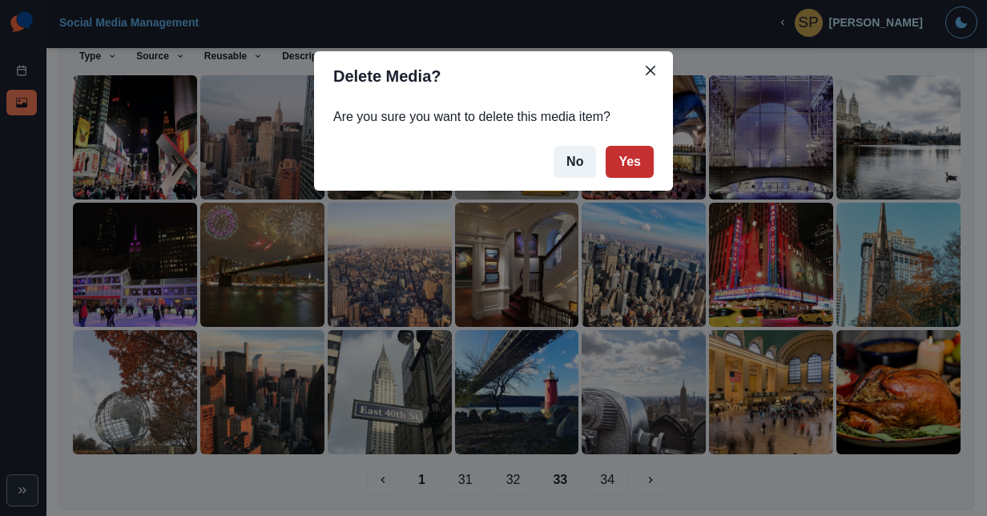
click at [621, 159] on button "Yes" at bounding box center [630, 162] width 48 height 32
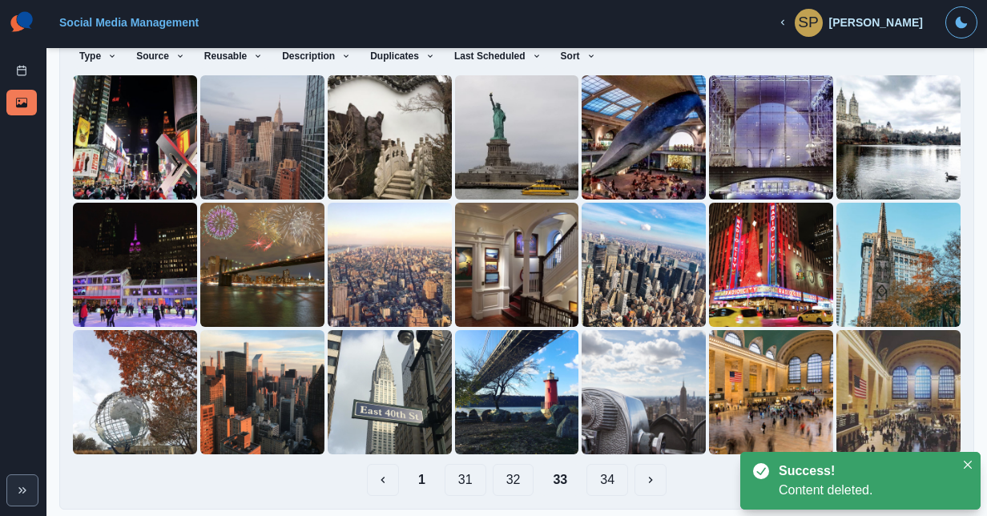
click at [596, 476] on button "34" at bounding box center [608, 480] width 42 height 32
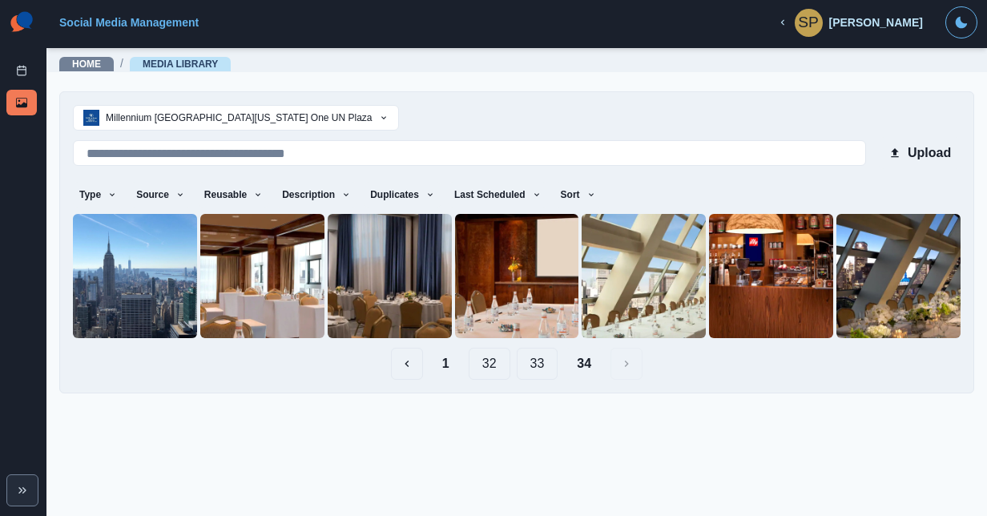
click at [497, 367] on button "32" at bounding box center [490, 364] width 42 height 32
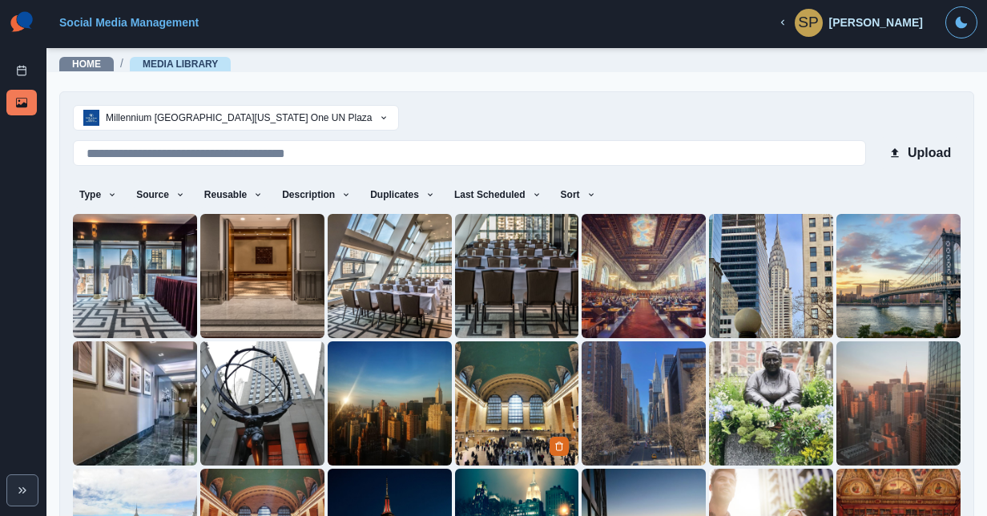
scroll to position [139, 0]
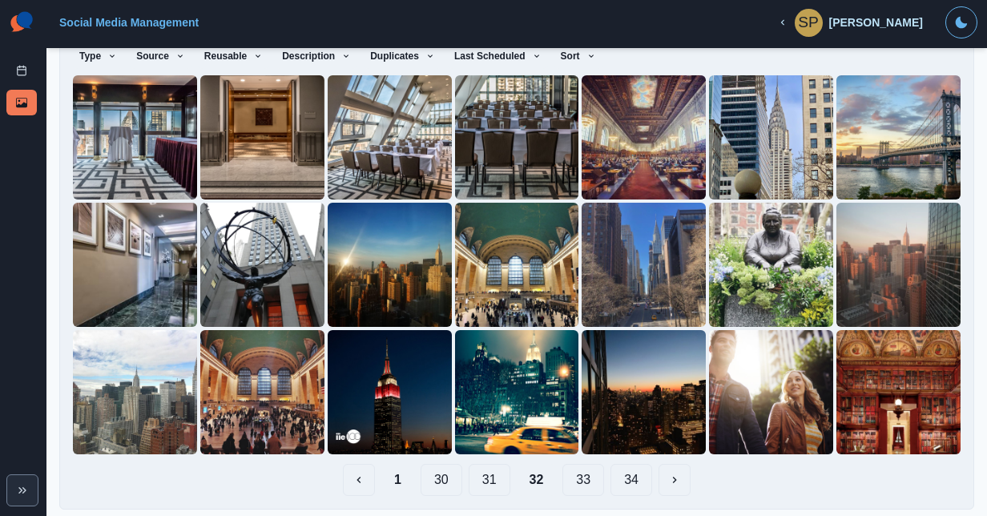
click at [445, 466] on button "30" at bounding box center [442, 480] width 42 height 32
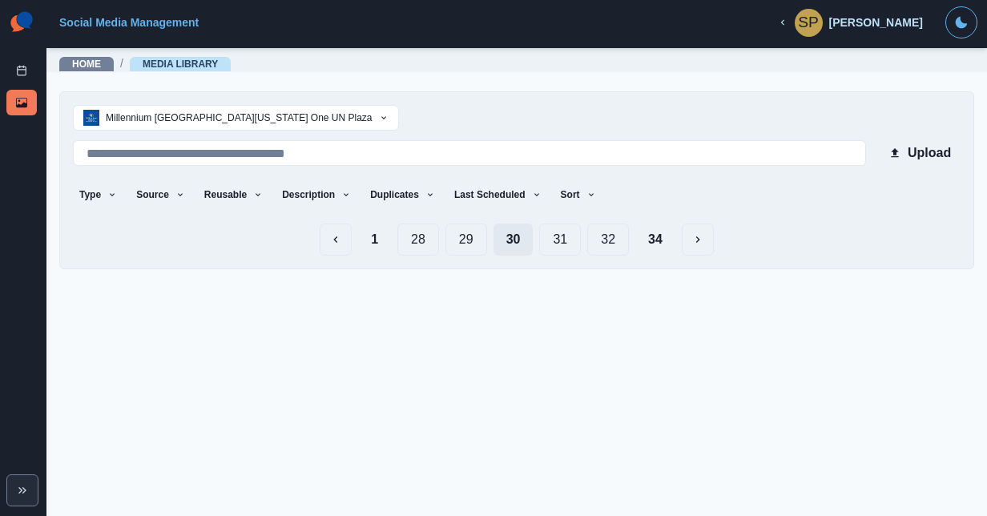
scroll to position [0, 0]
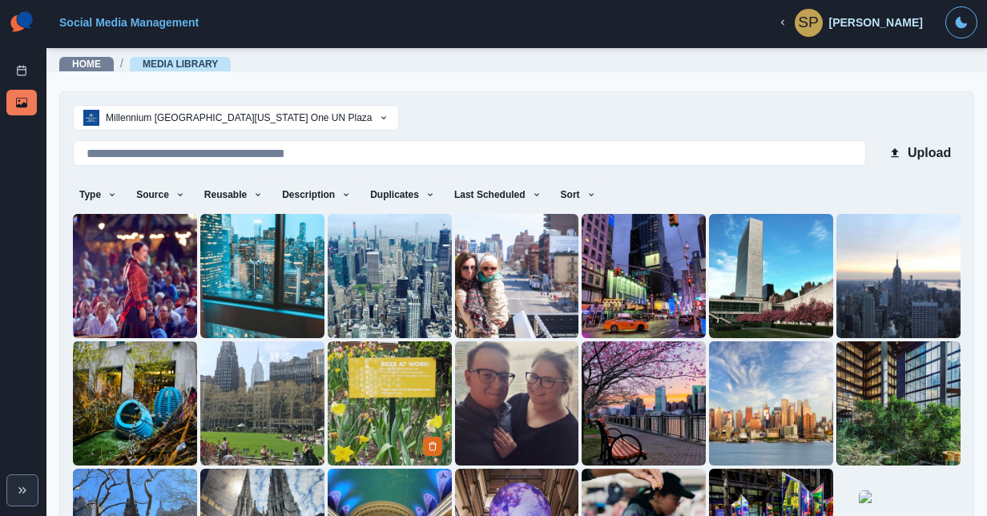
click at [443, 457] on img at bounding box center [390, 403] width 124 height 124
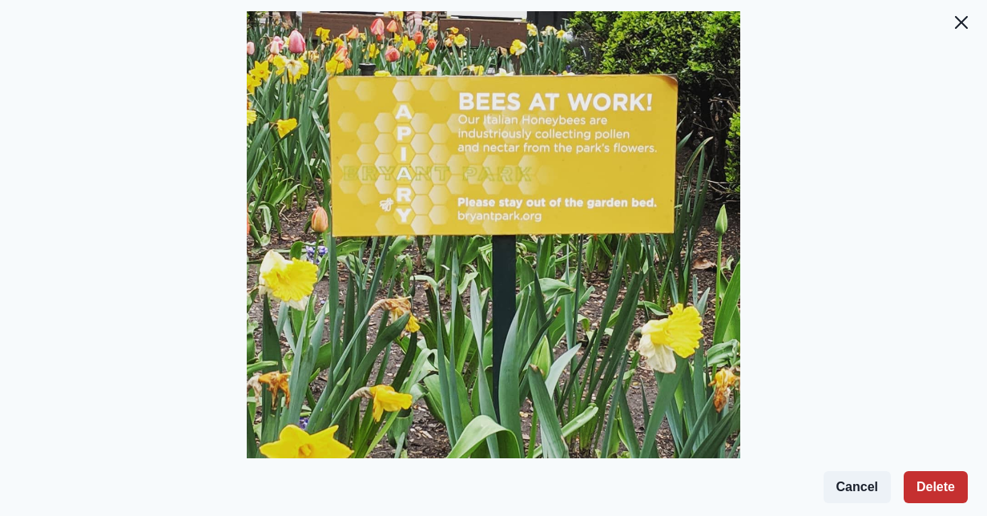
click at [929, 482] on button "Delete" at bounding box center [936, 487] width 64 height 32
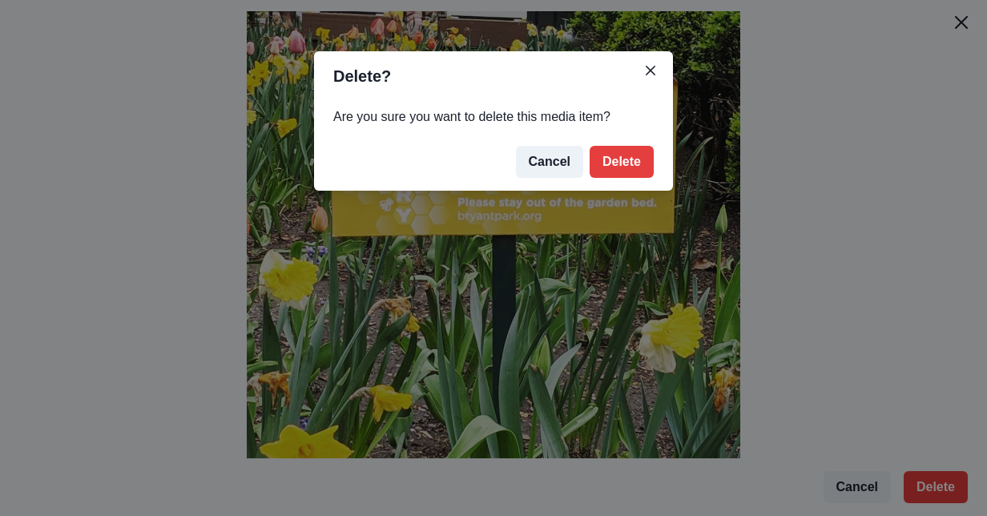
click at [631, 181] on footer "Cancel Delete" at bounding box center [493, 162] width 359 height 58
click at [628, 167] on button "Delete" at bounding box center [622, 162] width 64 height 32
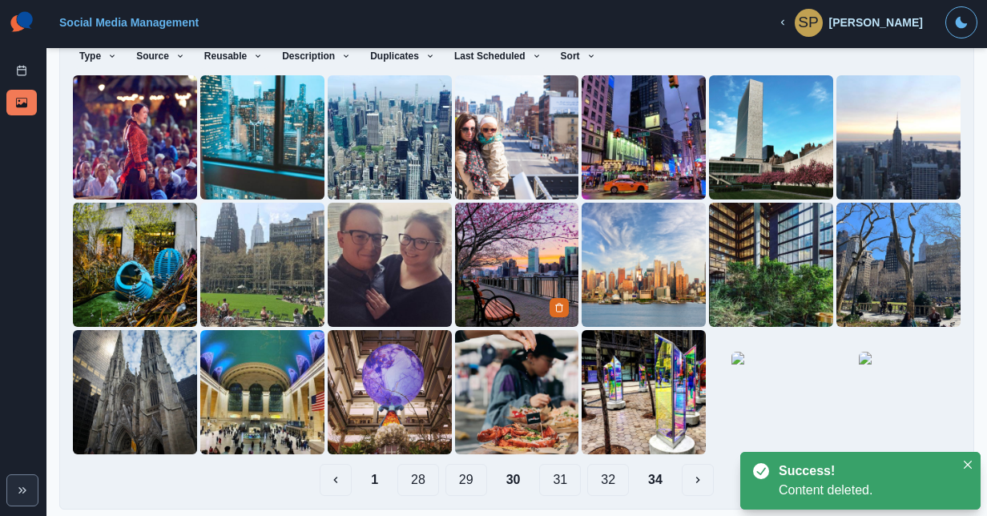
scroll to position [139, 0]
click at [423, 309] on button "Delete Media" at bounding box center [432, 307] width 19 height 19
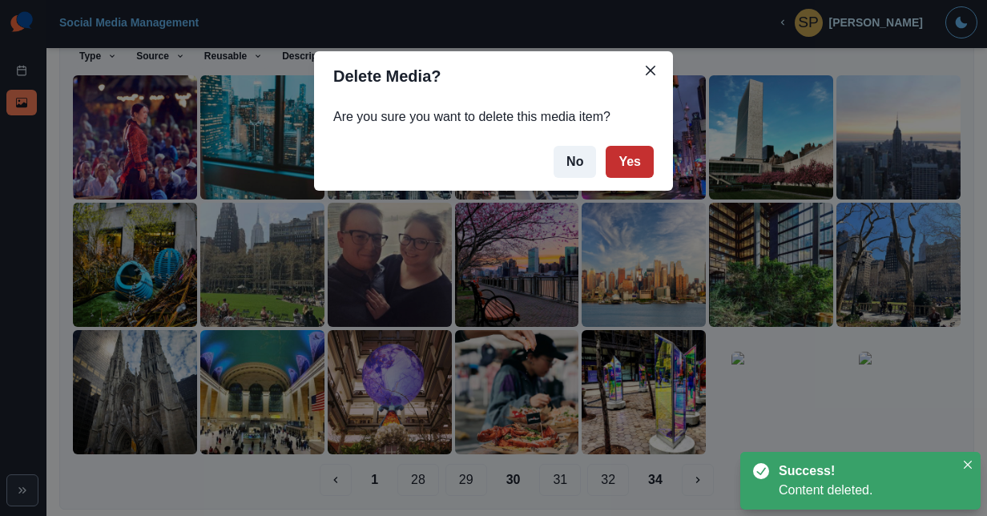
click at [615, 159] on button "Yes" at bounding box center [630, 162] width 48 height 32
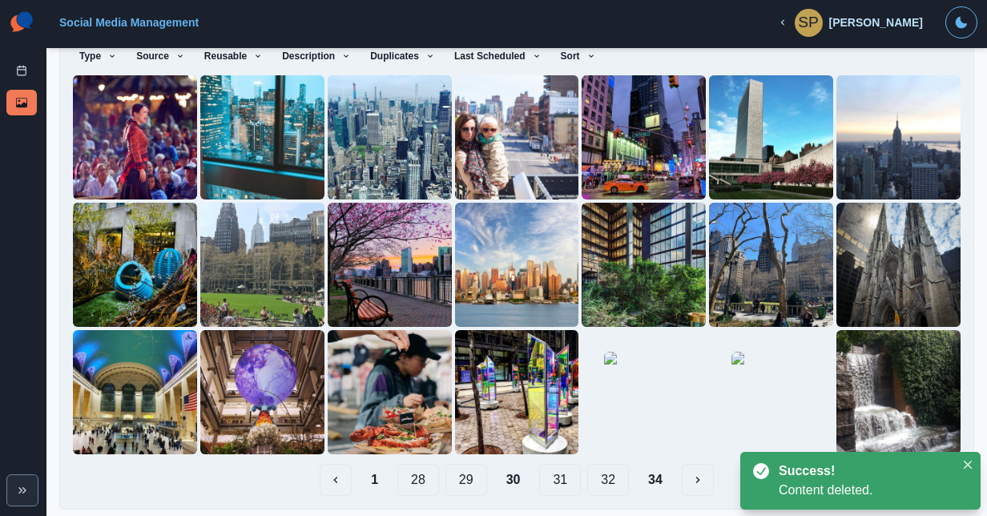
click at [409, 472] on button "28" at bounding box center [418, 480] width 42 height 32
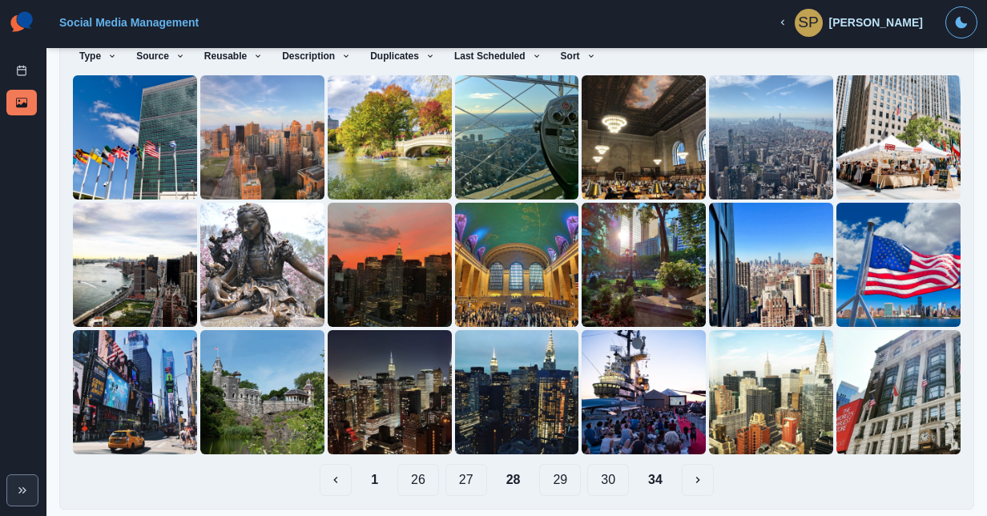
click at [370, 478] on button "1" at bounding box center [374, 480] width 33 height 32
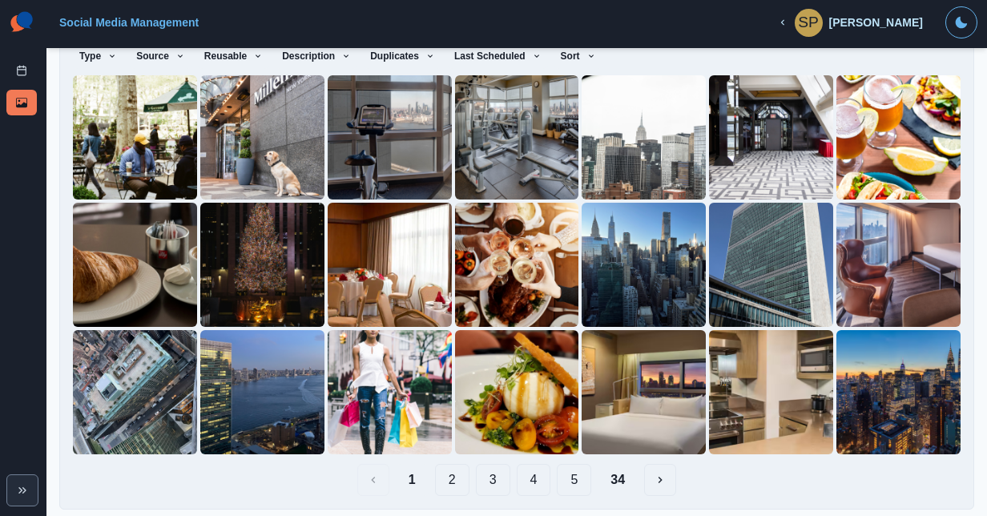
click at [103, 452] on div "Upload Type Any Image Video Source Any Upload Social Manager Found: Instagram F…" at bounding box center [517, 247] width 888 height 498
click at [232, 394] on img at bounding box center [262, 392] width 124 height 124
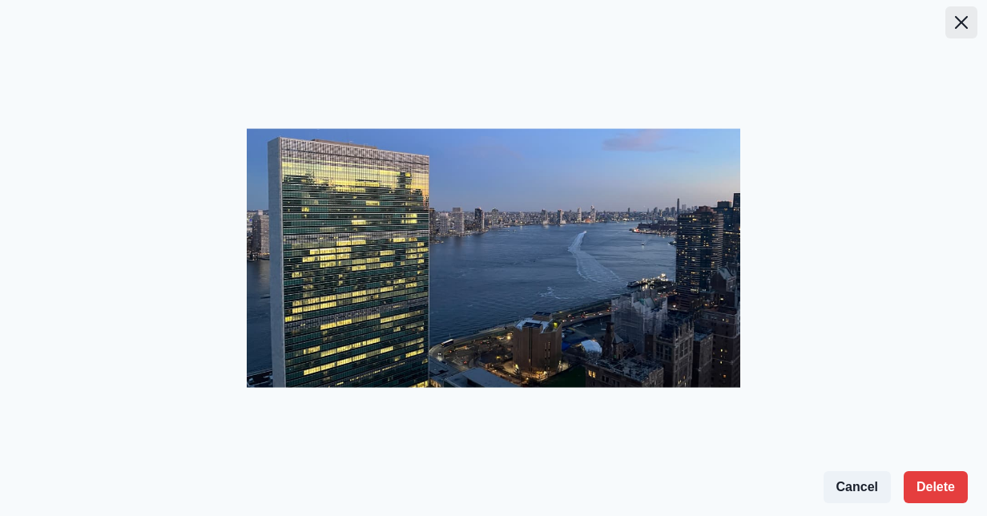
click at [974, 18] on button "Close" at bounding box center [961, 22] width 32 height 32
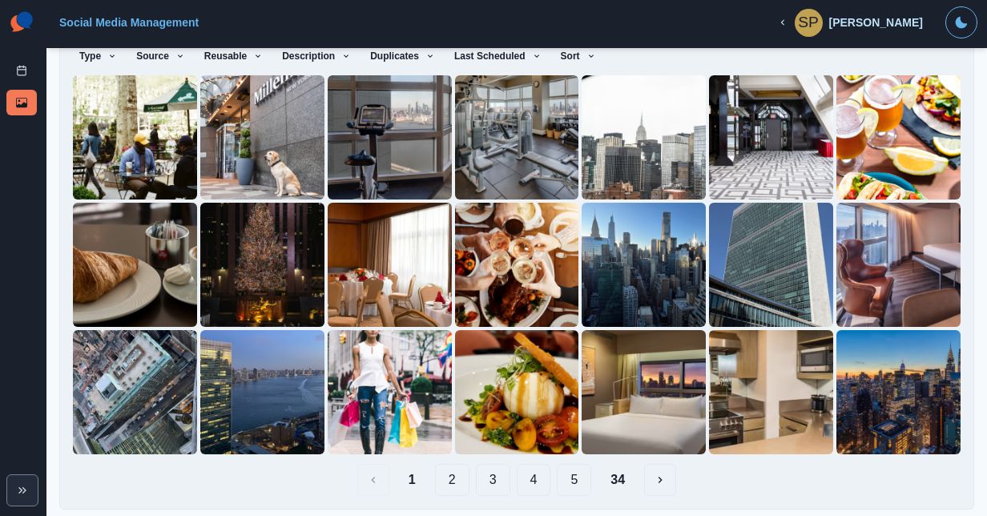
click at [563, 468] on button "5" at bounding box center [574, 480] width 34 height 32
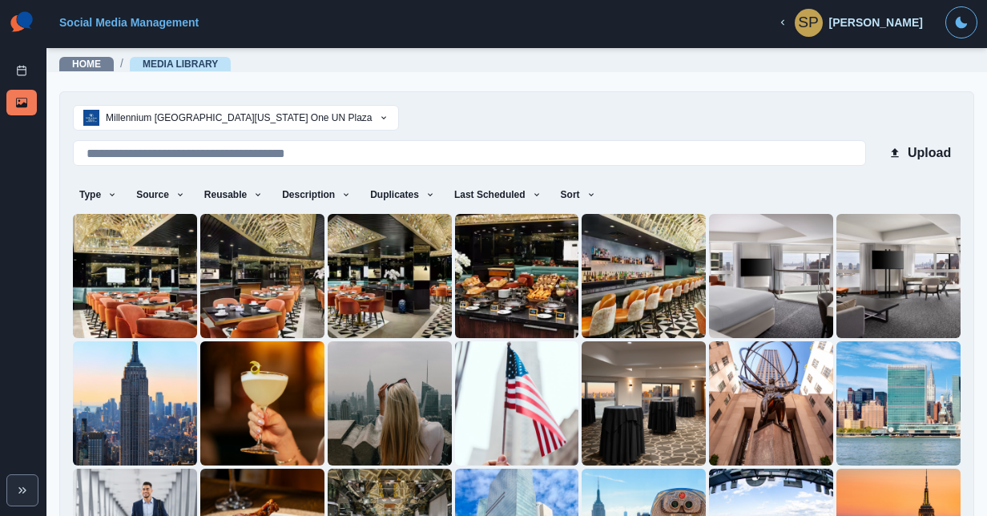
scroll to position [139, 0]
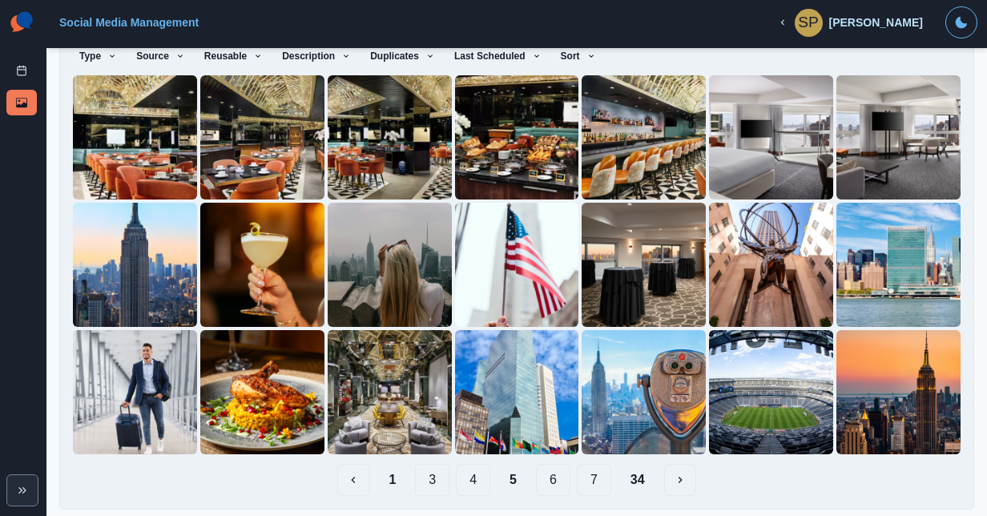
click at [586, 480] on button "7" at bounding box center [594, 480] width 34 height 32
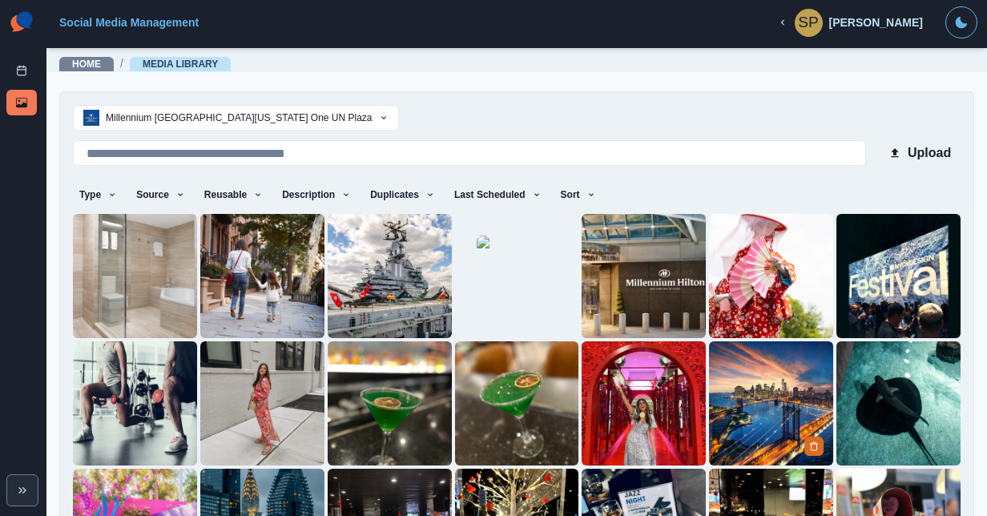
scroll to position [82, 0]
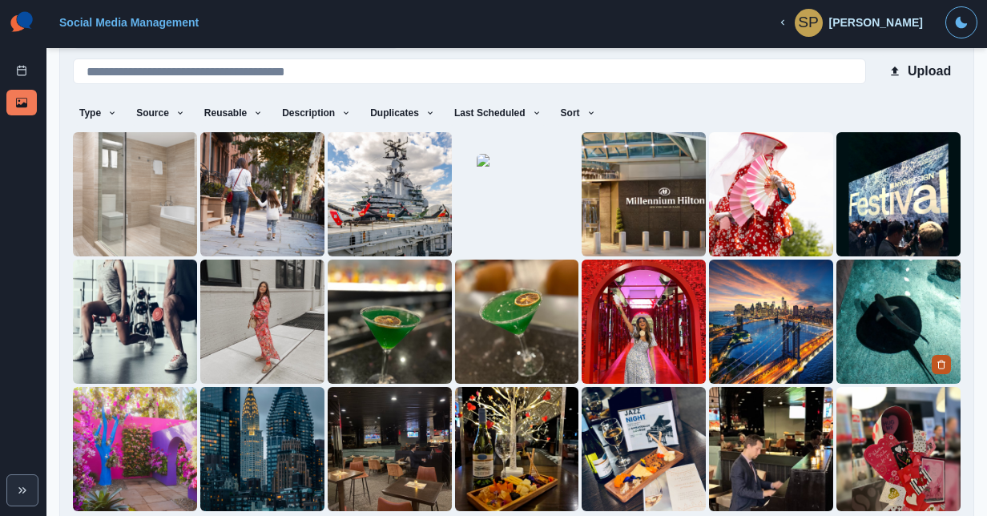
click at [937, 360] on icon "Delete Media" at bounding box center [942, 365] width 10 height 10
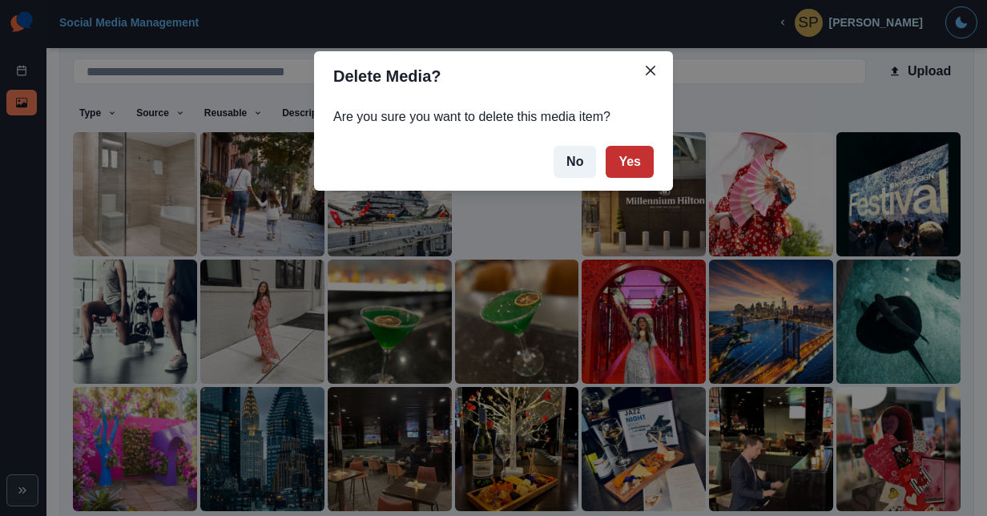
click at [628, 155] on button "Yes" at bounding box center [630, 162] width 48 height 32
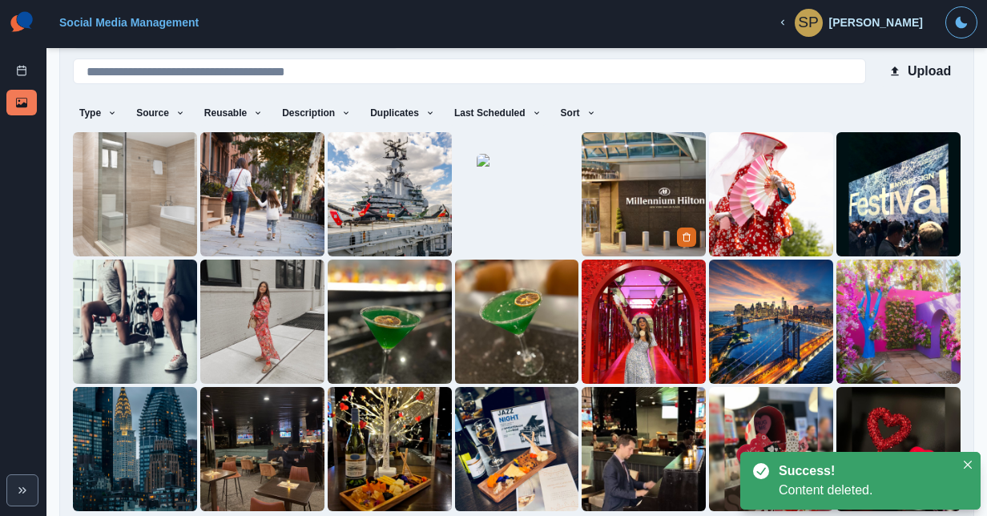
scroll to position [139, 0]
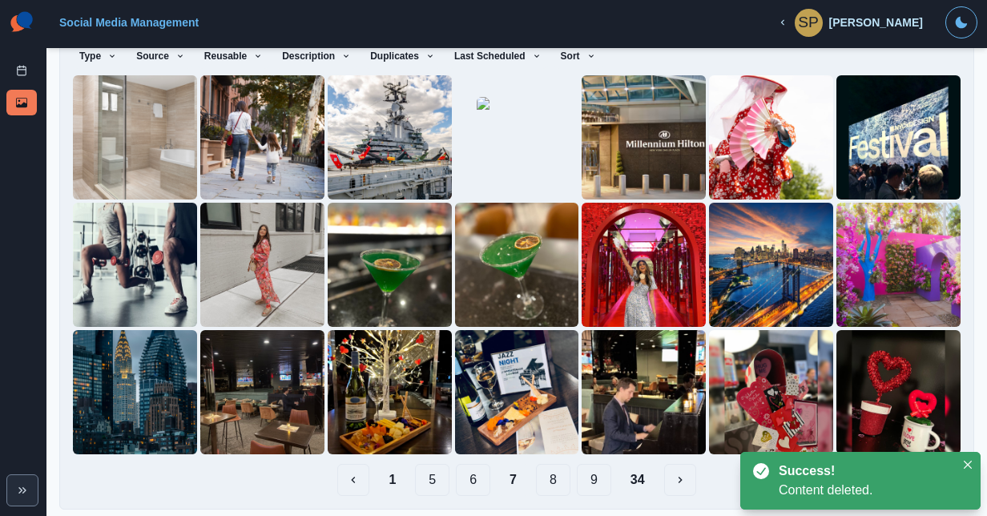
click at [546, 476] on button "8" at bounding box center [553, 480] width 34 height 32
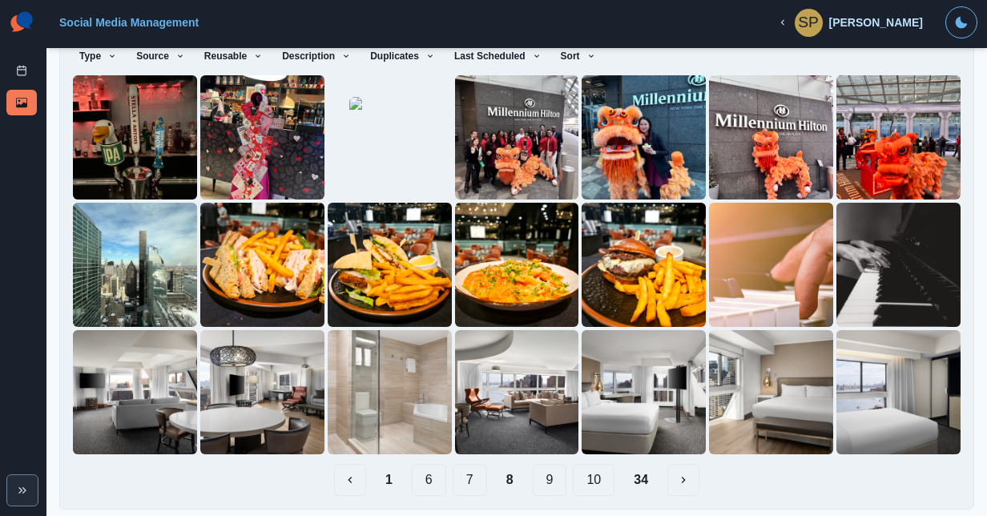
click at [580, 474] on button "10" at bounding box center [594, 480] width 42 height 32
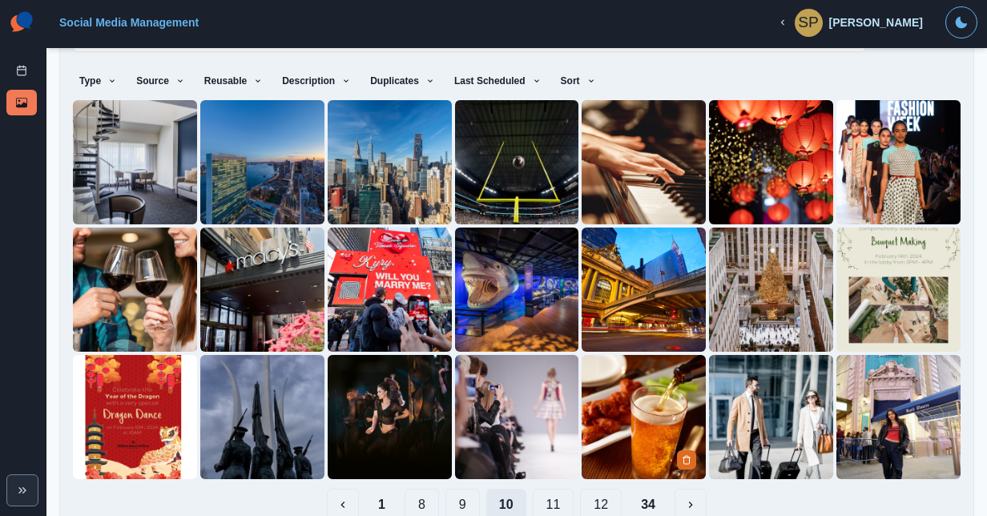
scroll to position [138, 0]
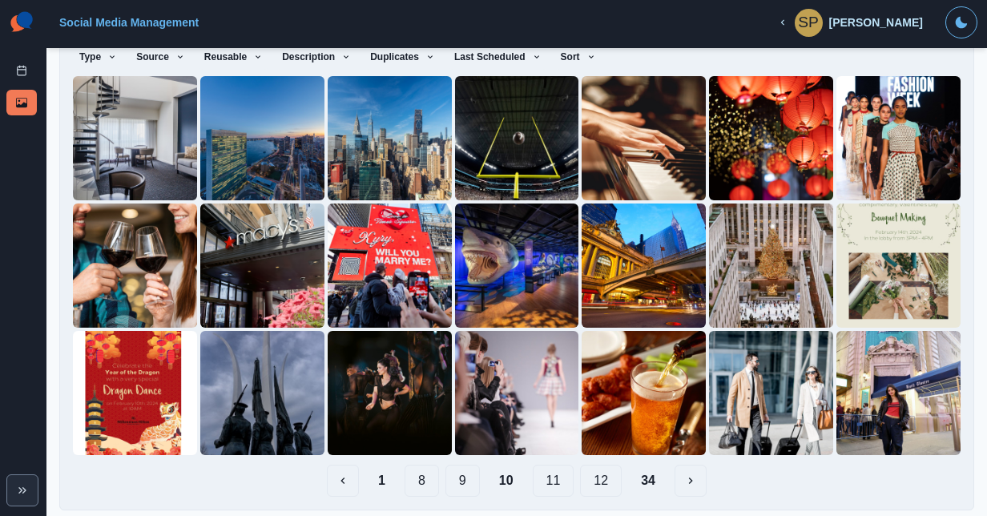
click at [598, 478] on button "12" at bounding box center [601, 481] width 42 height 32
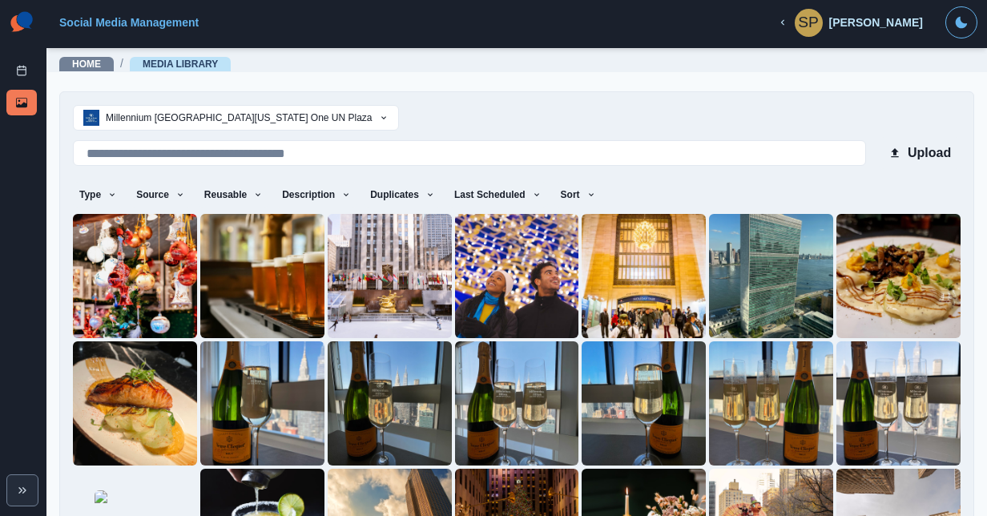
scroll to position [139, 0]
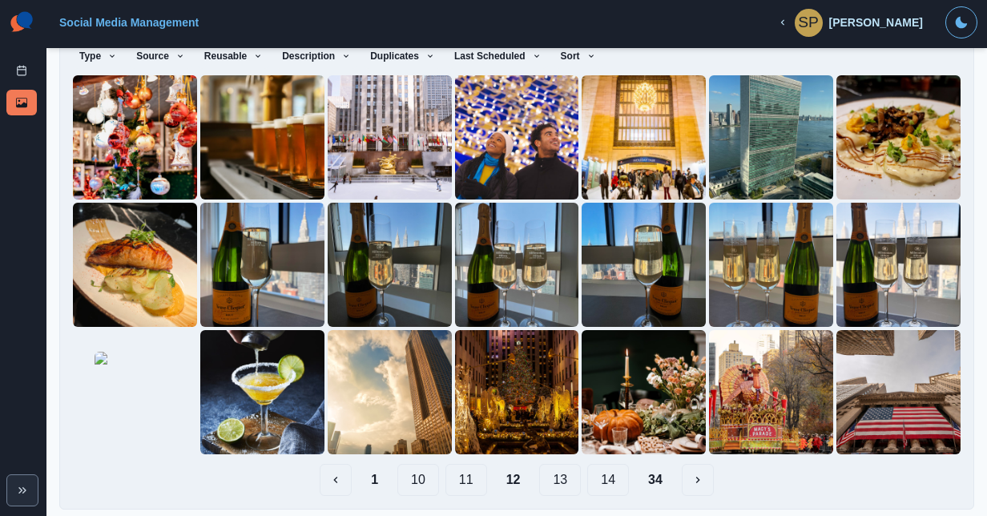
click at [605, 478] on button "14" at bounding box center [608, 480] width 42 height 32
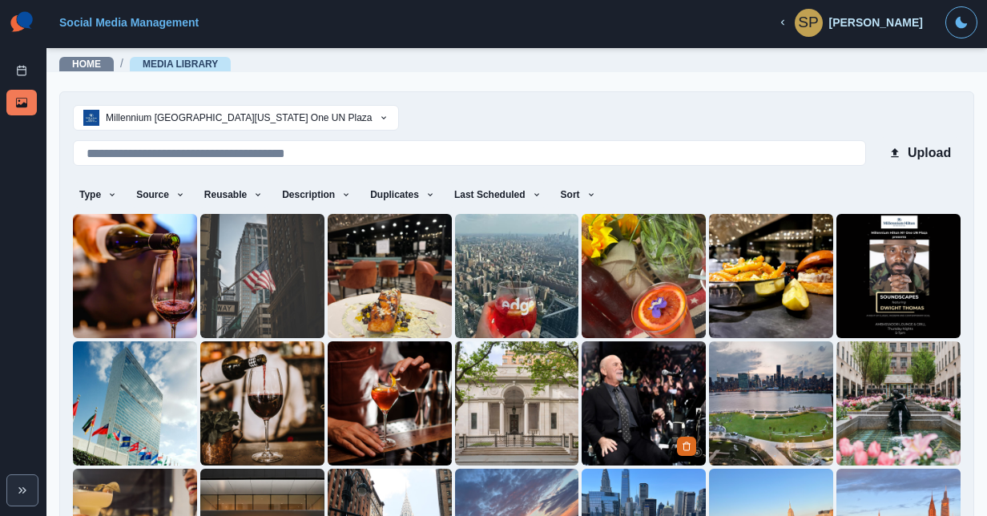
scroll to position [18, 0]
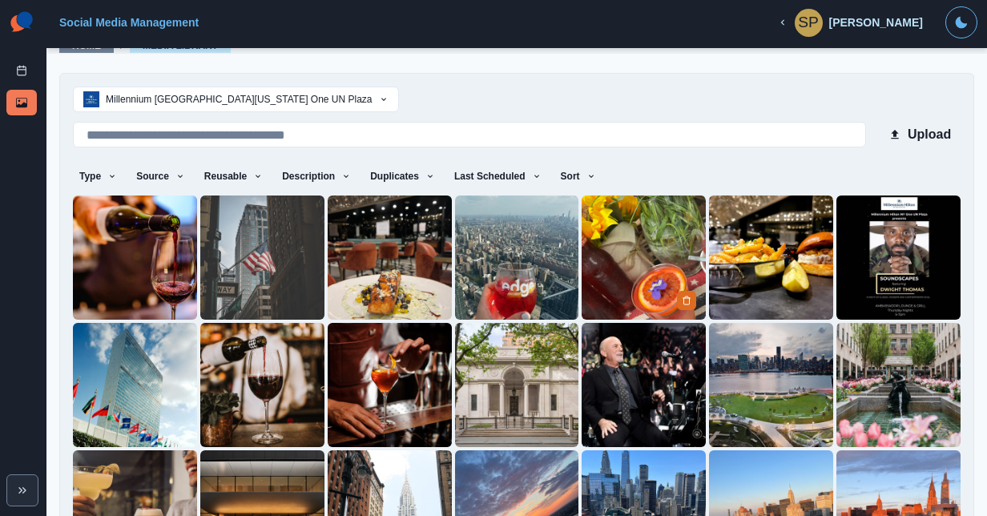
click at [651, 245] on img at bounding box center [644, 258] width 124 height 124
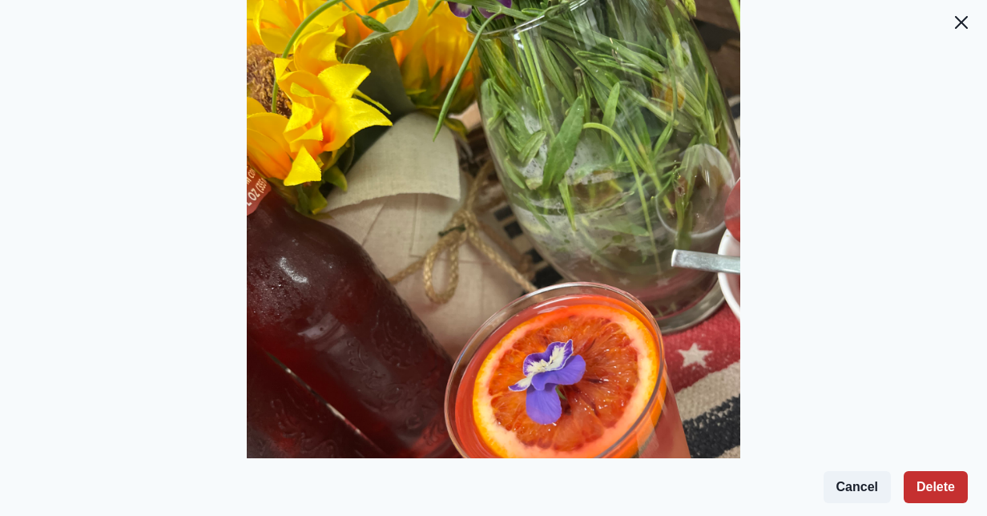
click at [930, 482] on button "Delete" at bounding box center [936, 487] width 64 height 32
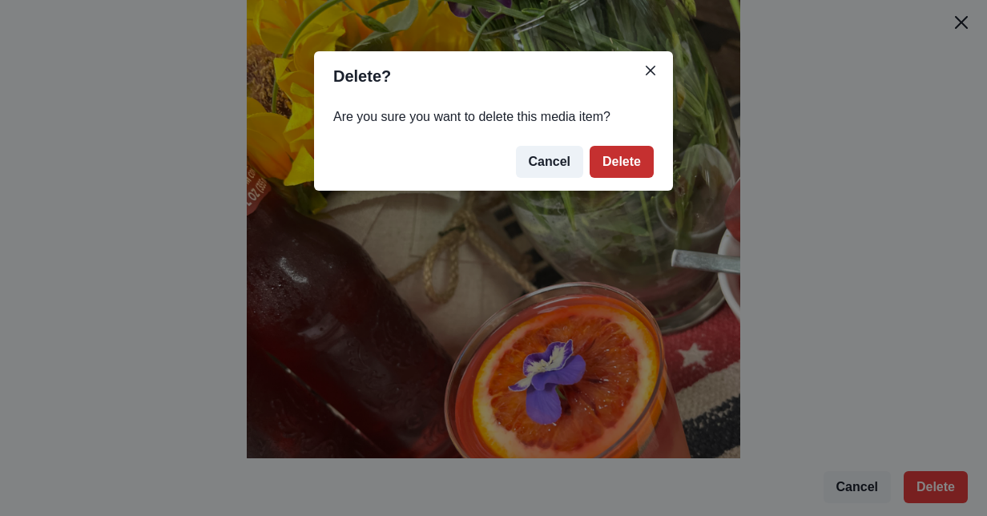
click at [640, 163] on button "Delete" at bounding box center [622, 162] width 64 height 32
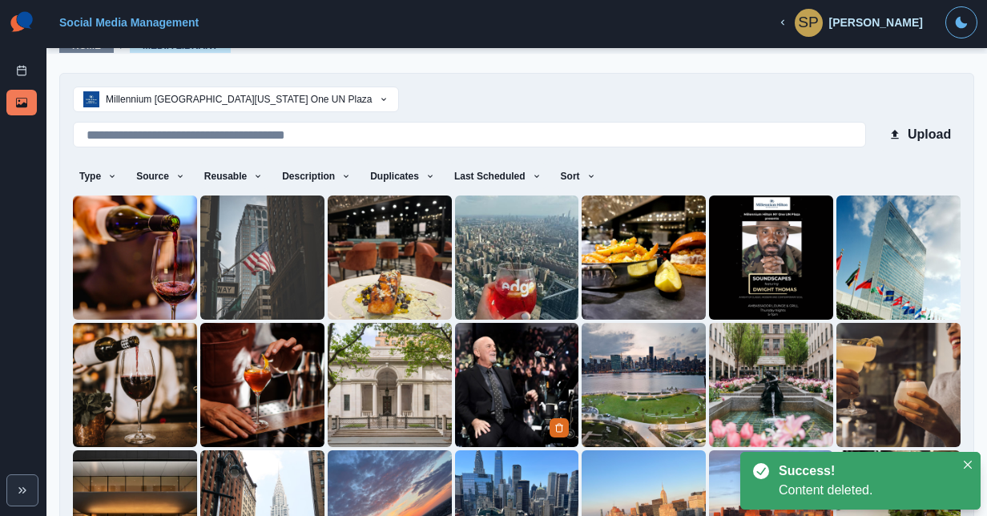
scroll to position [139, 0]
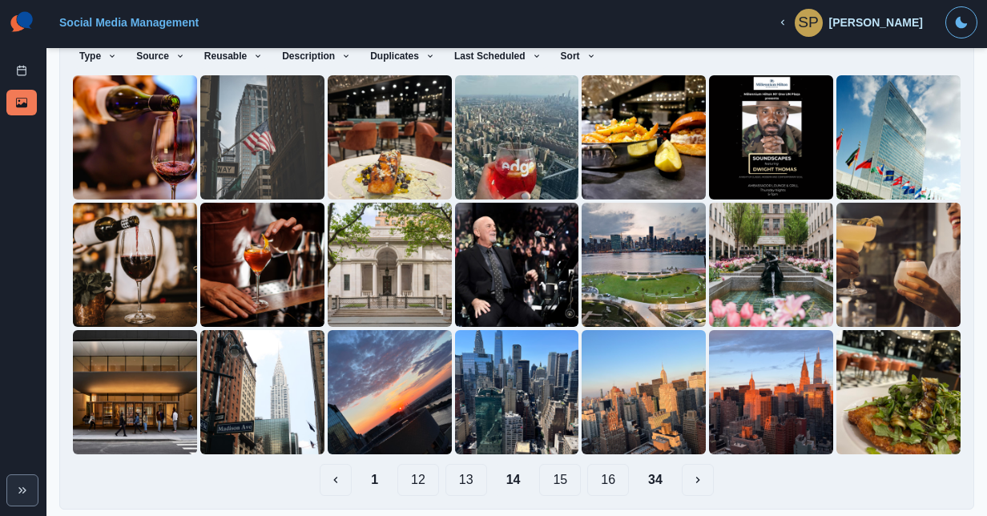
click at [593, 473] on button "16" at bounding box center [608, 480] width 42 height 32
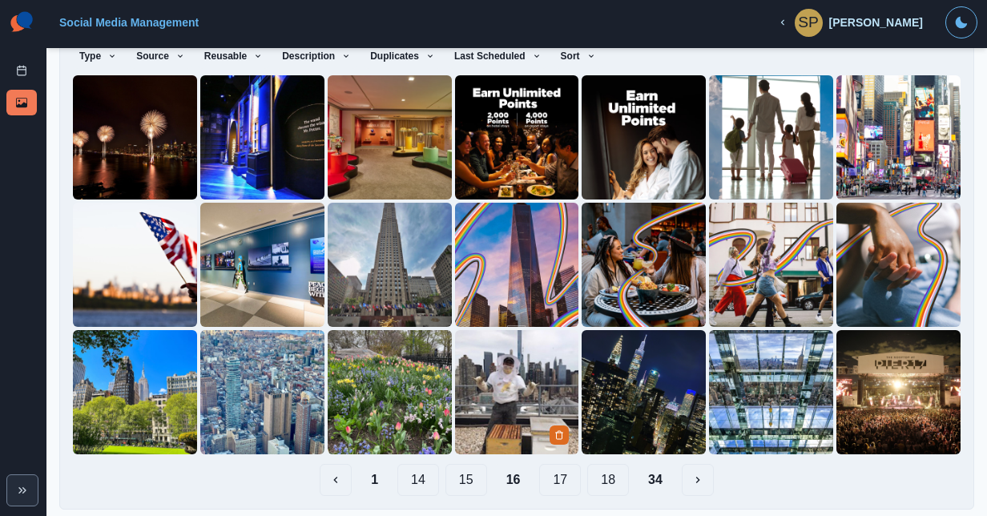
click at [505, 355] on img at bounding box center [517, 392] width 124 height 124
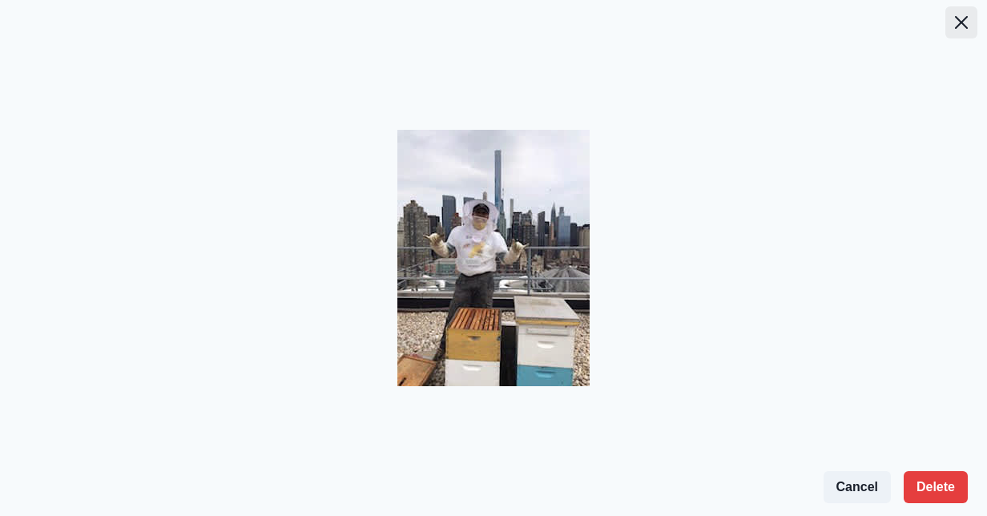
click at [958, 27] on icon "Close" at bounding box center [961, 22] width 13 height 13
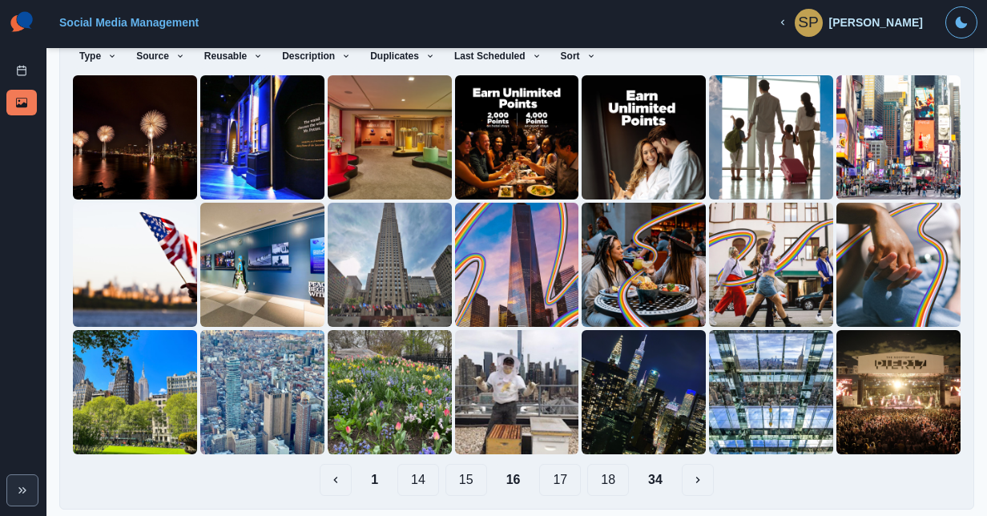
click at [599, 476] on button "18" at bounding box center [608, 480] width 42 height 32
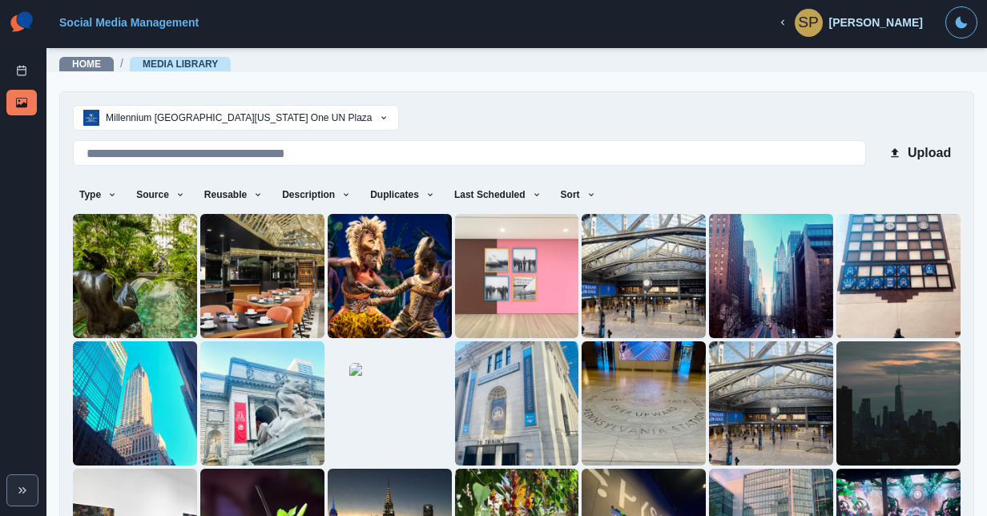
scroll to position [139, 0]
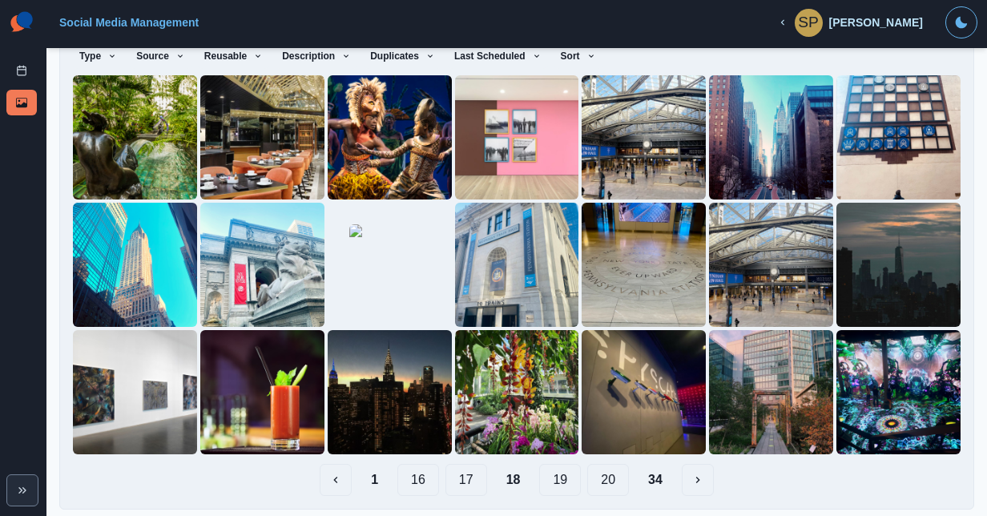
click at [464, 468] on button "17" at bounding box center [466, 480] width 42 height 32
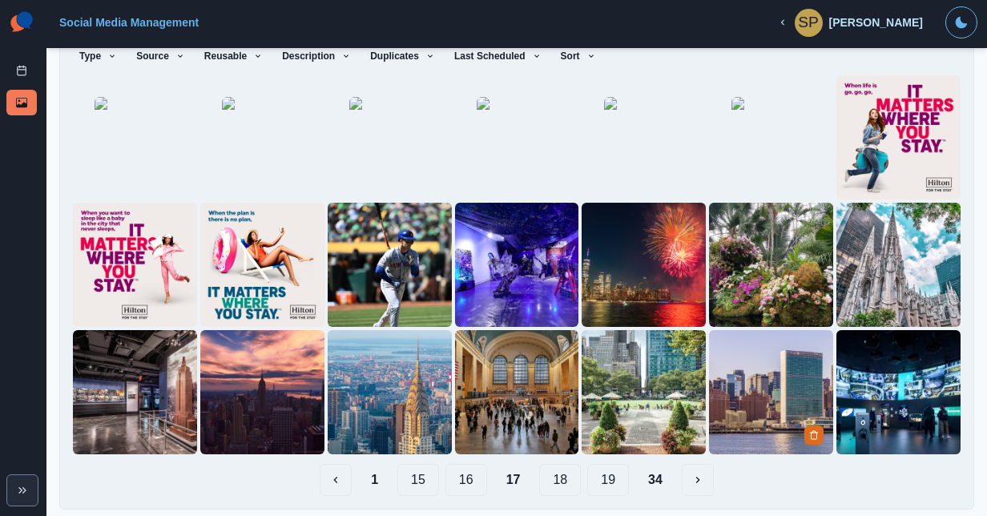
click at [732, 349] on img at bounding box center [771, 392] width 124 height 124
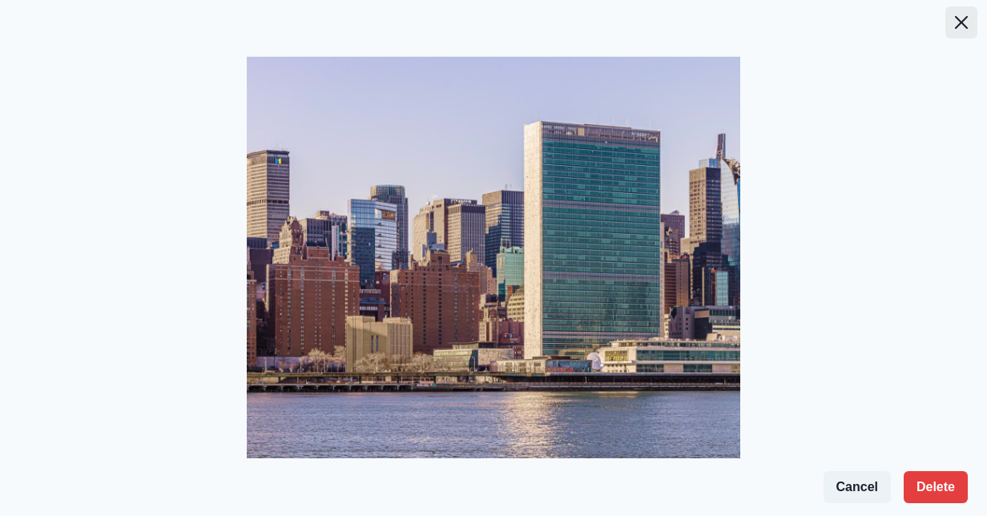
click at [961, 27] on icon "Close" at bounding box center [961, 22] width 13 height 13
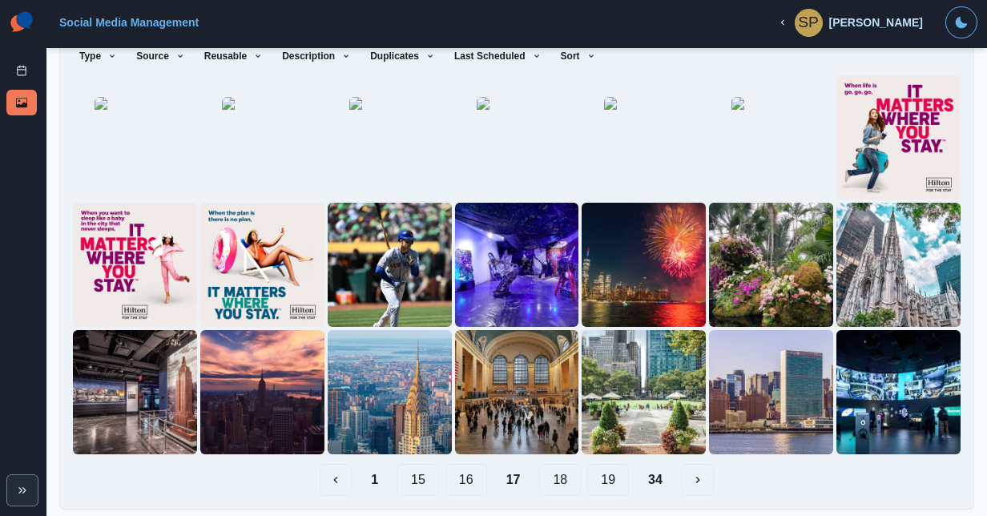
click at [602, 471] on button "19" at bounding box center [608, 480] width 42 height 32
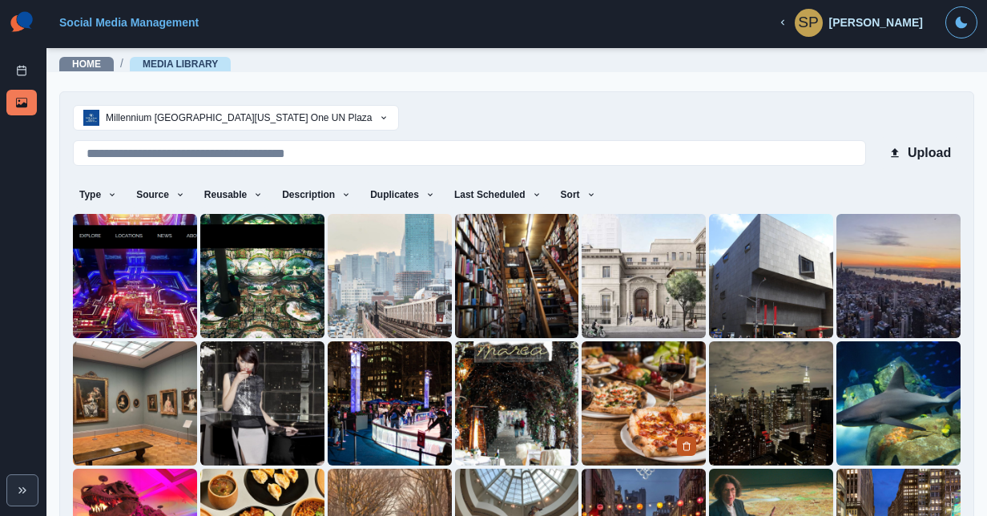
click at [677, 445] on button "Delete Media" at bounding box center [686, 446] width 19 height 19
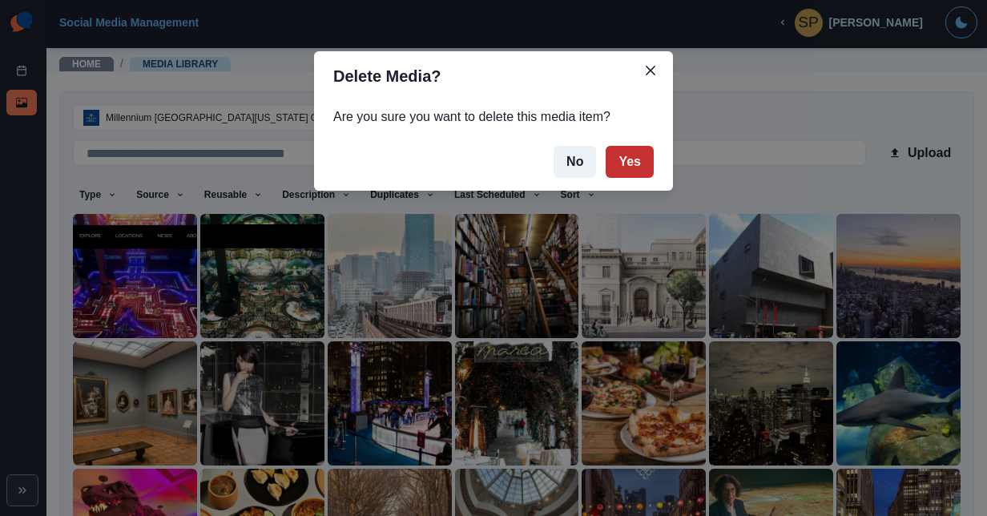
click at [630, 175] on button "Yes" at bounding box center [630, 162] width 48 height 32
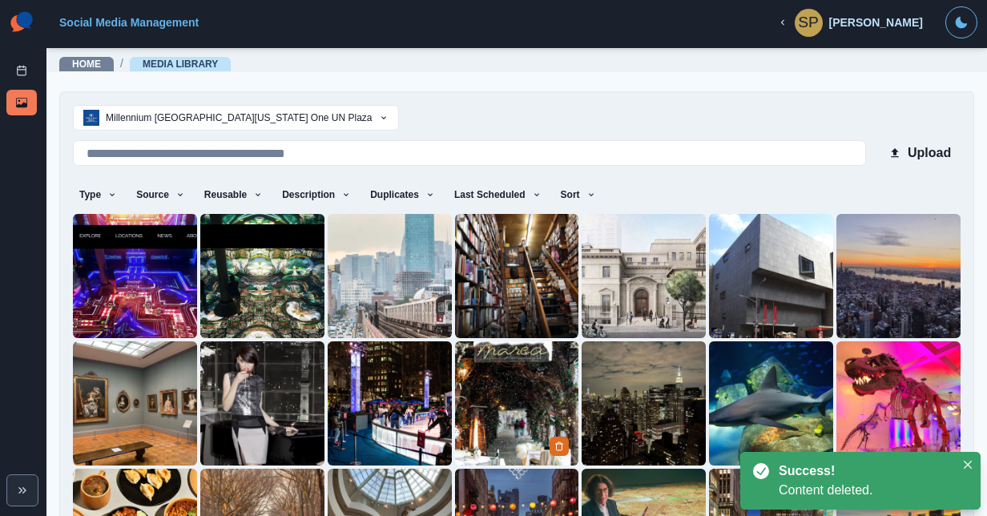
click at [558, 375] on img at bounding box center [517, 403] width 124 height 124
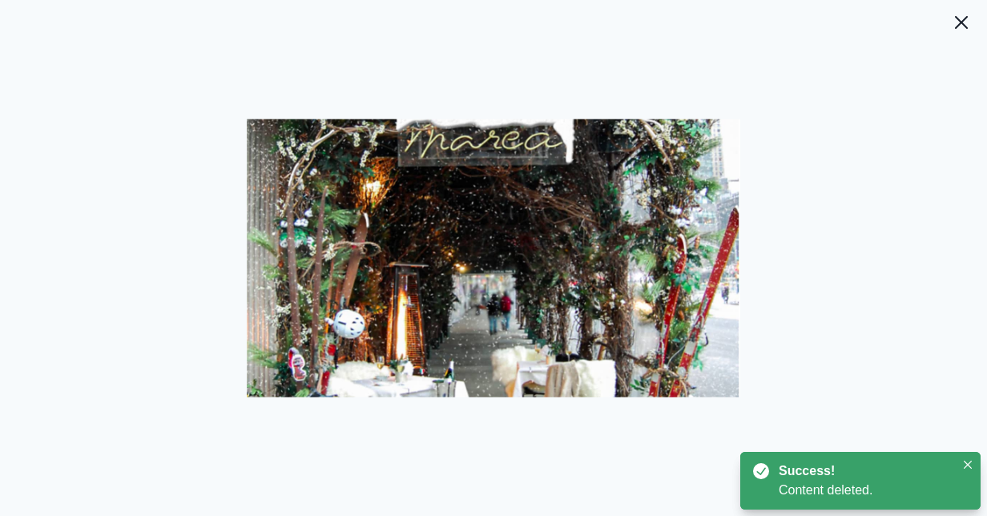
click at [945, 37] on div at bounding box center [493, 271] width 987 height 490
click at [963, 13] on button "Close" at bounding box center [961, 22] width 32 height 32
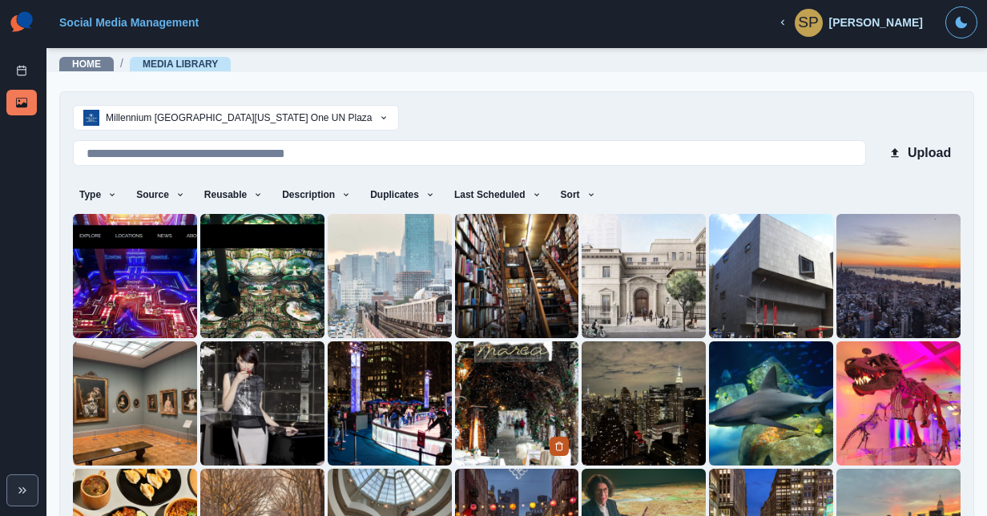
click at [550, 444] on button "Delete Media" at bounding box center [559, 446] width 19 height 19
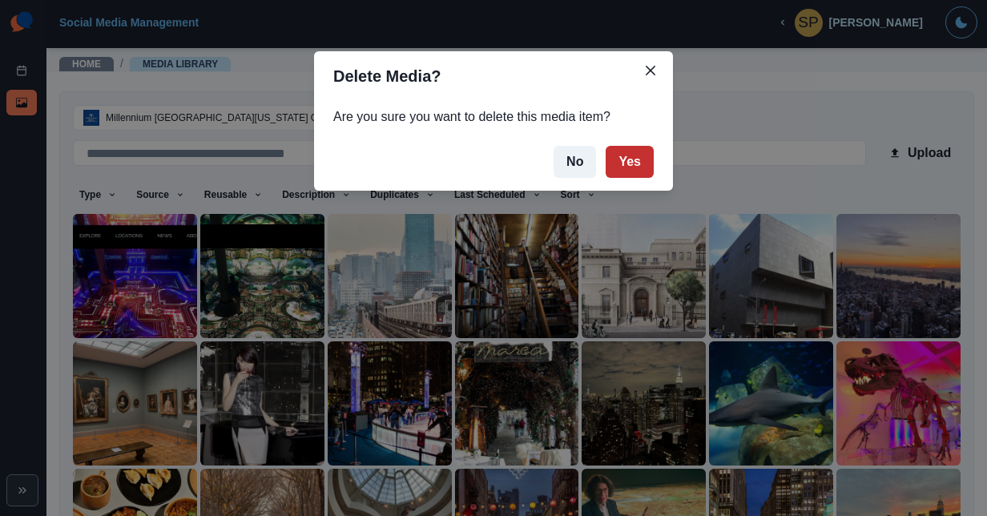
click at [623, 160] on button "Yes" at bounding box center [630, 162] width 48 height 32
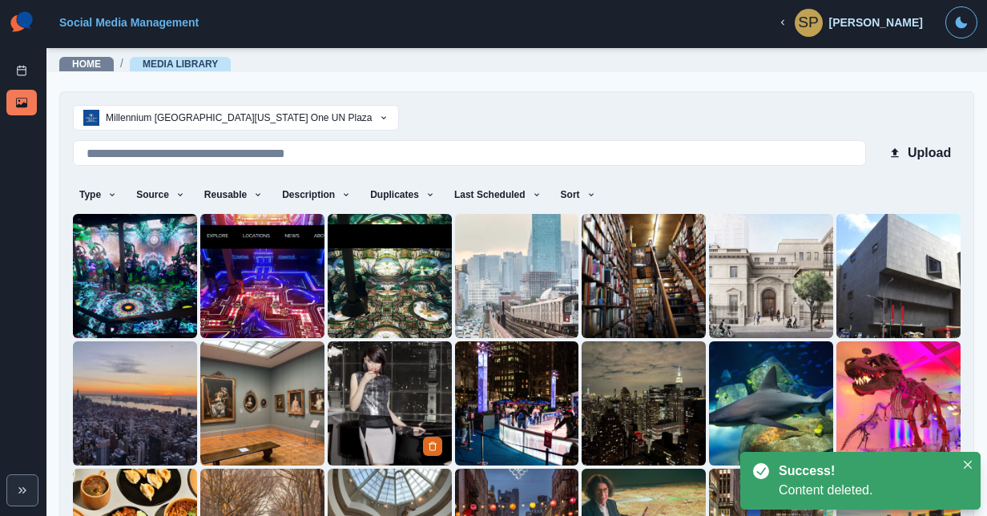
scroll to position [139, 0]
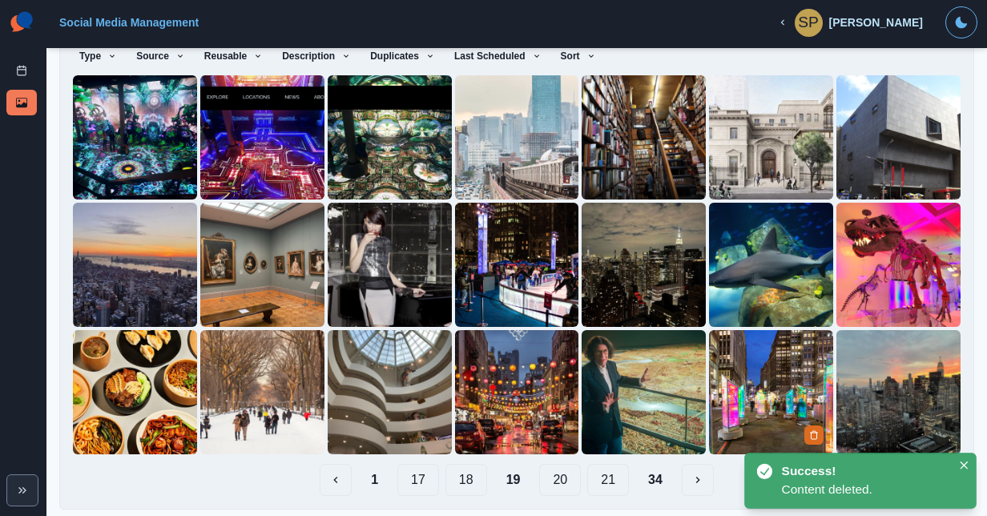
click at [796, 415] on img at bounding box center [771, 392] width 124 height 124
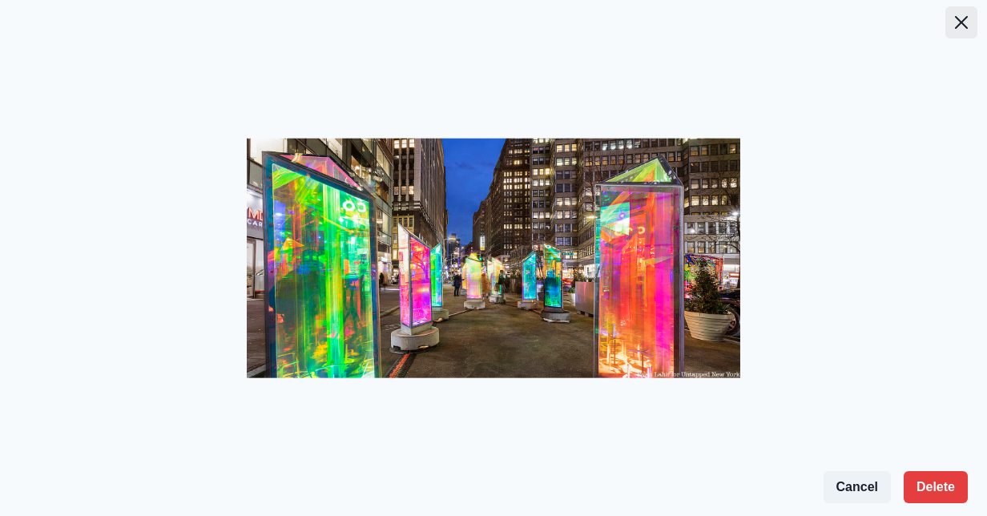
click at [957, 16] on icon "Close" at bounding box center [961, 22] width 13 height 13
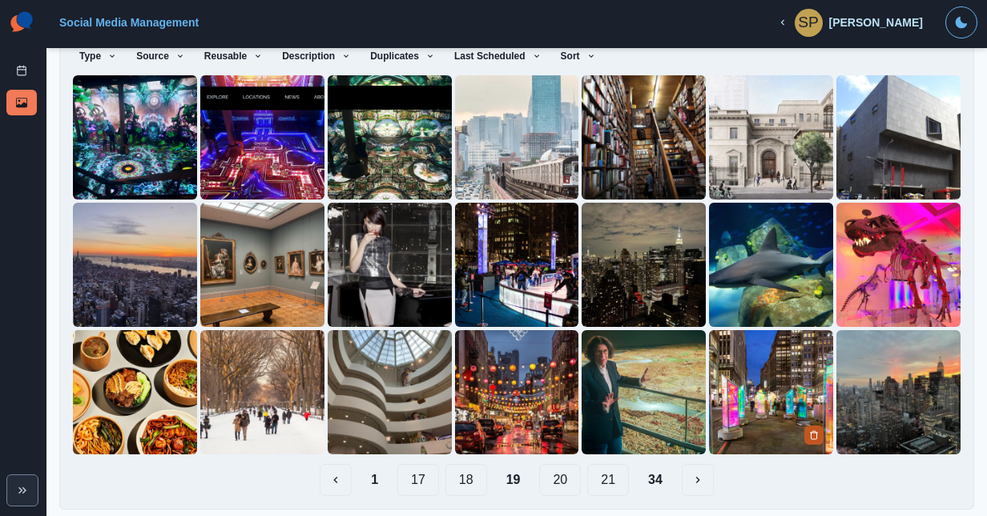
click at [808, 426] on button "Delete Media" at bounding box center [813, 434] width 19 height 19
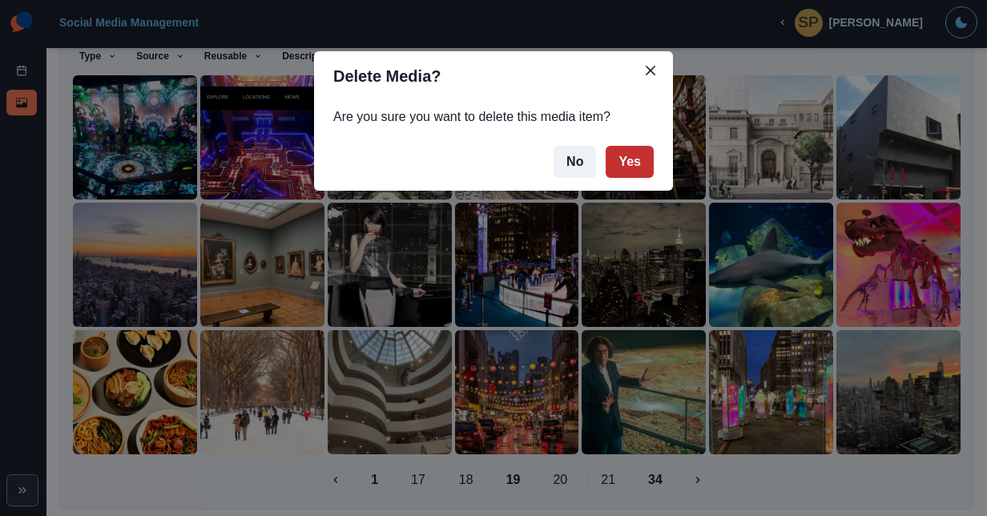
click at [631, 176] on button "Yes" at bounding box center [630, 162] width 48 height 32
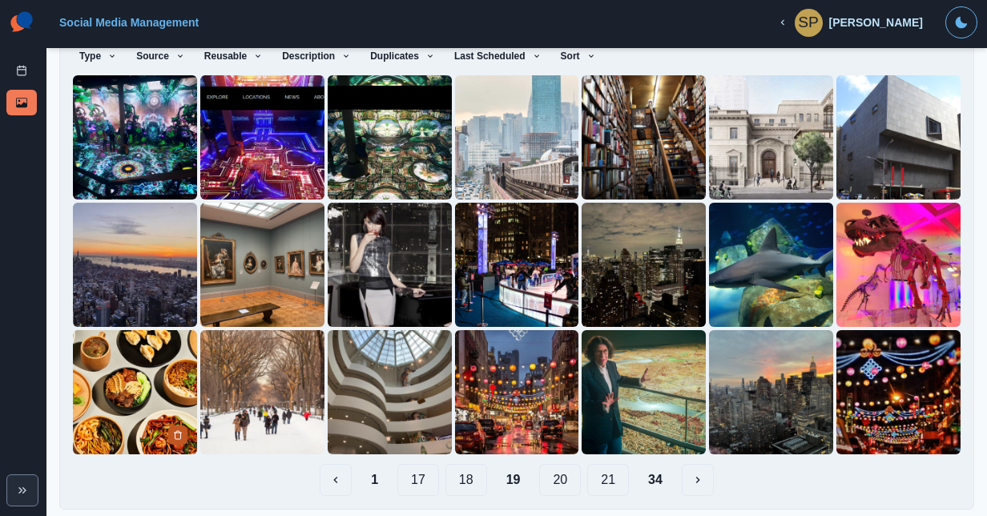
click at [169, 425] on button "Delete Media" at bounding box center [177, 434] width 19 height 19
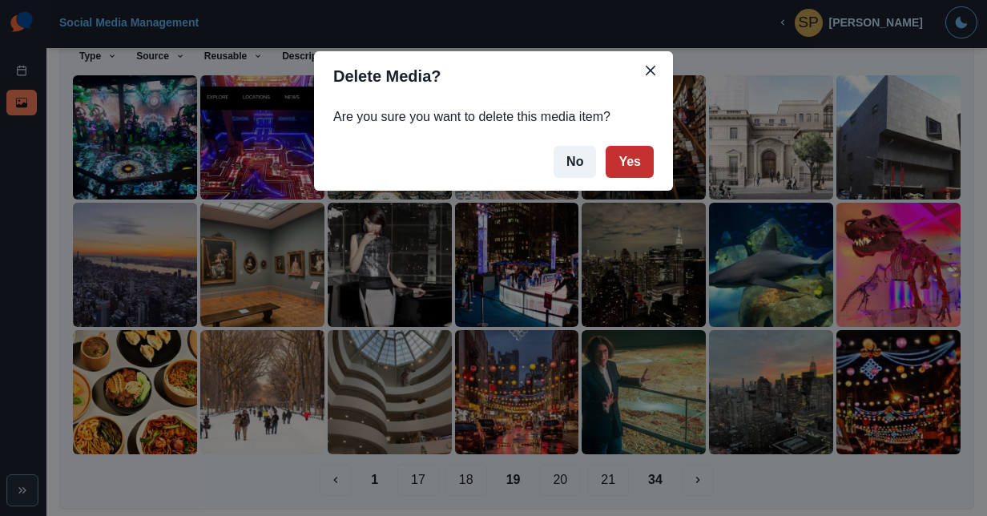
click at [628, 159] on button "Yes" at bounding box center [630, 162] width 48 height 32
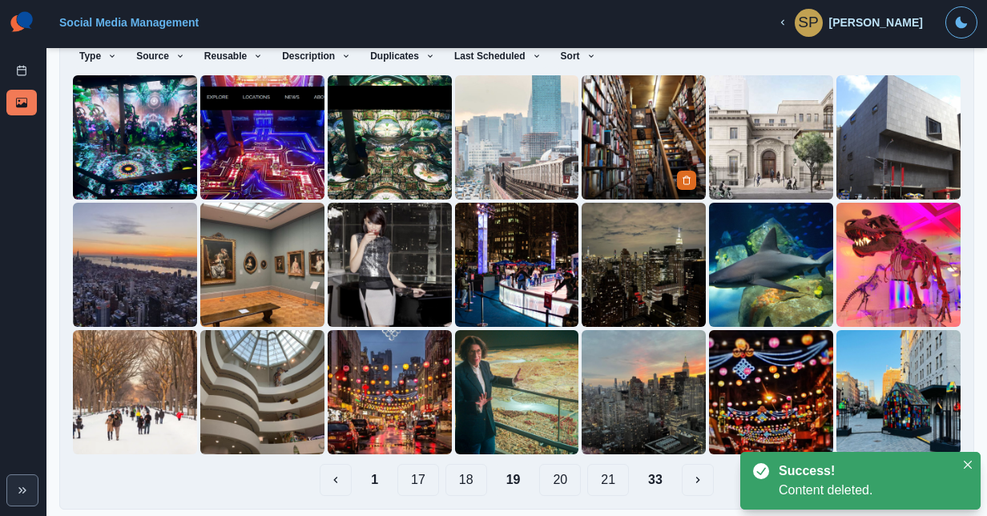
click at [628, 159] on img at bounding box center [644, 137] width 124 height 124
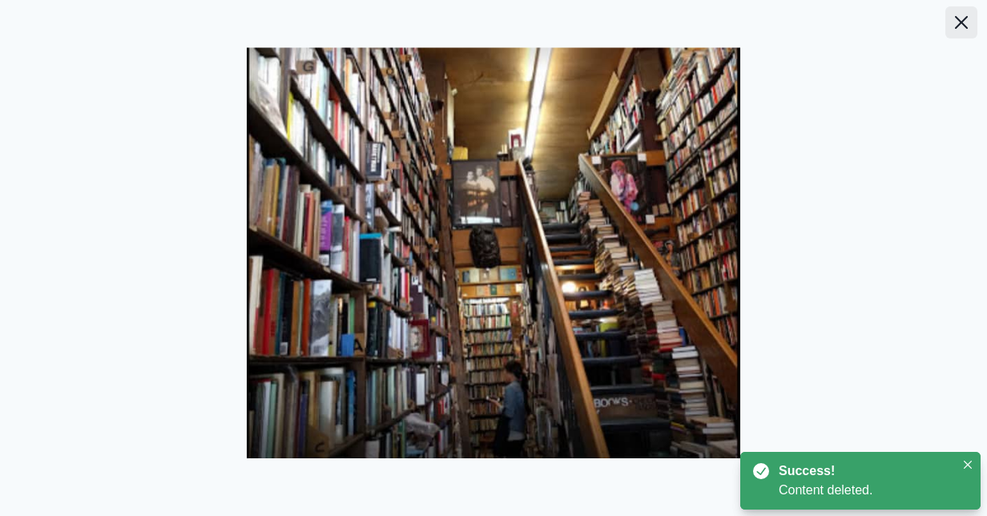
click at [948, 22] on button "Close" at bounding box center [961, 22] width 32 height 32
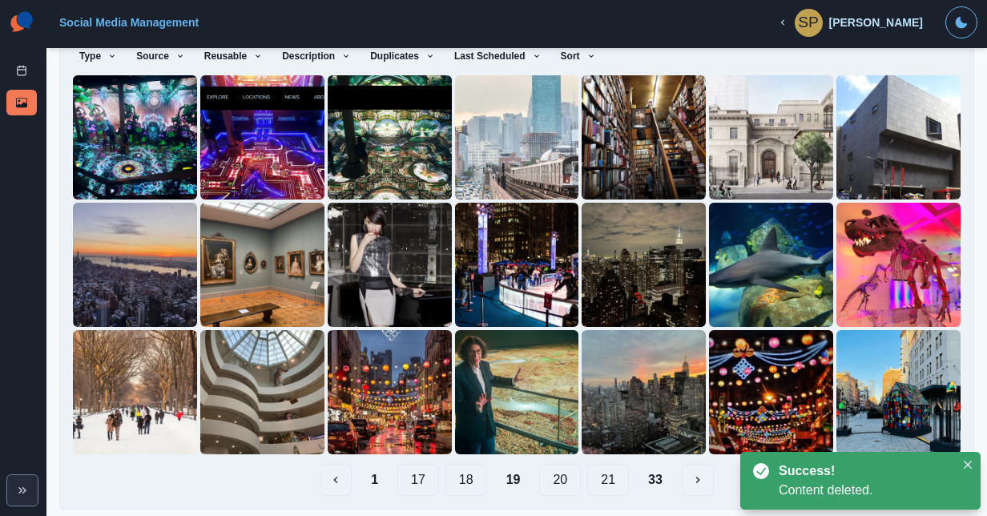
click at [548, 479] on button "20" at bounding box center [560, 480] width 42 height 32
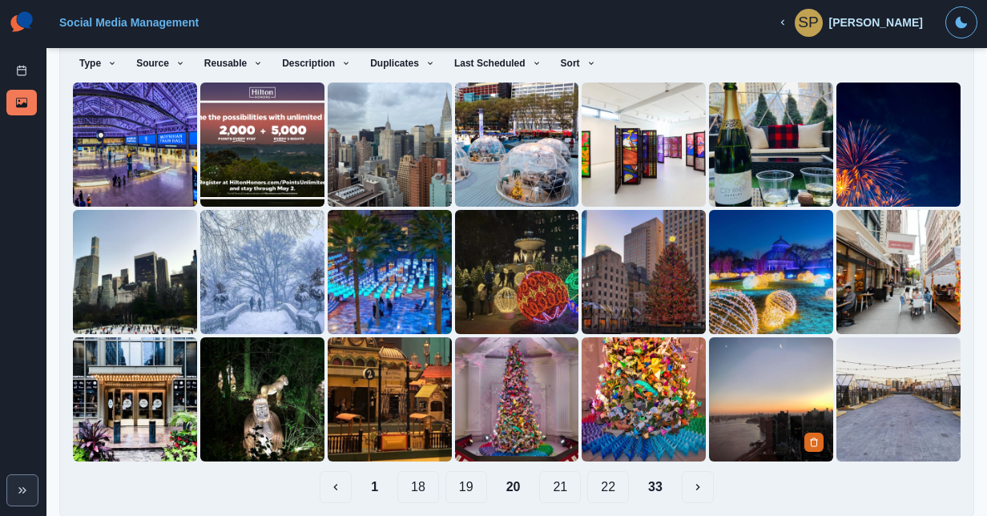
scroll to position [133, 0]
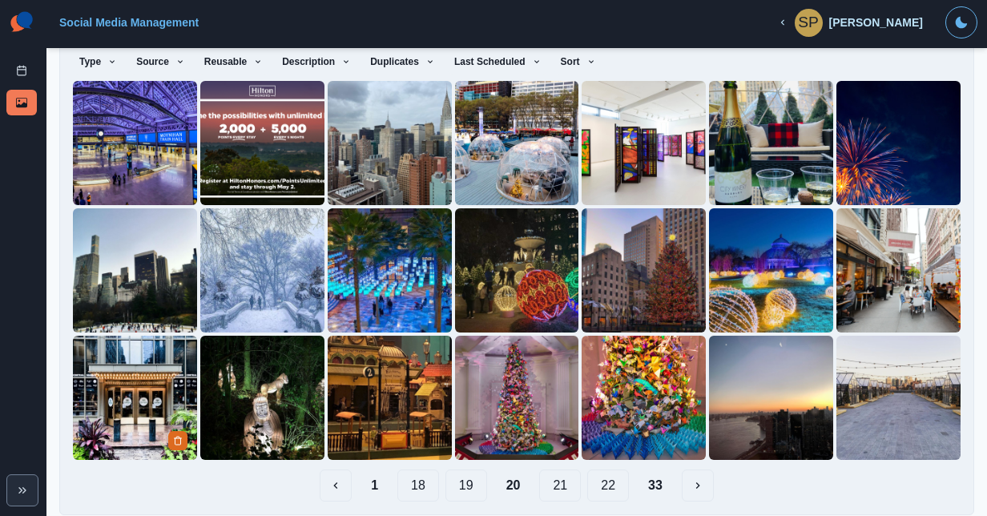
click at [128, 371] on img at bounding box center [135, 398] width 124 height 124
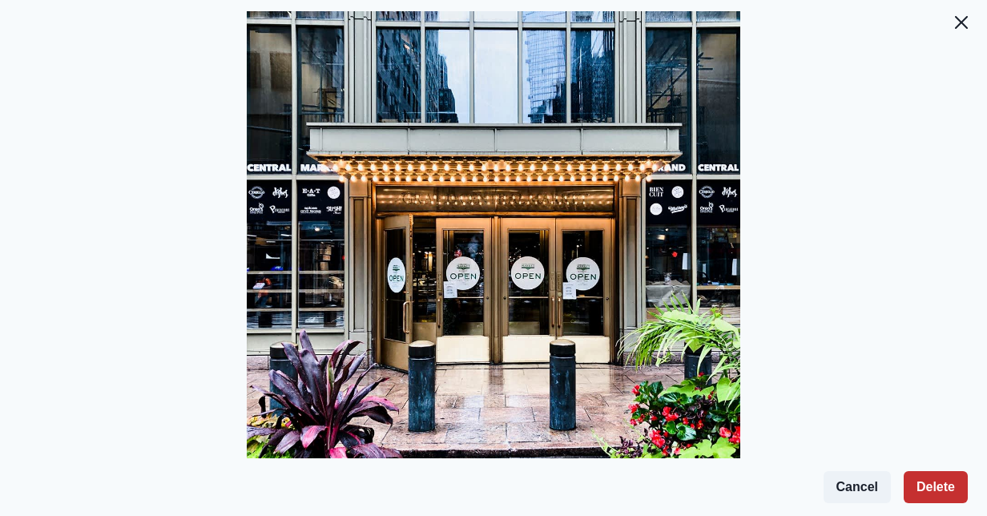
click at [923, 494] on button "Delete" at bounding box center [936, 487] width 64 height 32
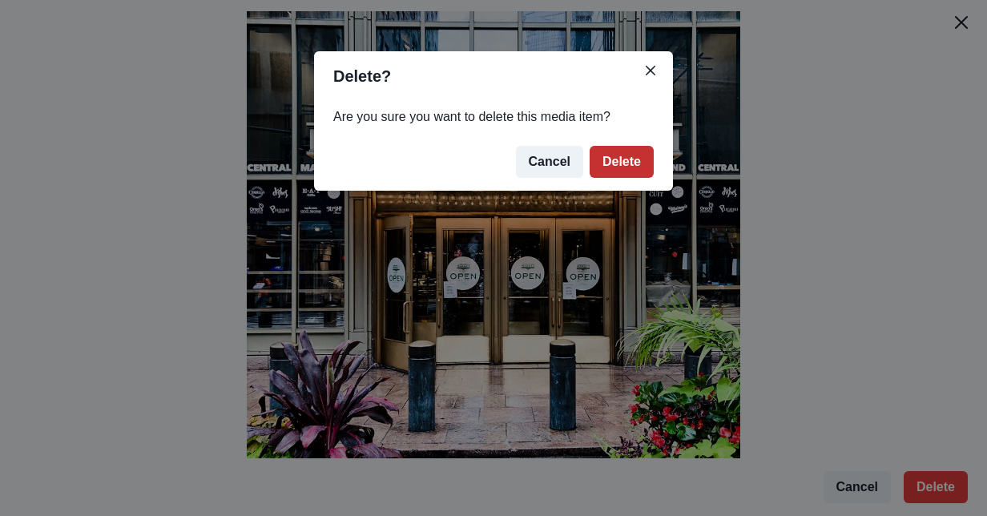
click at [625, 165] on button "Delete" at bounding box center [622, 162] width 64 height 32
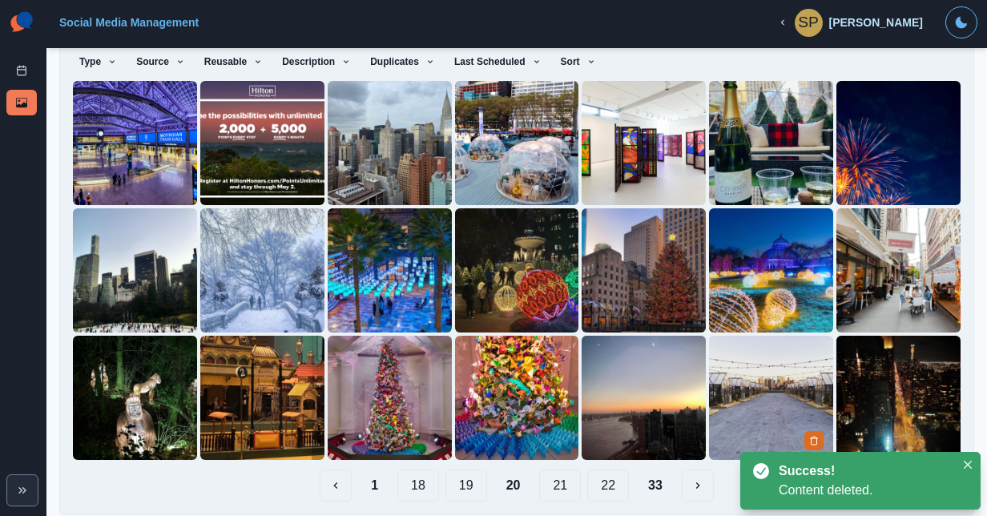
click at [735, 383] on img at bounding box center [771, 398] width 124 height 124
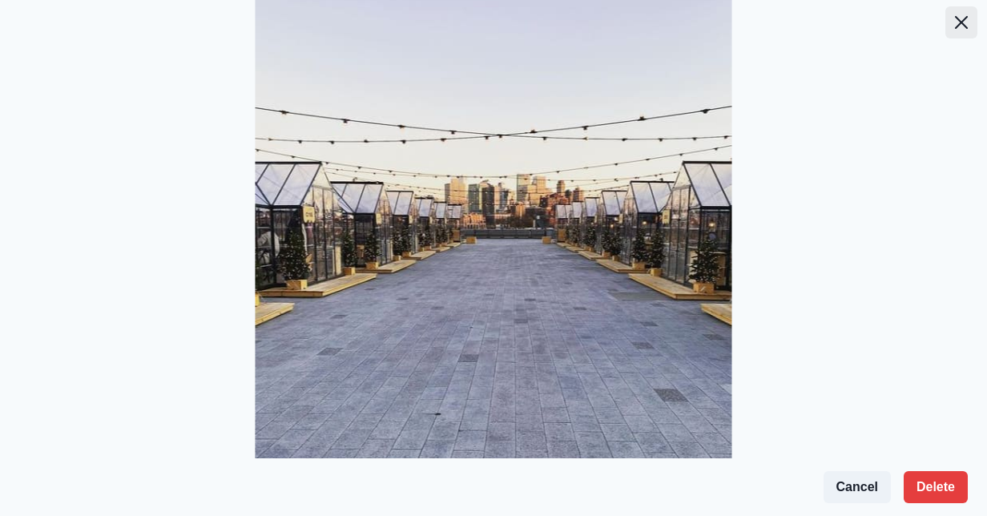
click at [955, 21] on icon "Close" at bounding box center [961, 22] width 13 height 13
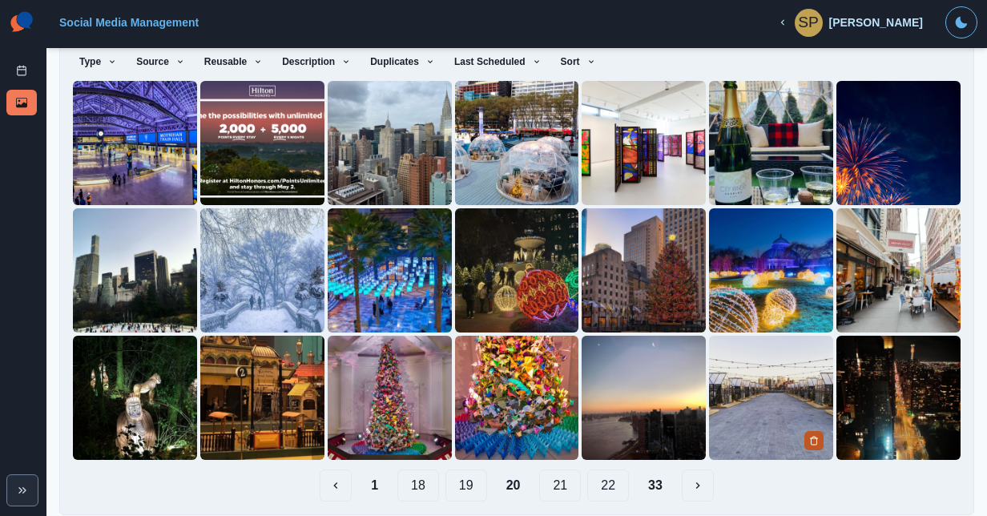
click at [809, 436] on icon "Delete Media" at bounding box center [814, 441] width 10 height 10
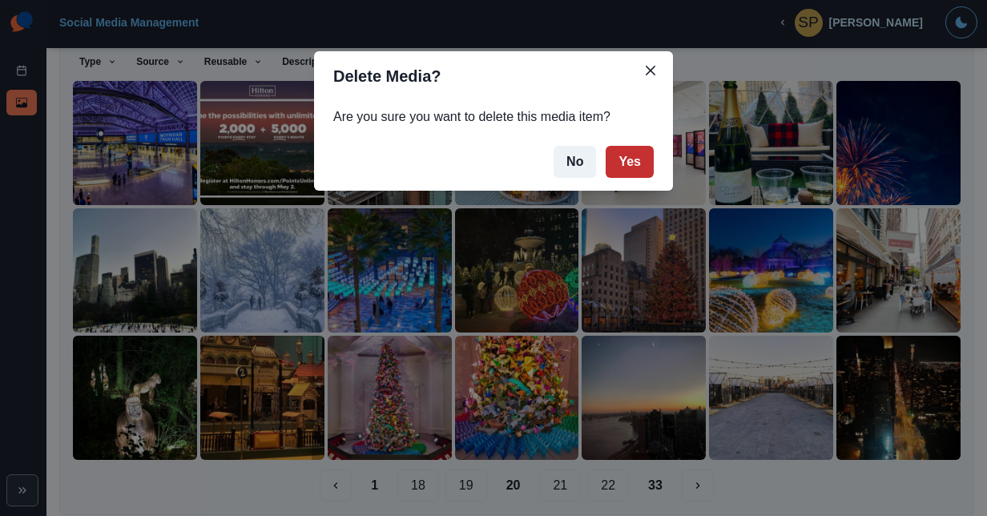
click at [639, 162] on button "Yes" at bounding box center [630, 162] width 48 height 32
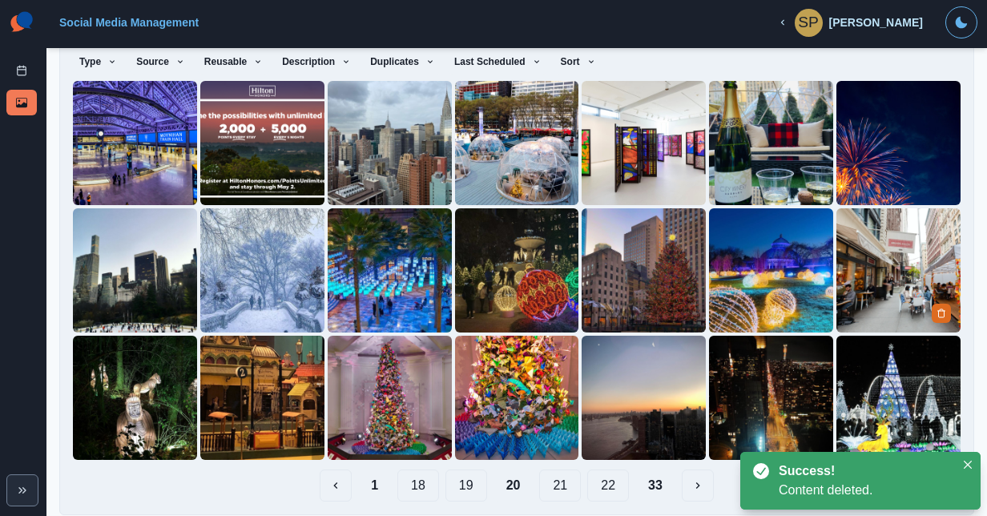
click at [891, 284] on img at bounding box center [899, 270] width 124 height 124
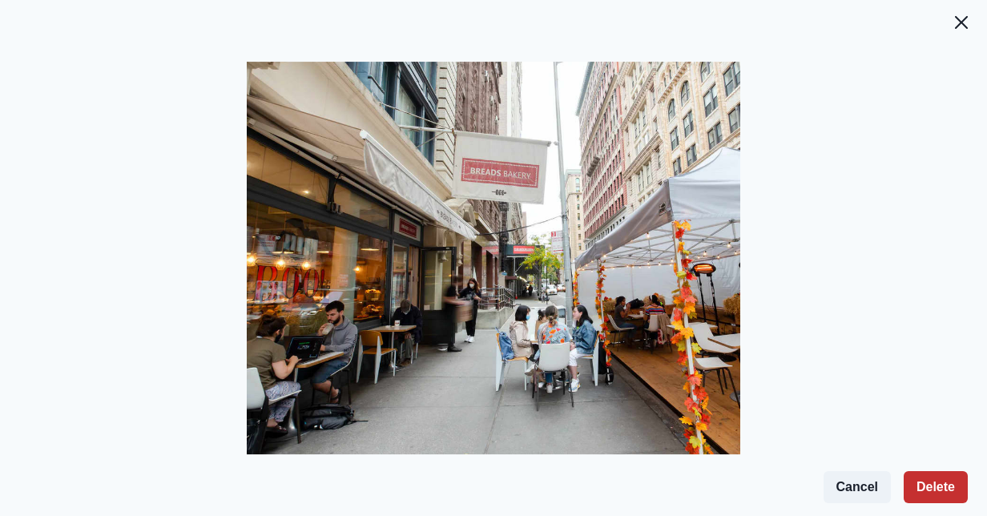
click at [923, 487] on button "Delete" at bounding box center [936, 487] width 64 height 32
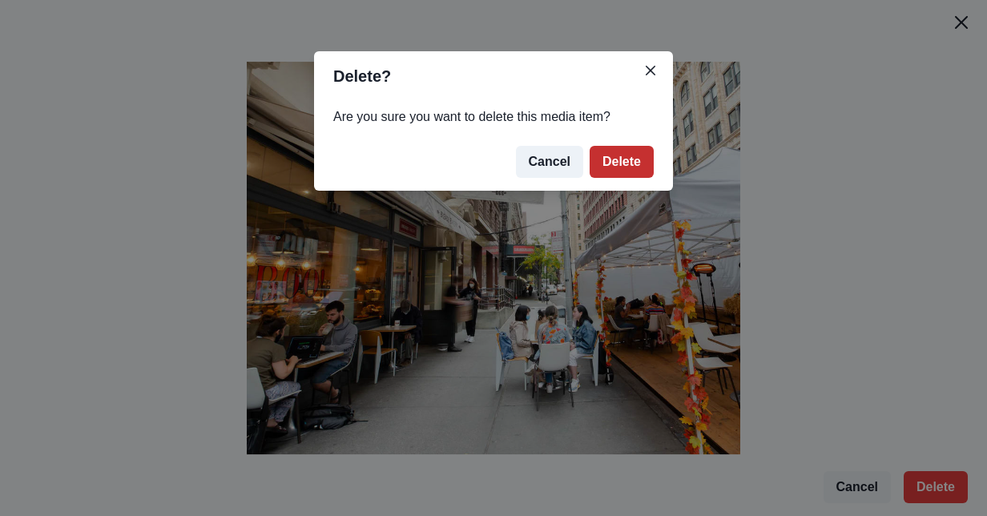
click at [650, 173] on button "Delete" at bounding box center [622, 162] width 64 height 32
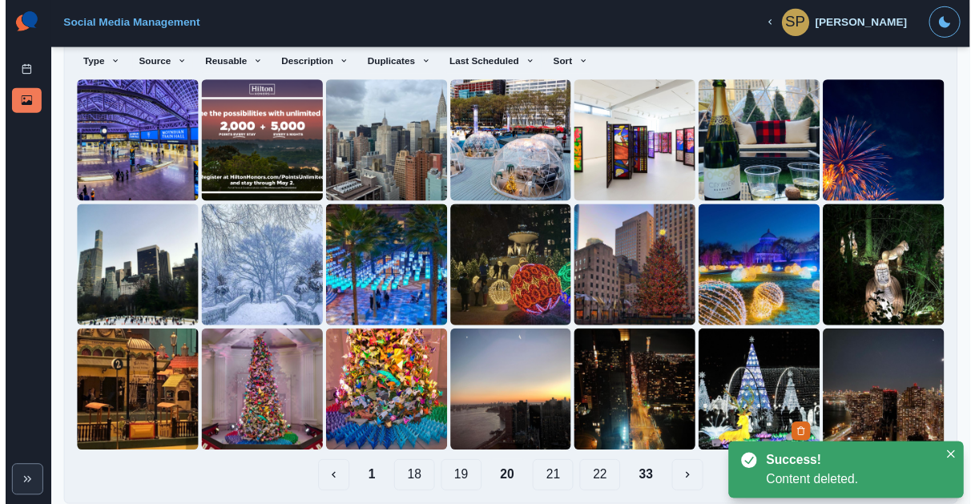
scroll to position [139, 0]
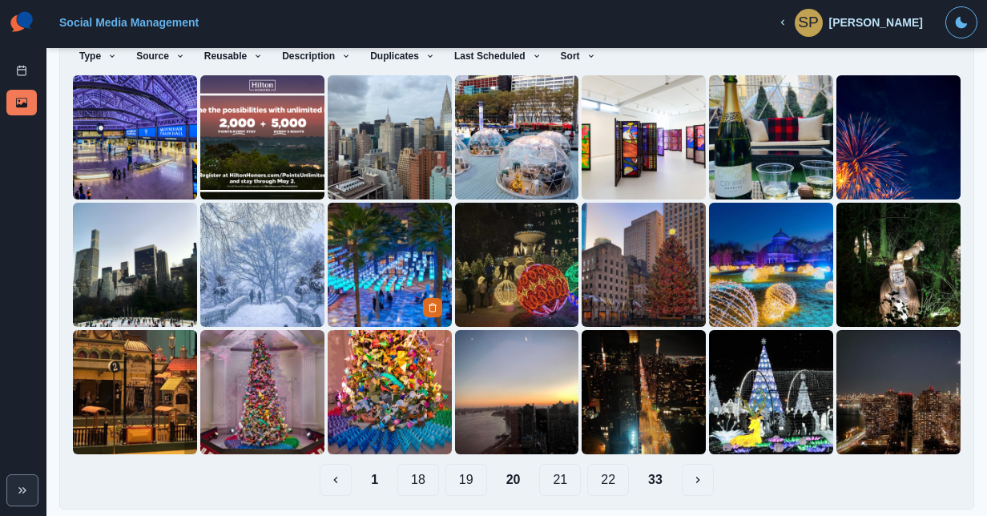
click at [397, 292] on img at bounding box center [390, 265] width 124 height 124
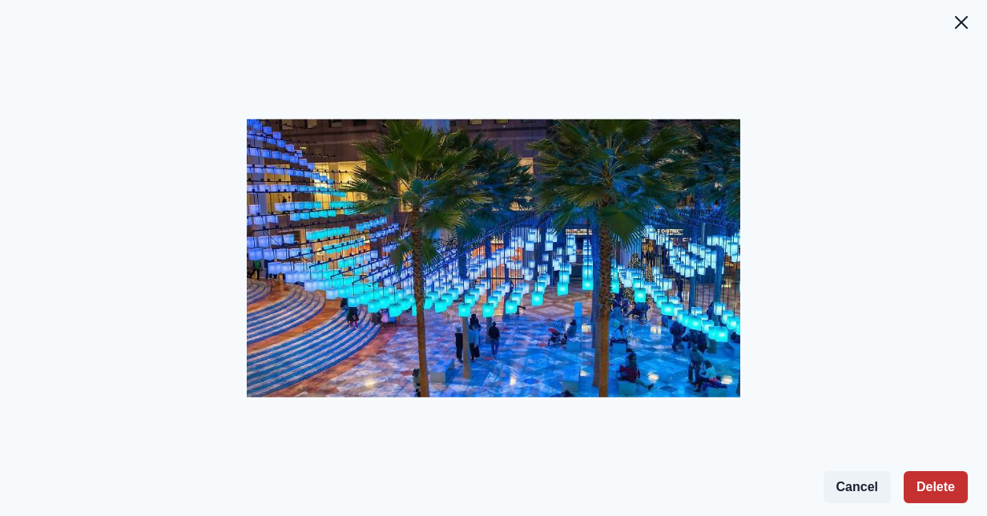
click at [925, 471] on button "Delete" at bounding box center [936, 487] width 64 height 32
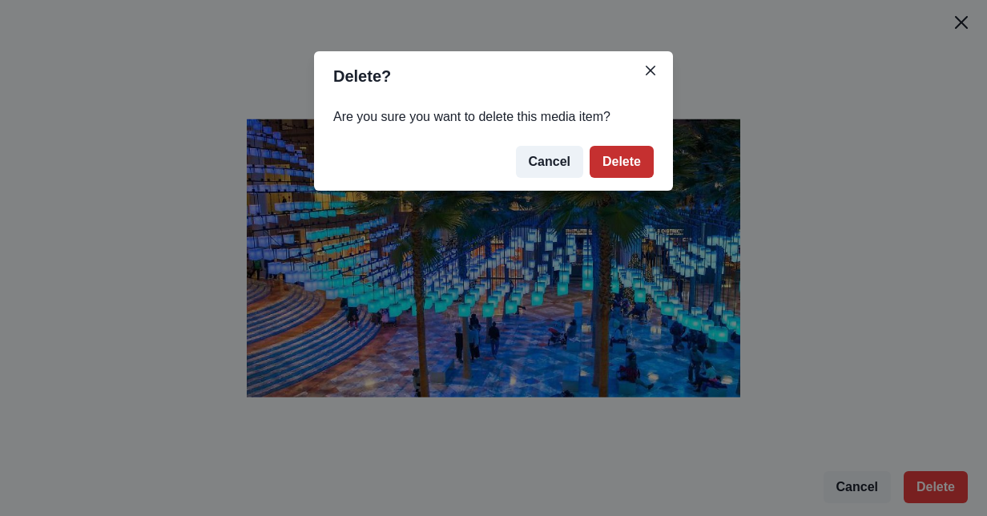
click at [636, 173] on button "Delete" at bounding box center [622, 162] width 64 height 32
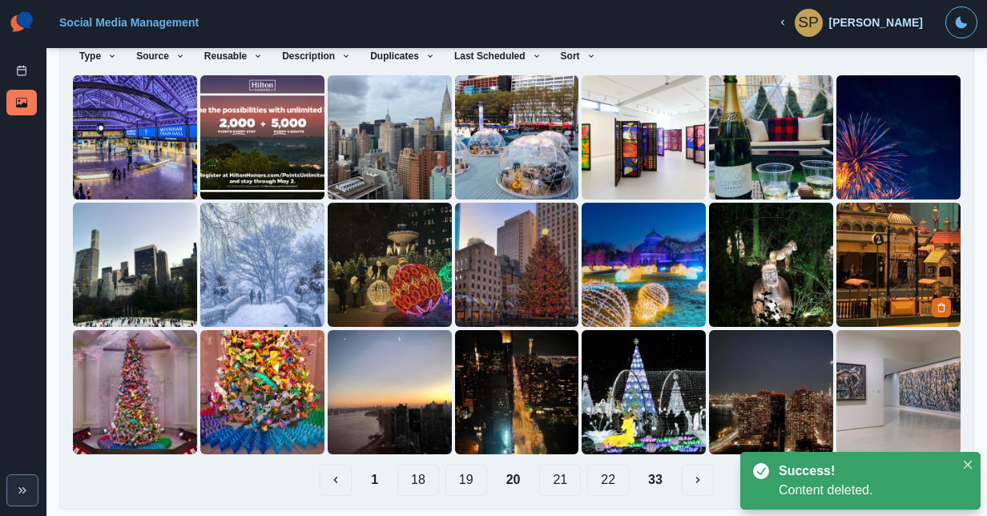
click at [873, 292] on img at bounding box center [899, 265] width 124 height 124
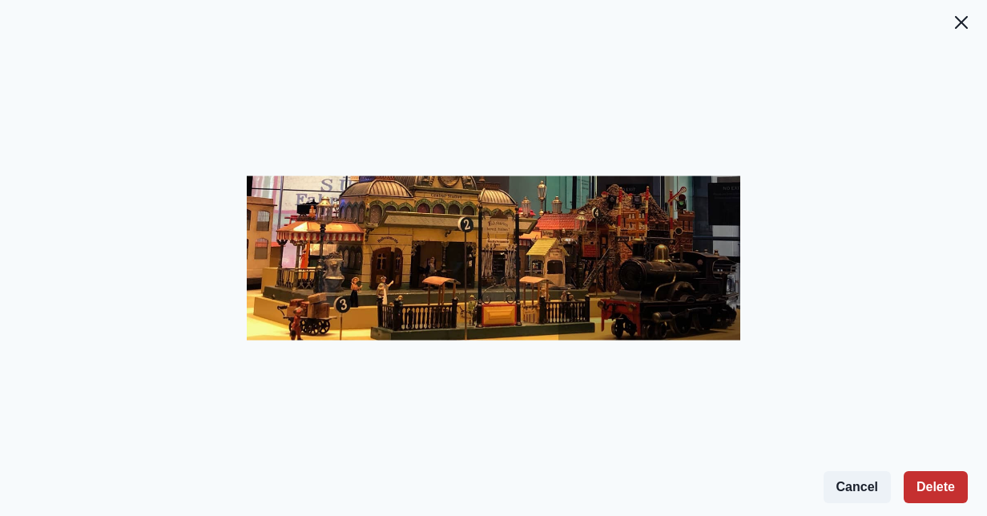
click at [921, 478] on button "Delete" at bounding box center [936, 487] width 64 height 32
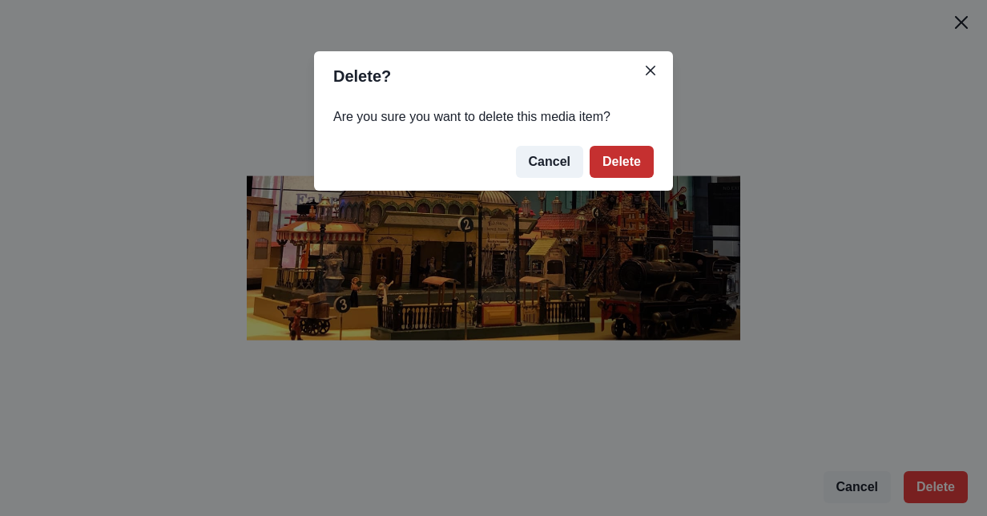
click at [615, 155] on button "Delete" at bounding box center [622, 162] width 64 height 32
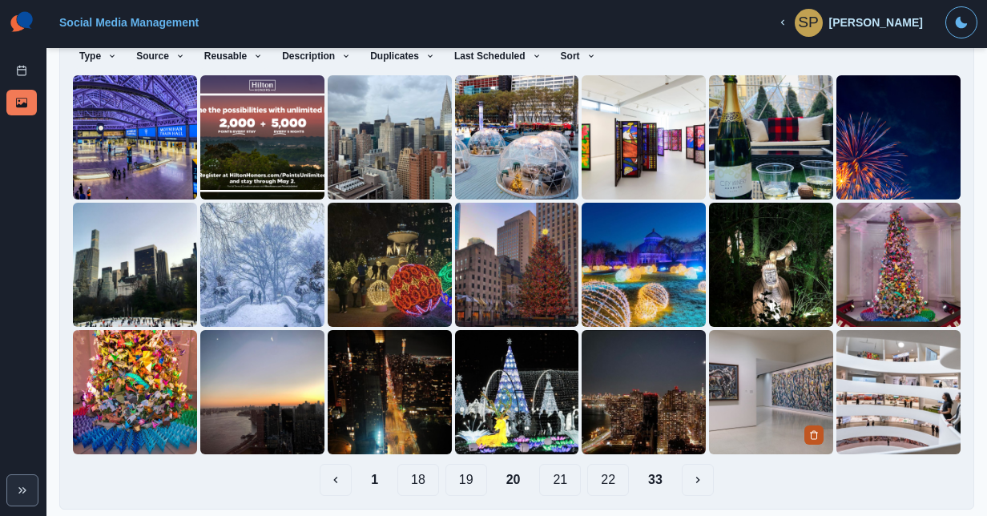
click at [806, 425] on button "Delete Media" at bounding box center [813, 434] width 19 height 19
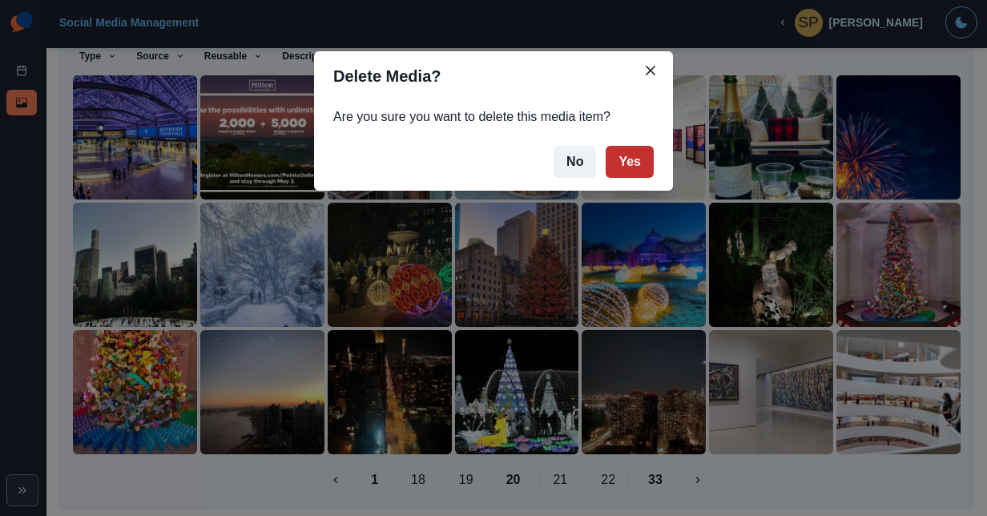
click at [635, 163] on button "Yes" at bounding box center [630, 162] width 48 height 32
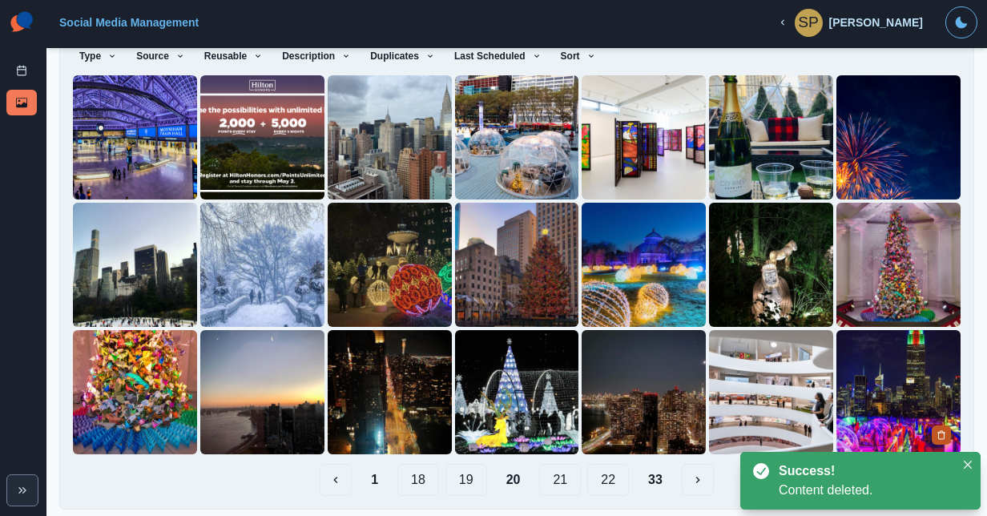
click at [937, 430] on icon "Delete Media" at bounding box center [942, 435] width 10 height 10
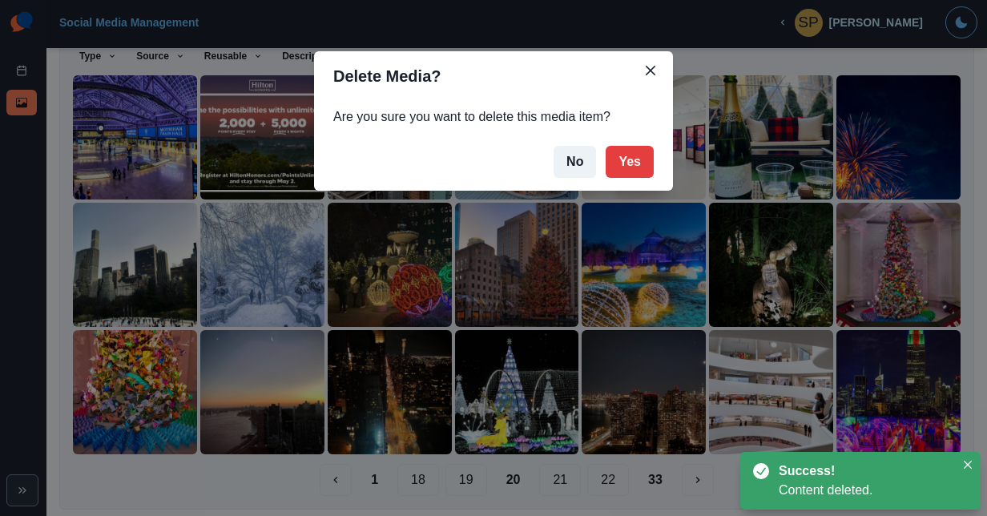
click at [607, 170] on footer "No Yes" at bounding box center [493, 162] width 359 height 58
click at [613, 165] on button "Yes" at bounding box center [630, 162] width 48 height 32
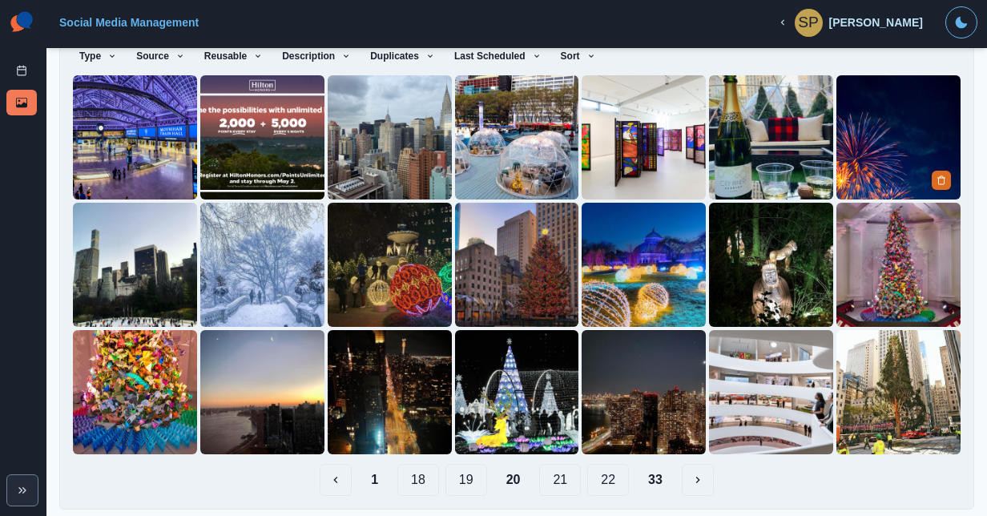
click at [861, 176] on img at bounding box center [899, 137] width 124 height 124
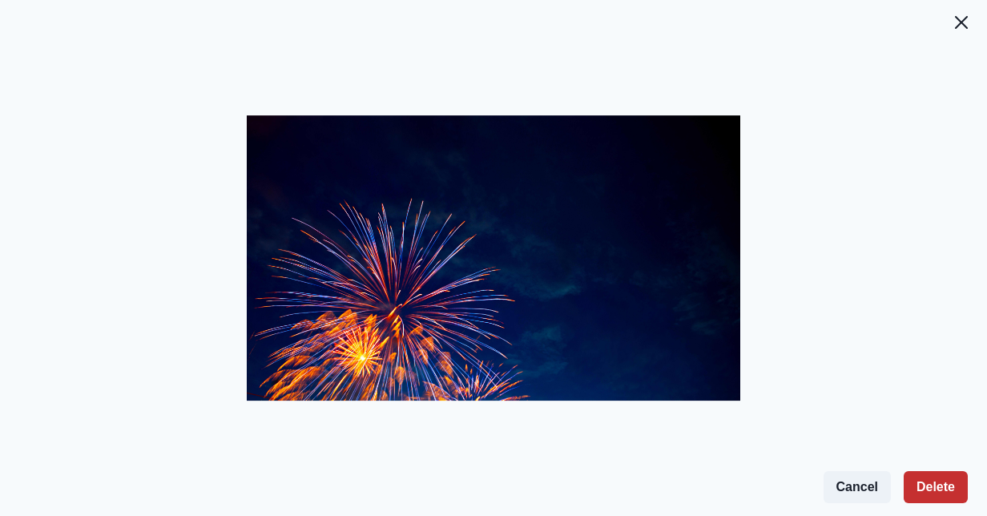
click at [939, 486] on button "Delete" at bounding box center [936, 487] width 64 height 32
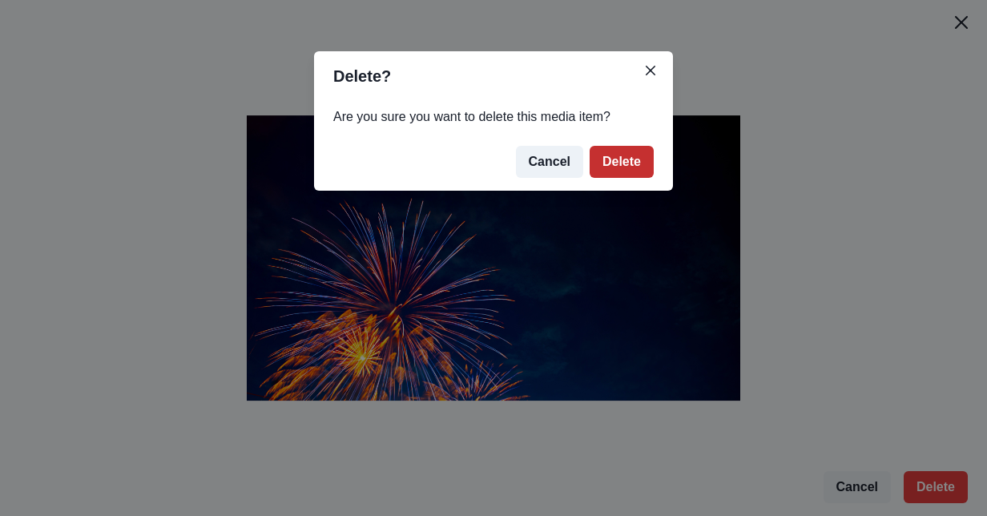
click at [619, 152] on button "Delete" at bounding box center [622, 162] width 64 height 32
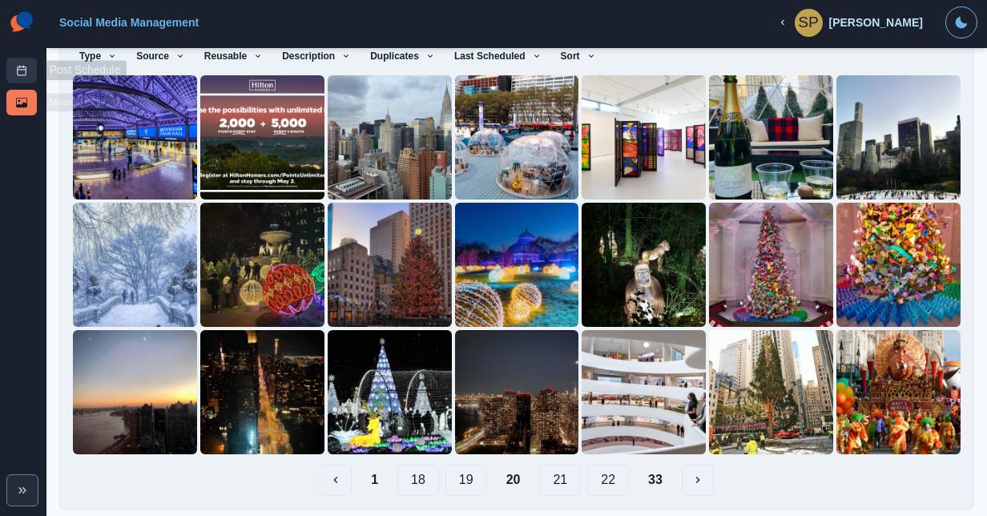
click at [18, 70] on line at bounding box center [22, 70] width 9 height 0
